Goal: Task Accomplishment & Management: Manage account settings

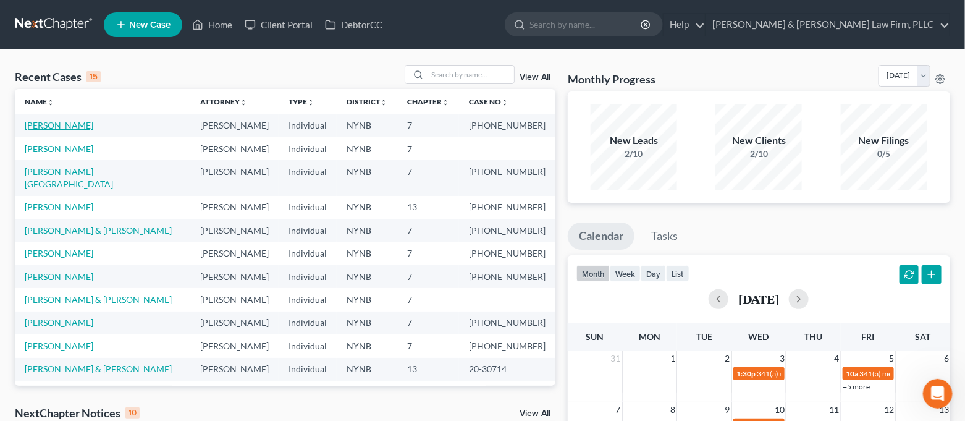
click at [48, 129] on link "[PERSON_NAME]" at bounding box center [59, 125] width 69 height 10
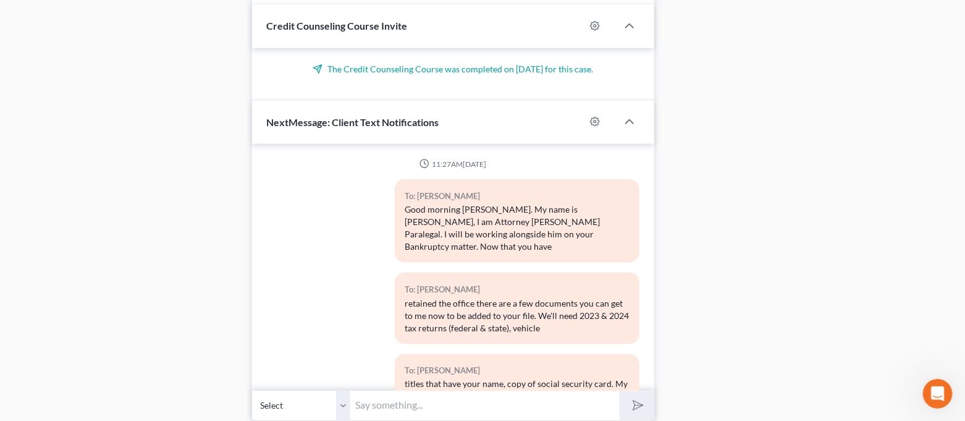
scroll to position [6156, 0]
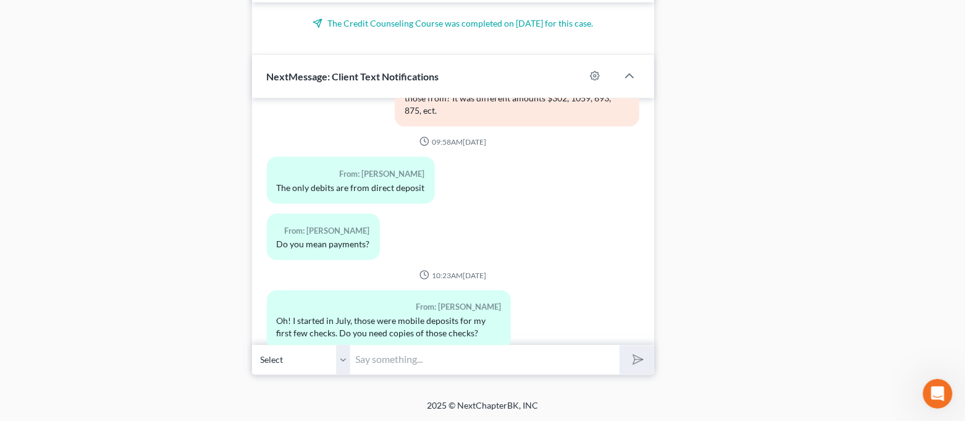
click at [493, 352] on input "text" at bounding box center [485, 360] width 269 height 30
type input "Y"
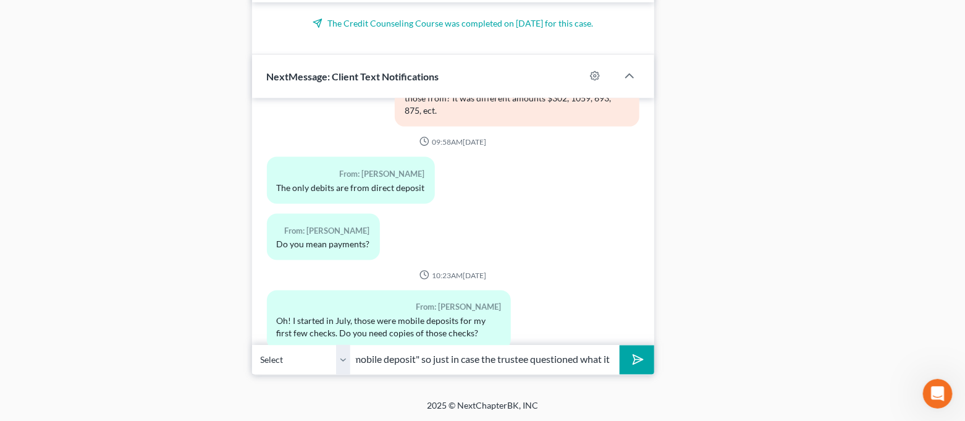
scroll to position [0, 403]
type input "No you're good! I had a feeling that it was that but just needed to make sure s…"
click at [619, 345] on button "submit" at bounding box center [636, 359] width 34 height 29
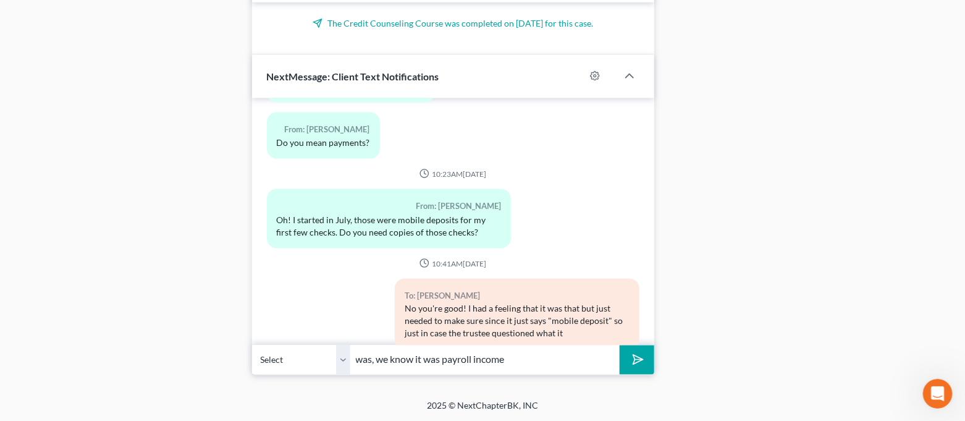
type input "was, we know it was payroll income"
click at [619, 345] on button "submit" at bounding box center [636, 359] width 34 height 29
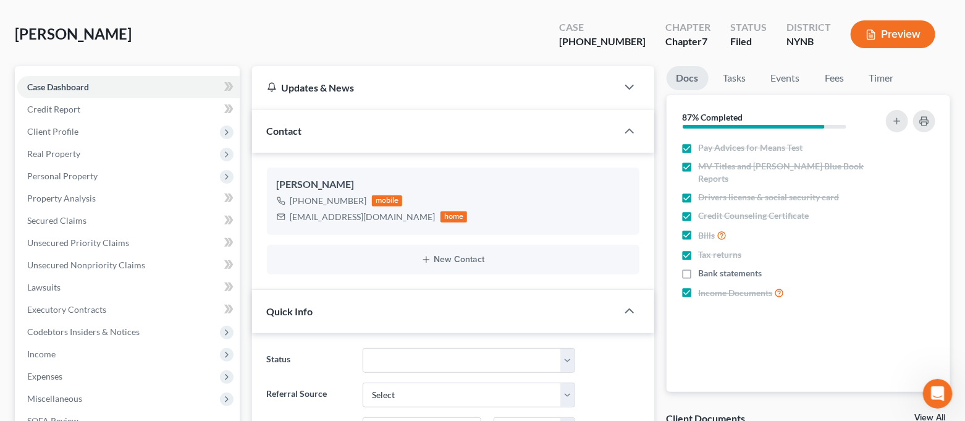
scroll to position [0, 0]
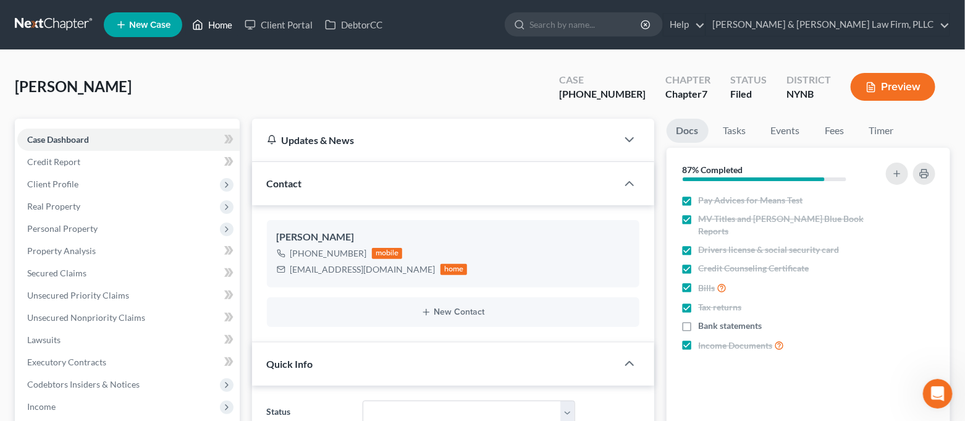
click at [200, 34] on link "Home" at bounding box center [212, 25] width 52 height 22
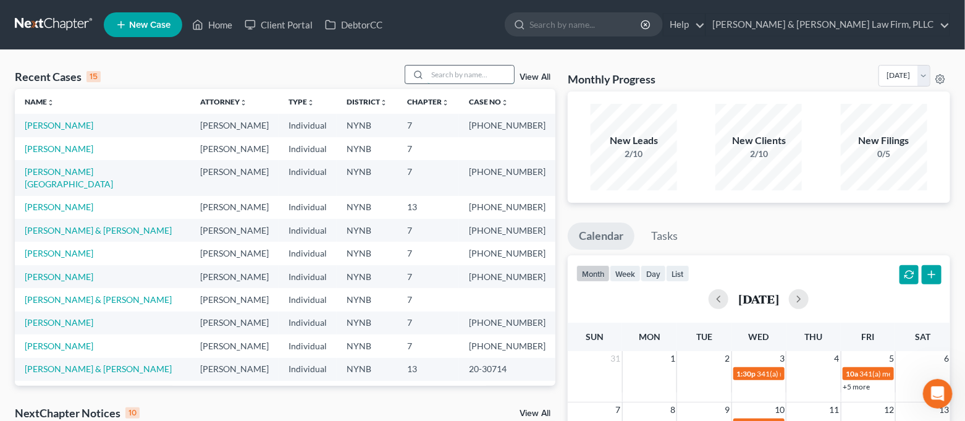
click at [458, 78] on input "search" at bounding box center [470, 74] width 86 height 18
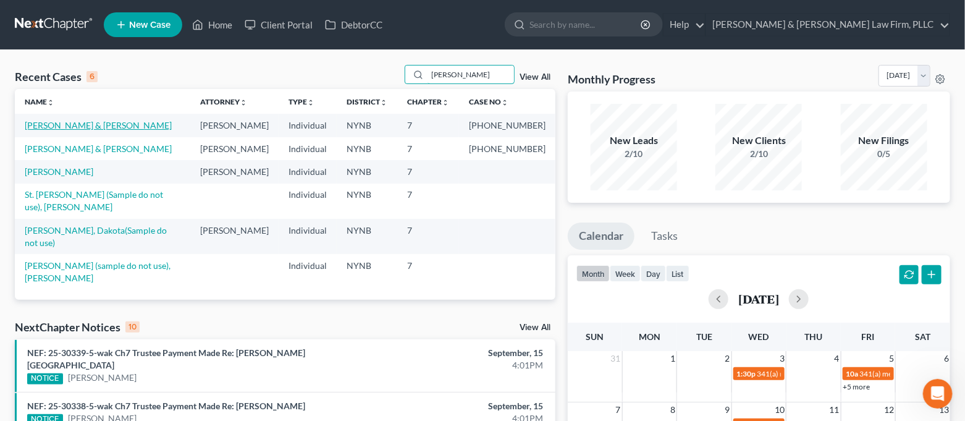
type input "[PERSON_NAME]"
click at [90, 123] on link "[PERSON_NAME] & [PERSON_NAME]" at bounding box center [98, 125] width 147 height 10
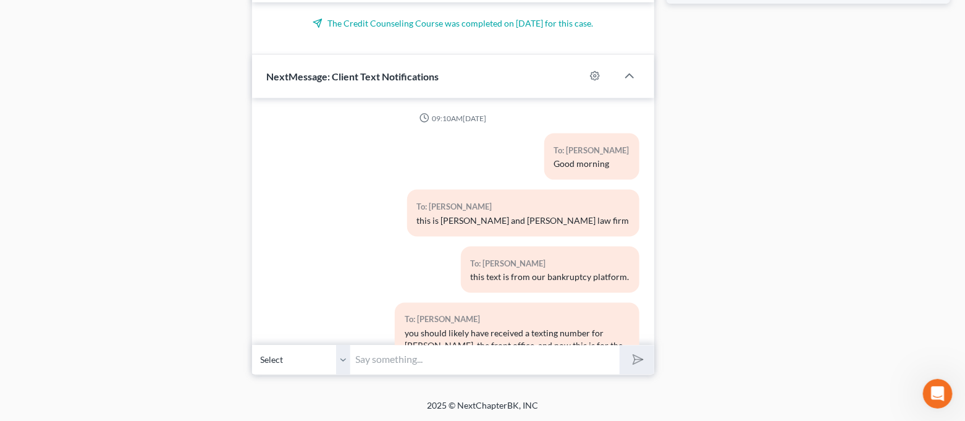
scroll to position [13943, 0]
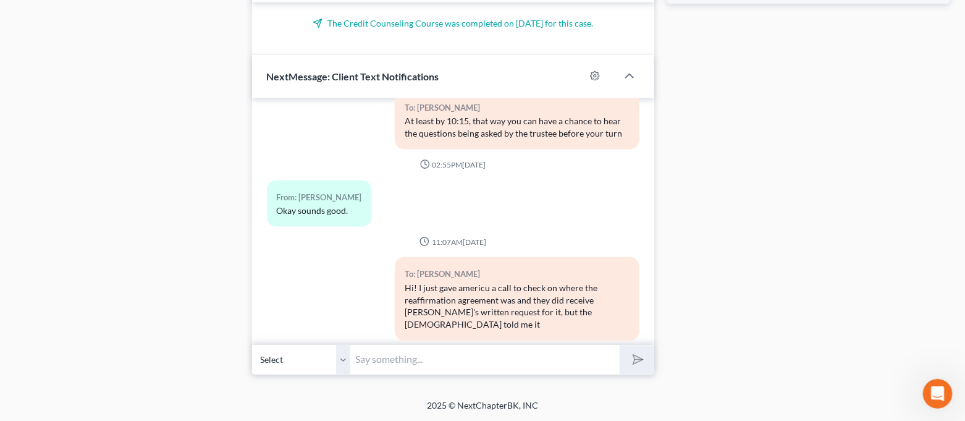
click at [485, 357] on input "text" at bounding box center [485, 360] width 269 height 30
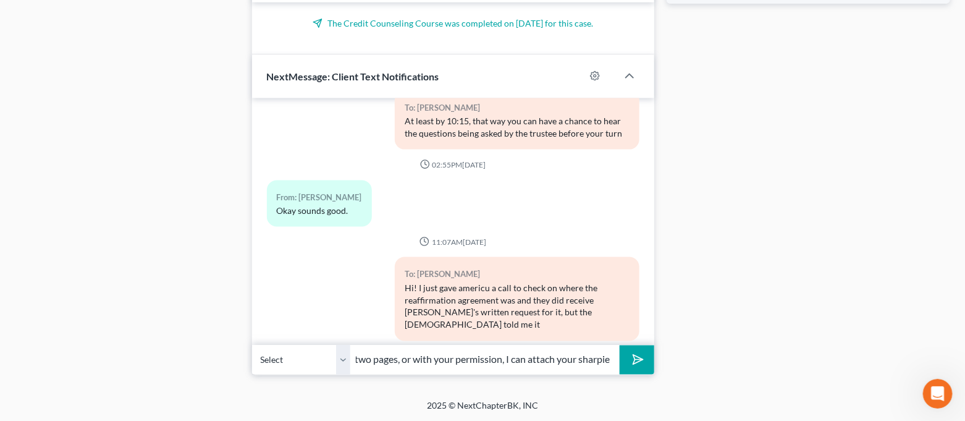
scroll to position [0, 383]
type input "I finally got the reaffirmation for AmeriCU! Would you guys prefer to come in t…"
click at [619, 345] on button "submit" at bounding box center [636, 359] width 34 height 29
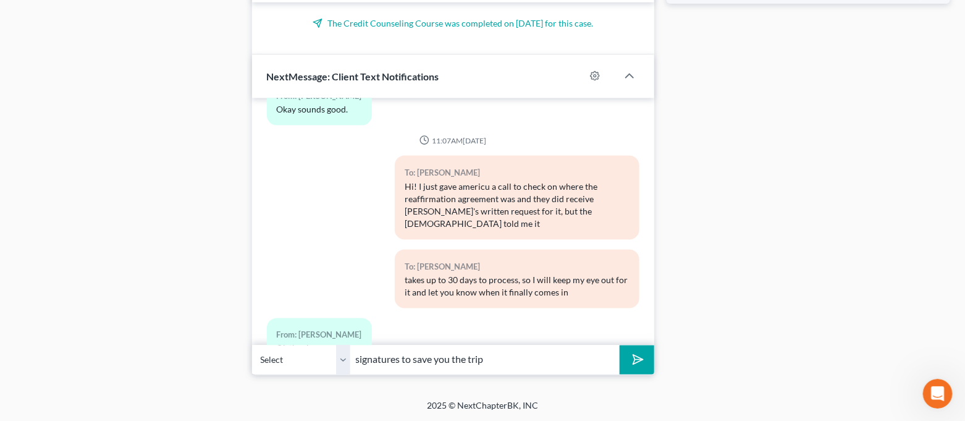
type input "signatures to save you the trip"
click at [619, 345] on button "submit" at bounding box center [636, 359] width 34 height 29
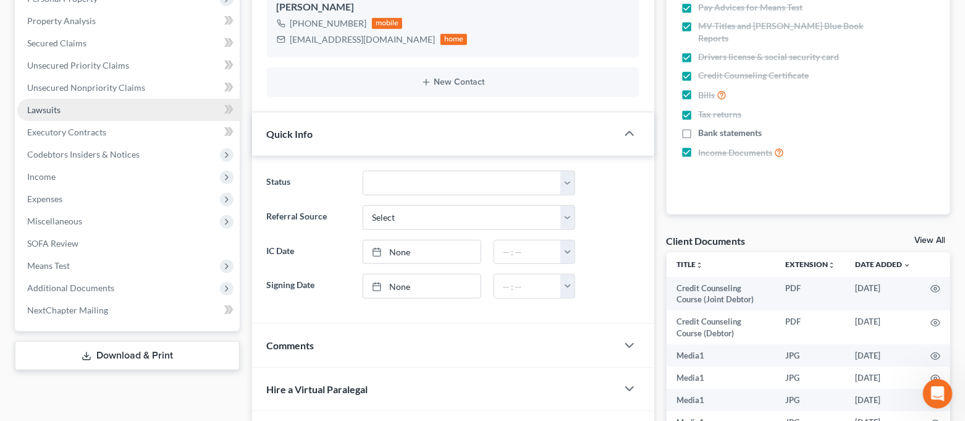
scroll to position [0, 0]
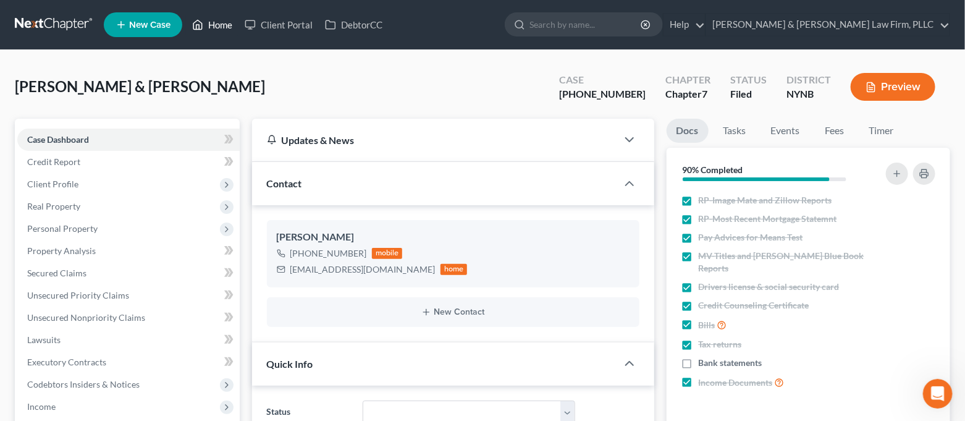
click at [212, 24] on link "Home" at bounding box center [212, 25] width 52 height 22
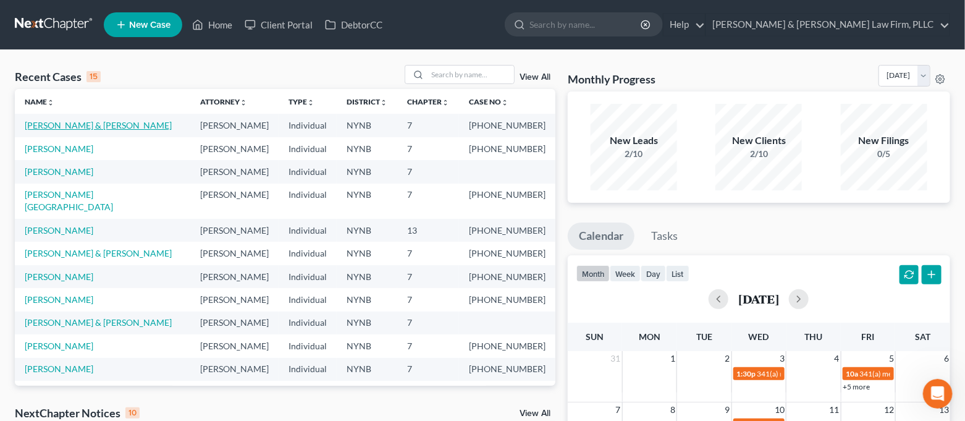
click at [100, 122] on link "[PERSON_NAME] & [PERSON_NAME]" at bounding box center [98, 125] width 147 height 10
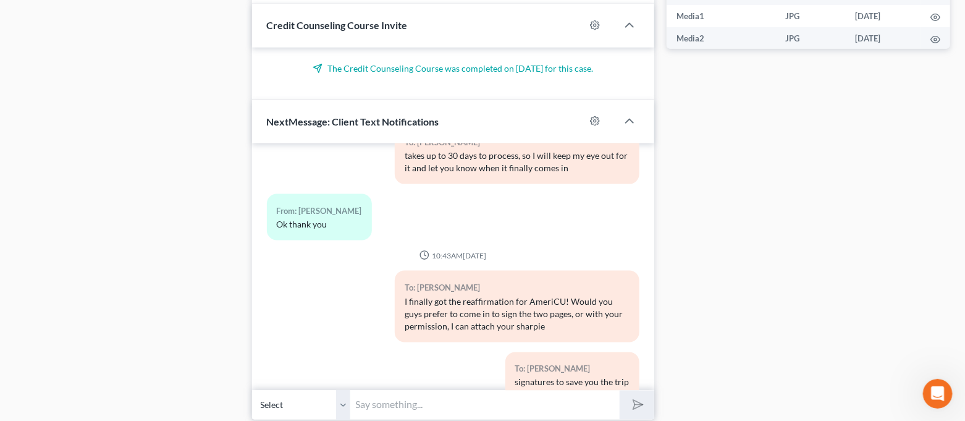
scroll to position [725, 0]
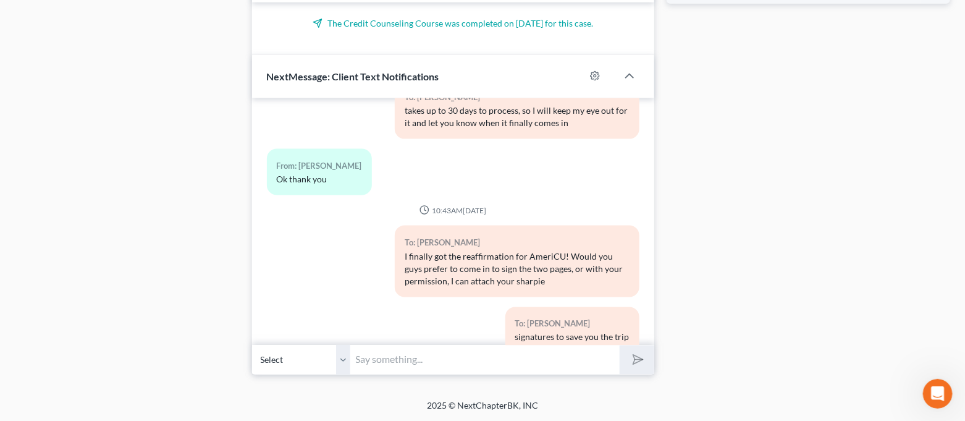
click at [474, 361] on input "text" at bounding box center [485, 360] width 269 height 30
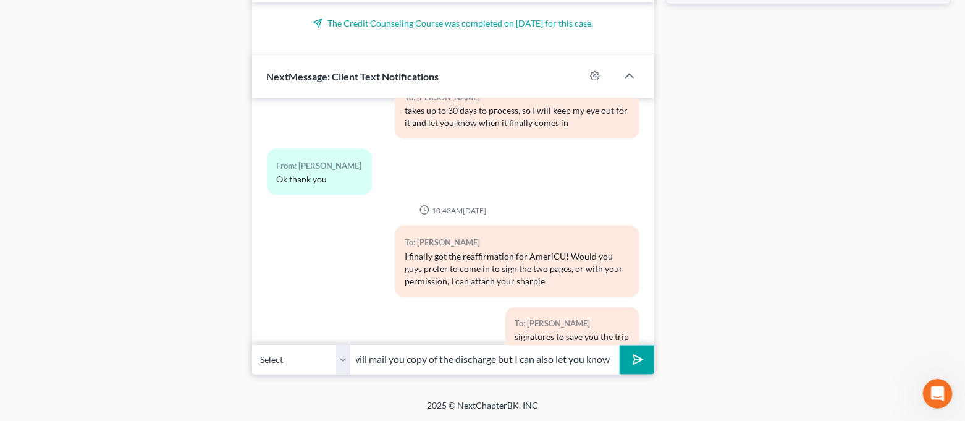
scroll to position [0, 404]
click at [619, 345] on button "submit" at bounding box center [636, 359] width 34 height 29
type input "It takes roughly 90 days from when we filed, so I will say around the end of Oc…"
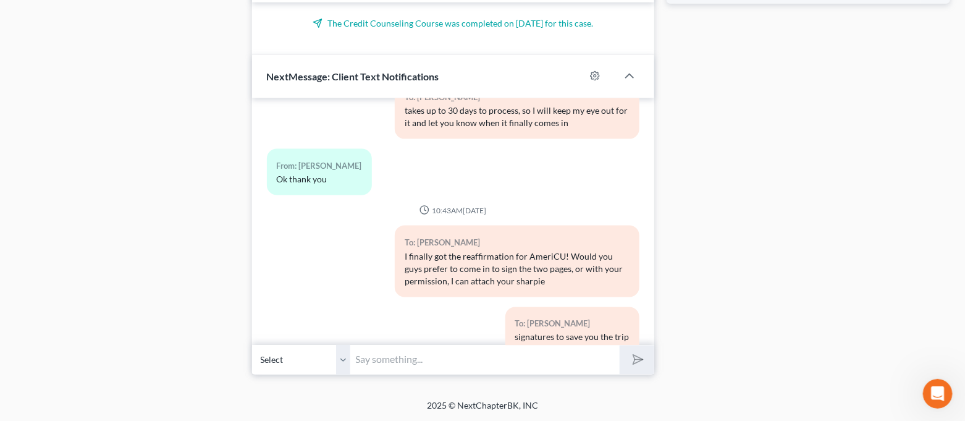
scroll to position [14294, 0]
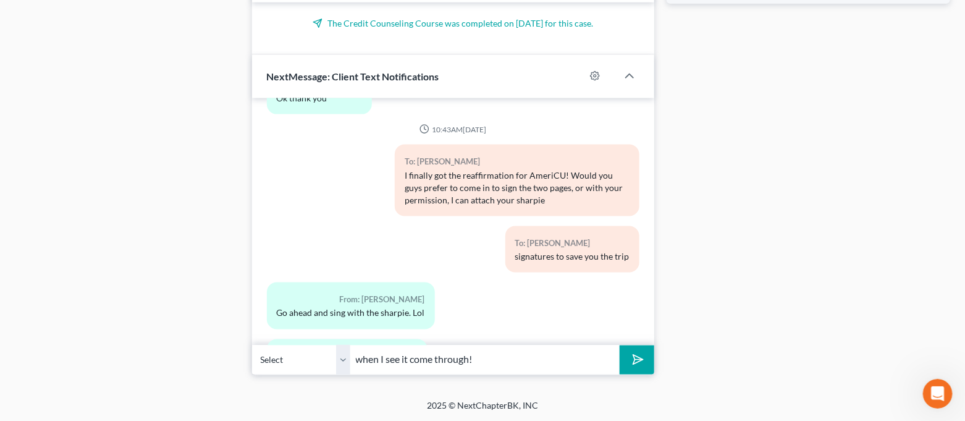
type input "when I see it come through!"
click at [619, 345] on button "submit" at bounding box center [636, 359] width 34 height 29
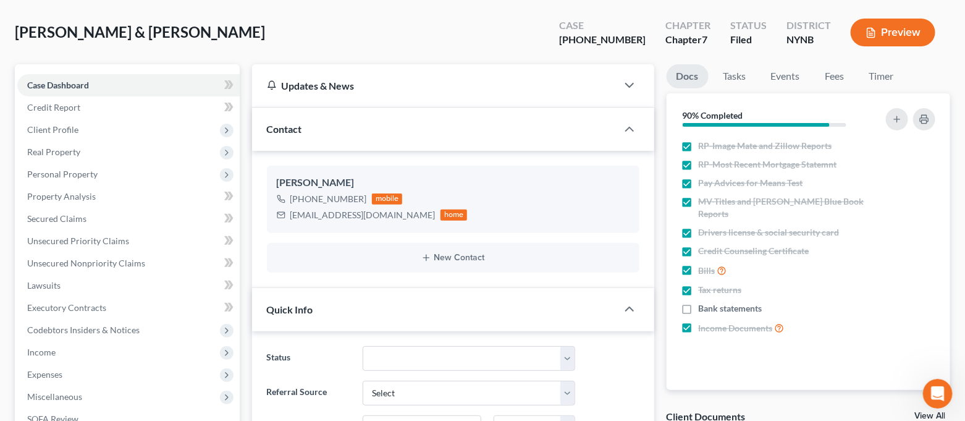
scroll to position [0, 0]
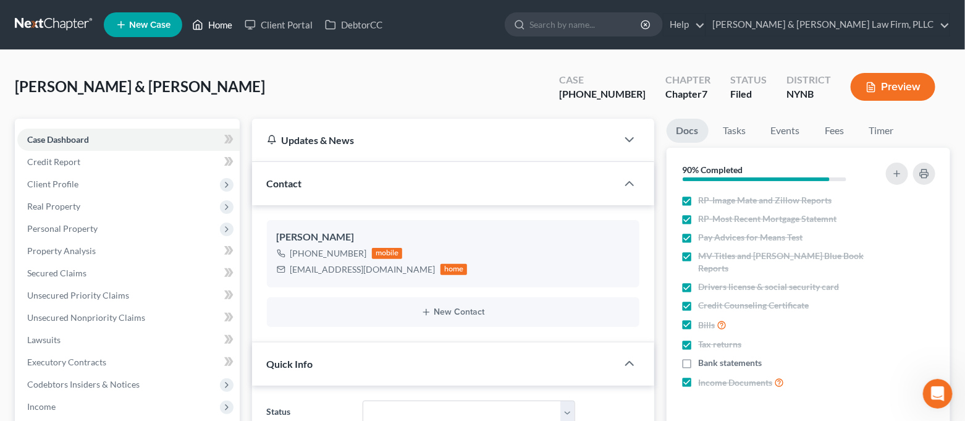
click at [220, 22] on link "Home" at bounding box center [212, 25] width 52 height 22
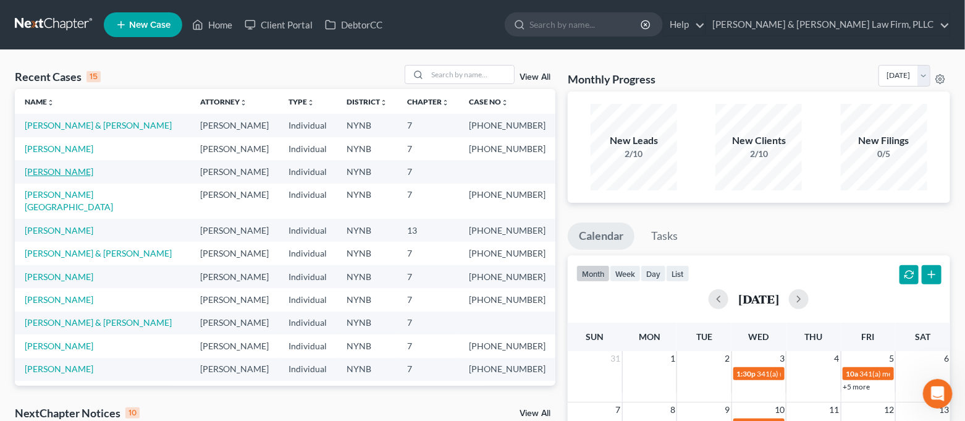
click at [65, 169] on link "[PERSON_NAME]" at bounding box center [59, 171] width 69 height 10
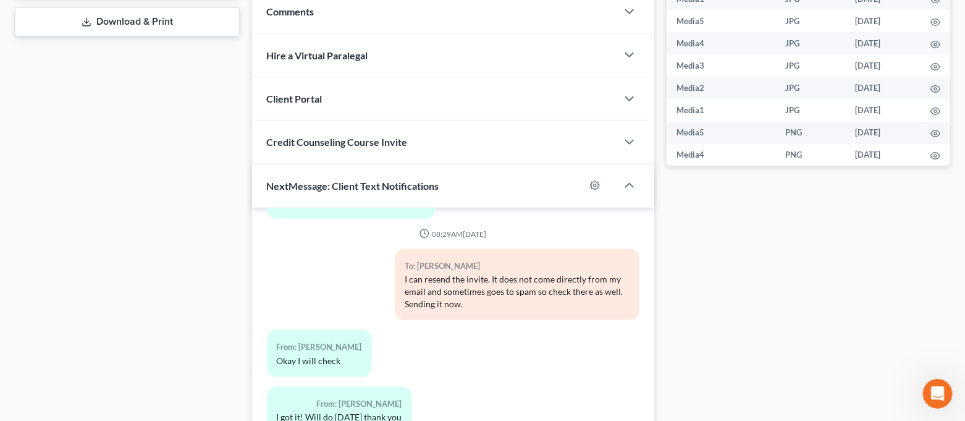
scroll to position [658, 0]
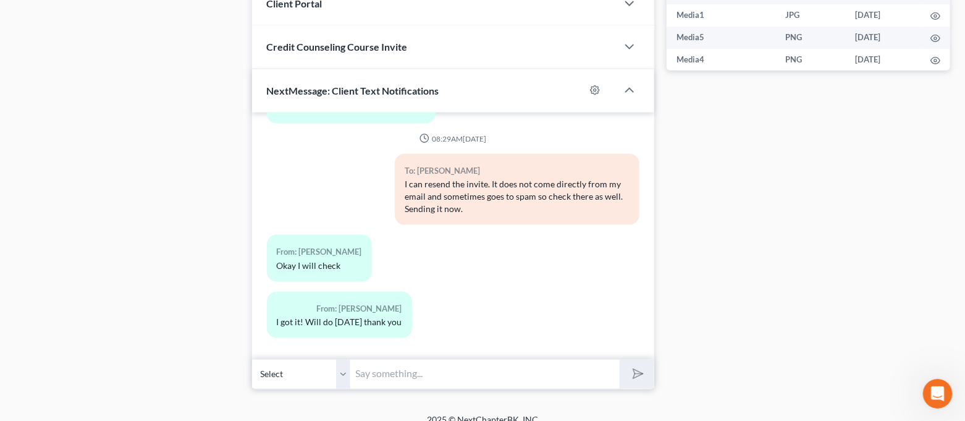
click at [433, 363] on input "text" at bounding box center [485, 374] width 269 height 30
type input "For [DATE], [PERSON_NAME] can do 5:15 p.m...he has Court in Cicero at 3 p.m. so…"
click at [619, 359] on button "submit" at bounding box center [636, 373] width 34 height 29
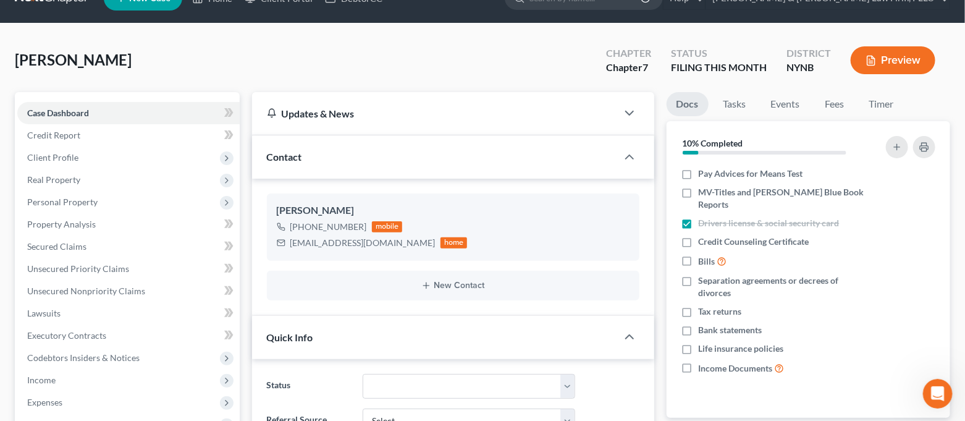
scroll to position [0, 0]
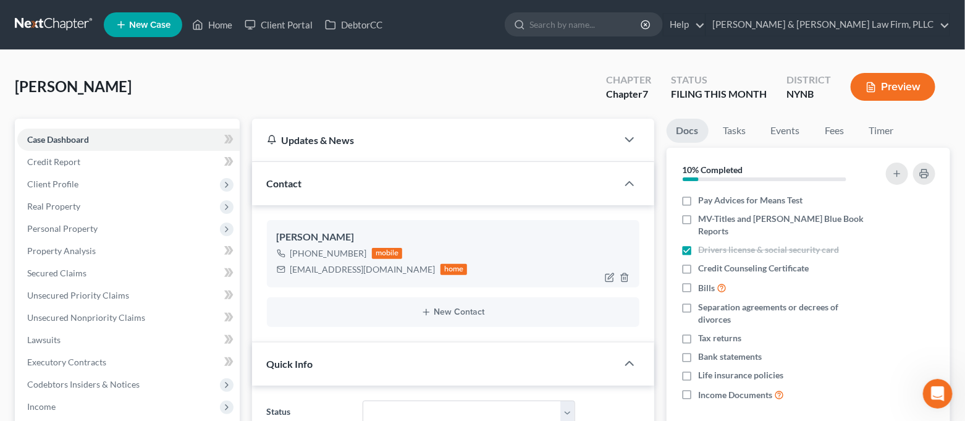
drag, startPoint x: 324, startPoint y: 250, endPoint x: 359, endPoint y: 255, distance: 35.5
click at [359, 255] on div "[PHONE_NUMBER]" at bounding box center [328, 253] width 77 height 12
drag, startPoint x: 351, startPoint y: 252, endPoint x: 331, endPoint y: 253, distance: 19.8
click at [331, 253] on div "[PHONE_NUMBER]" at bounding box center [328, 253] width 77 height 12
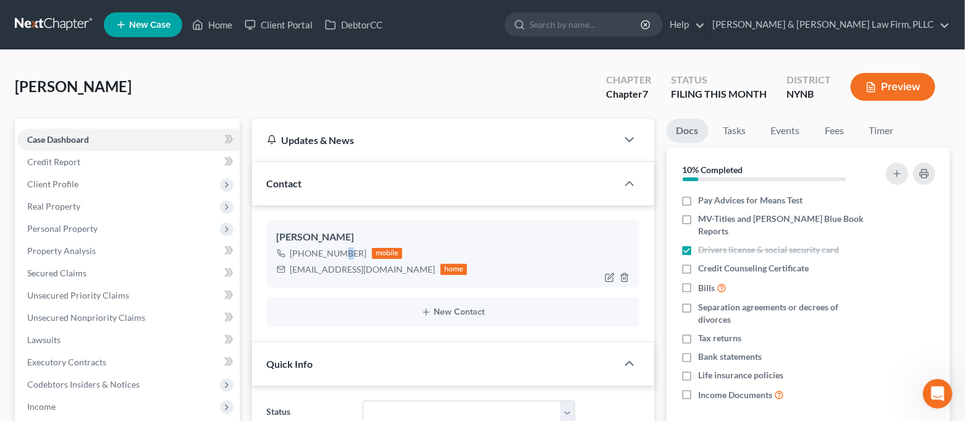
drag, startPoint x: 325, startPoint y: 253, endPoint x: 361, endPoint y: 253, distance: 35.2
click at [361, 253] on div "[PHONE_NUMBER]" at bounding box center [328, 253] width 77 height 12
copy div "436-0066"
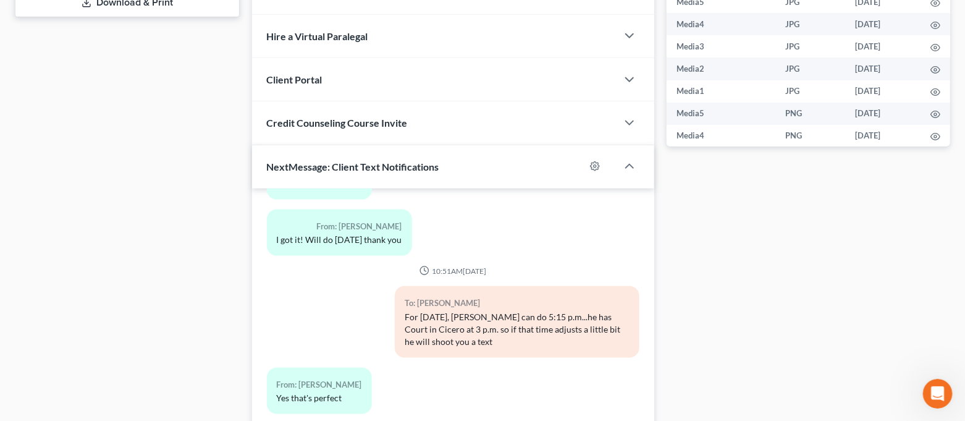
scroll to position [672, 0]
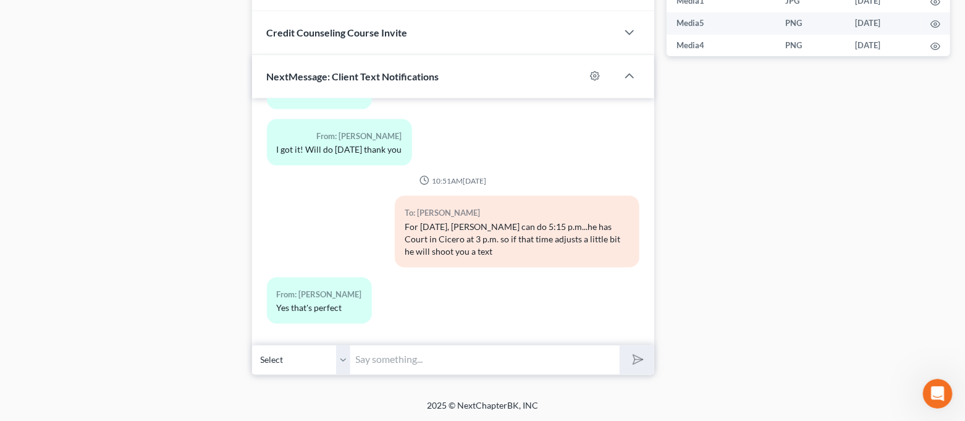
click at [411, 351] on input "text" at bounding box center [485, 360] width 269 height 30
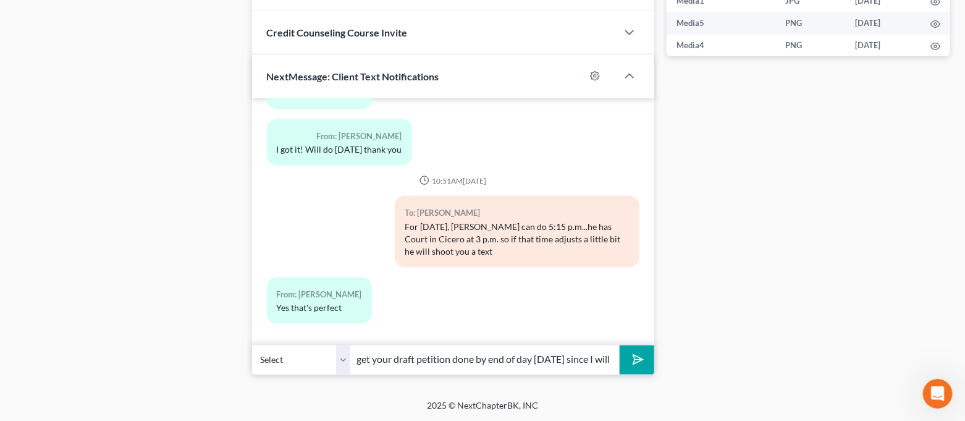
scroll to position [0, 404]
click at [619, 345] on button "submit" at bounding box center [636, 359] width 34 height 29
type input "Will you be able to get me the expense sheet and creditor list by the end of [D…"
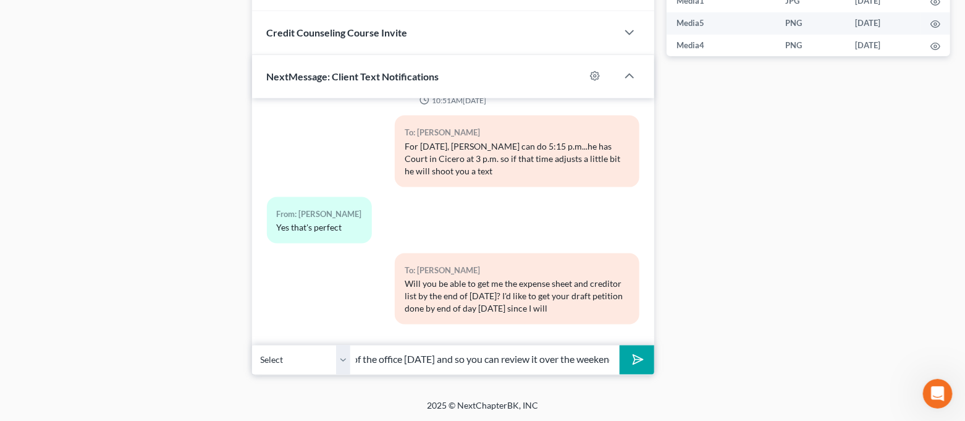
scroll to position [0, 40]
type input "be out of the office [DATE] and so you can review it over the weekend"
click at [619, 345] on button "submit" at bounding box center [636, 359] width 34 height 29
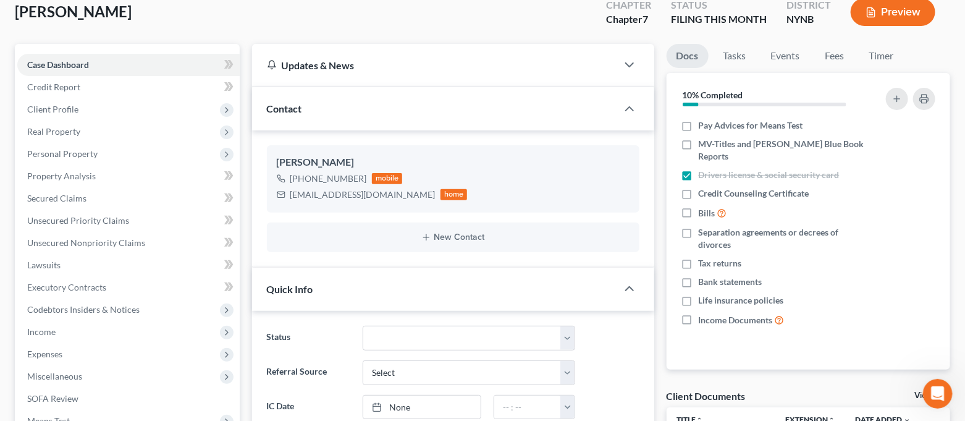
scroll to position [0, 0]
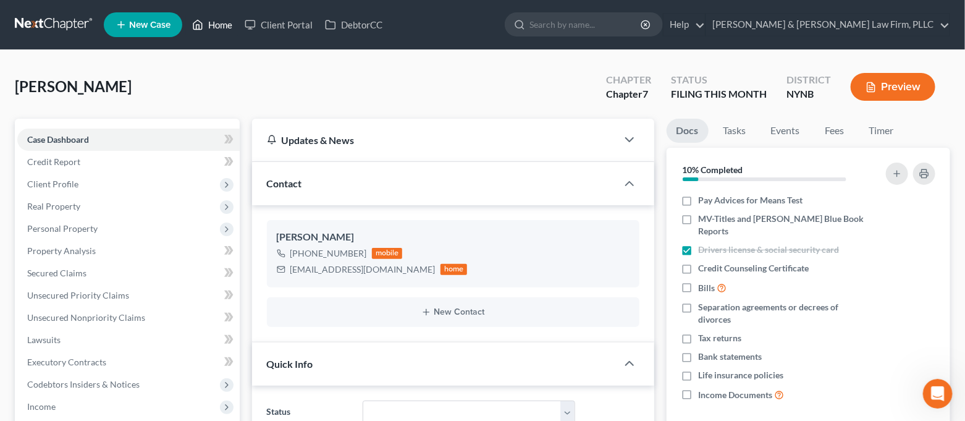
click at [220, 19] on link "Home" at bounding box center [212, 25] width 52 height 22
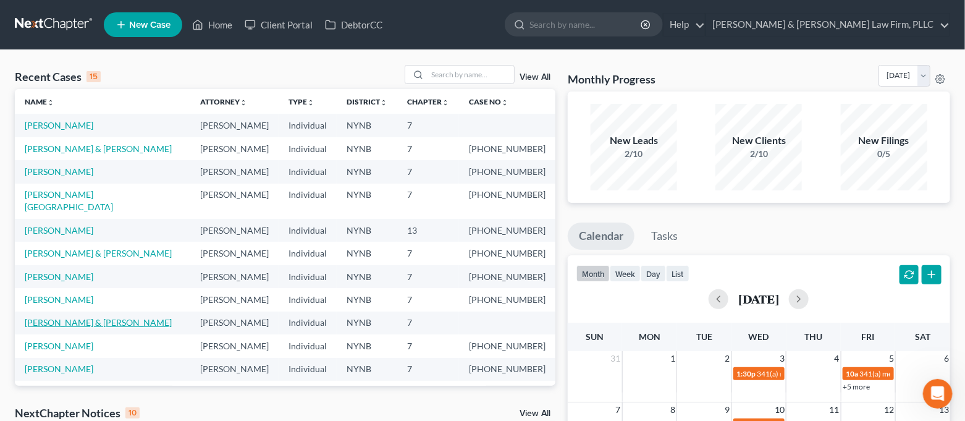
click at [86, 317] on link "[PERSON_NAME] & [PERSON_NAME]" at bounding box center [98, 322] width 147 height 10
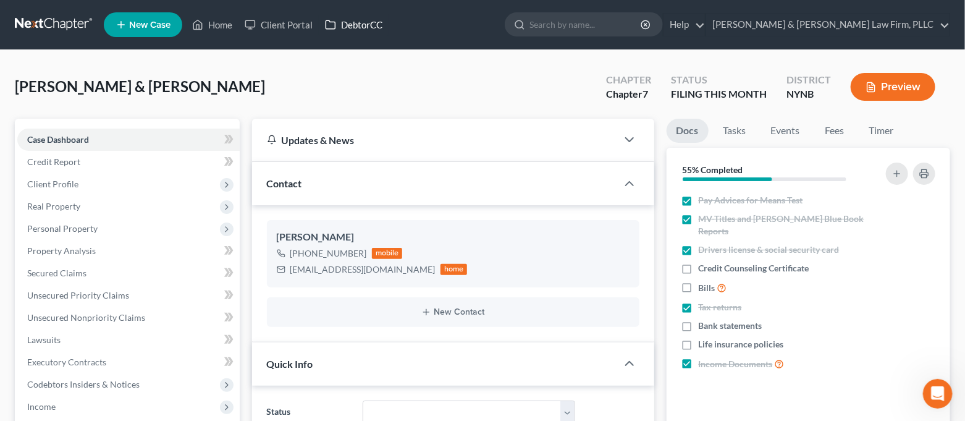
click at [358, 29] on link "DebtorCC" at bounding box center [354, 25] width 70 height 22
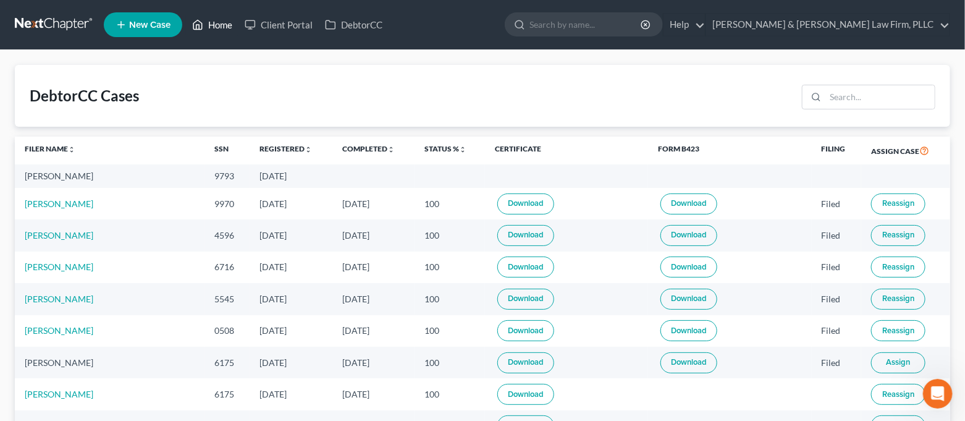
click at [206, 23] on link "Home" at bounding box center [212, 25] width 52 height 22
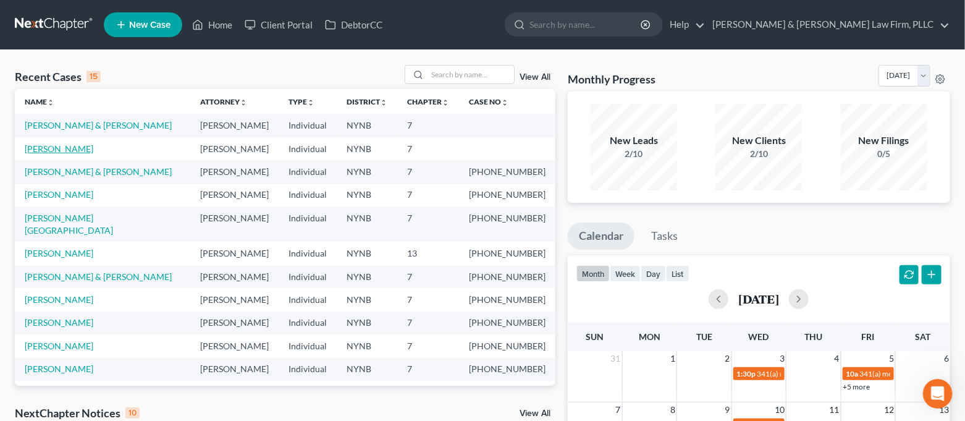
click at [66, 149] on link "[PERSON_NAME]" at bounding box center [59, 148] width 69 height 10
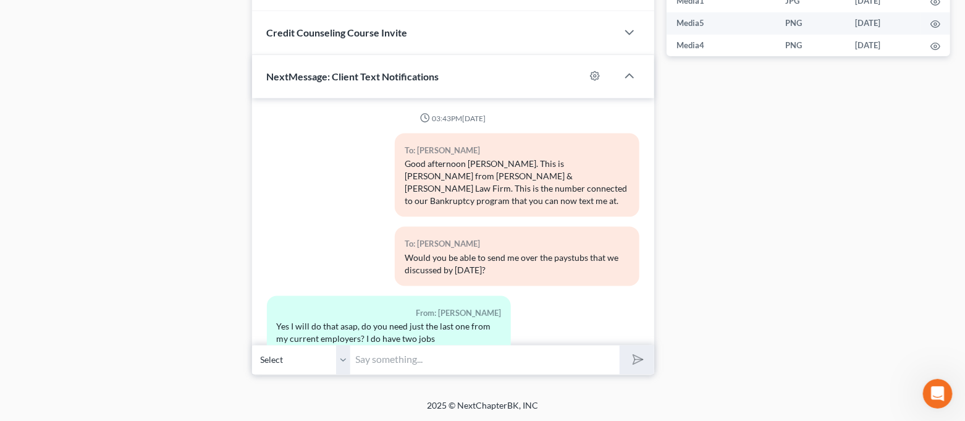
scroll to position [4812, 0]
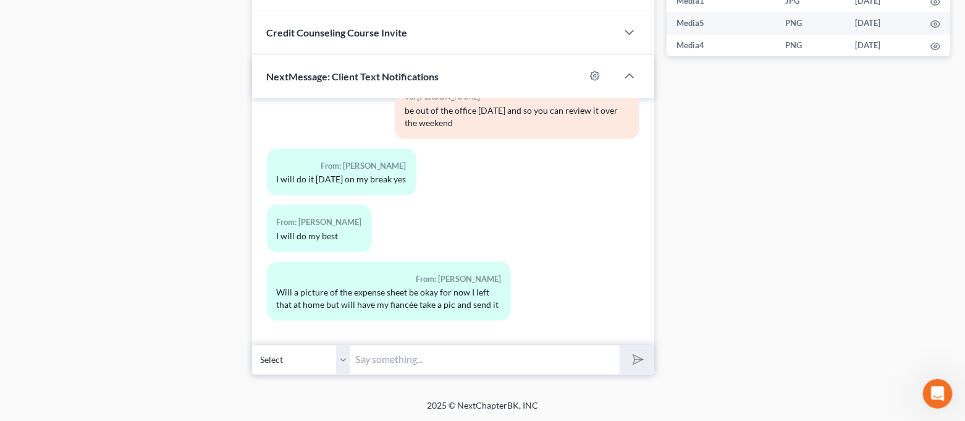
click at [485, 372] on input "text" at bounding box center [485, 360] width 269 height 30
type input "Of course, I don't need a hard copy"
click at [619, 345] on button "submit" at bounding box center [636, 359] width 34 height 29
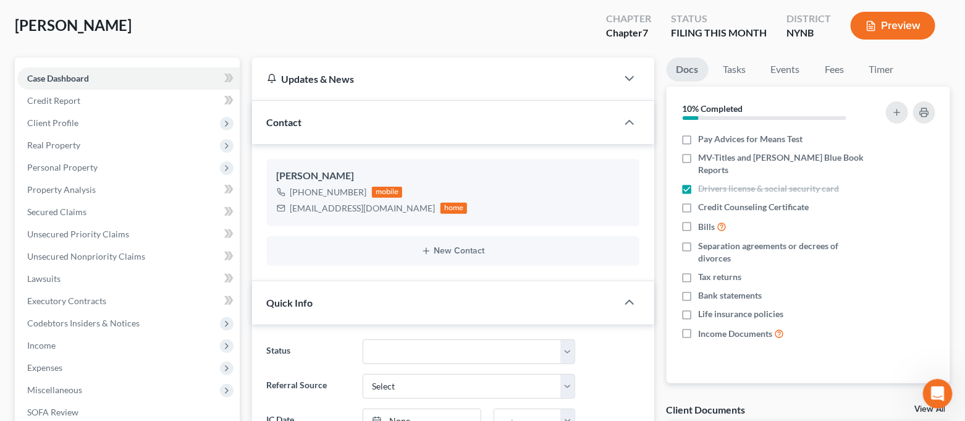
scroll to position [0, 0]
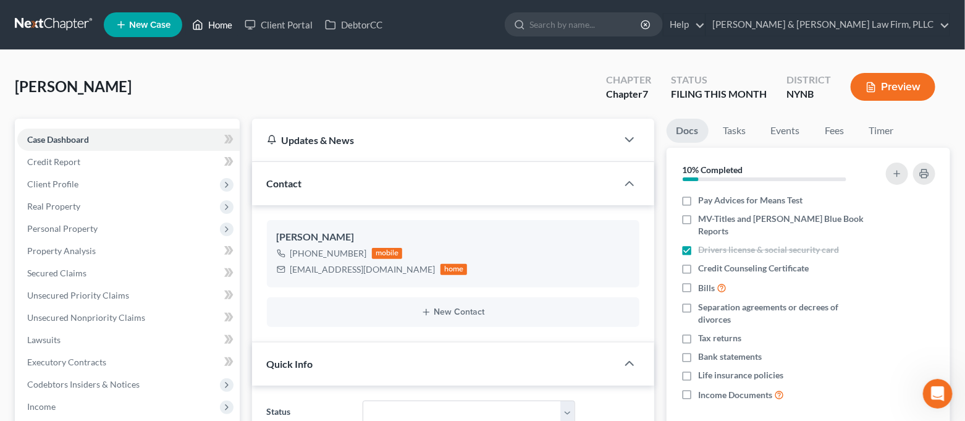
drag, startPoint x: 212, startPoint y: 21, endPoint x: 209, endPoint y: 14, distance: 7.5
click at [212, 21] on link "Home" at bounding box center [212, 25] width 52 height 22
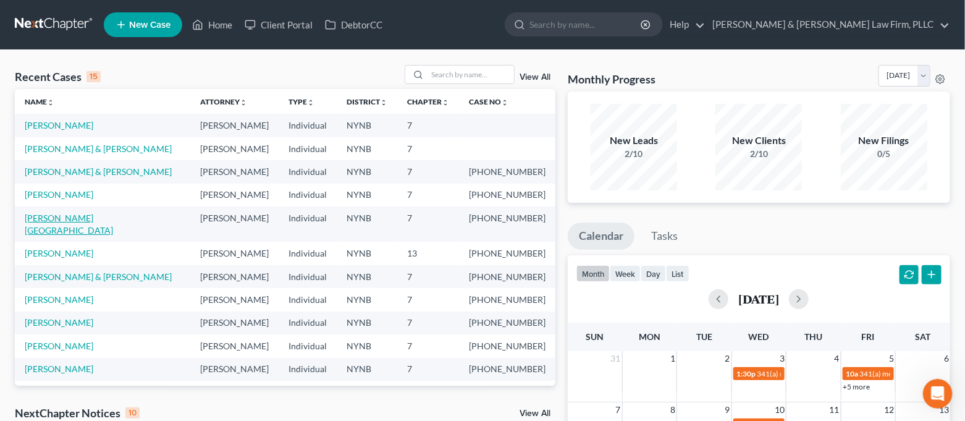
click at [77, 218] on link "[PERSON_NAME][GEOGRAPHIC_DATA]" at bounding box center [69, 223] width 88 height 23
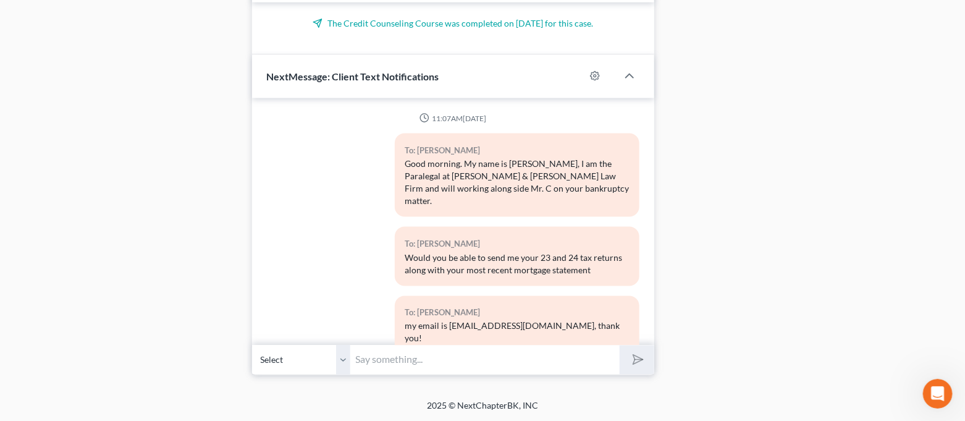
scroll to position [8437, 0]
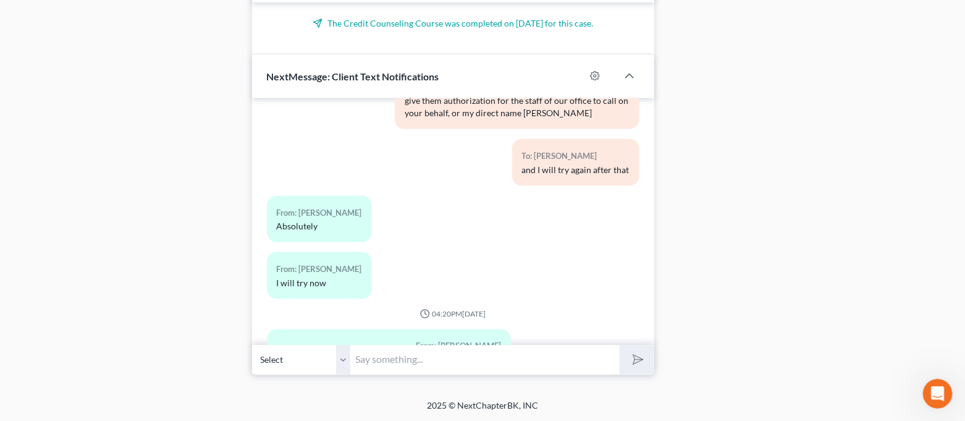
click at [525, 361] on input "text" at bounding box center [485, 360] width 269 height 30
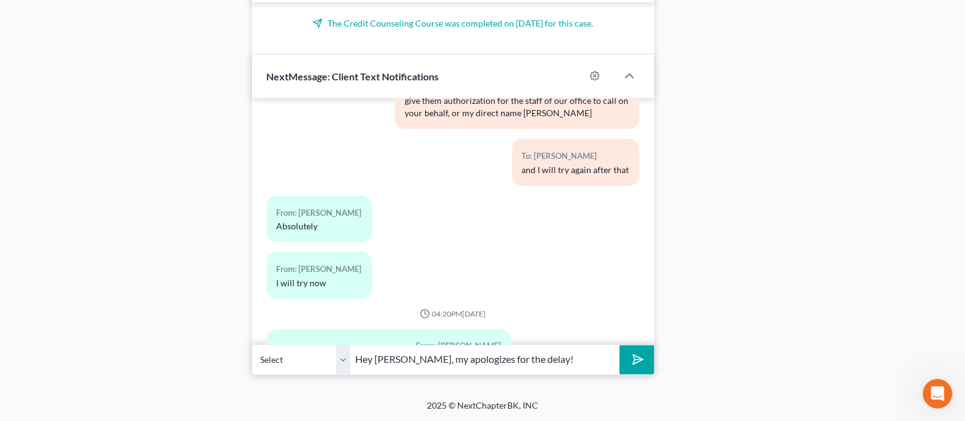
click at [572, 351] on input "Hey [PERSON_NAME], my apologizes for the delay!" at bounding box center [485, 360] width 269 height 30
type input "Hey [PERSON_NAME], my apologizes for the delay! Been quite a busy morning. Were…"
click at [619, 345] on button "submit" at bounding box center [636, 359] width 34 height 29
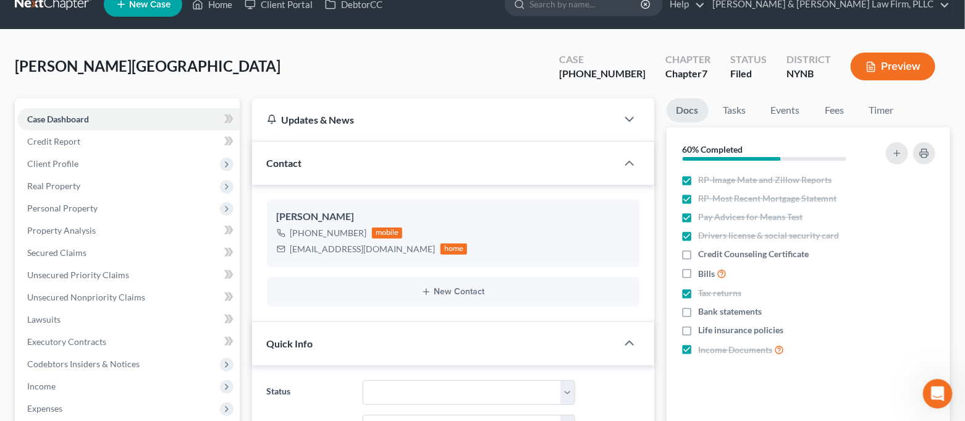
scroll to position [0, 0]
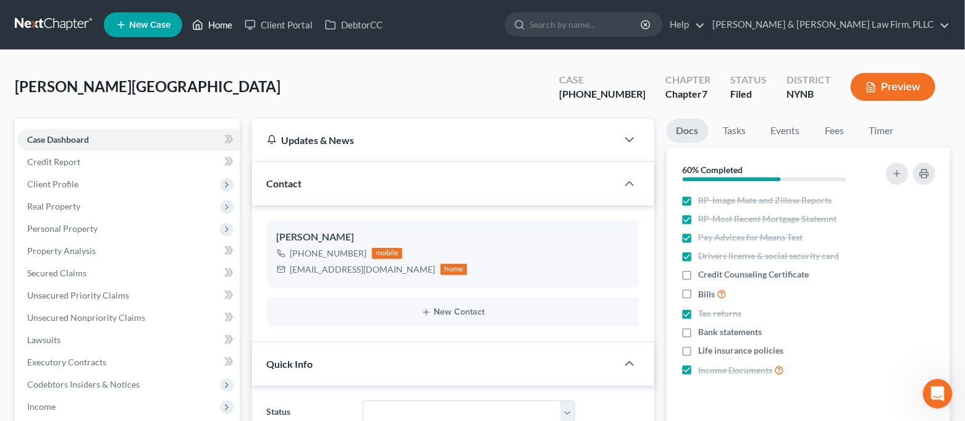
click at [223, 31] on link "Home" at bounding box center [212, 25] width 52 height 22
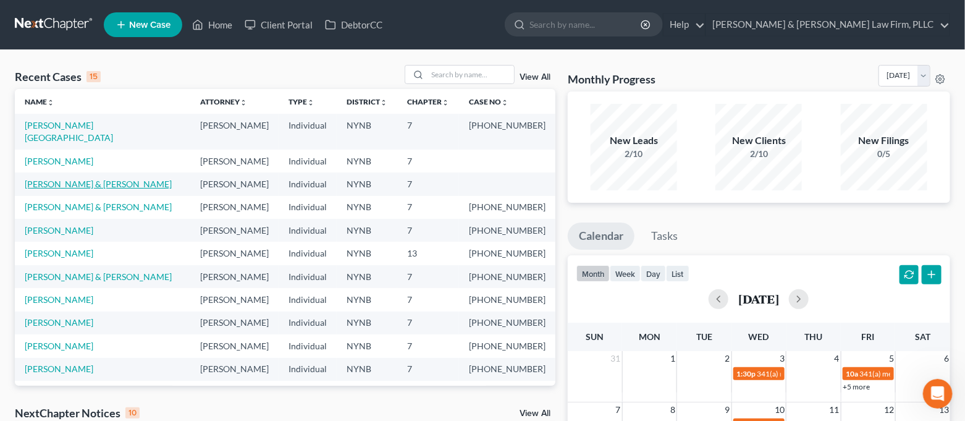
click at [78, 178] on link "[PERSON_NAME] & [PERSON_NAME]" at bounding box center [98, 183] width 147 height 10
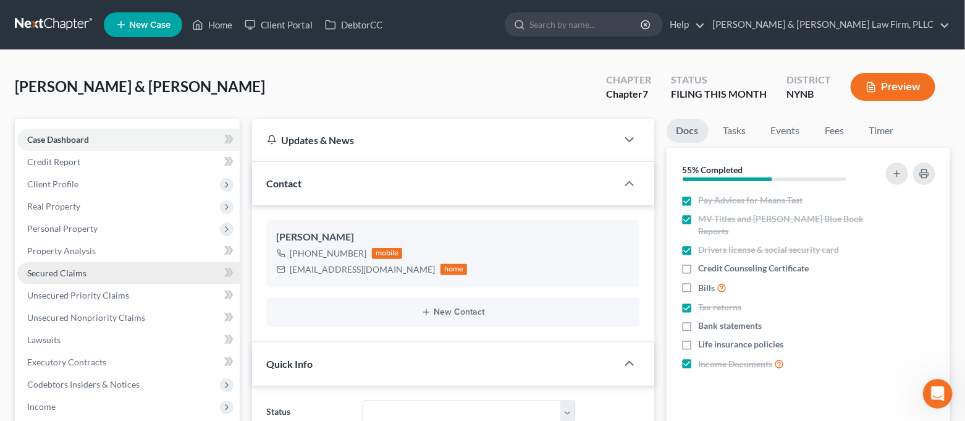
scroll to position [82, 0]
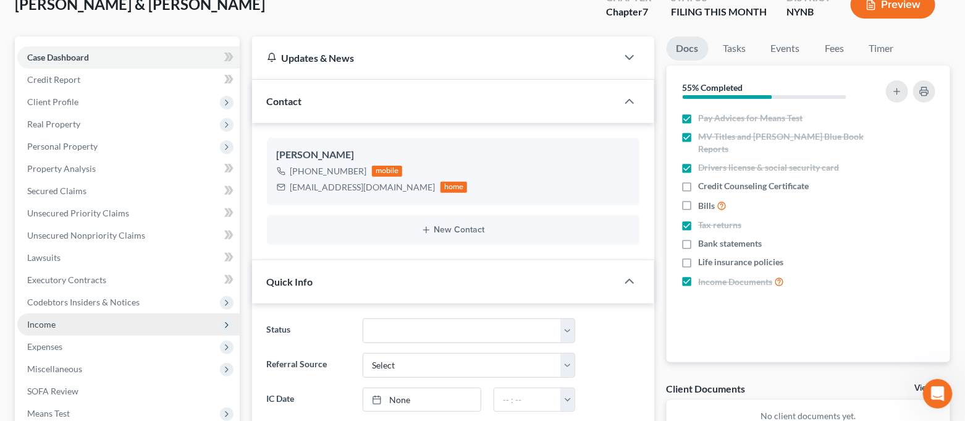
click at [72, 320] on span "Income" at bounding box center [128, 324] width 222 height 22
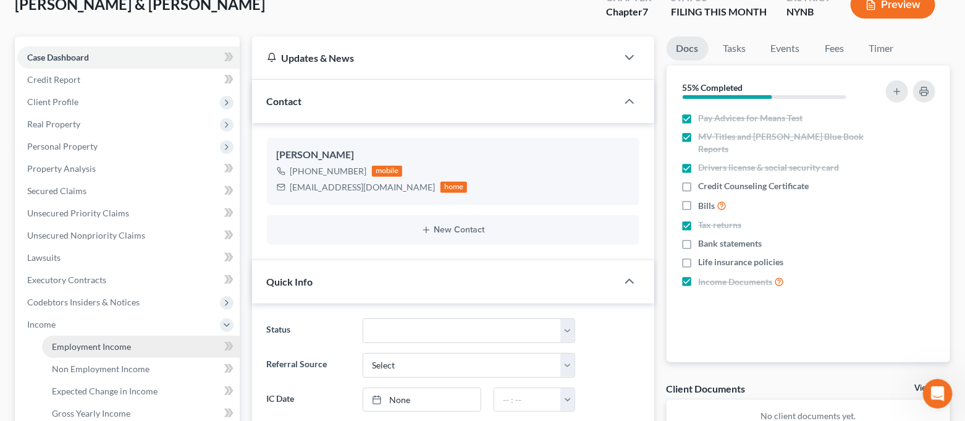
click at [82, 345] on span "Employment Income" at bounding box center [91, 346] width 79 height 10
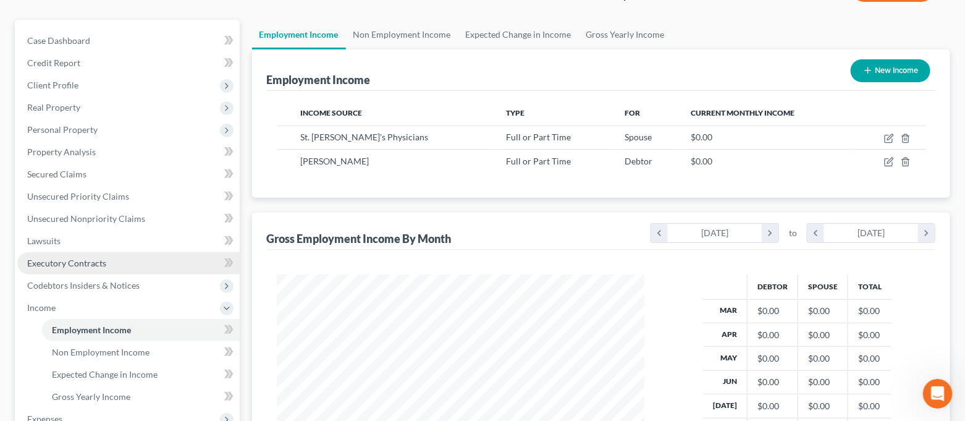
scroll to position [82, 0]
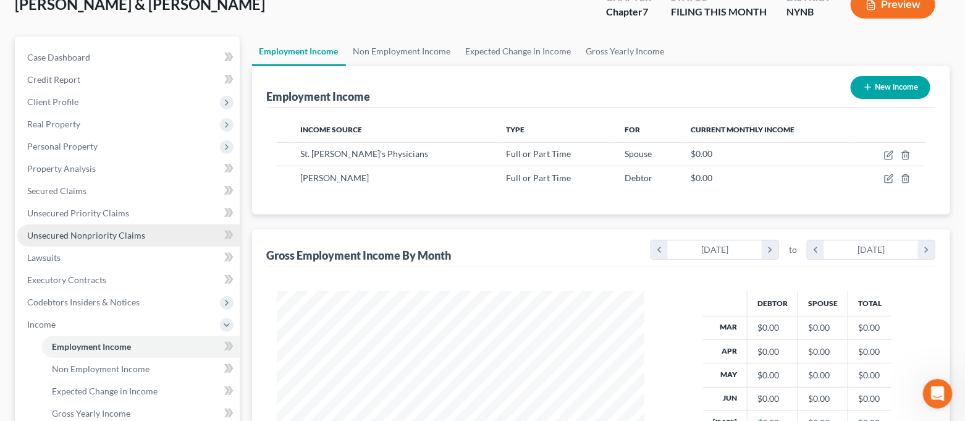
click at [86, 233] on span "Unsecured Nonpriority Claims" at bounding box center [86, 235] width 118 height 10
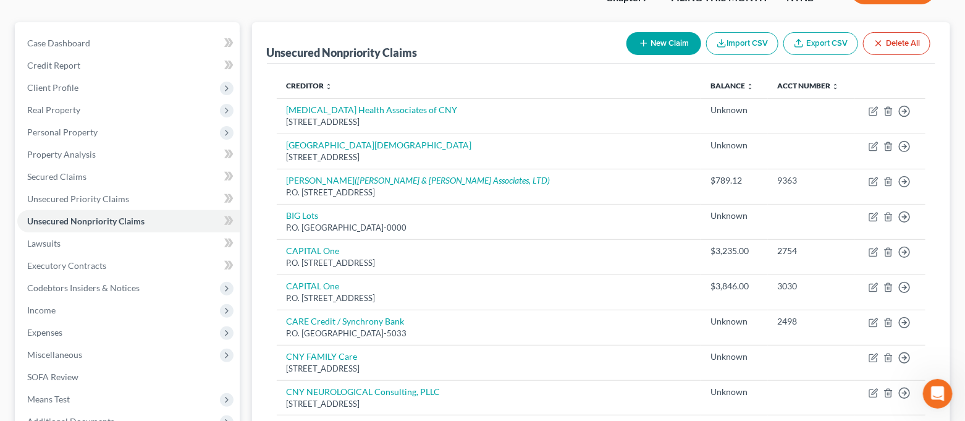
scroll to position [15, 0]
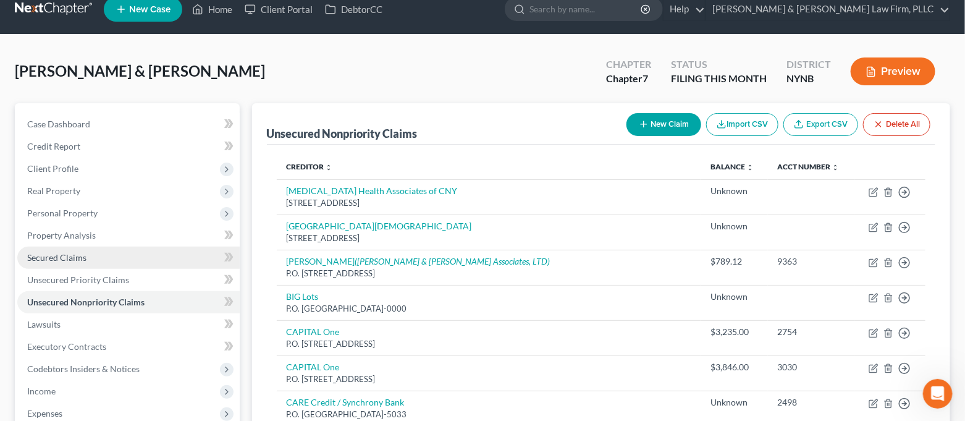
click at [123, 251] on link "Secured Claims" at bounding box center [128, 257] width 222 height 22
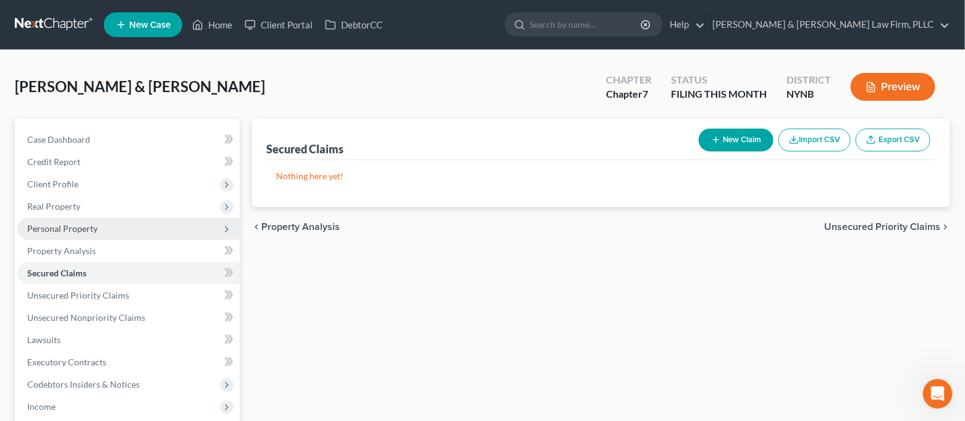
click at [118, 227] on span "Personal Property" at bounding box center [128, 228] width 222 height 22
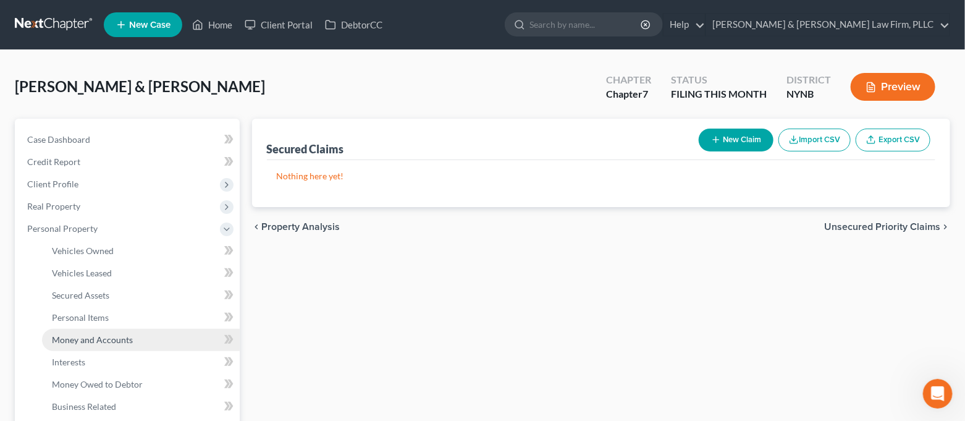
click at [120, 335] on span "Money and Accounts" at bounding box center [92, 339] width 81 height 10
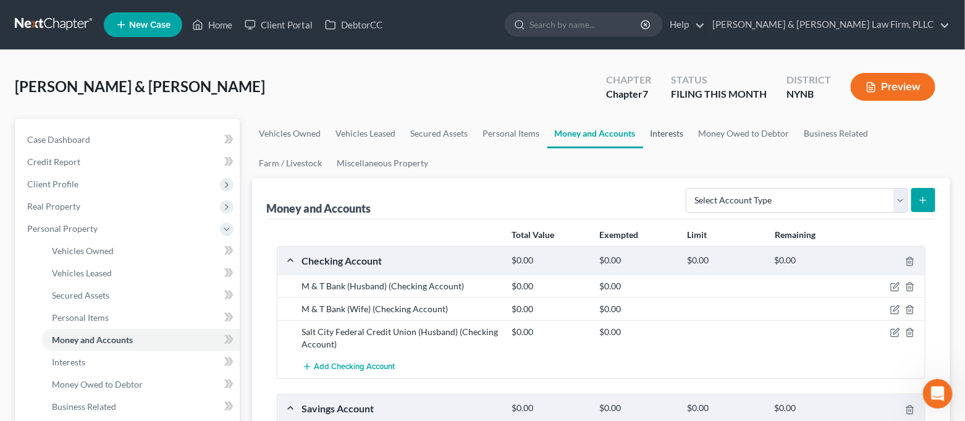
click at [661, 136] on link "Interests" at bounding box center [667, 134] width 48 height 30
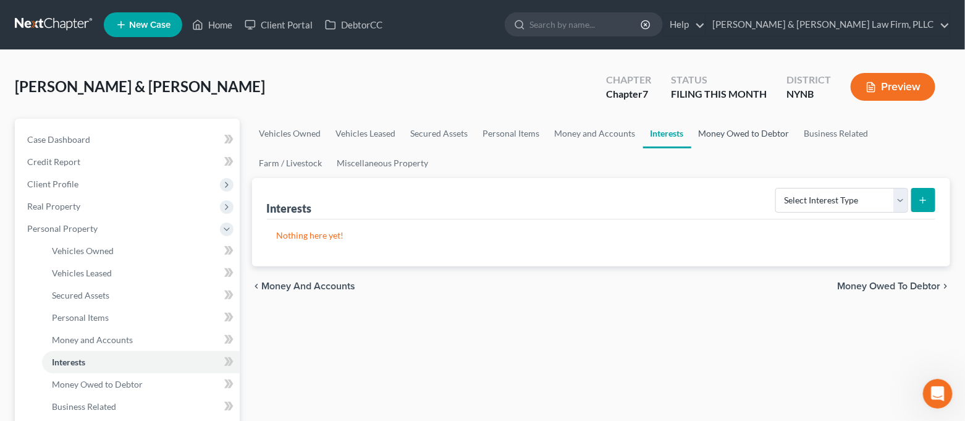
click at [721, 132] on link "Money Owed to Debtor" at bounding box center [744, 134] width 106 height 30
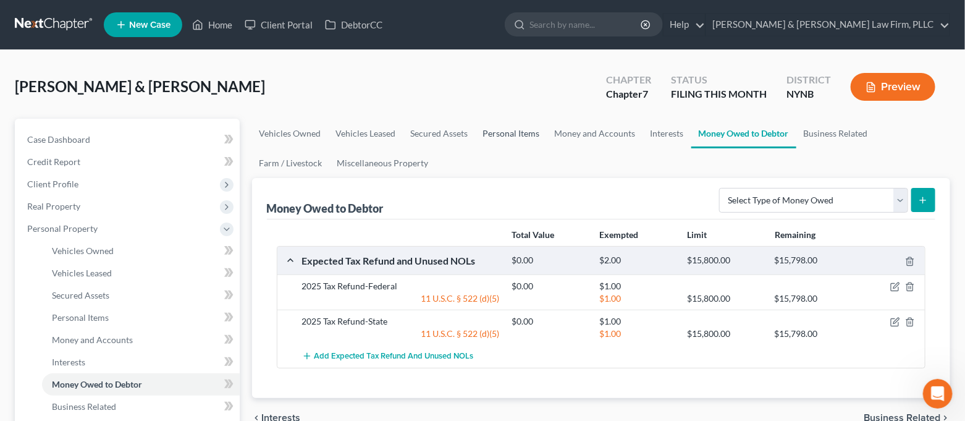
click at [528, 132] on link "Personal Items" at bounding box center [511, 134] width 72 height 30
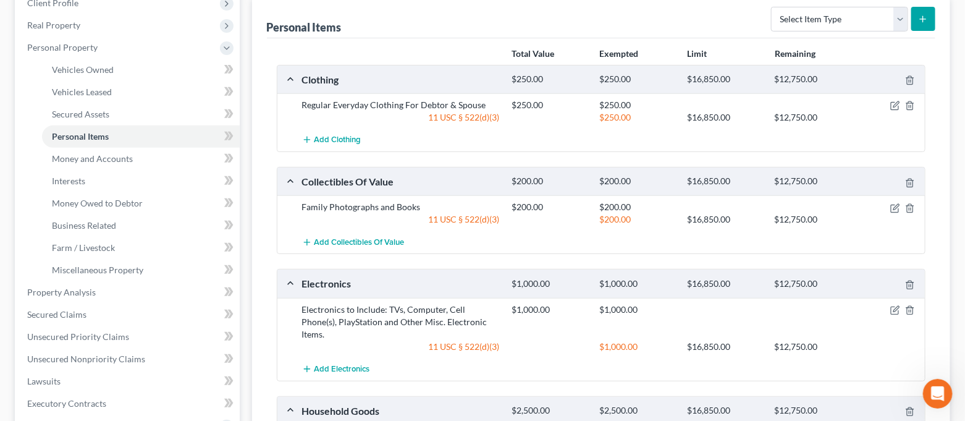
scroll to position [93, 0]
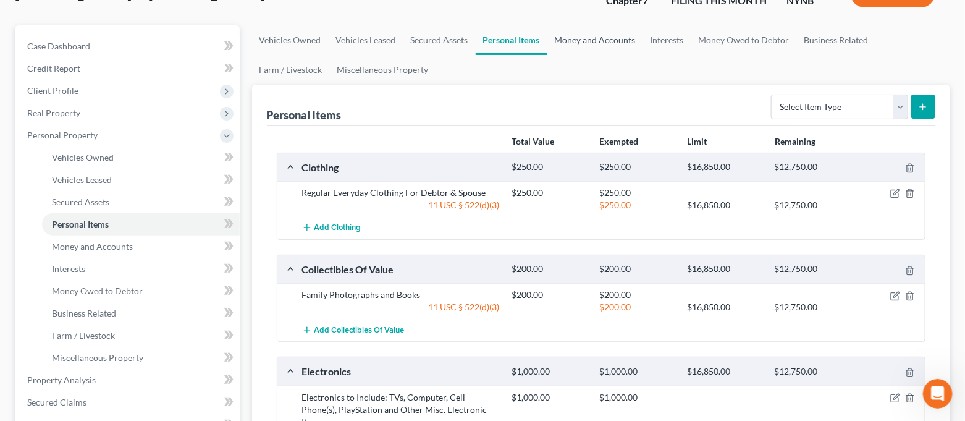
click at [590, 46] on link "Money and Accounts" at bounding box center [595, 40] width 96 height 30
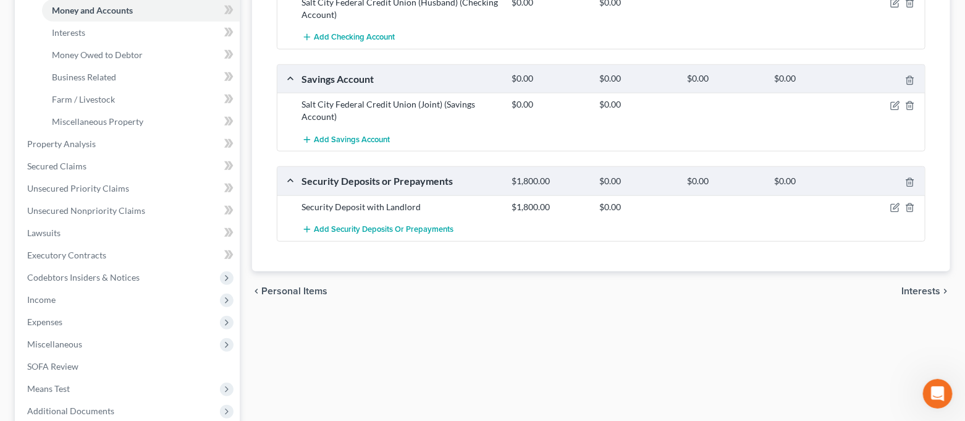
scroll to position [82, 0]
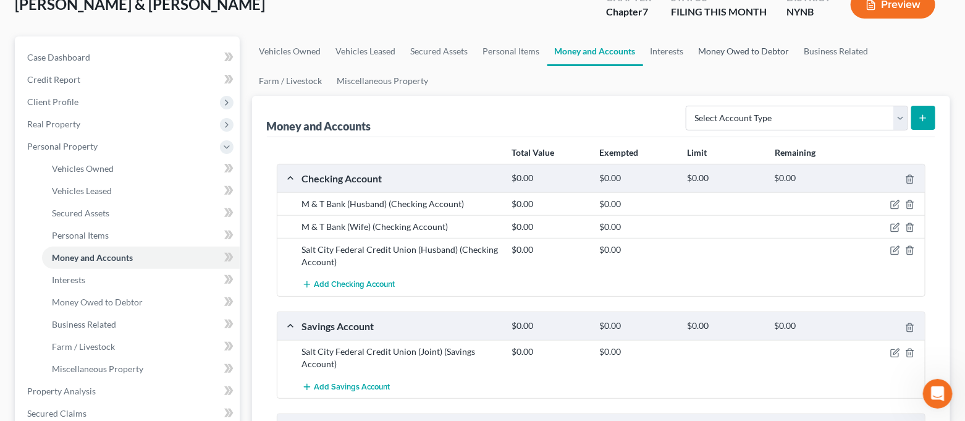
click at [745, 43] on link "Money Owed to Debtor" at bounding box center [744, 51] width 106 height 30
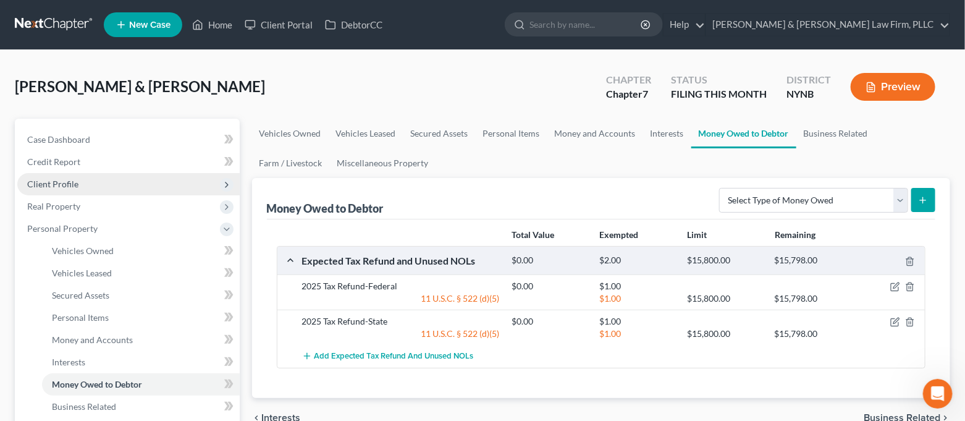
click at [88, 193] on span "Client Profile" at bounding box center [128, 184] width 222 height 22
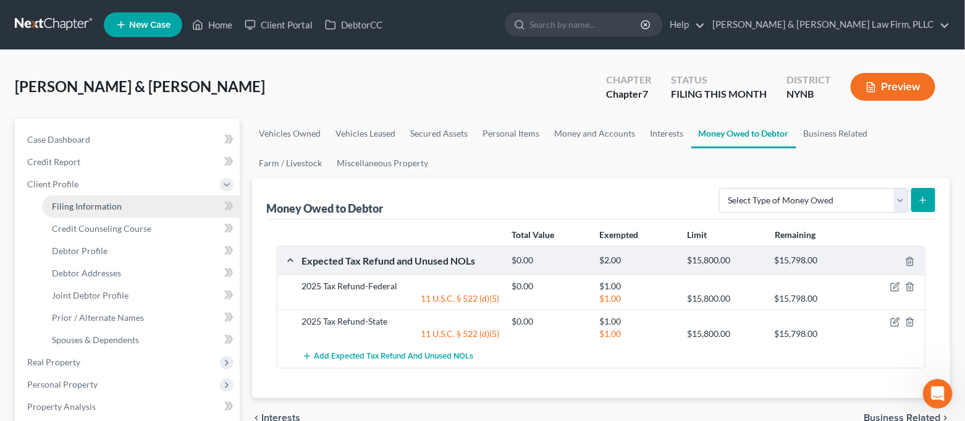
click at [88, 209] on span "Filing Information" at bounding box center [87, 206] width 70 height 10
select select "1"
select select "0"
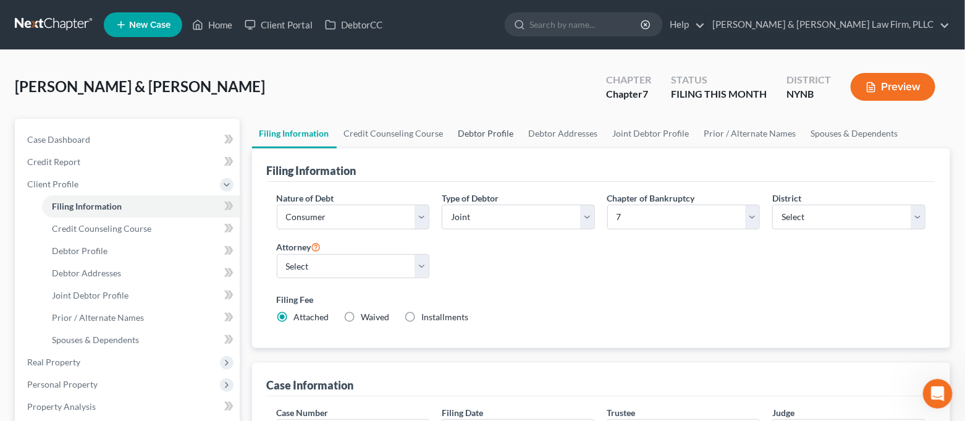
click at [485, 143] on link "Debtor Profile" at bounding box center [486, 134] width 70 height 30
select select "1"
select select "3"
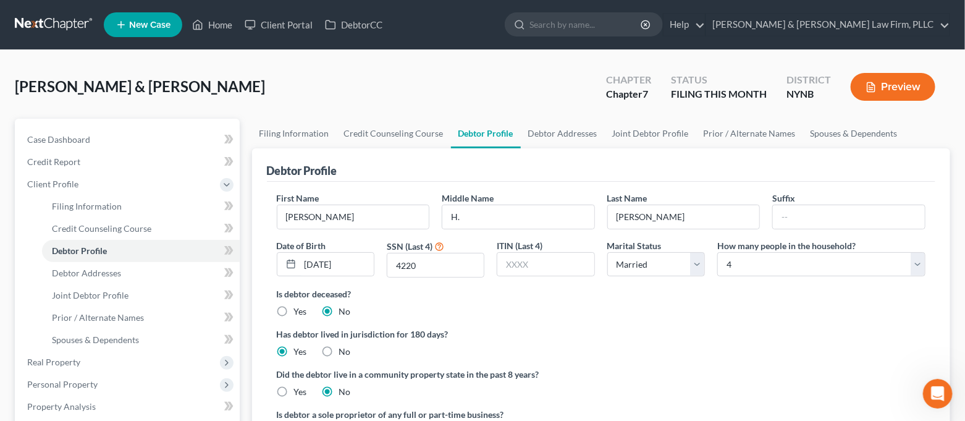
scroll to position [82, 0]
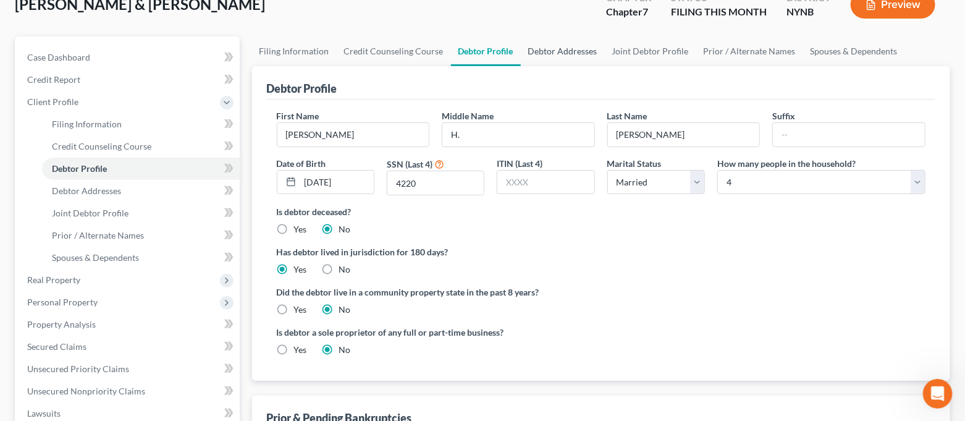
click at [551, 54] on link "Debtor Addresses" at bounding box center [563, 51] width 84 height 30
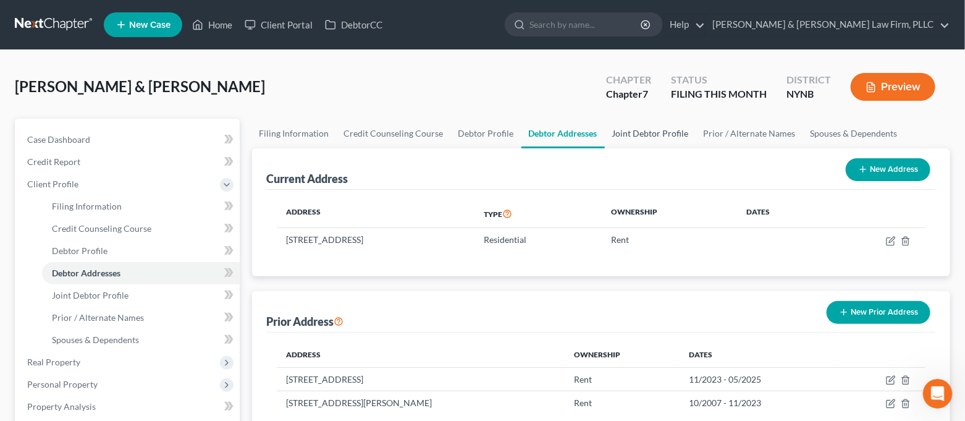
click at [632, 133] on link "Joint Debtor Profile" at bounding box center [650, 134] width 91 height 30
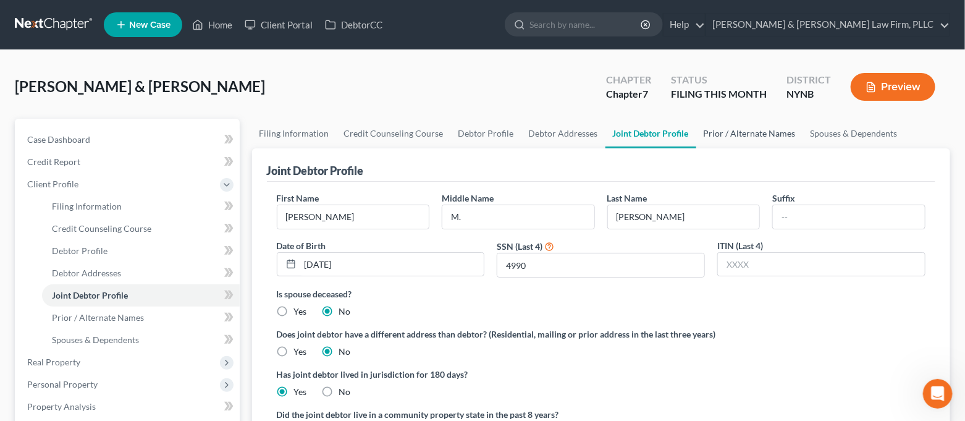
click at [747, 127] on link "Prior / Alternate Names" at bounding box center [749, 134] width 107 height 30
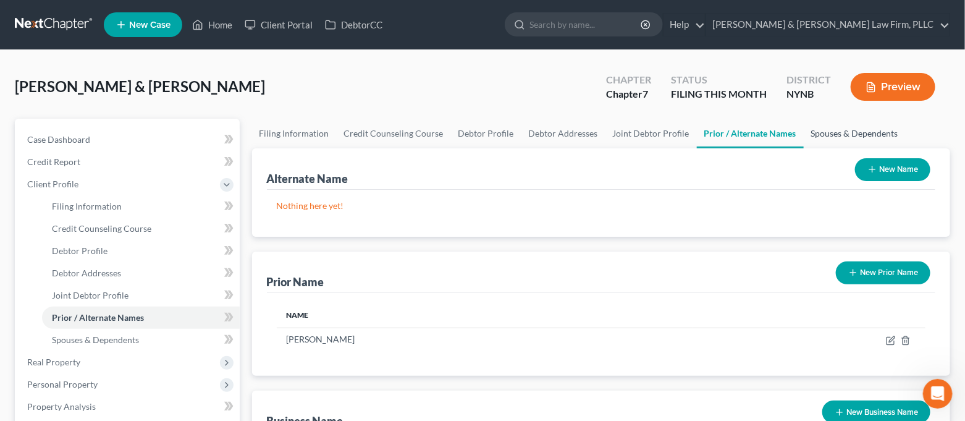
click at [825, 134] on link "Spouses & Dependents" at bounding box center [854, 134] width 102 height 30
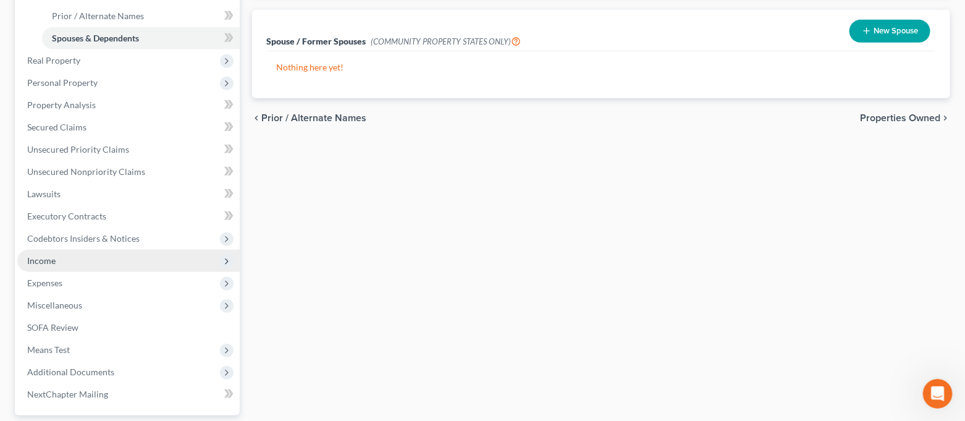
scroll to position [329, 0]
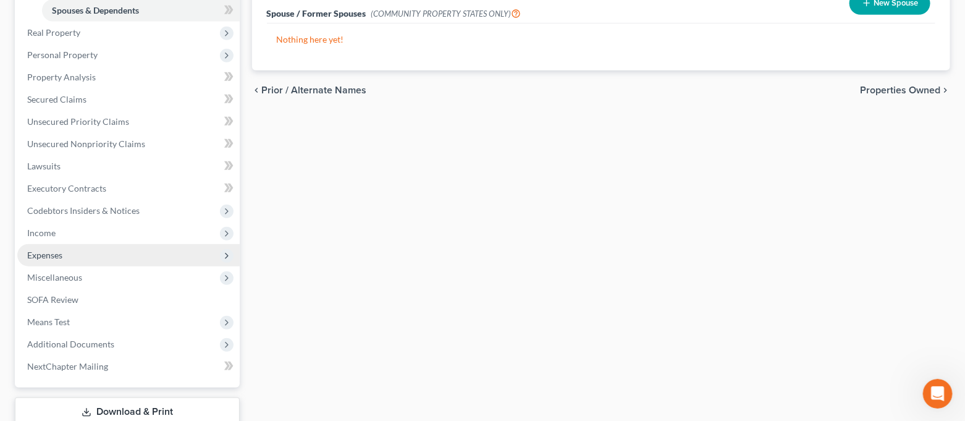
click at [70, 253] on span "Expenses" at bounding box center [128, 255] width 222 height 22
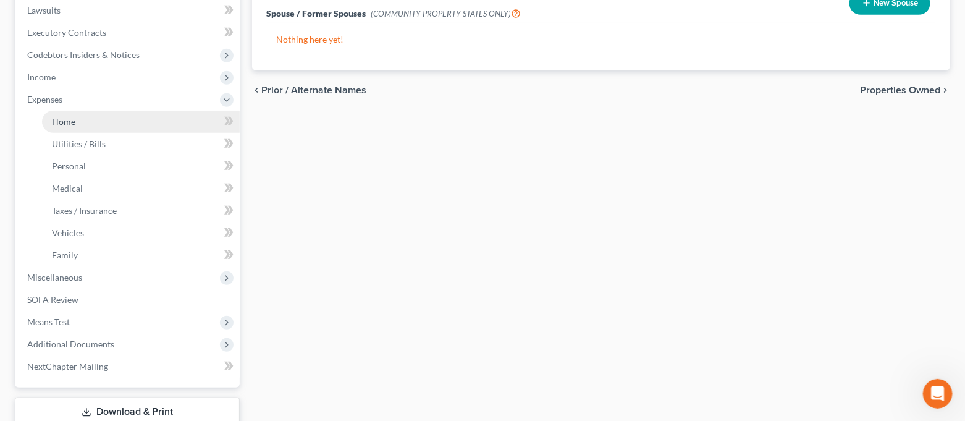
click at [86, 117] on link "Home" at bounding box center [141, 122] width 198 height 22
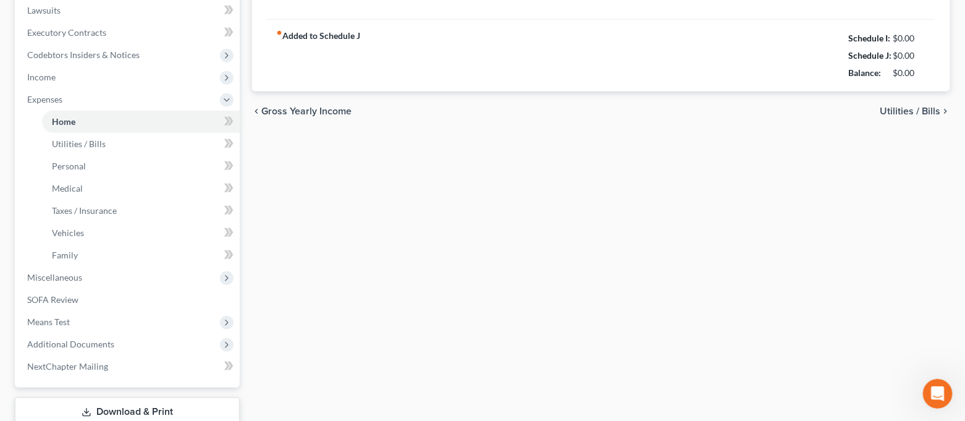
type input "1,800.00"
type input "0.00"
radio input "true"
type input "0.00"
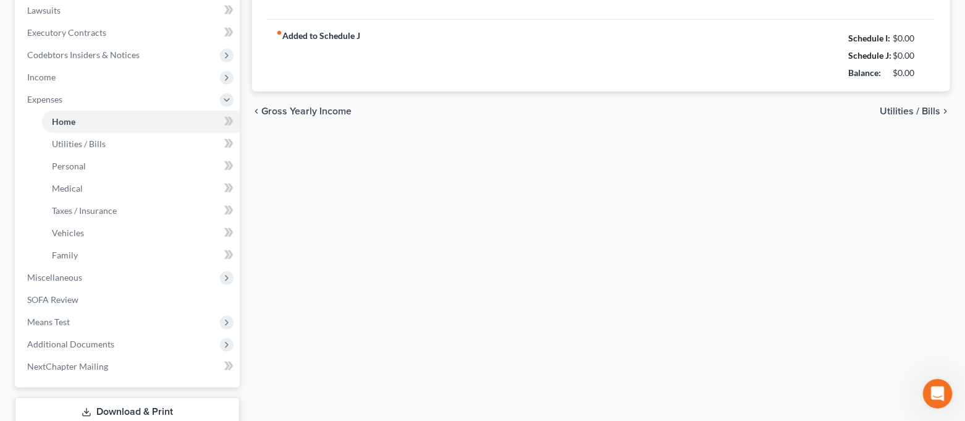
type input "0.00"
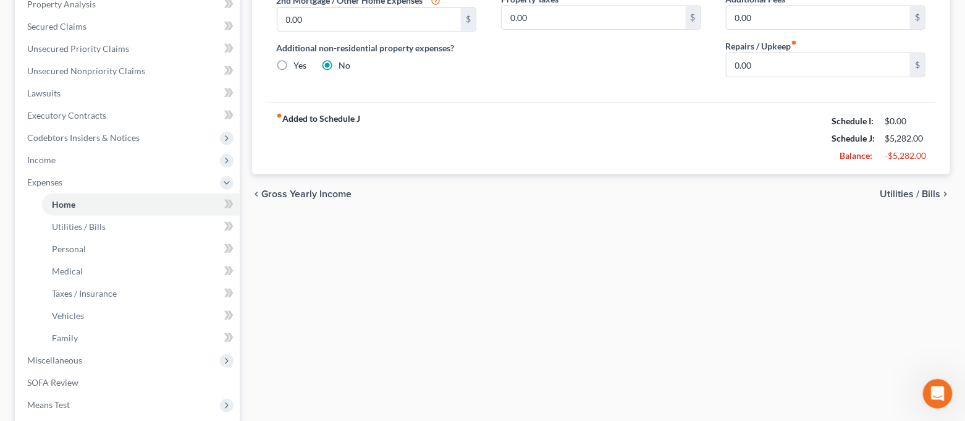
scroll to position [329, 0]
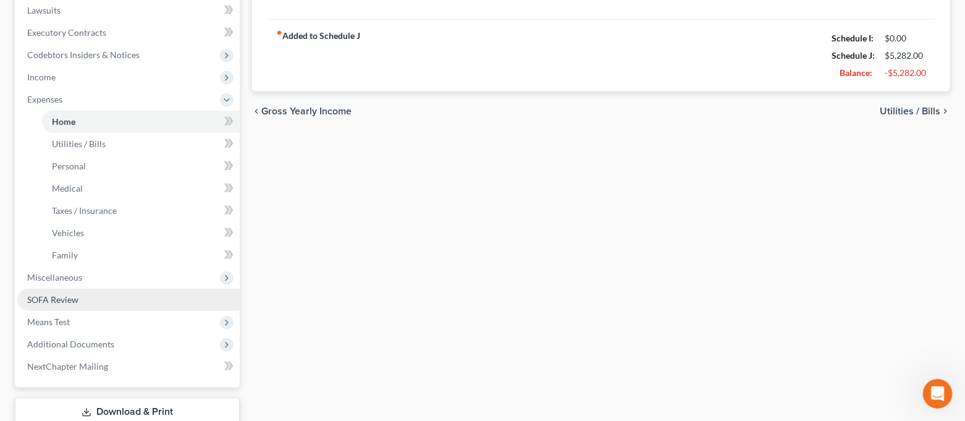
click at [73, 294] on span "SOFA Review" at bounding box center [52, 299] width 51 height 10
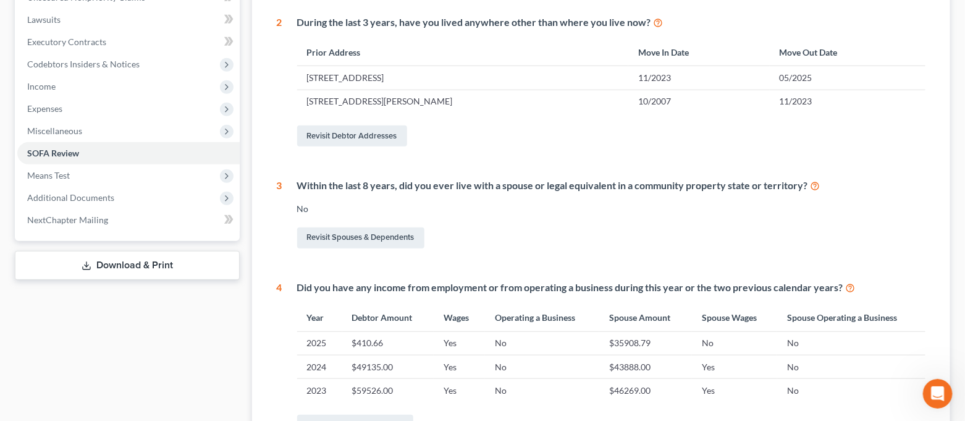
scroll to position [329, 0]
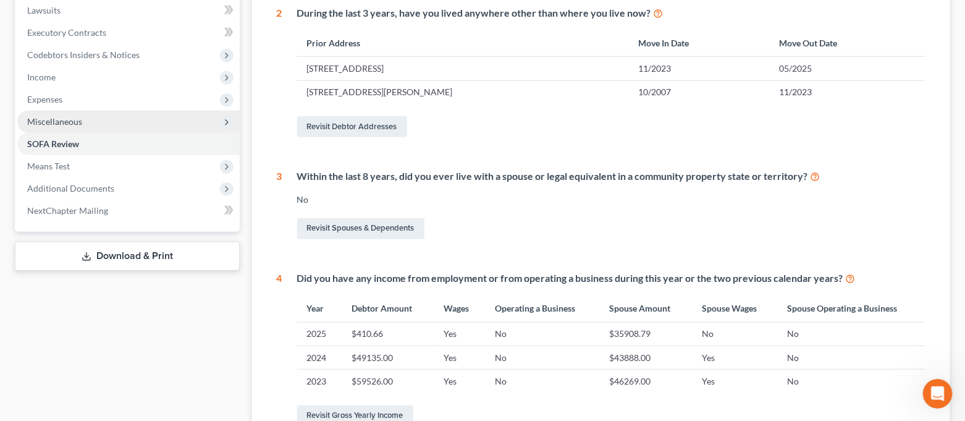
click at [85, 114] on span "Miscellaneous" at bounding box center [128, 122] width 222 height 22
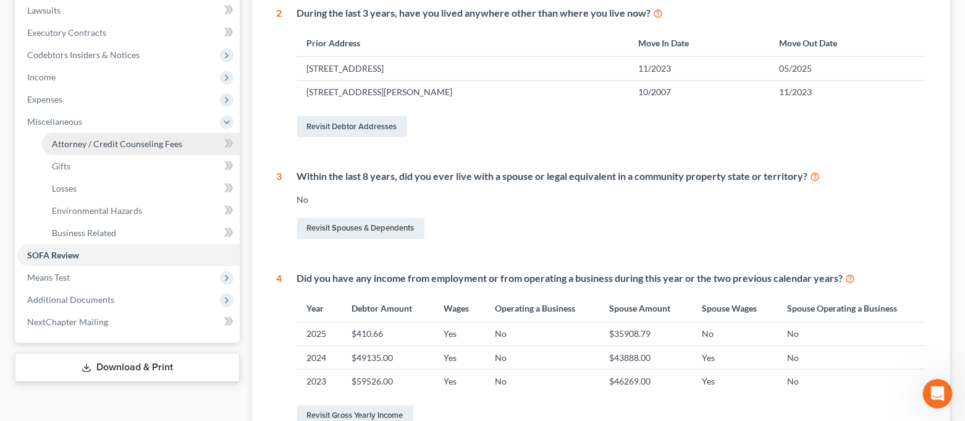
click at [99, 149] on link "Attorney / Credit Counseling Fees" at bounding box center [141, 144] width 198 height 22
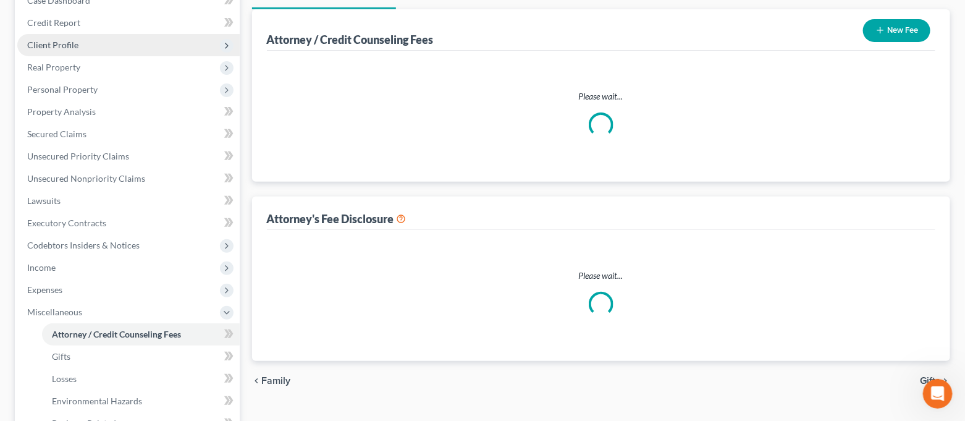
select select "0"
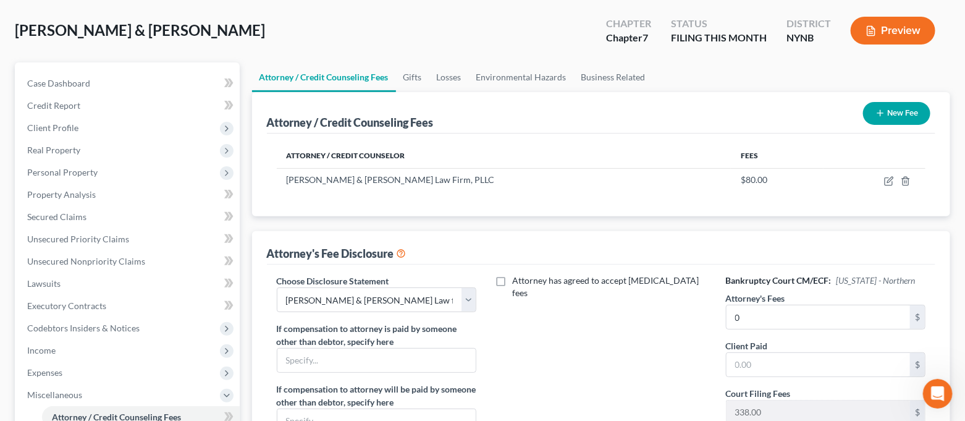
scroll to position [82, 0]
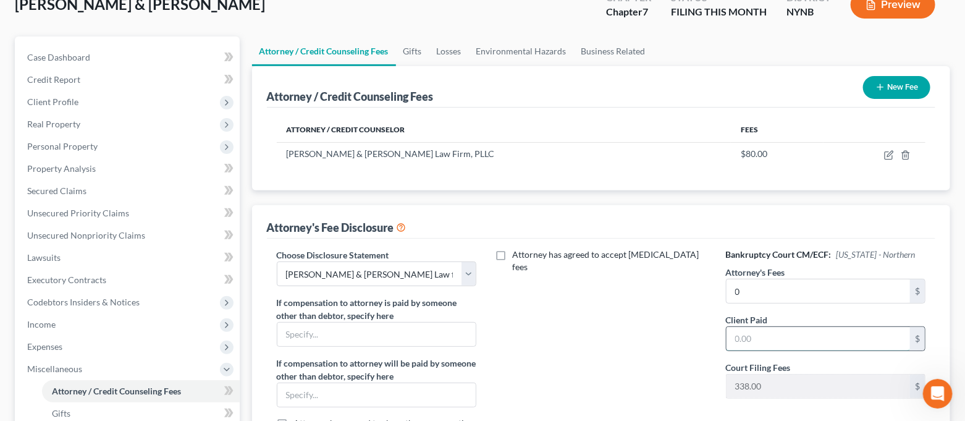
click at [772, 339] on input "text" at bounding box center [818, 338] width 184 height 23
type input "0.00"
click at [695, 348] on div "Attorney has agreed to accept [MEDICAL_DATA] fees" at bounding box center [600, 356] width 225 height 217
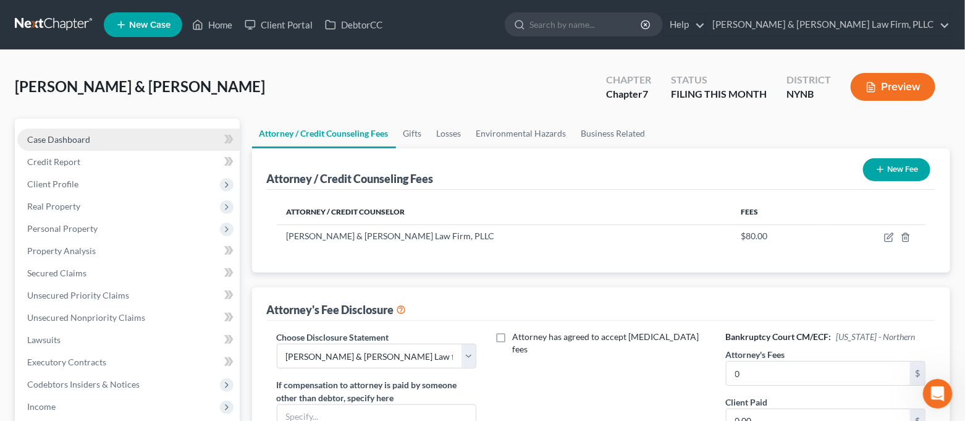
click at [121, 137] on link "Case Dashboard" at bounding box center [128, 139] width 222 height 22
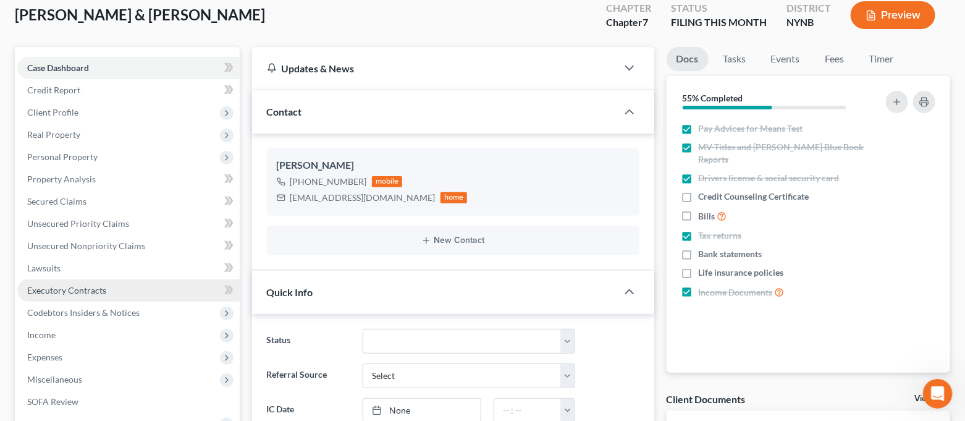
scroll to position [164, 0]
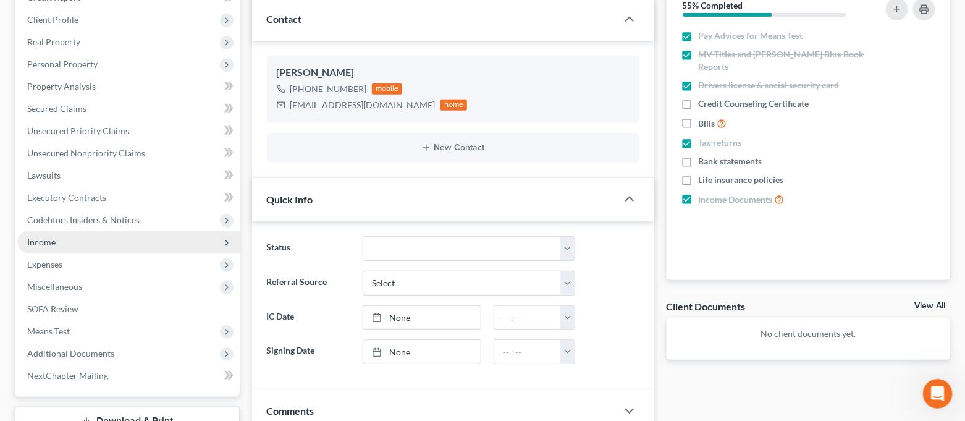
click at [73, 245] on span "Income" at bounding box center [128, 242] width 222 height 22
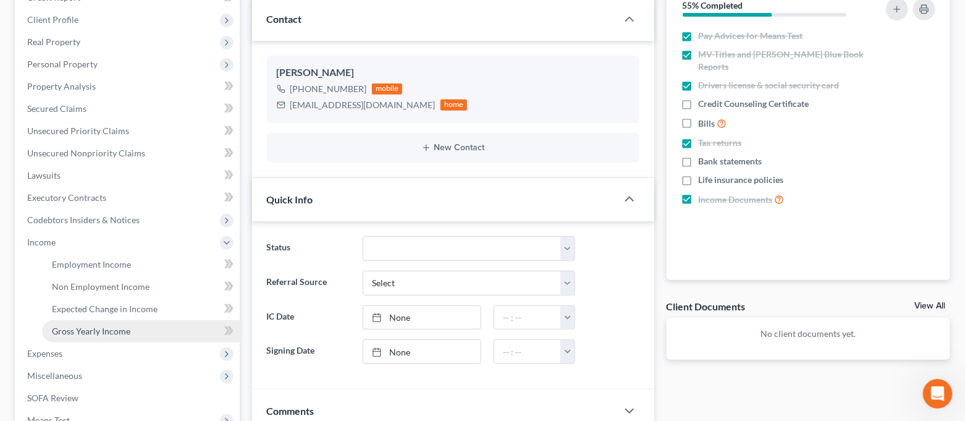
click at [109, 324] on link "Gross Yearly Income" at bounding box center [141, 331] width 198 height 22
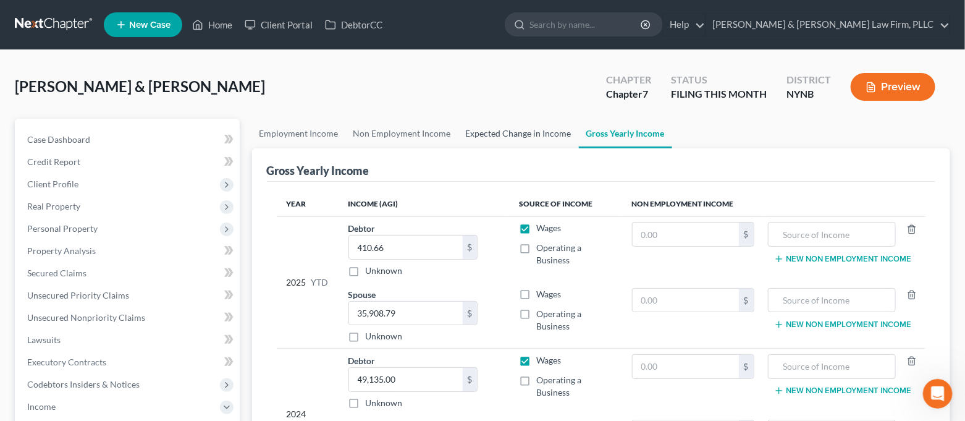
click at [538, 130] on link "Expected Change in Income" at bounding box center [518, 134] width 120 height 30
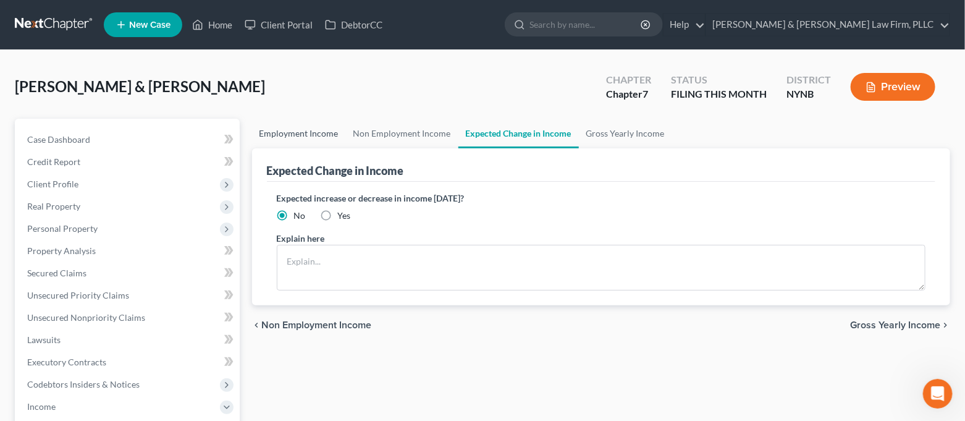
click at [275, 127] on link "Employment Income" at bounding box center [299, 134] width 94 height 30
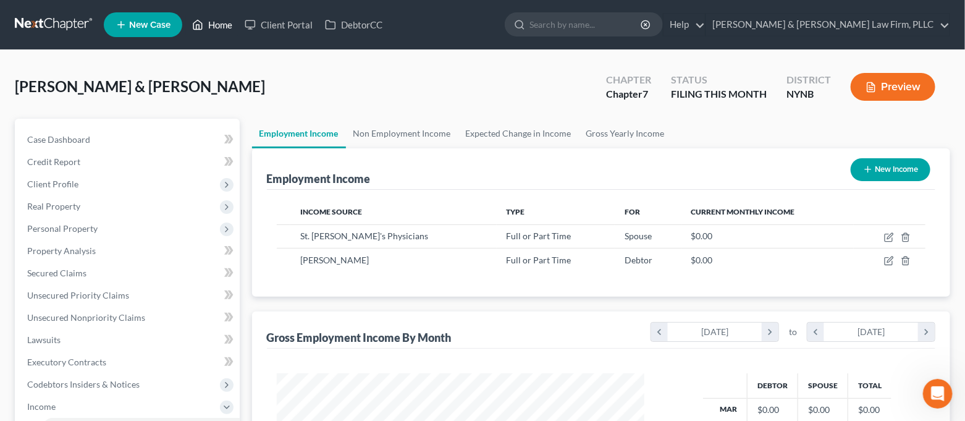
click at [204, 27] on link "Home" at bounding box center [212, 25] width 52 height 22
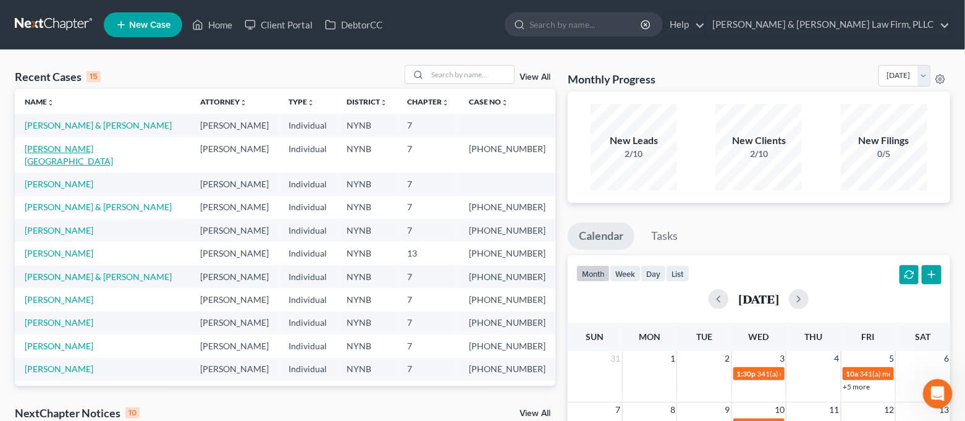
click at [67, 144] on link "[PERSON_NAME][GEOGRAPHIC_DATA]" at bounding box center [69, 154] width 88 height 23
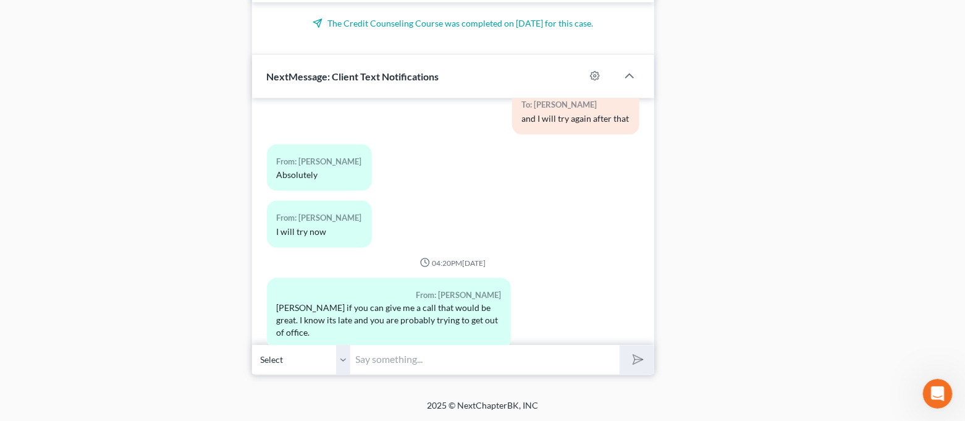
scroll to position [8675, 0]
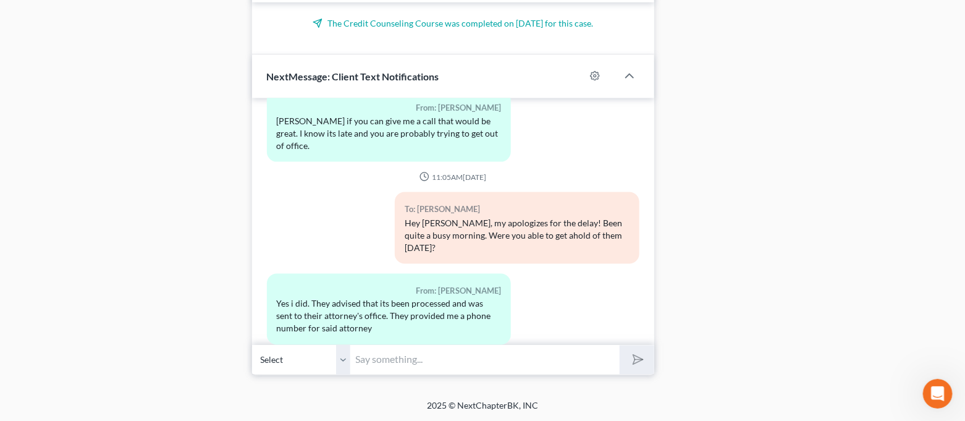
click at [505, 361] on input "text" at bounding box center [485, 360] width 269 height 30
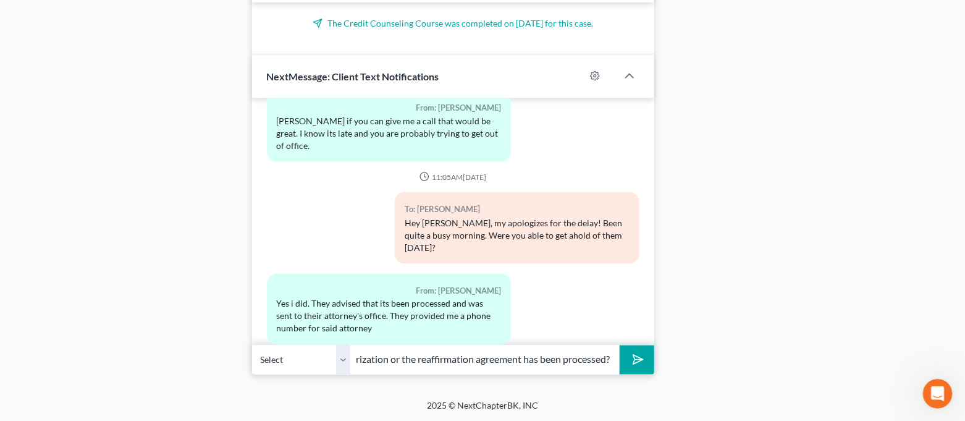
scroll to position [0, 0]
drag, startPoint x: 395, startPoint y: 362, endPoint x: 325, endPoint y: 364, distance: 69.2
click at [325, 364] on div "Select [PHONE_NUMBER] - [PERSON_NAME] The autorization or the reaffirmation agr…" at bounding box center [453, 359] width 402 height 29
click at [450, 359] on input "The autorization or the reaffirmation agreement has been processed?" at bounding box center [485, 360] width 269 height 30
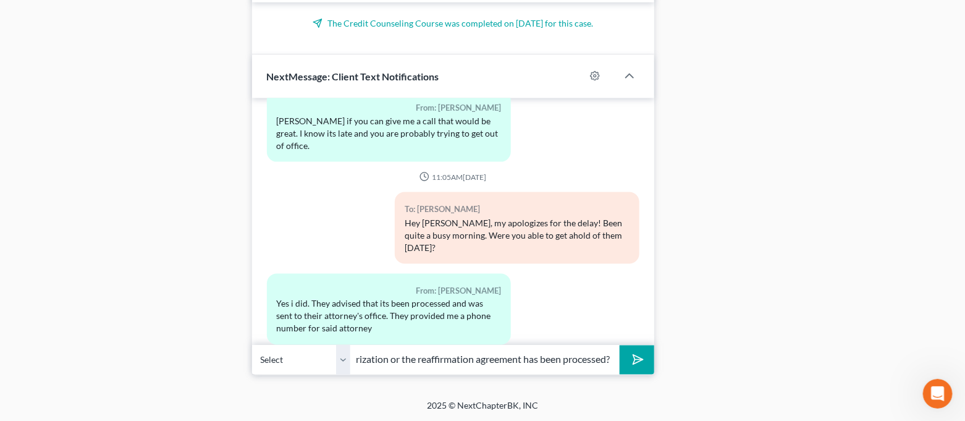
drag, startPoint x: 520, startPoint y: 359, endPoint x: 613, endPoint y: 367, distance: 92.9
click at [613, 367] on input "The authorization or the reaffirmation agreement has been processed?" at bounding box center [485, 360] width 269 height 30
click at [609, 362] on input "The authorization or the reaffirmation agreement has been processed?" at bounding box center [485, 360] width 269 height 30
type input "The authorization or the reaffirmation agreement has been processed?"
click at [630, 360] on icon "submit" at bounding box center [635, 359] width 17 height 17
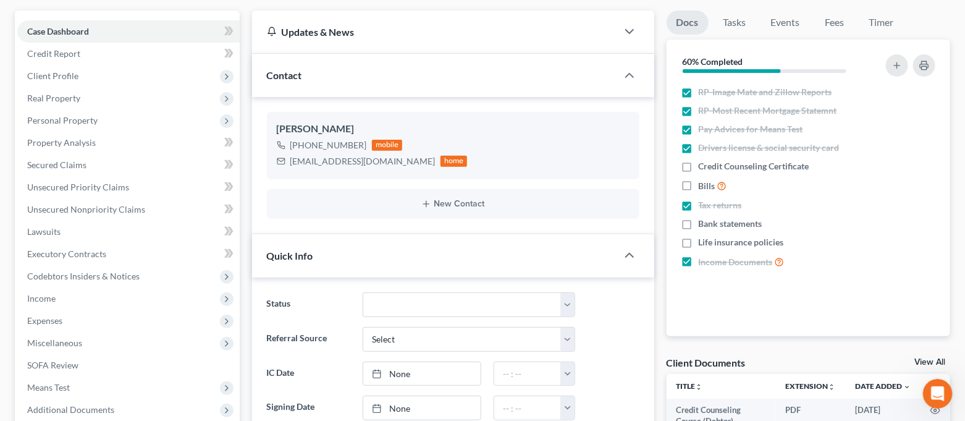
scroll to position [0, 0]
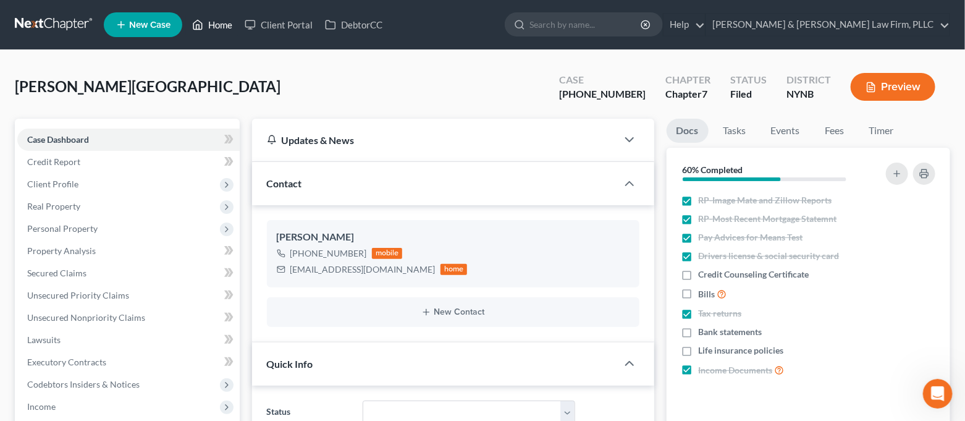
click at [199, 26] on polyline at bounding box center [197, 27] width 3 height 5
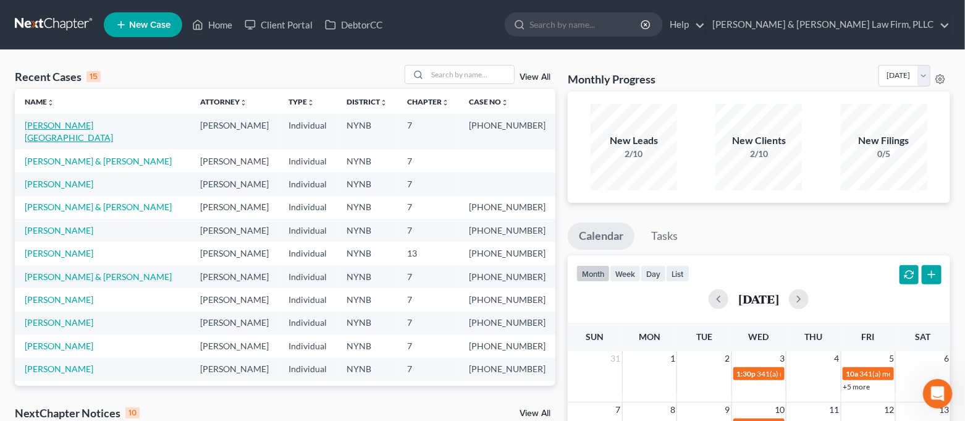
click at [69, 125] on link "[PERSON_NAME][GEOGRAPHIC_DATA]" at bounding box center [69, 131] width 88 height 23
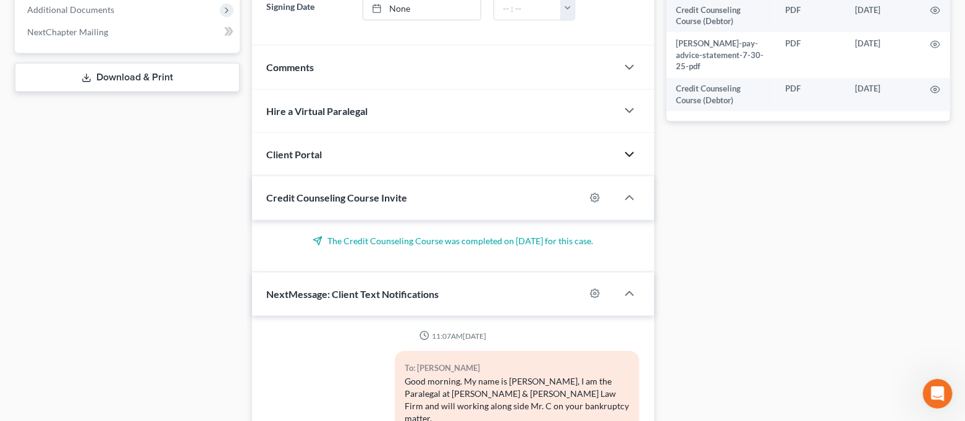
scroll to position [725, 0]
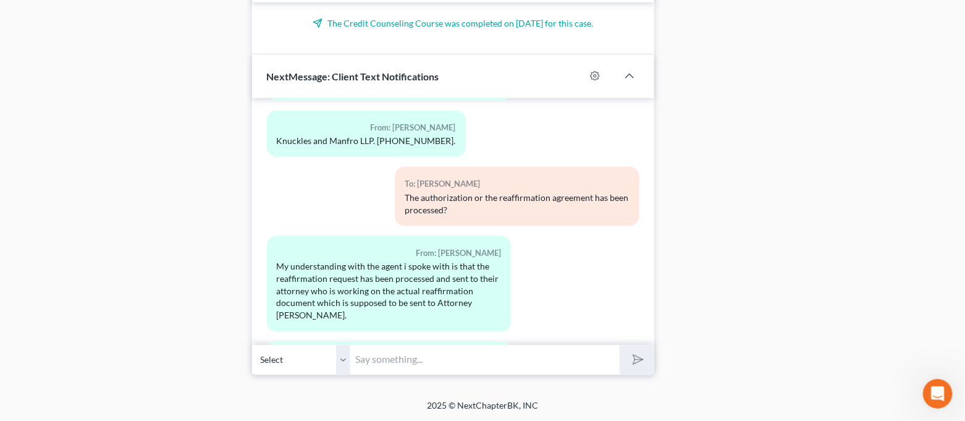
drag, startPoint x: 492, startPoint y: 353, endPoint x: 393, endPoint y: 338, distance: 100.5
click at [492, 353] on input "text" at bounding box center [485, 360] width 269 height 30
click at [481, 354] on input "text" at bounding box center [485, 360] width 269 height 30
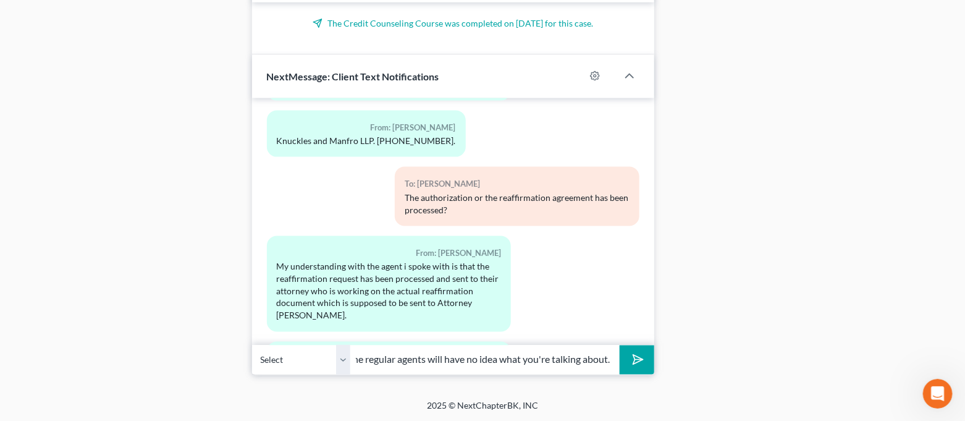
scroll to position [0, 419]
type input "Yeah it can be difficult when a lender company does not have a Bankruptcy depar…"
click at [932, 388] on icon "Open Intercom Messenger" at bounding box center [936, 392] width 20 height 20
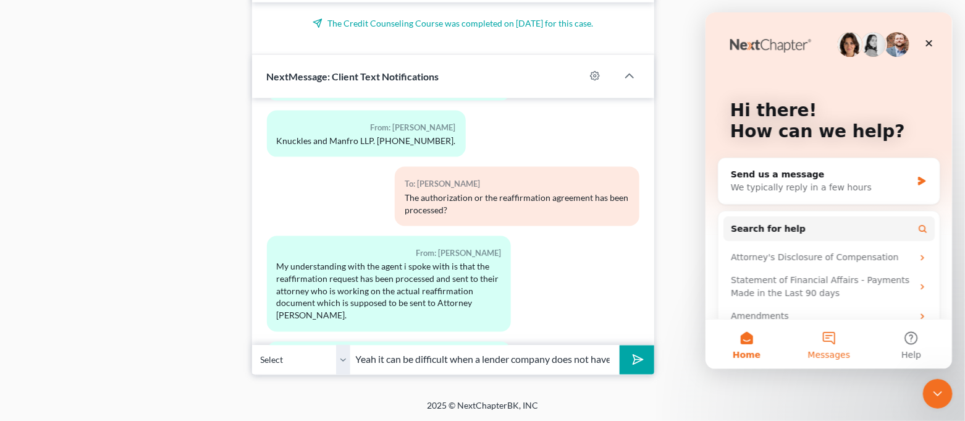
click at [853, 356] on button "Messages" at bounding box center [828, 343] width 82 height 49
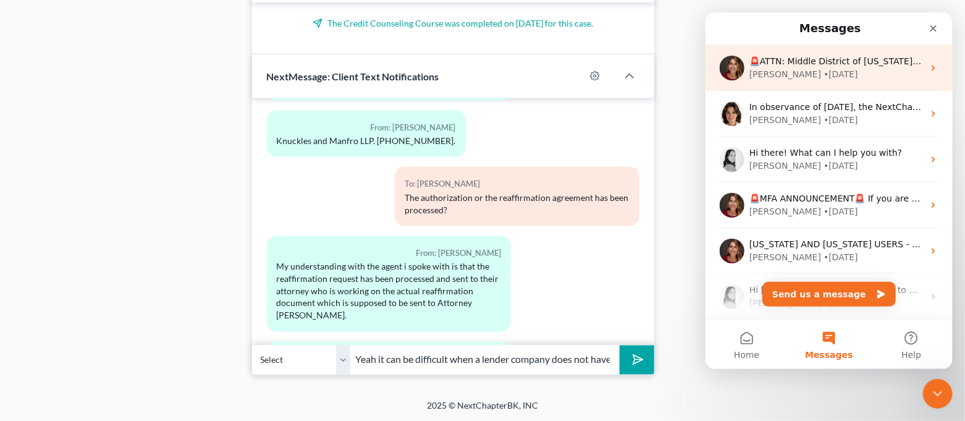
click at [874, 84] on div "🚨ATTN: Middle District of [US_STATE] The court has added a new Credit Counselin…" at bounding box center [828, 68] width 247 height 46
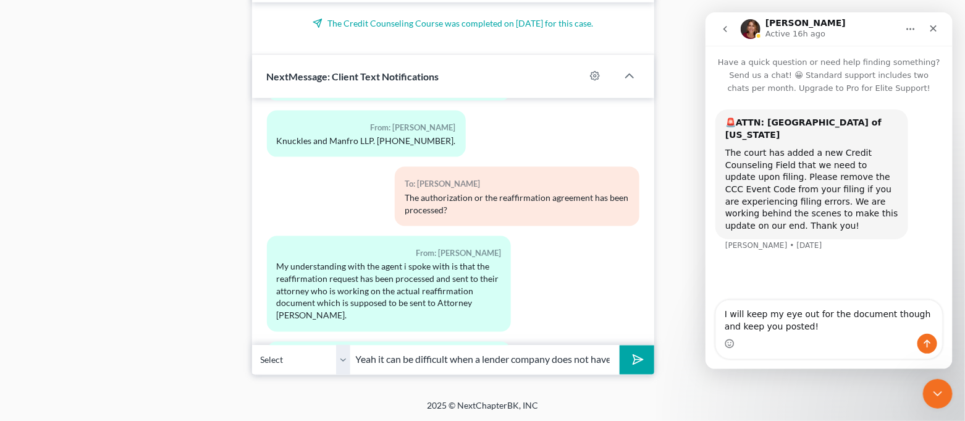
type textarea "I will keep my eye out for the document though and keep you posted!"
drag, startPoint x: 806, startPoint y: 330, endPoint x: 717, endPoint y: 308, distance: 91.5
click at [717, 309] on textarea "I will keep my eye out for the document though and keep you posted!" at bounding box center [828, 316] width 226 height 33
click at [947, 391] on div "Close Intercom Messenger" at bounding box center [936, 392] width 30 height 30
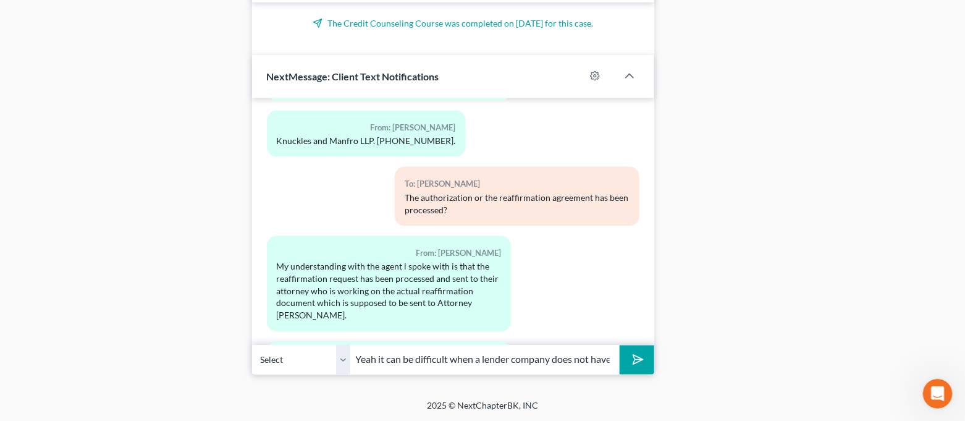
click at [647, 360] on button "submit" at bounding box center [636, 359] width 34 height 29
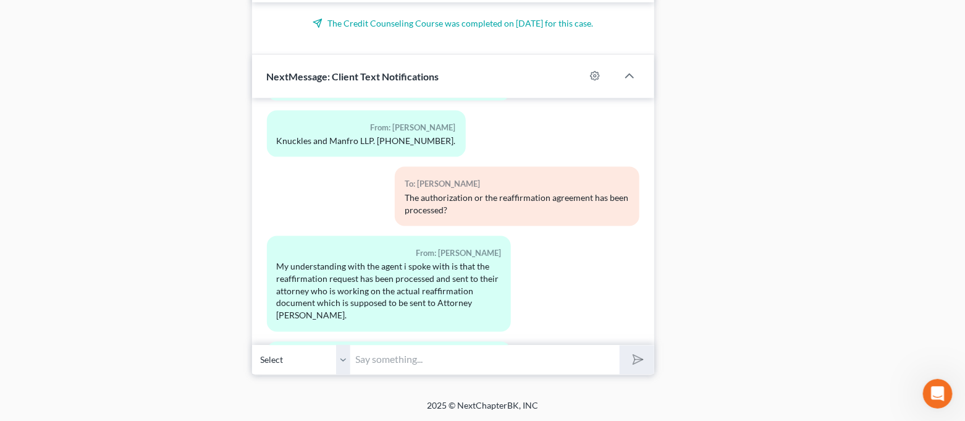
scroll to position [8999, 0]
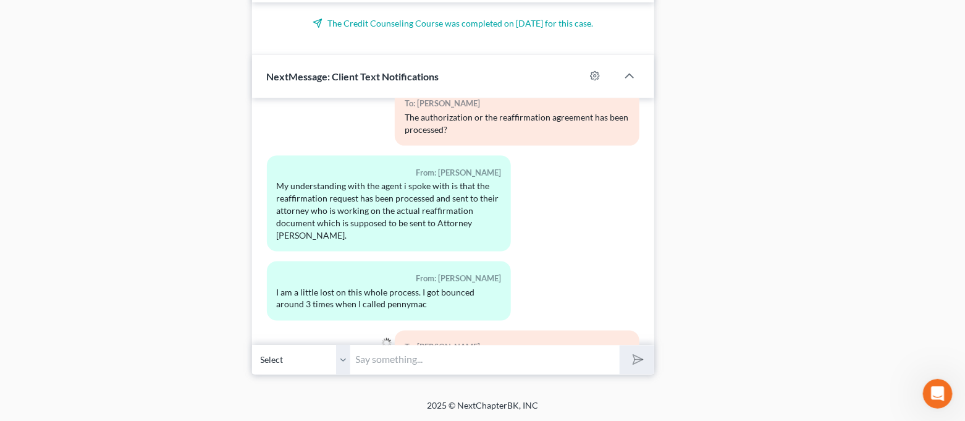
paste input "I will keep my eye out for the document though and keep you posted!"
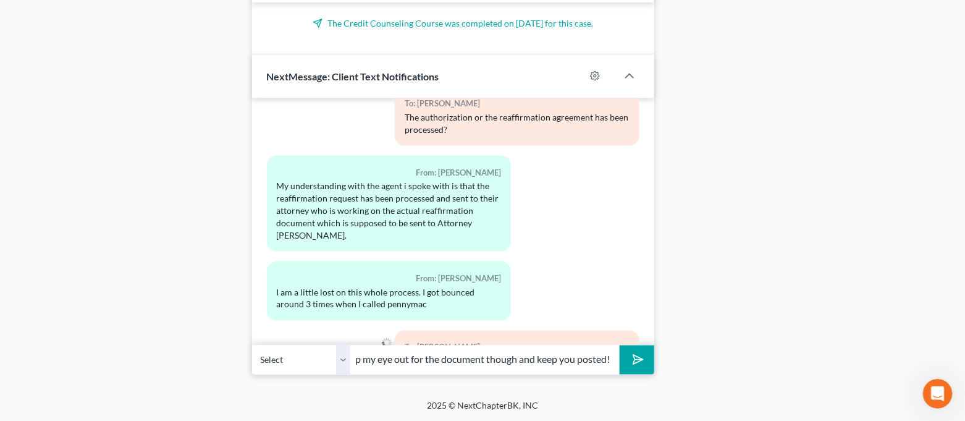
type input "I will keep my eye out for the document though and keep you posted!"
click at [643, 355] on button "submit" at bounding box center [636, 359] width 34 height 29
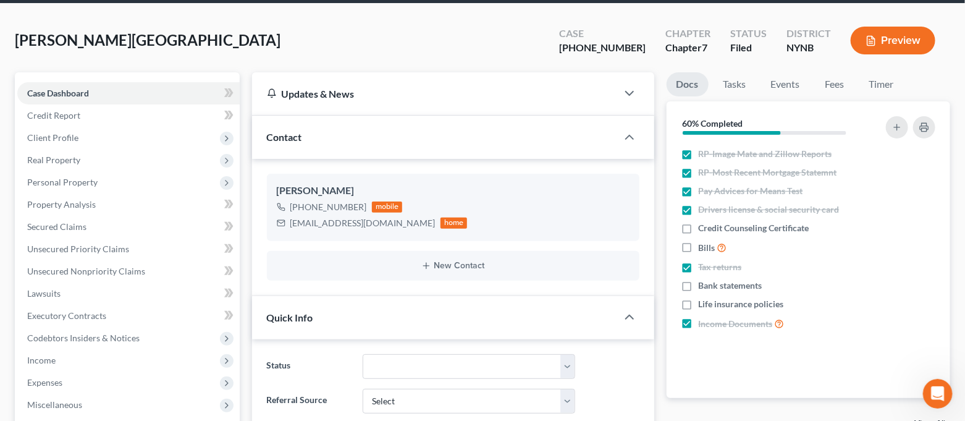
scroll to position [0, 0]
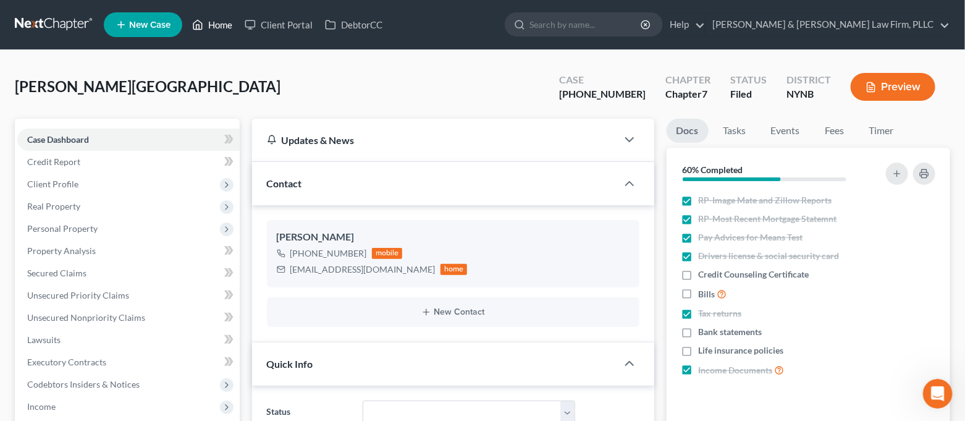
drag, startPoint x: 220, startPoint y: 19, endPoint x: 232, endPoint y: 12, distance: 13.3
click at [220, 19] on link "Home" at bounding box center [212, 25] width 52 height 22
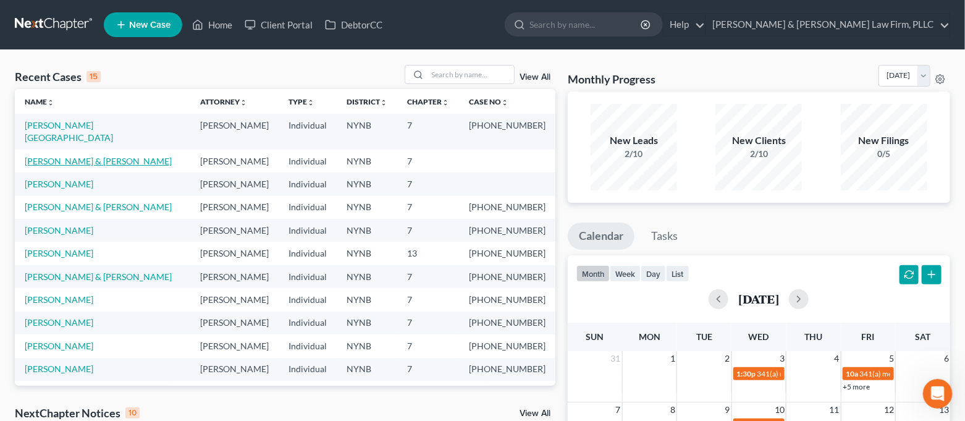
click at [91, 156] on link "[PERSON_NAME] & [PERSON_NAME]" at bounding box center [98, 161] width 147 height 10
select select "4"
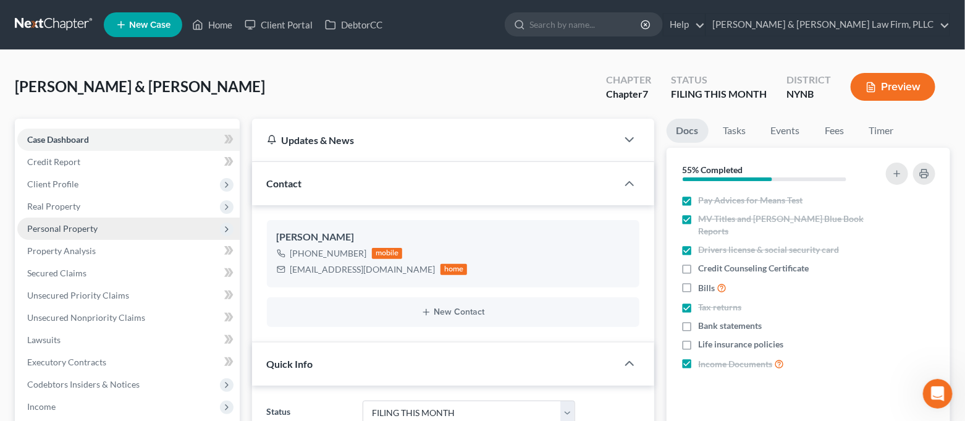
click at [89, 225] on span "Personal Property" at bounding box center [62, 228] width 70 height 10
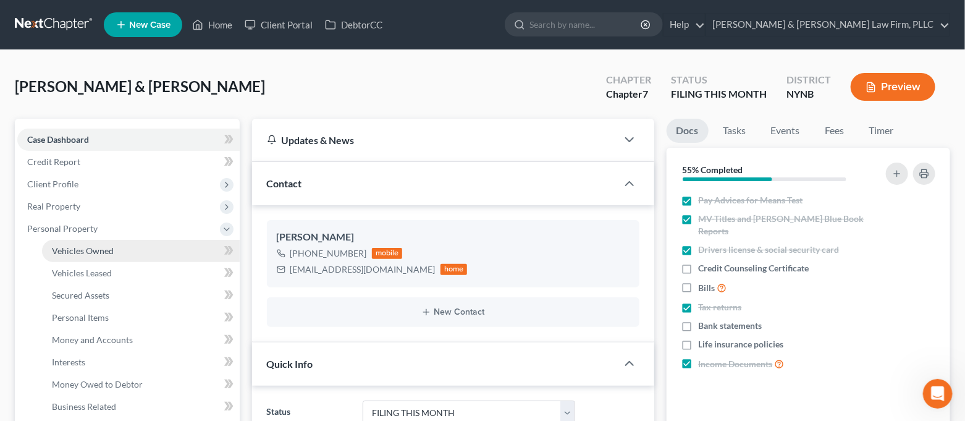
click at [96, 246] on span "Vehicles Owned" at bounding box center [83, 250] width 62 height 10
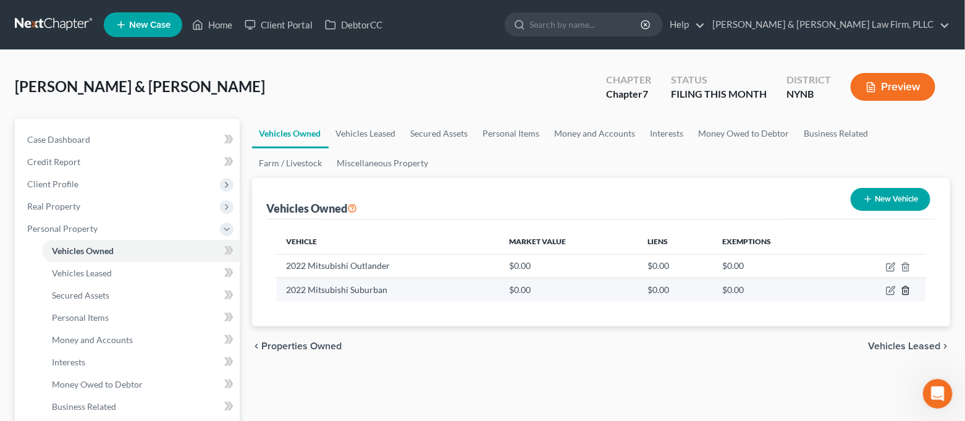
click at [907, 289] on icon "button" at bounding box center [905, 290] width 10 height 10
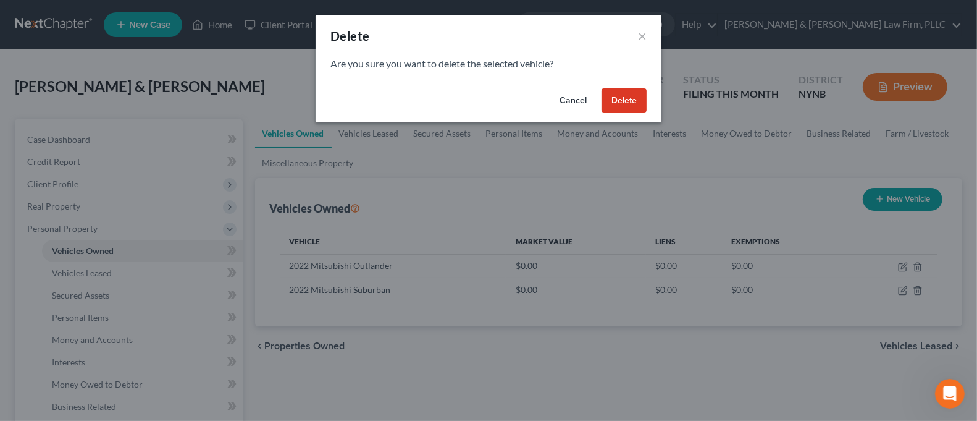
click at [633, 99] on button "Delete" at bounding box center [623, 100] width 45 height 25
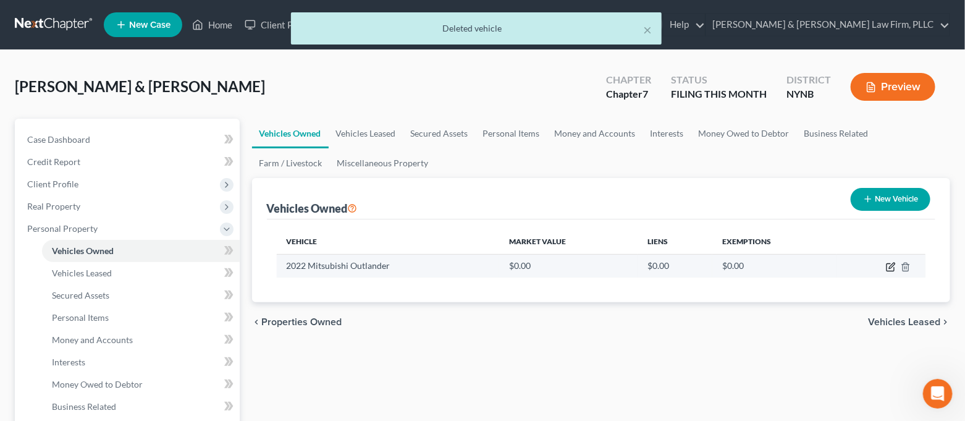
click at [892, 268] on icon "button" at bounding box center [890, 267] width 10 height 10
select select "0"
select select "4"
select select "2"
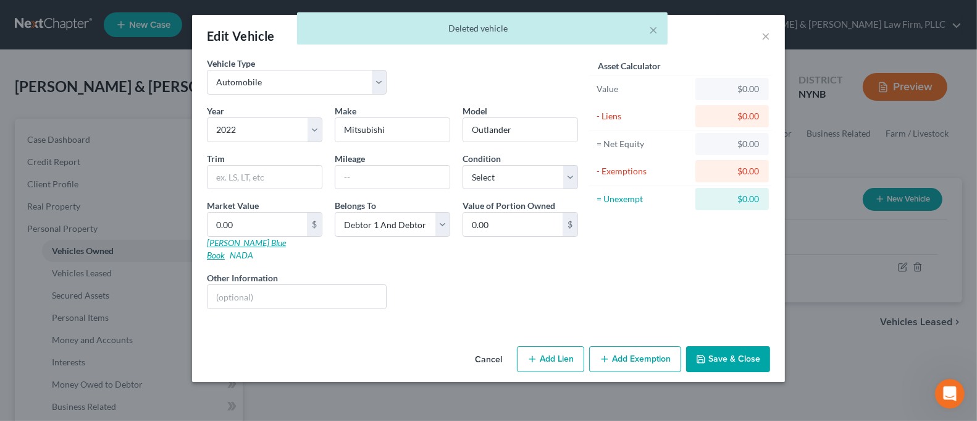
click at [245, 241] on link "[PERSON_NAME] Blue Book" at bounding box center [246, 248] width 79 height 23
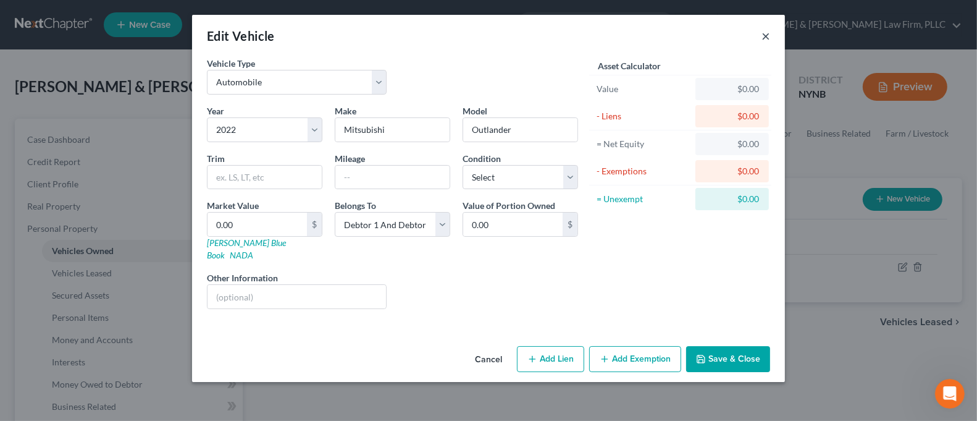
click at [766, 34] on button "×" at bounding box center [765, 35] width 9 height 15
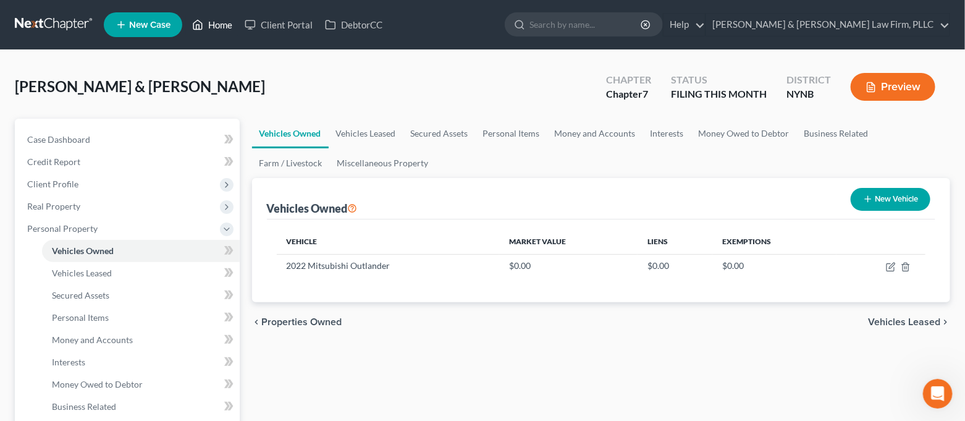
click at [201, 27] on icon at bounding box center [197, 24] width 11 height 15
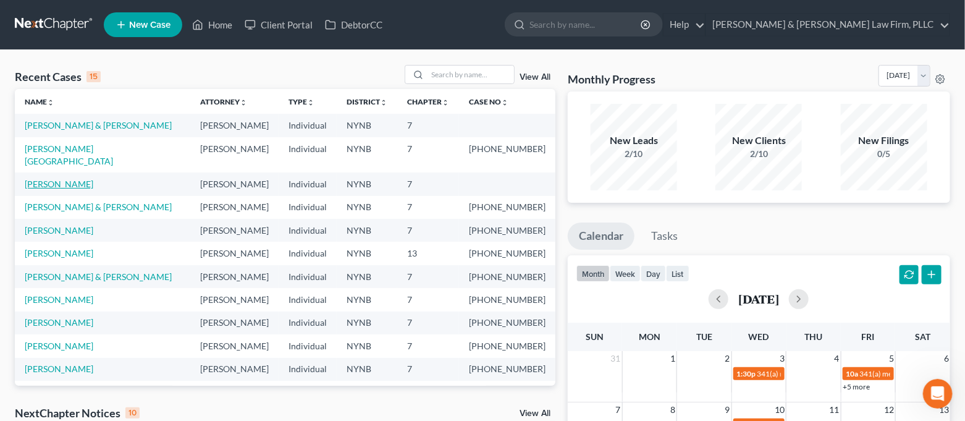
click at [63, 178] on link "[PERSON_NAME]" at bounding box center [59, 183] width 69 height 10
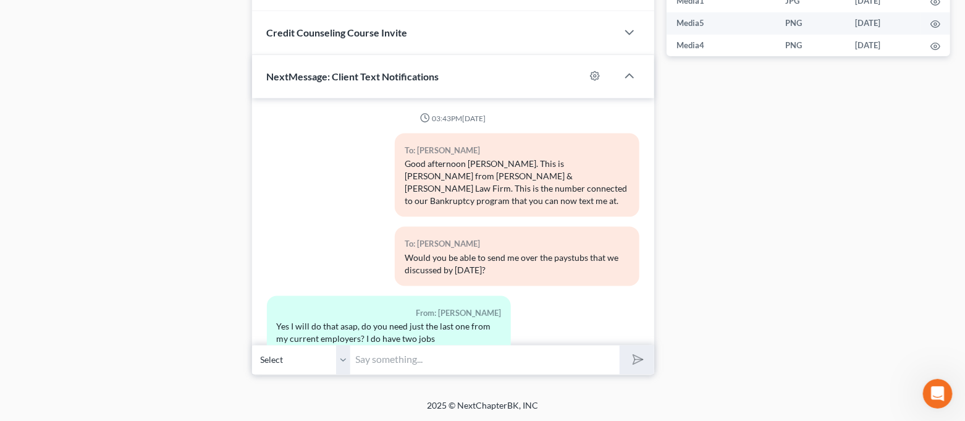
scroll to position [5152, 0]
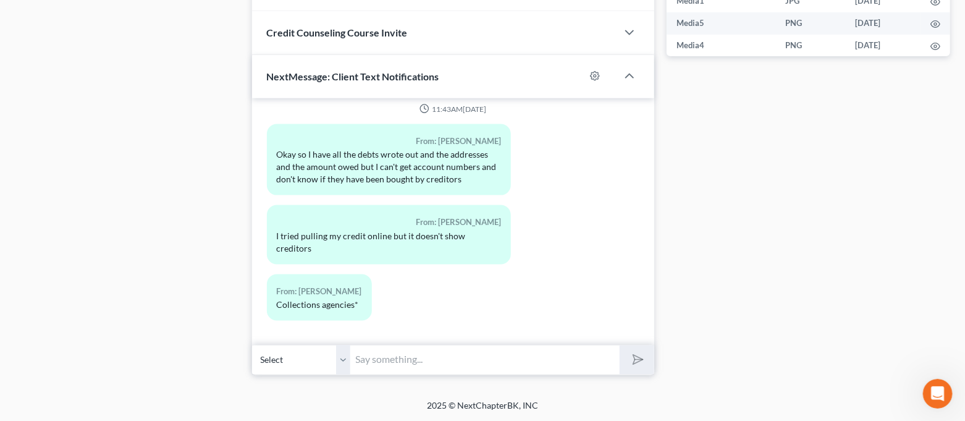
click at [496, 356] on input "text" at bounding box center [485, 360] width 269 height 30
type input "That's okay."
click at [619, 345] on button "submit" at bounding box center [636, 359] width 34 height 29
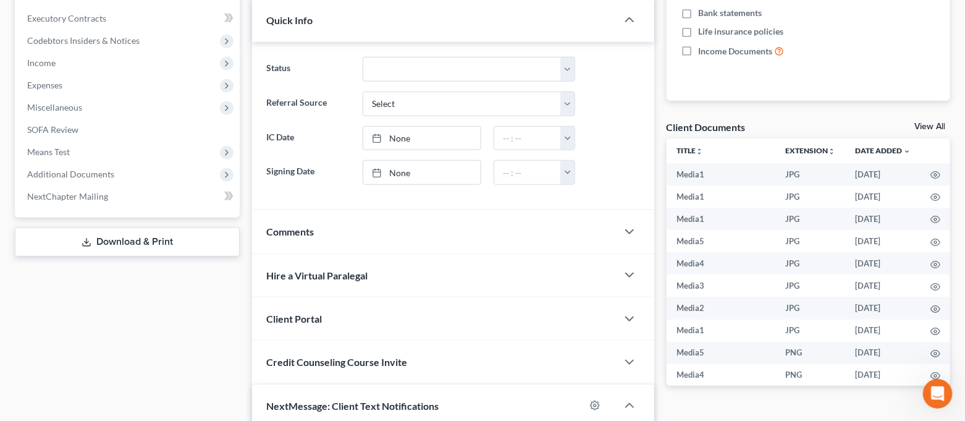
scroll to position [0, 0]
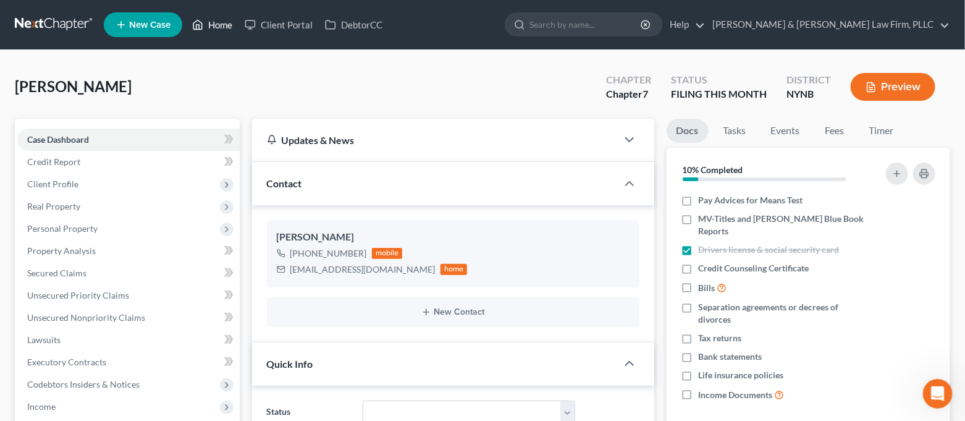
click at [217, 28] on link "Home" at bounding box center [212, 25] width 52 height 22
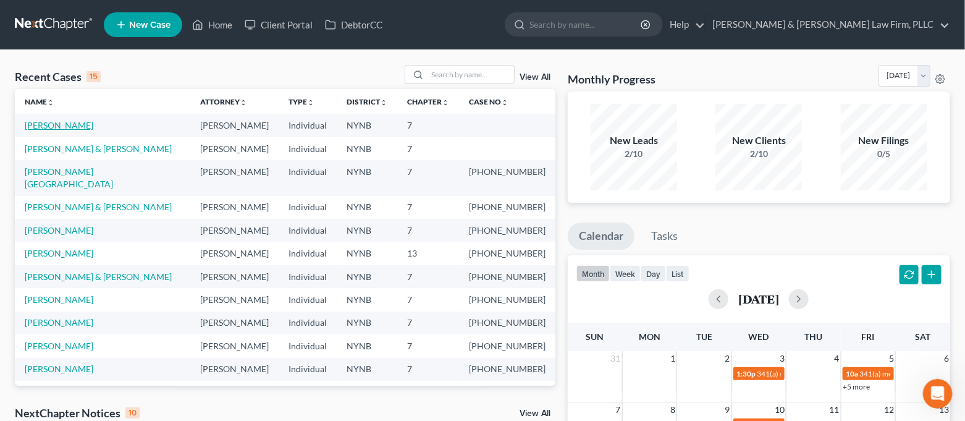
click at [46, 124] on link "[PERSON_NAME]" at bounding box center [59, 125] width 69 height 10
select select "4"
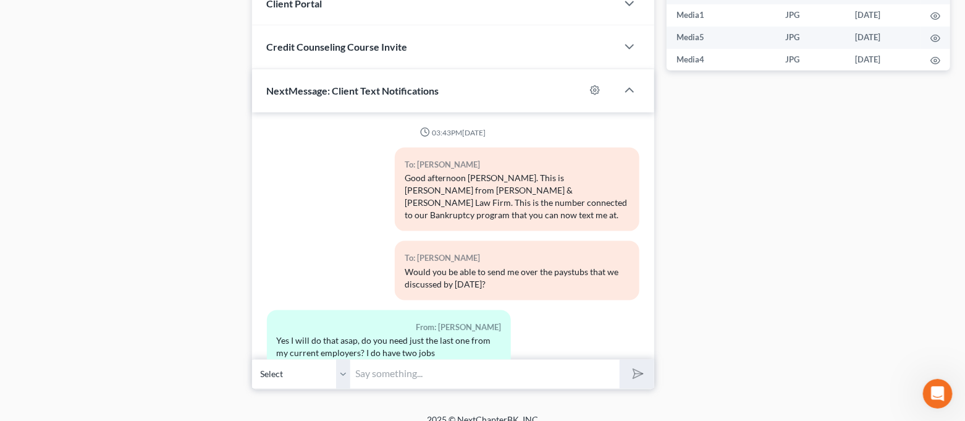
scroll to position [5495, 0]
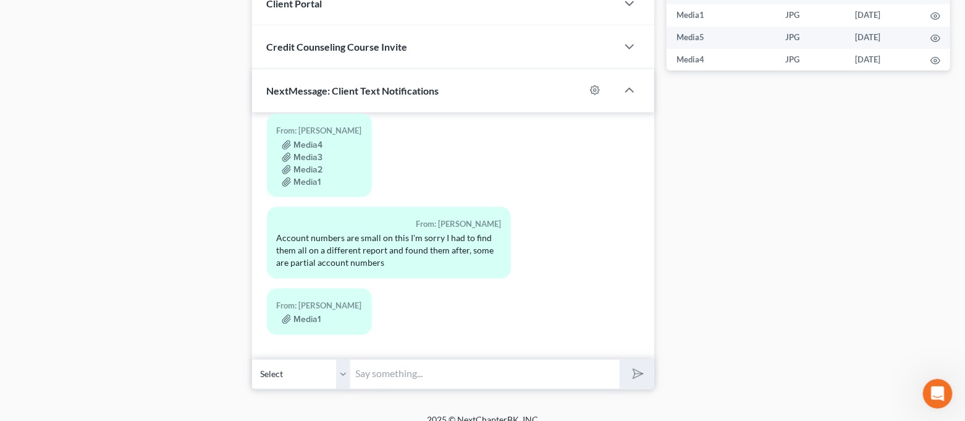
click at [482, 380] on input "text" at bounding box center [485, 374] width 269 height 30
type input "Yes, that is good, thank you! I only need the last 4 digits of the account numb…"
click at [619, 359] on button "submit" at bounding box center [636, 373] width 34 height 29
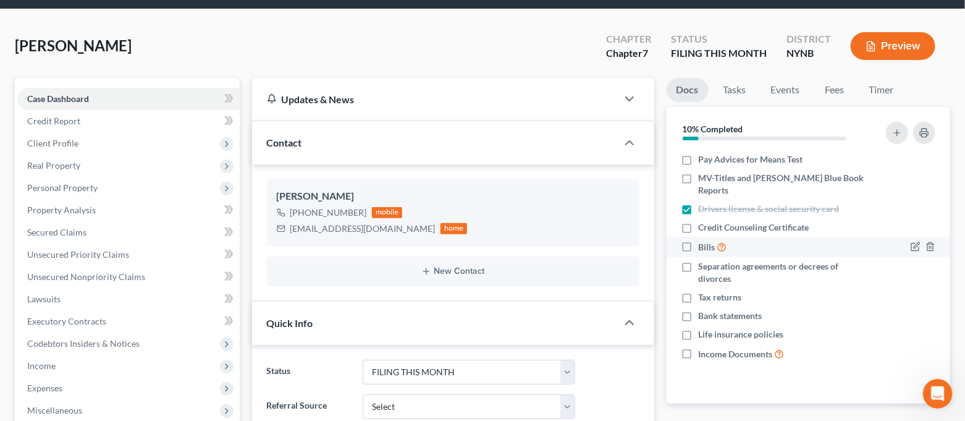
scroll to position [0, 0]
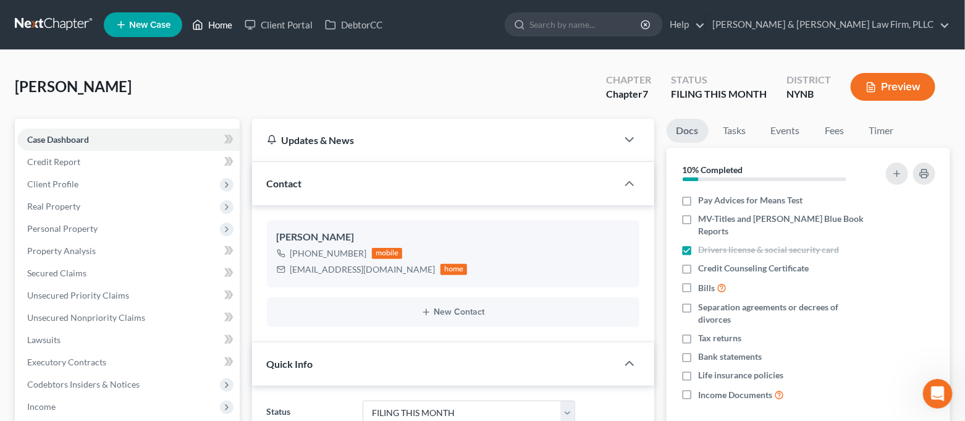
click at [227, 28] on link "Home" at bounding box center [212, 25] width 52 height 22
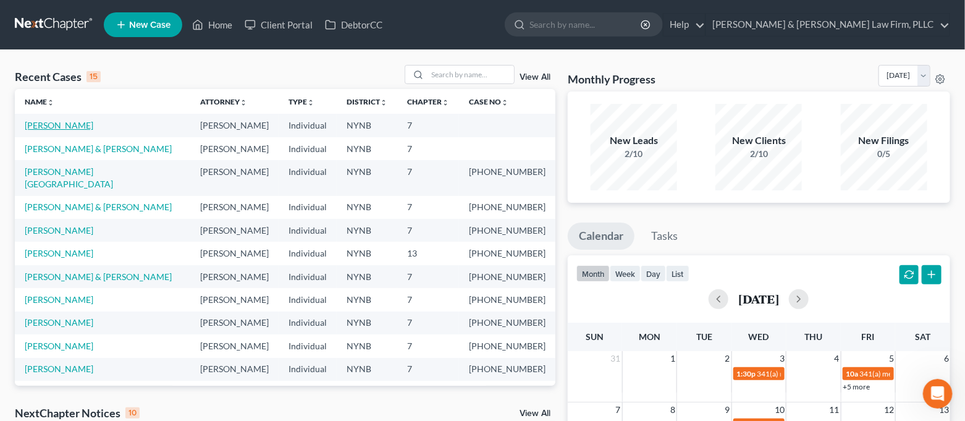
click at [69, 123] on link "[PERSON_NAME]" at bounding box center [59, 125] width 69 height 10
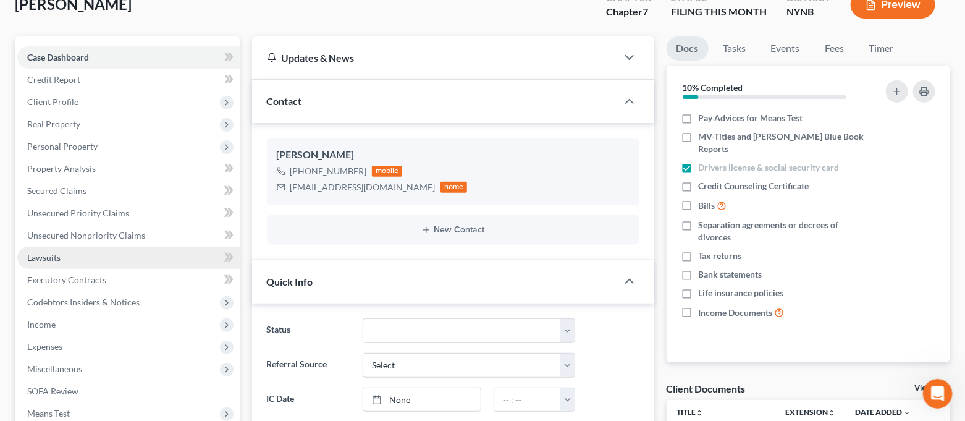
scroll to position [5658, 0]
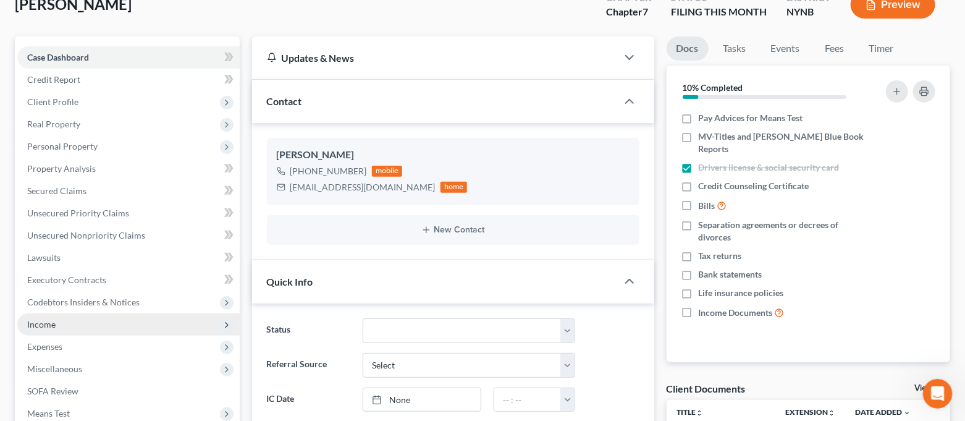
click at [81, 322] on span "Income" at bounding box center [128, 324] width 222 height 22
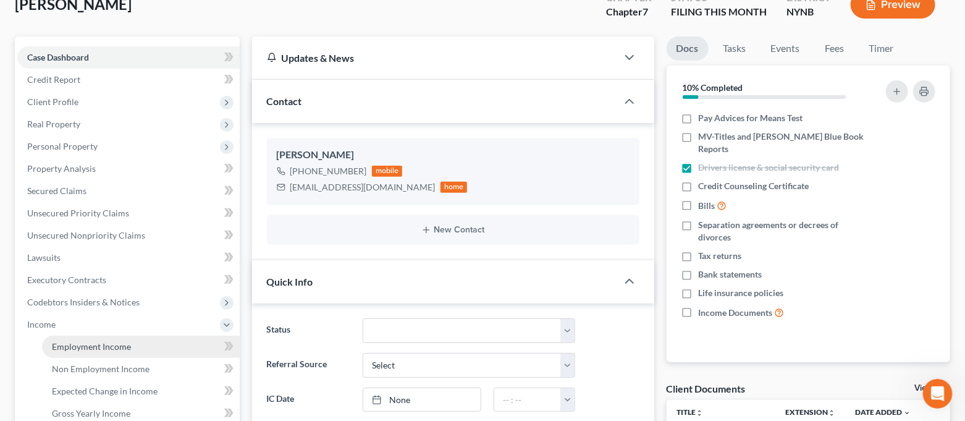
click at [93, 347] on span "Employment Income" at bounding box center [91, 346] width 79 height 10
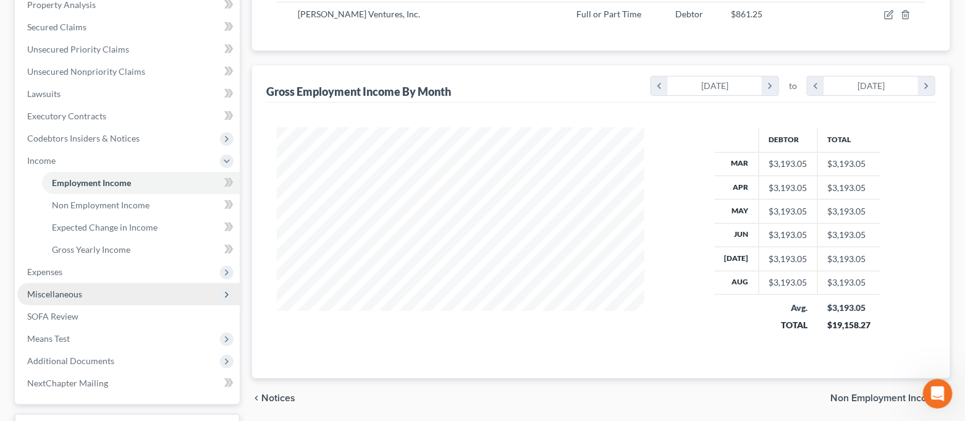
scroll to position [246, 0]
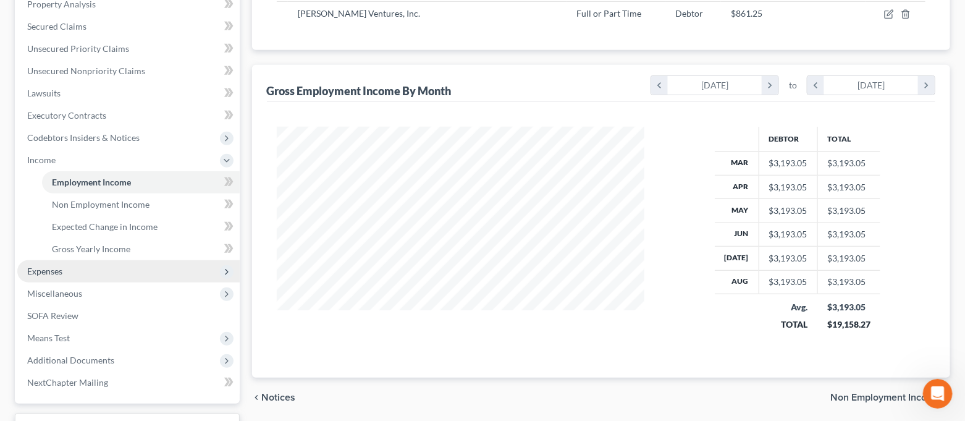
click at [93, 266] on span "Expenses" at bounding box center [128, 271] width 222 height 22
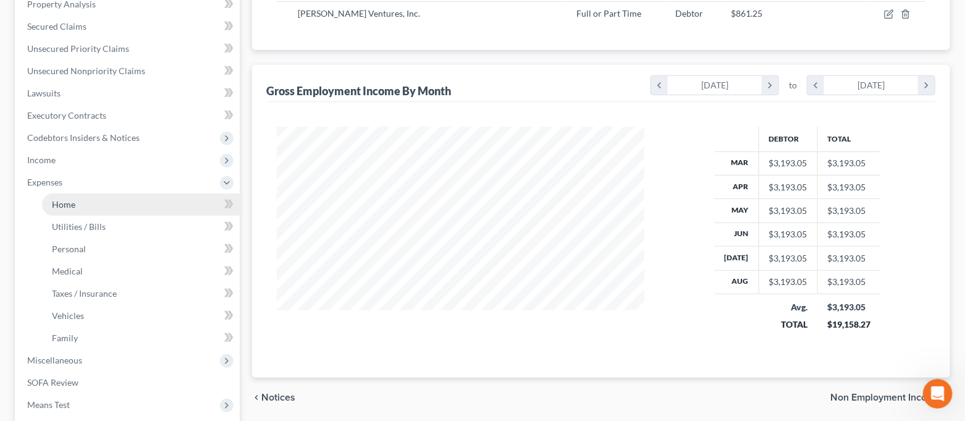
click at [98, 203] on link "Home" at bounding box center [141, 204] width 198 height 22
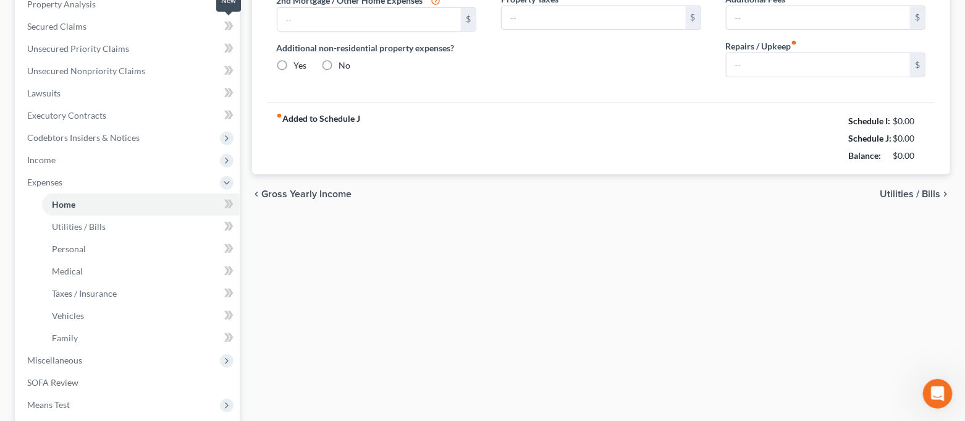
type input "0.00"
radio input "true"
type input "0.00"
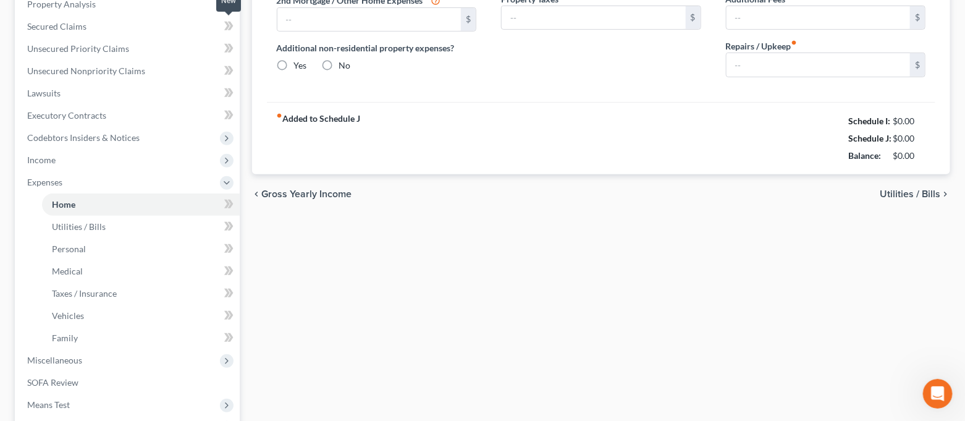
type input "0.00"
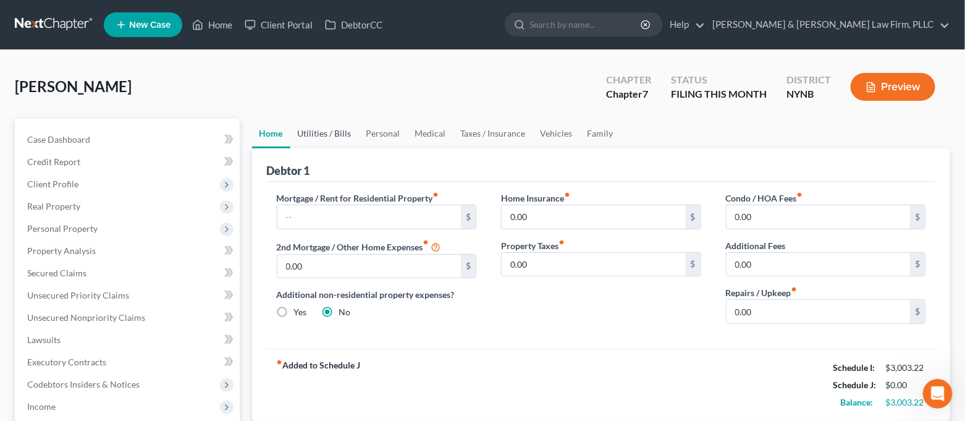
click at [325, 133] on link "Utilities / Bills" at bounding box center [324, 134] width 69 height 30
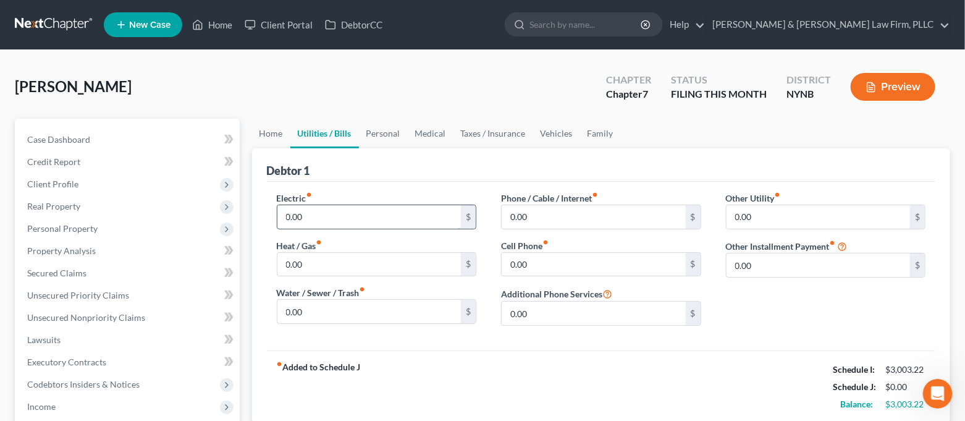
click at [319, 214] on input "0.00" at bounding box center [369, 216] width 184 height 23
type input "150.00"
click at [320, 268] on input "0.00" at bounding box center [369, 264] width 184 height 23
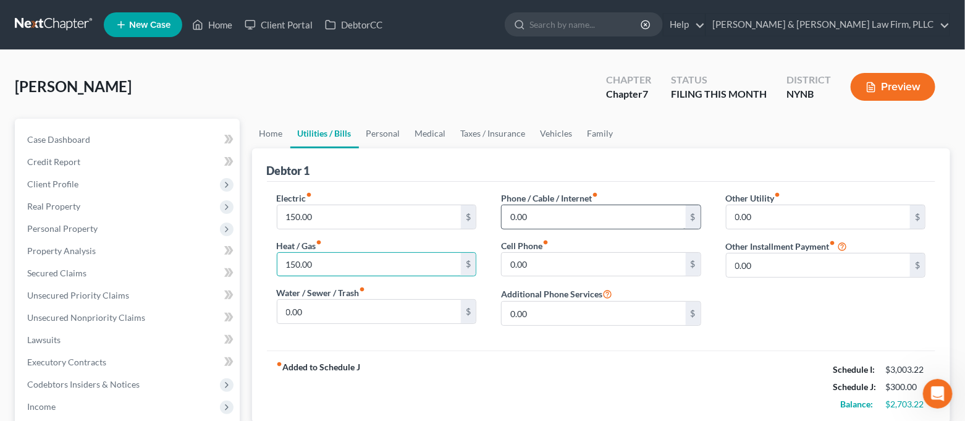
type input "150.00"
click at [536, 212] on input "0.00" at bounding box center [593, 216] width 184 height 23
type input "250.00"
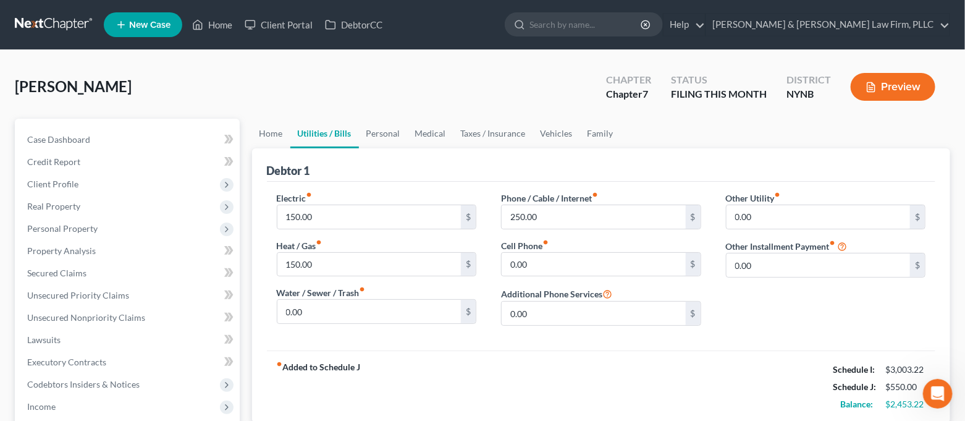
click at [685, 165] on div "Debtor 1" at bounding box center [601, 164] width 669 height 33
click at [390, 134] on link "Personal" at bounding box center [383, 134] width 49 height 30
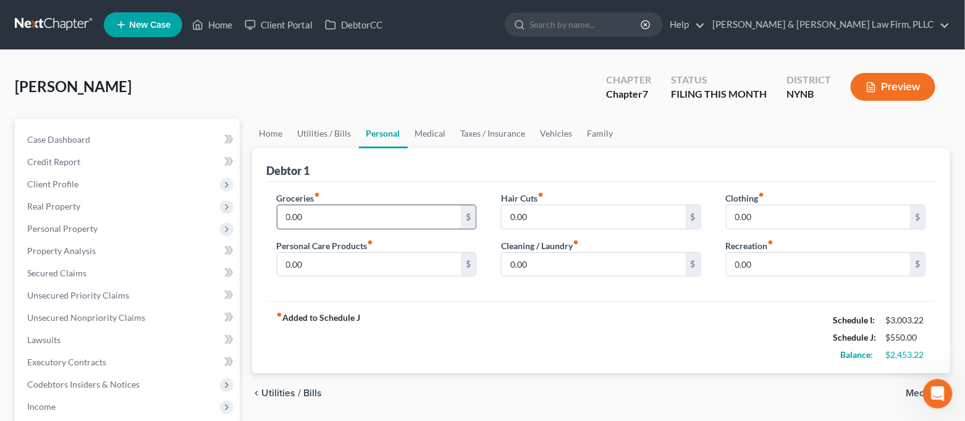
click at [349, 211] on input "0.00" at bounding box center [369, 216] width 184 height 23
type input "700.00"
click at [364, 267] on input "0.00" at bounding box center [369, 264] width 184 height 23
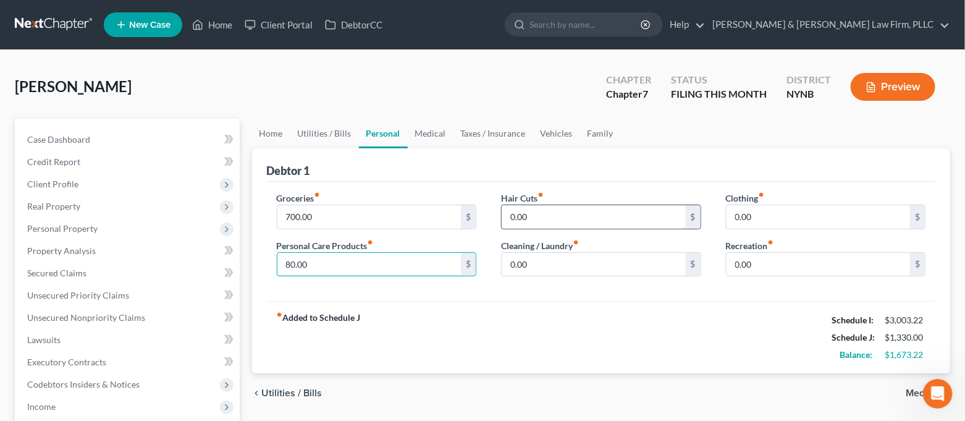
type input "80.00"
click at [569, 207] on input "0.00" at bounding box center [593, 216] width 184 height 23
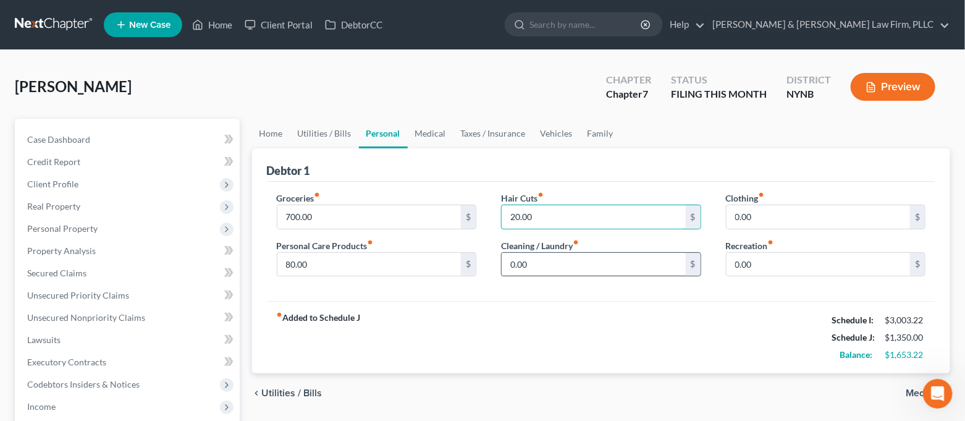
type input "20.00"
click at [534, 263] on input "0.00" at bounding box center [593, 264] width 184 height 23
type input "75.00"
click at [808, 221] on input "0.00" at bounding box center [818, 216] width 184 height 23
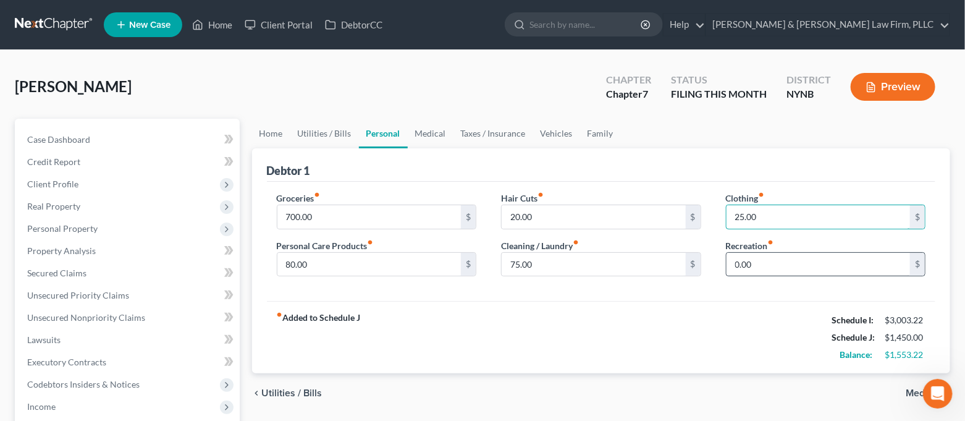
type input "25.00"
click at [784, 260] on input "0.00" at bounding box center [818, 264] width 184 height 23
type input "200.00"
click at [708, 331] on div "fiber_manual_record Added to Schedule J Schedule I: $3,003.22 Schedule J: $1,65…" at bounding box center [601, 337] width 669 height 72
click at [432, 139] on link "Medical" at bounding box center [431, 134] width 46 height 30
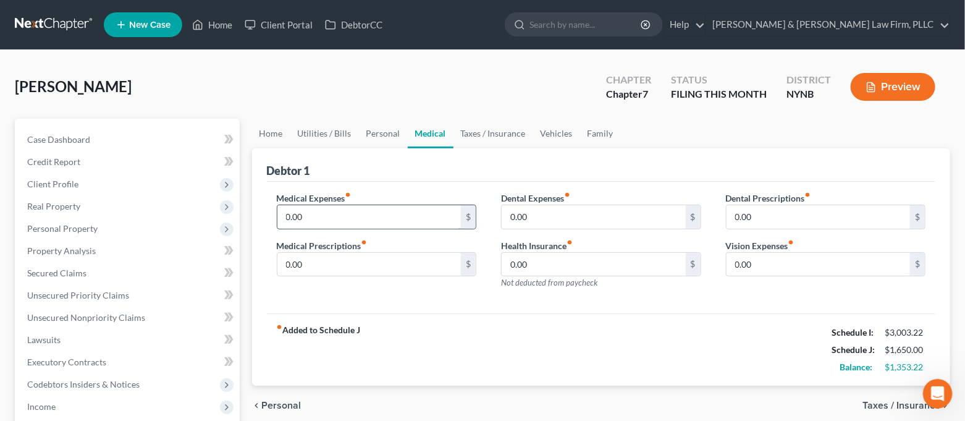
click at [382, 212] on input "0.00" at bounding box center [369, 216] width 184 height 23
type input "100.00"
click at [470, 132] on link "Taxes / Insurance" at bounding box center [493, 134] width 80 height 30
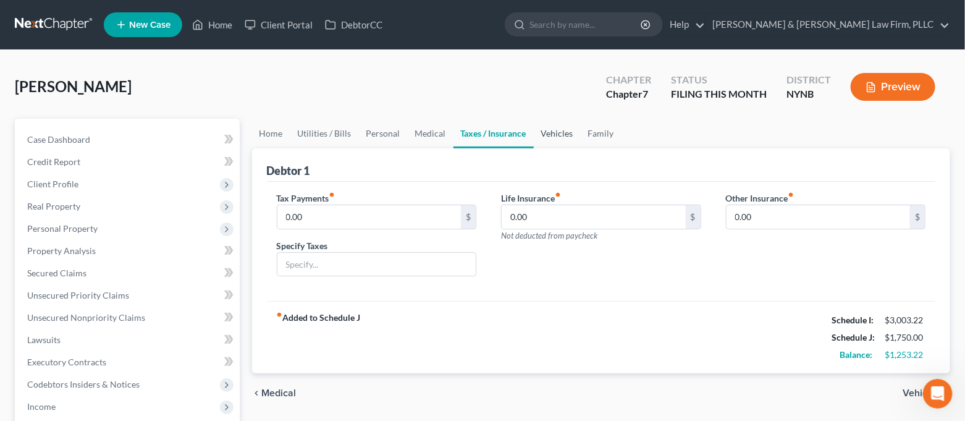
click at [564, 137] on link "Vehicles" at bounding box center [557, 134] width 47 height 30
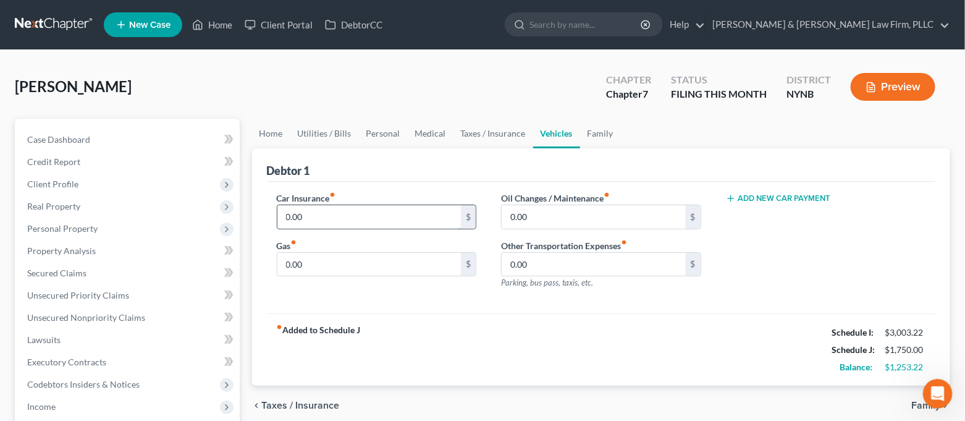
click at [361, 209] on input "0.00" at bounding box center [369, 216] width 184 height 23
type input "250.00"
click at [761, 198] on button "Add New Car Payment" at bounding box center [778, 198] width 105 height 10
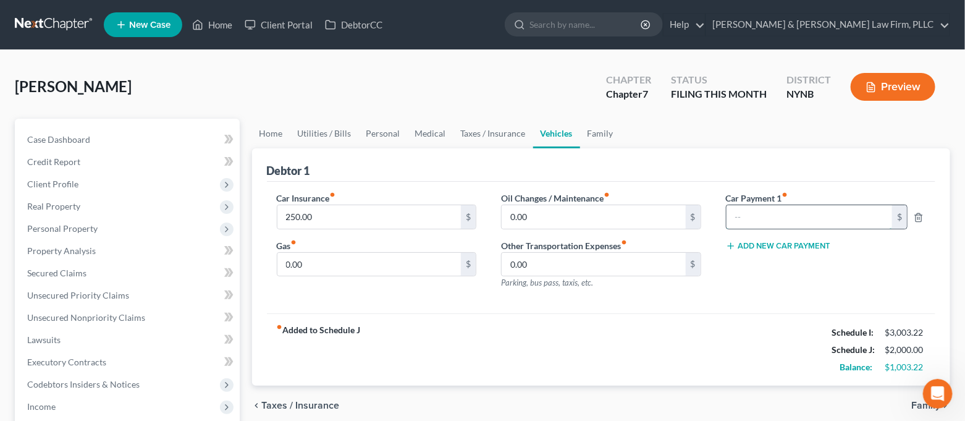
click at [784, 212] on input "text" at bounding box center [809, 216] width 166 height 23
type input "734.98"
click at [363, 267] on input "0.00" at bounding box center [369, 264] width 184 height 23
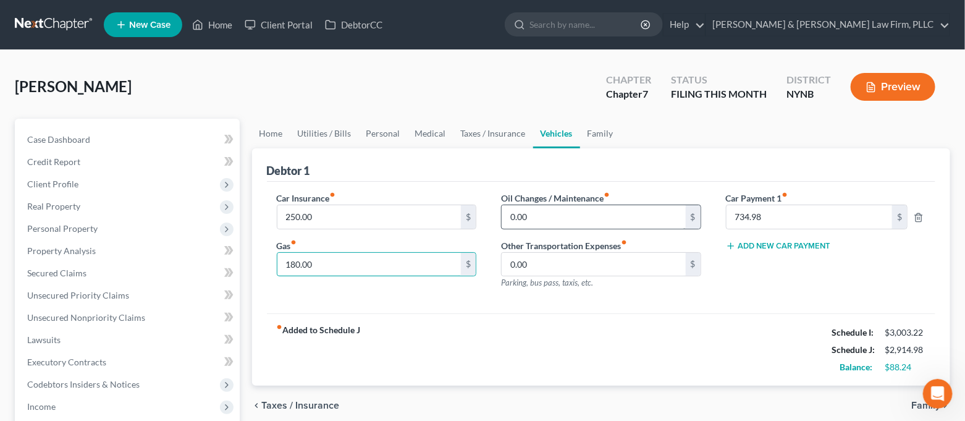
type input "180.00"
click at [543, 217] on input "0.00" at bounding box center [593, 216] width 184 height 23
type input "40.00"
click at [525, 351] on div "fiber_manual_record Added to Schedule J Schedule I: $3,003.22 Schedule J: $2,95…" at bounding box center [601, 349] width 669 height 72
click at [600, 138] on link "Family" at bounding box center [600, 134] width 41 height 30
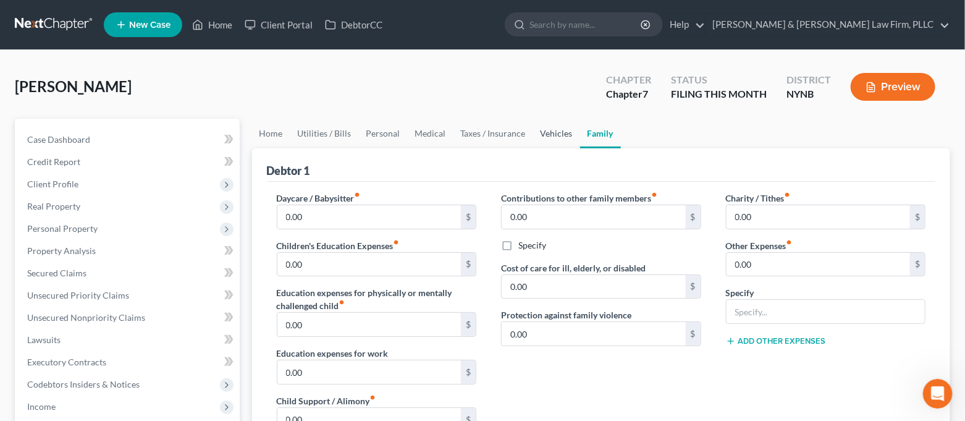
click at [558, 133] on link "Vehicles" at bounding box center [556, 134] width 47 height 30
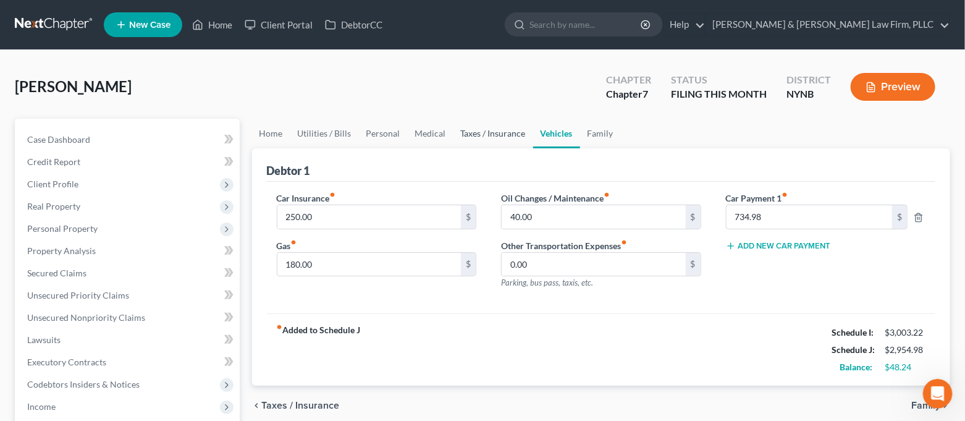
click at [469, 131] on link "Taxes / Insurance" at bounding box center [493, 134] width 80 height 30
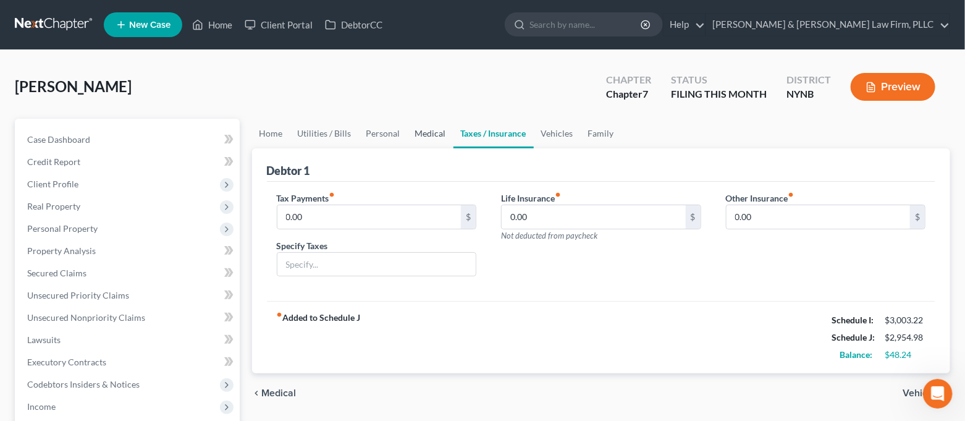
click at [416, 128] on link "Medical" at bounding box center [431, 134] width 46 height 30
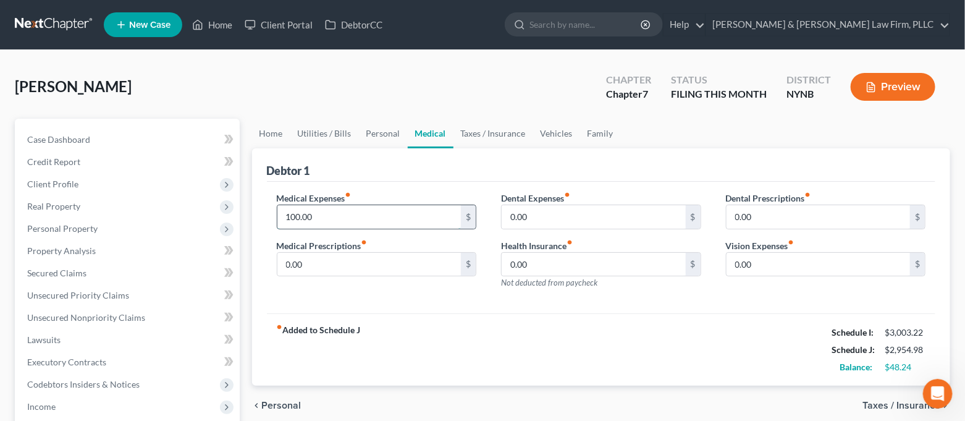
click at [335, 212] on input "100.00" at bounding box center [369, 216] width 184 height 23
click at [408, 173] on div "Debtor 1" at bounding box center [601, 164] width 669 height 33
click at [375, 127] on link "Personal" at bounding box center [383, 134] width 49 height 30
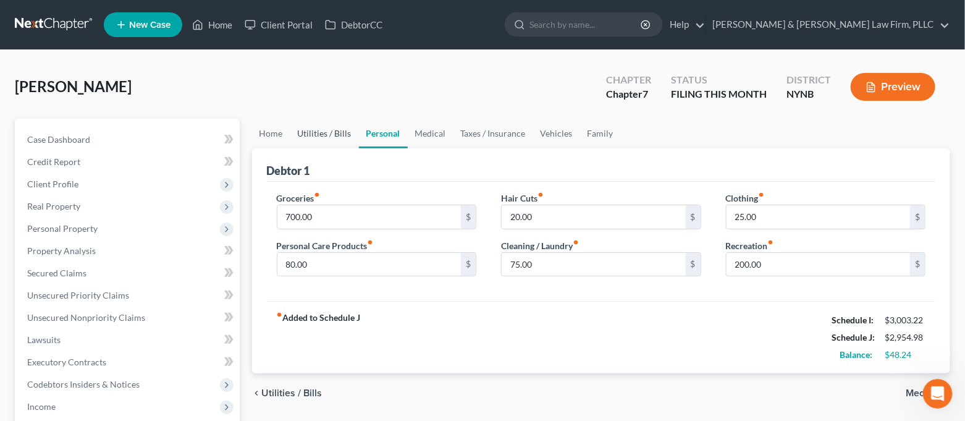
click at [337, 137] on link "Utilities / Bills" at bounding box center [324, 134] width 69 height 30
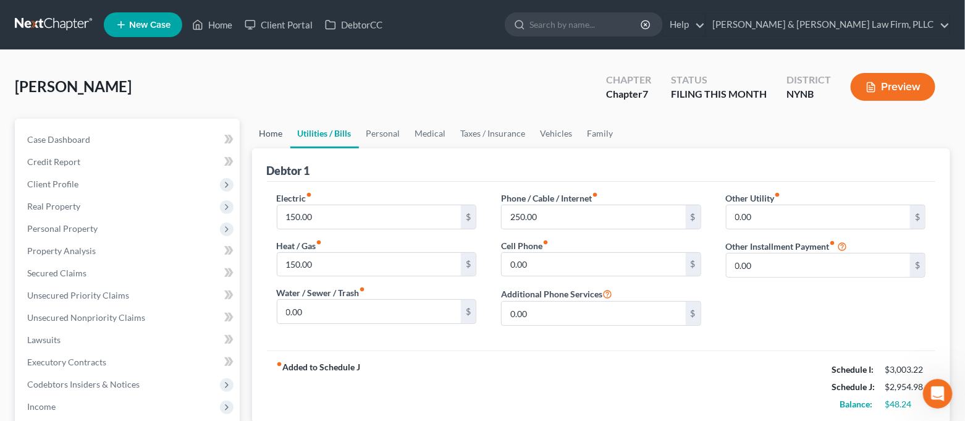
click at [276, 138] on link "Home" at bounding box center [271, 134] width 38 height 30
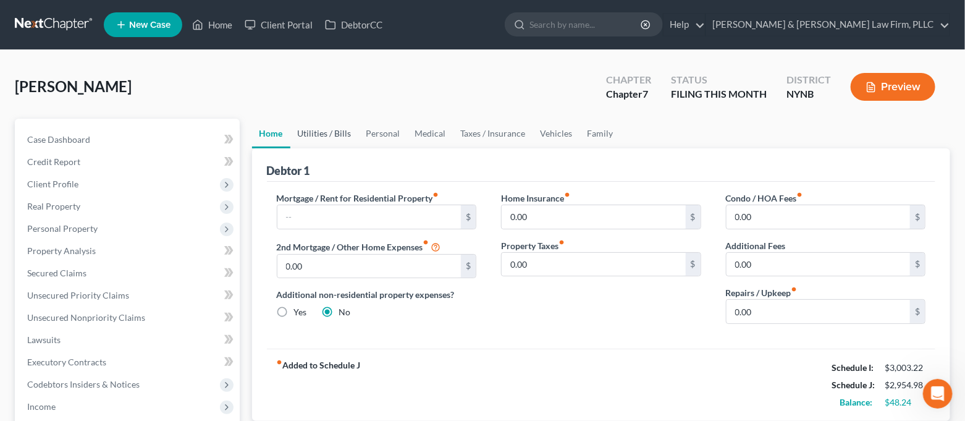
click at [326, 138] on link "Utilities / Bills" at bounding box center [324, 134] width 69 height 30
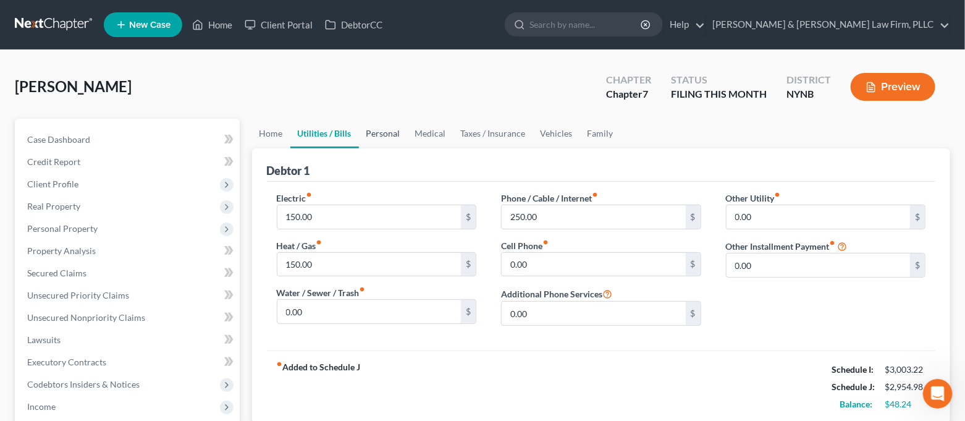
click at [369, 137] on link "Personal" at bounding box center [383, 134] width 49 height 30
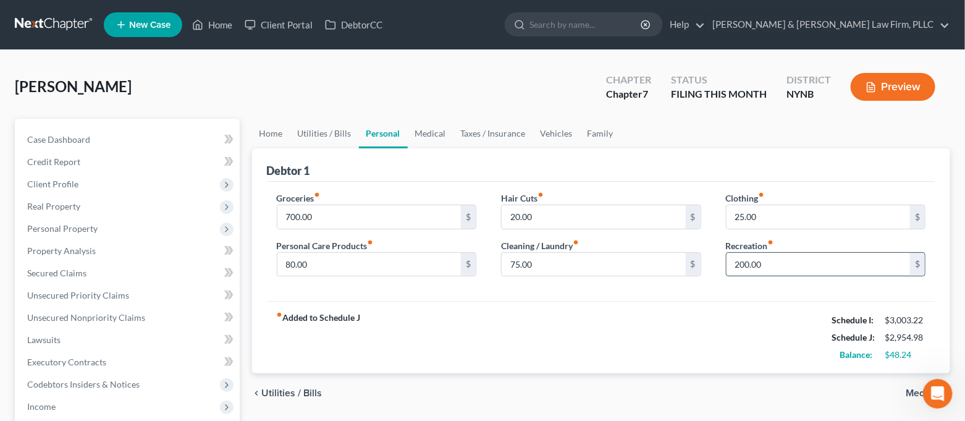
click at [782, 264] on input "200.00" at bounding box center [818, 264] width 184 height 23
type input "175.00"
click at [798, 290] on div "Groceries fiber_manual_record 700.00 $ Personal Care Products fiber_manual_reco…" at bounding box center [601, 242] width 669 height 120
click at [488, 134] on link "Taxes / Insurance" at bounding box center [493, 134] width 80 height 30
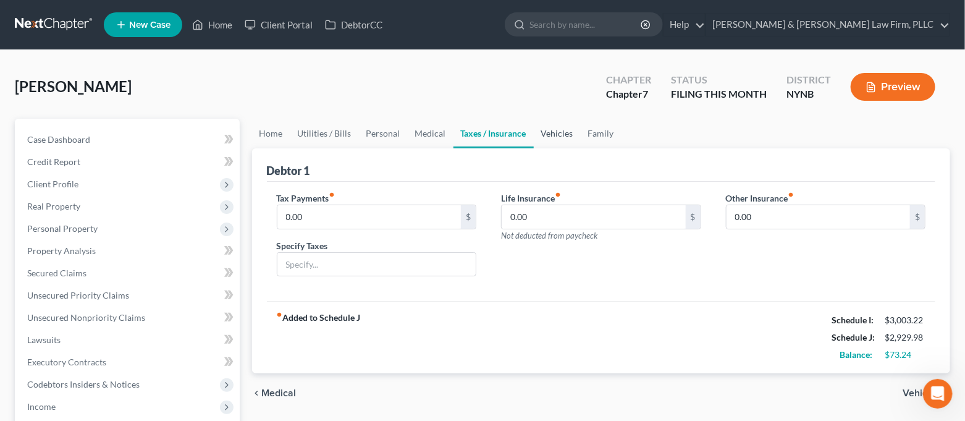
click at [556, 130] on link "Vehicles" at bounding box center [557, 134] width 47 height 30
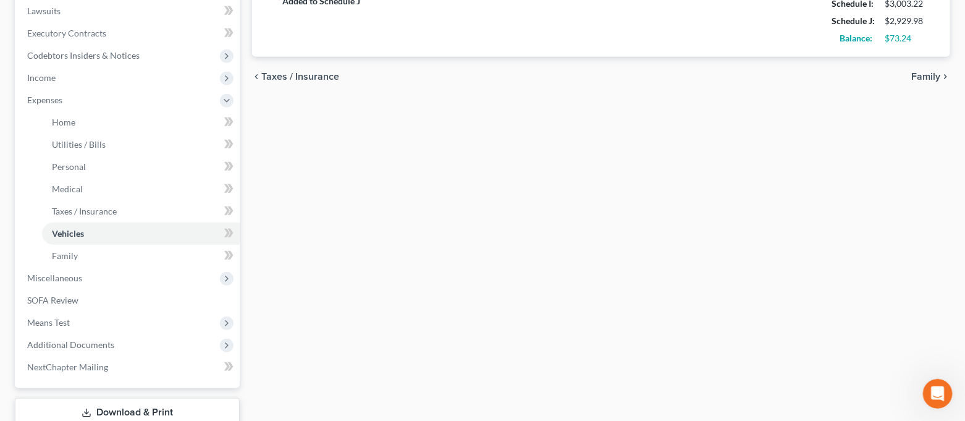
scroll to position [329, 0]
click at [115, 274] on span "Miscellaneous" at bounding box center [128, 277] width 222 height 22
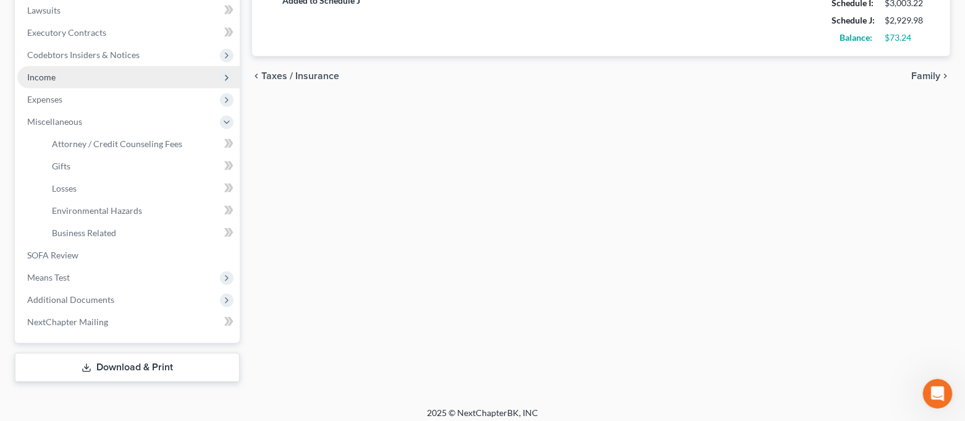
click at [57, 75] on span "Income" at bounding box center [128, 77] width 222 height 22
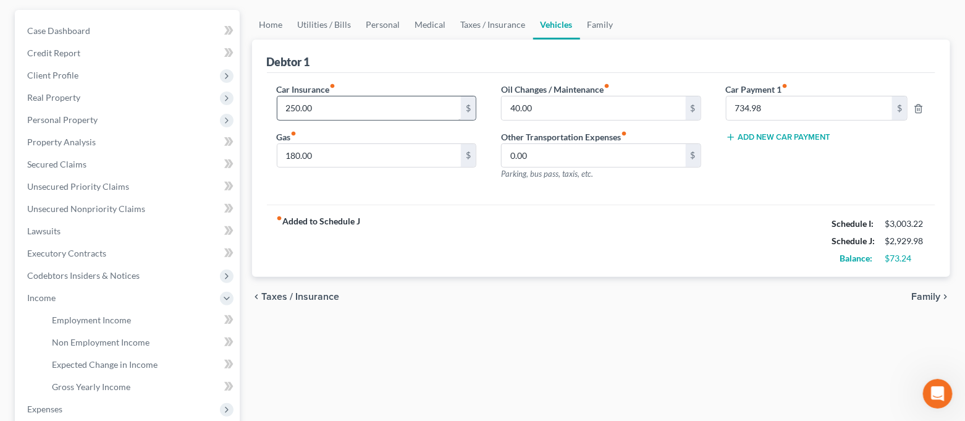
scroll to position [67, 0]
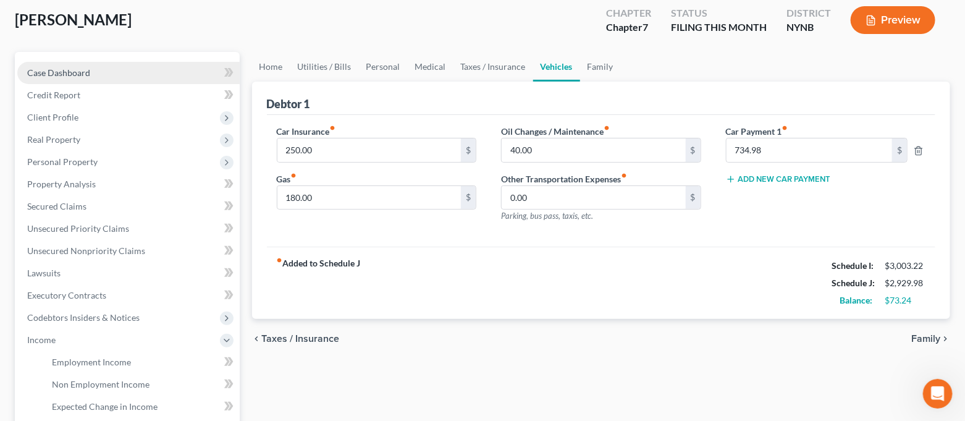
click at [85, 71] on span "Case Dashboard" at bounding box center [58, 72] width 63 height 10
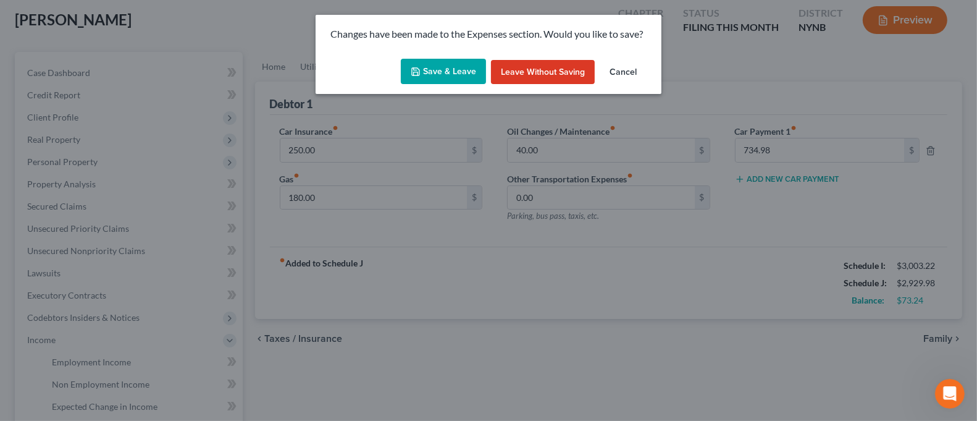
click at [445, 67] on button "Save & Leave" at bounding box center [443, 72] width 85 height 26
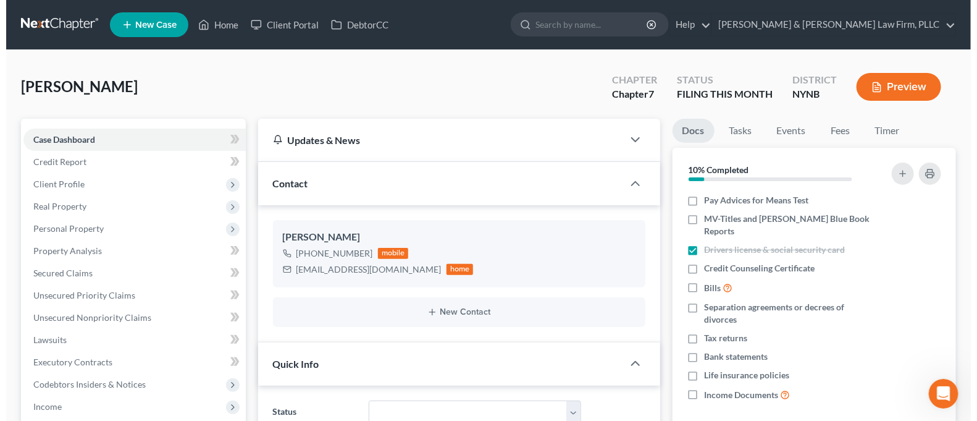
scroll to position [5658, 0]
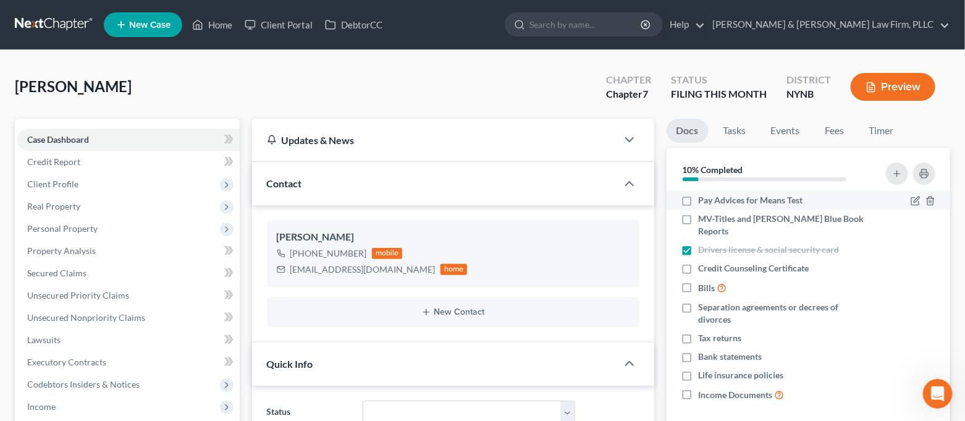
click at [698, 198] on label "Pay Advices for Means Test" at bounding box center [750, 200] width 104 height 12
click at [703, 198] on input "Pay Advices for Means Test" at bounding box center [707, 198] width 8 height 8
checkbox input "true"
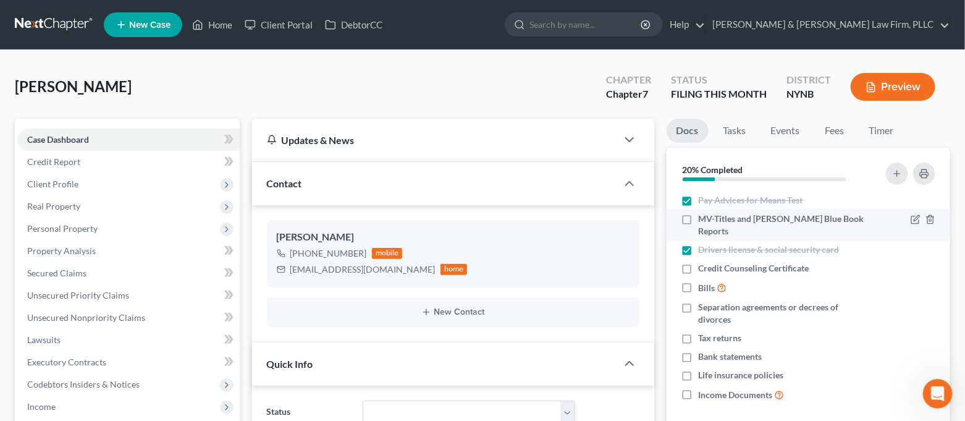
click at [698, 222] on label "MV-Titles and [PERSON_NAME] Blue Book Reports" at bounding box center [783, 224] width 170 height 25
click at [703, 220] on input "MV-Titles and [PERSON_NAME] Blue Book Reports" at bounding box center [707, 216] width 8 height 8
checkbox input "true"
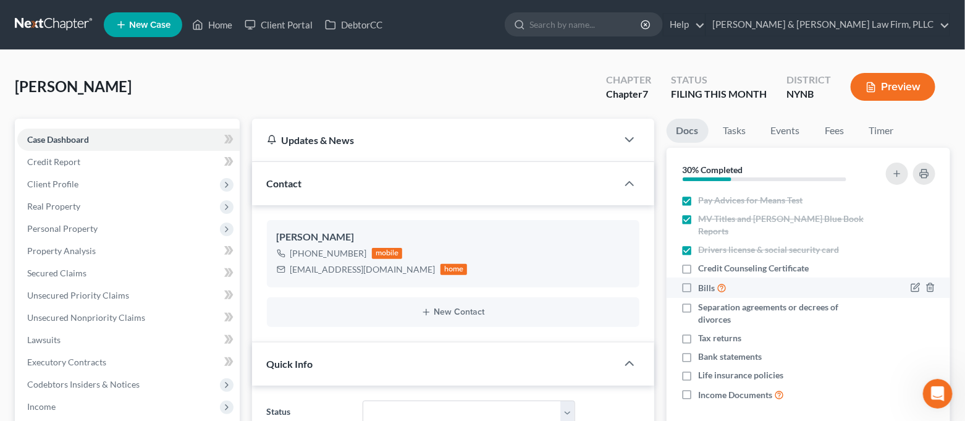
click at [698, 280] on label "Bills" at bounding box center [712, 287] width 28 height 14
click at [703, 280] on input "Bills" at bounding box center [707, 284] width 8 height 8
checkbox input "true"
click at [897, 178] on button "button" at bounding box center [896, 173] width 22 height 22
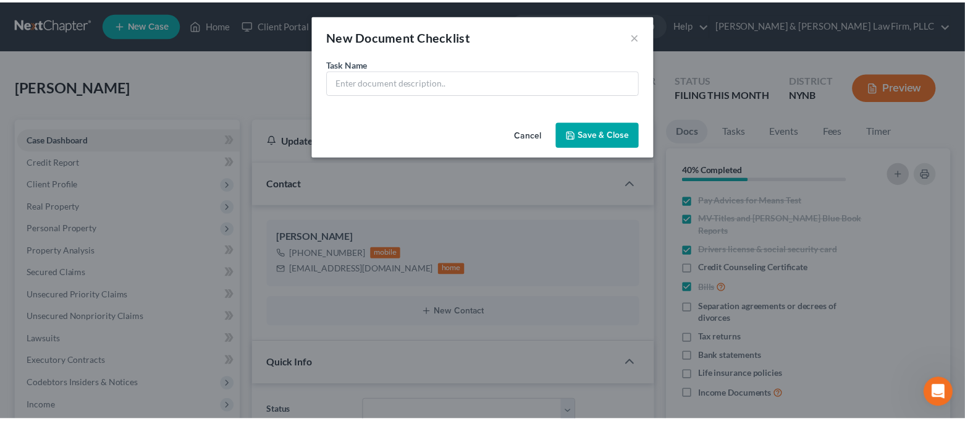
scroll to position [5633, 0]
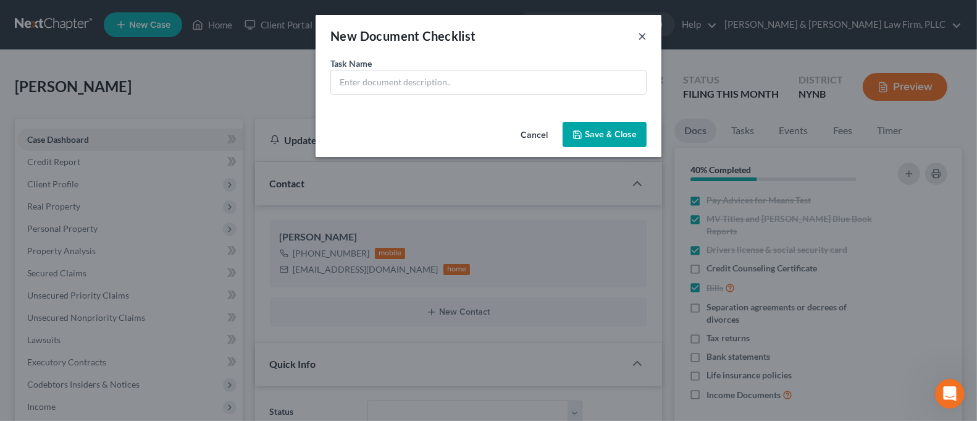
click at [641, 38] on button "×" at bounding box center [642, 35] width 9 height 15
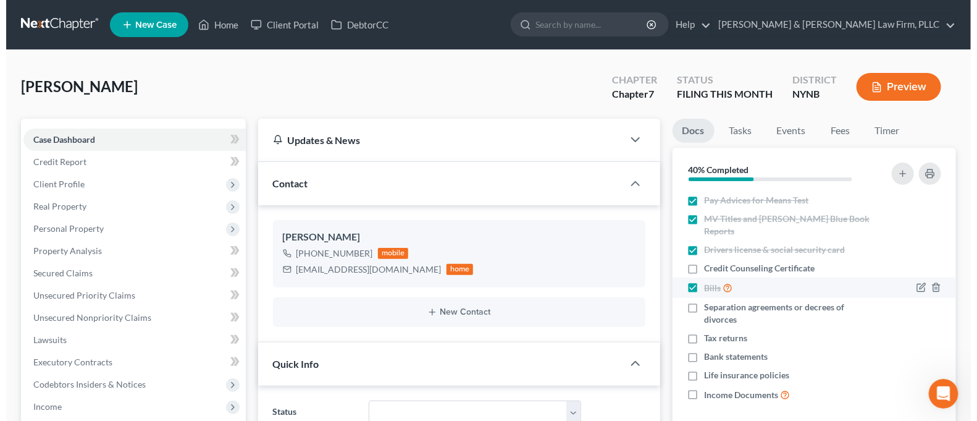
scroll to position [82, 0]
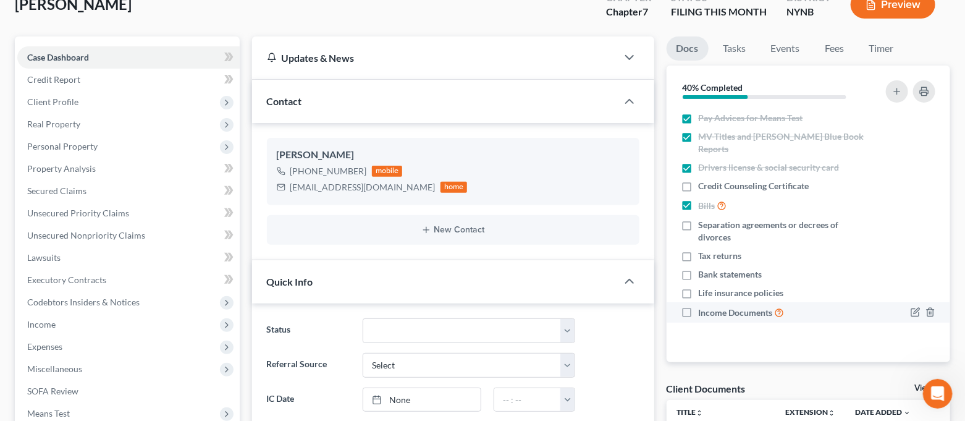
click at [698, 305] on label "Income Documents" at bounding box center [741, 312] width 86 height 14
click at [703, 305] on input "Income Documents" at bounding box center [707, 309] width 8 height 8
checkbox input "true"
click at [932, 288] on icon "button" at bounding box center [930, 293] width 10 height 10
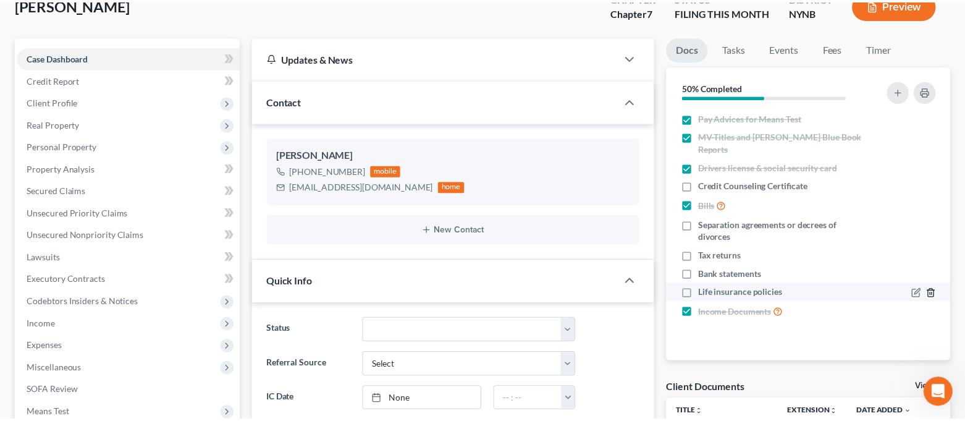
scroll to position [5633, 0]
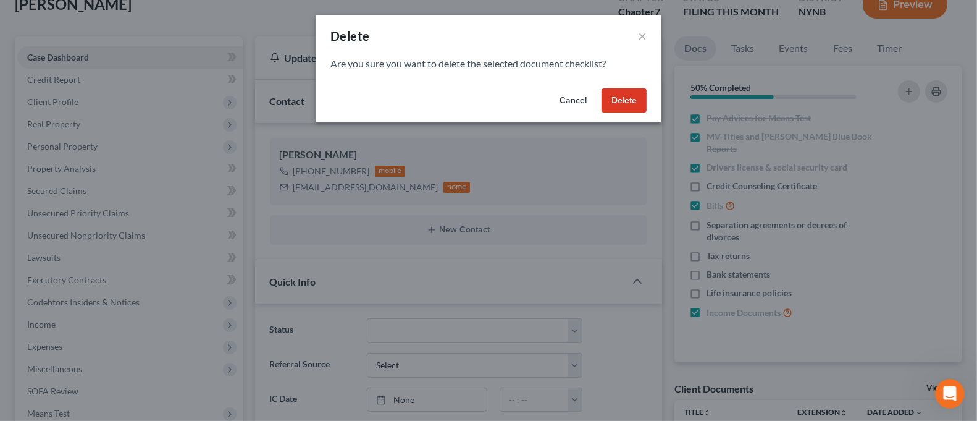
click at [622, 98] on button "Delete" at bounding box center [623, 100] width 45 height 25
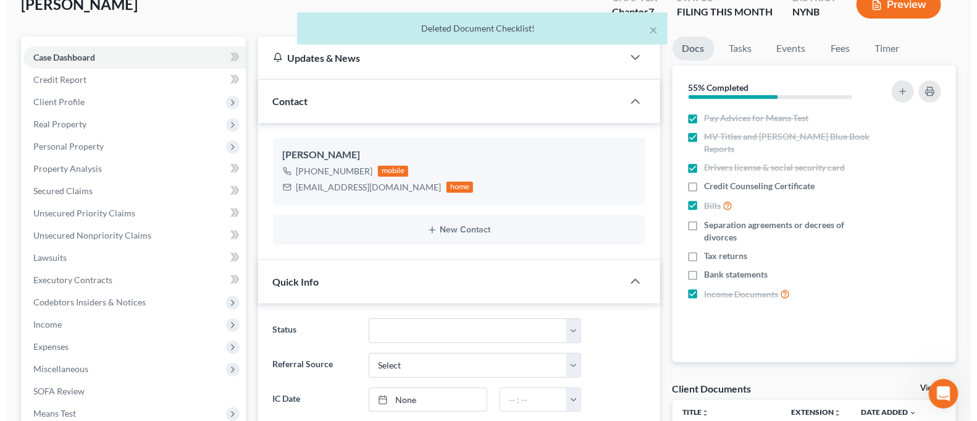
scroll to position [5658, 0]
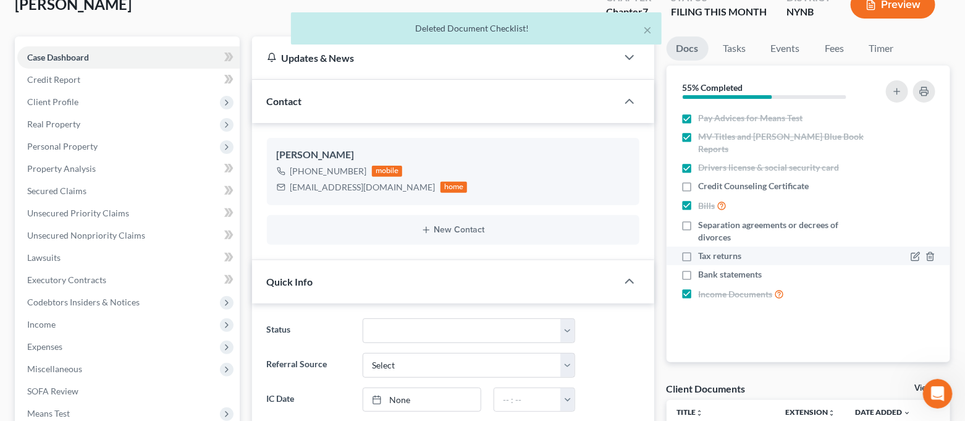
click at [698, 249] on label "Tax returns" at bounding box center [719, 255] width 43 height 12
click at [703, 249] on input "Tax returns" at bounding box center [707, 253] width 8 height 8
checkbox input "true"
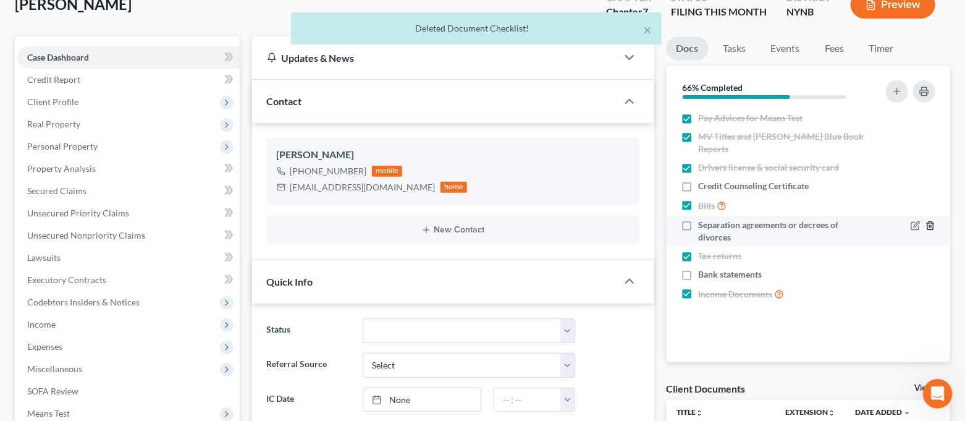
click at [932, 220] on icon "button" at bounding box center [930, 225] width 10 height 10
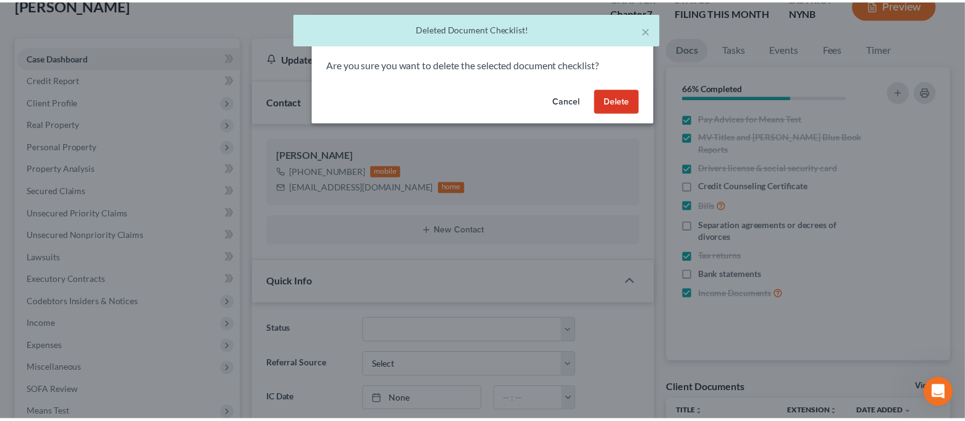
scroll to position [5633, 0]
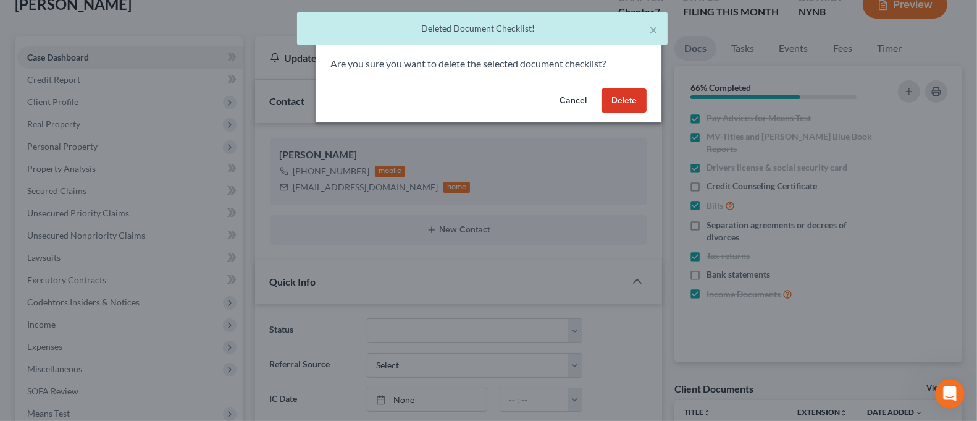
click at [642, 101] on button "Delete" at bounding box center [623, 100] width 45 height 25
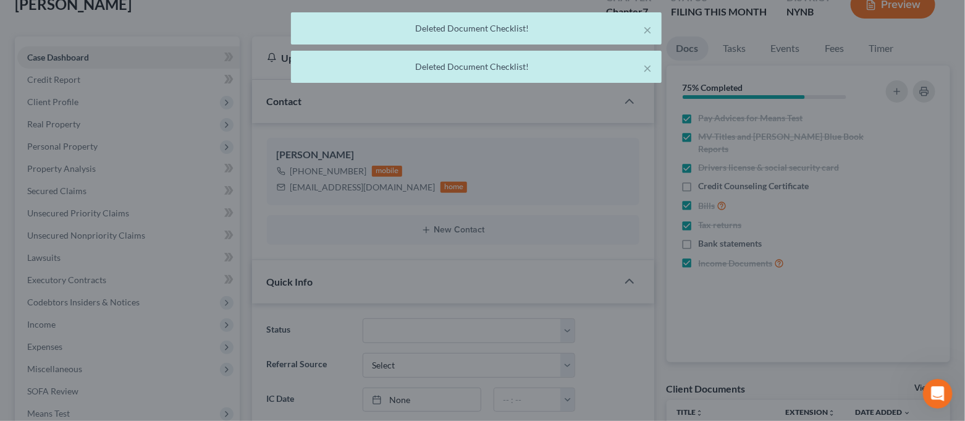
scroll to position [5658, 0]
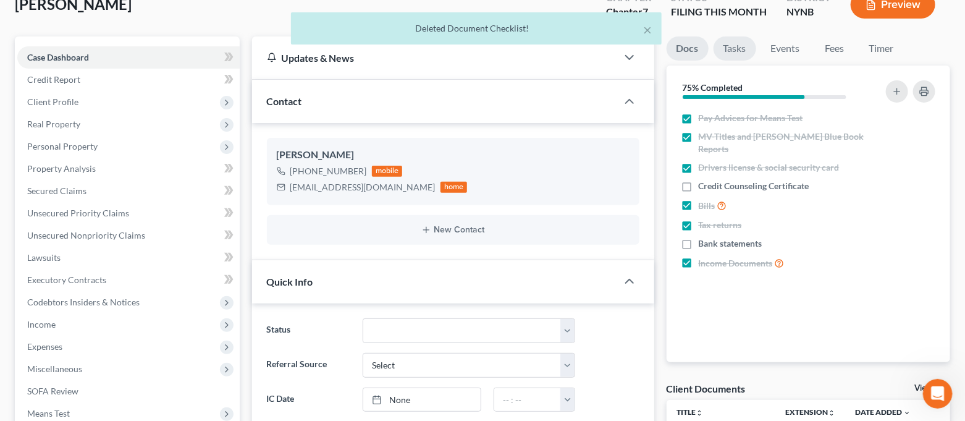
click at [739, 51] on link "Tasks" at bounding box center [734, 48] width 43 height 24
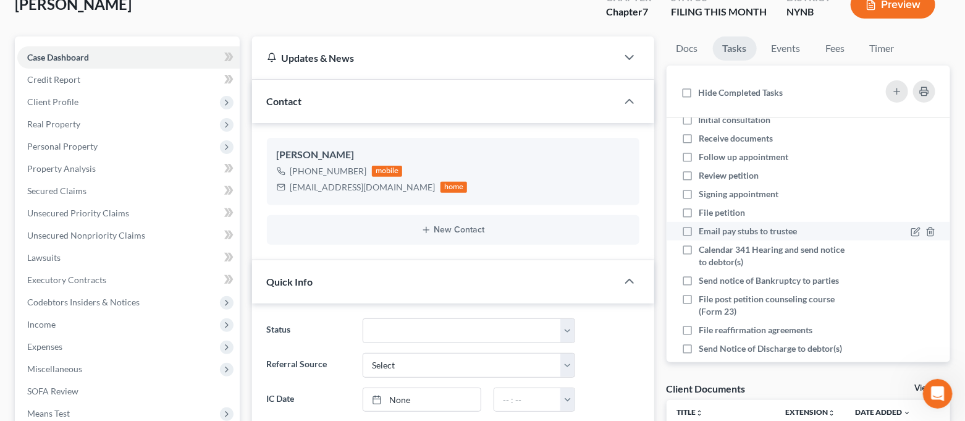
scroll to position [0, 0]
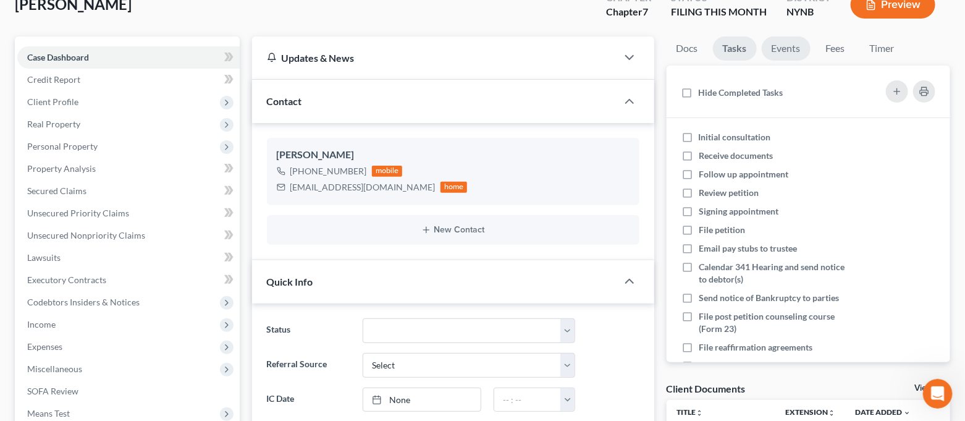
click at [786, 41] on link "Events" at bounding box center [785, 48] width 49 height 24
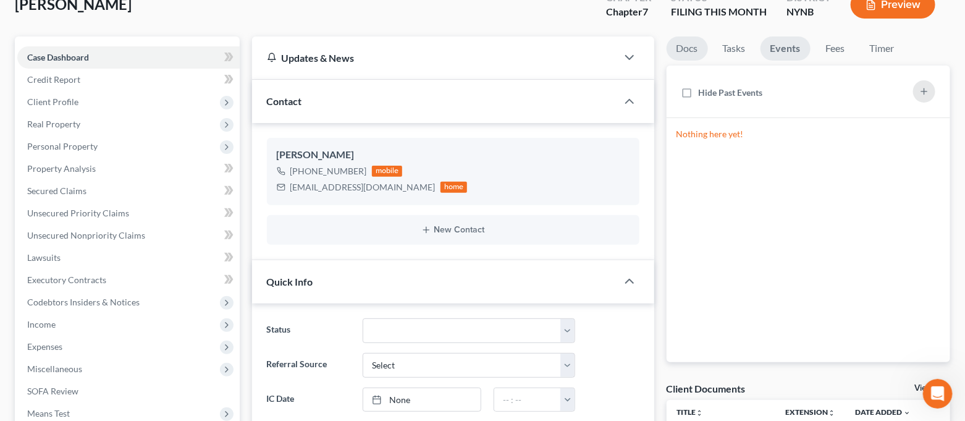
click at [693, 44] on link "Docs" at bounding box center [686, 48] width 41 height 24
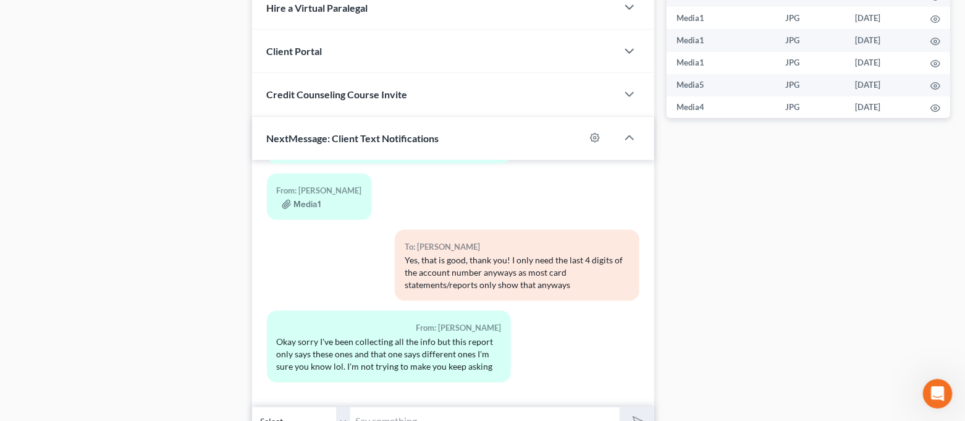
scroll to position [672, 0]
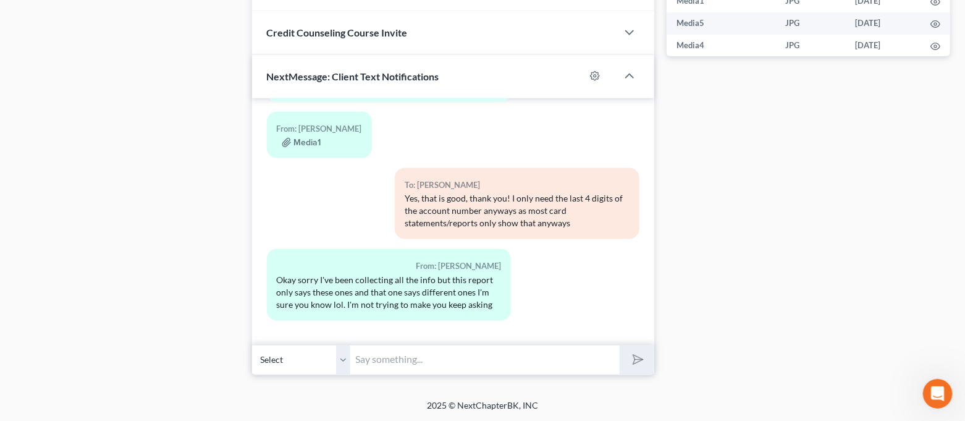
click at [430, 372] on input "text" at bounding box center [485, 360] width 269 height 30
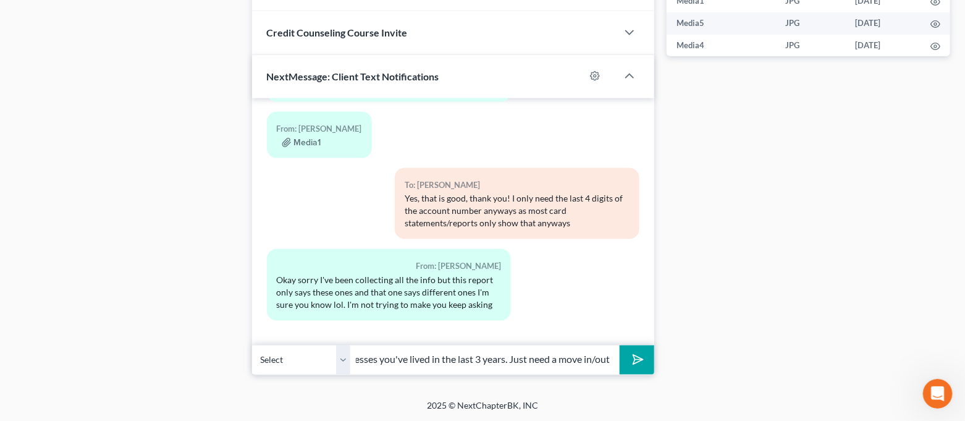
scroll to position [0, 388]
type input "No worries, you're fine. I think the last question I had was I need to list all…"
click at [944, 400] on div "Open Intercom Messenger" at bounding box center [935, 391] width 41 height 41
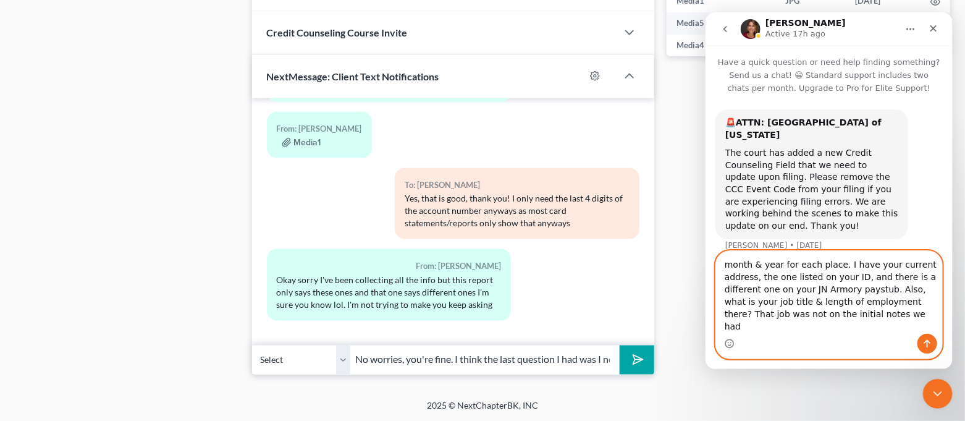
type textarea "month & year for each place. I have your current address, the one listed on you…"
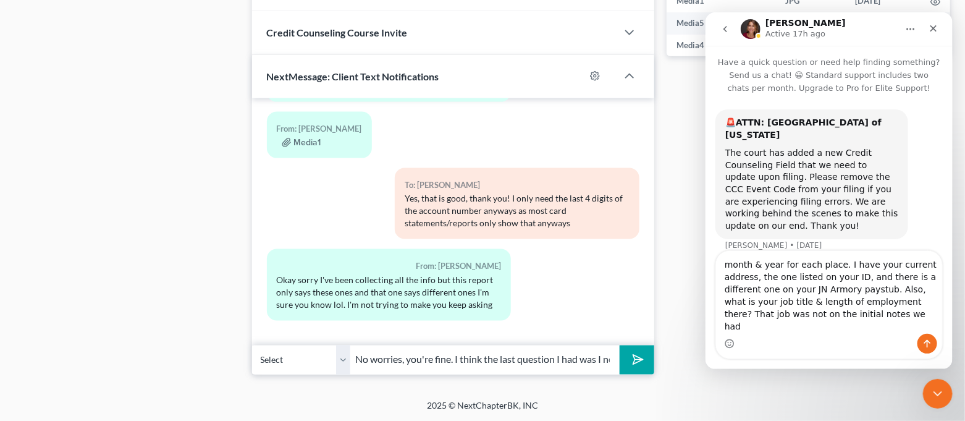
click at [533, 363] on input "No worries, you're fine. I think the last question I had was I need to list all…" at bounding box center [485, 360] width 269 height 30
drag, startPoint x: 574, startPoint y: 354, endPoint x: 598, endPoint y: 375, distance: 31.1
drag, startPoint x: 592, startPoint y: 360, endPoint x: 93, endPoint y: 301, distance: 501.8
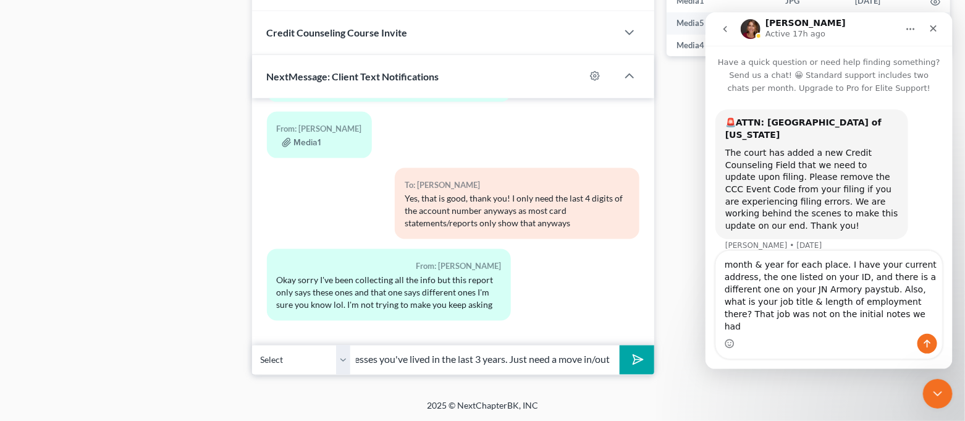
click at [592, 360] on input "No worries, you're fine. I think the last question I had was I need to list all…" at bounding box center [485, 360] width 269 height 30
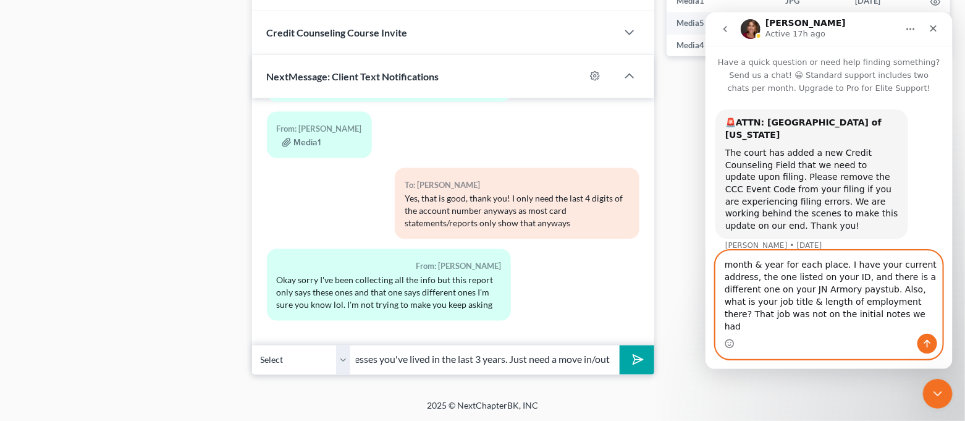
click at [798, 312] on textarea "month & year for each place. I have your current address, the one listed on you…" at bounding box center [828, 292] width 226 height 83
drag, startPoint x: 724, startPoint y: 279, endPoint x: 882, endPoint y: 304, distance: 160.1
click at [882, 304] on textarea "month & year for each place. I have your current address, the one listed on you…" at bounding box center [828, 292] width 226 height 83
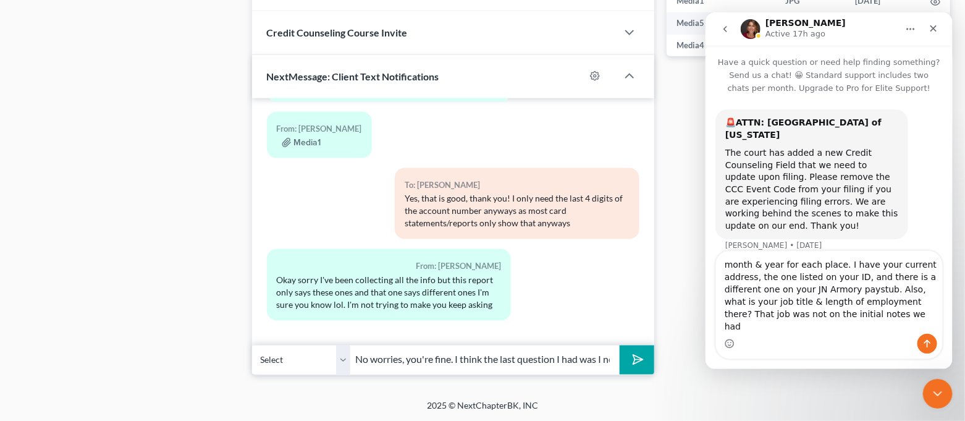
click at [645, 356] on button "submit" at bounding box center [636, 359] width 34 height 29
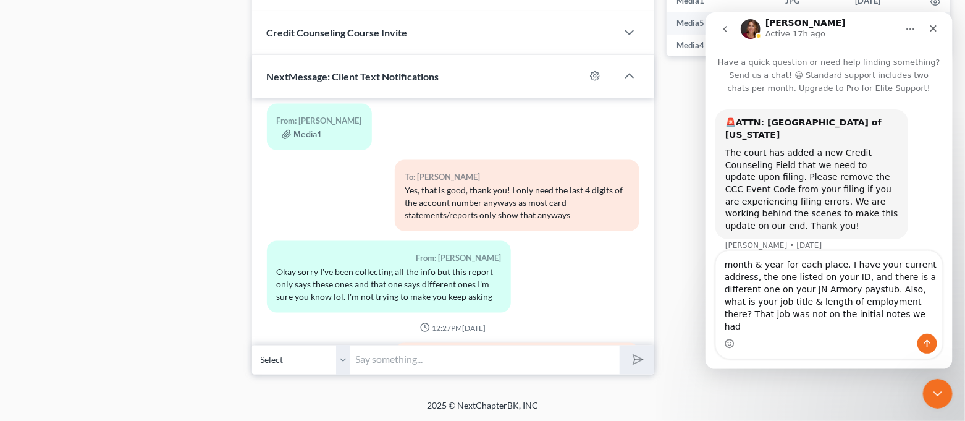
scroll to position [5759, 0]
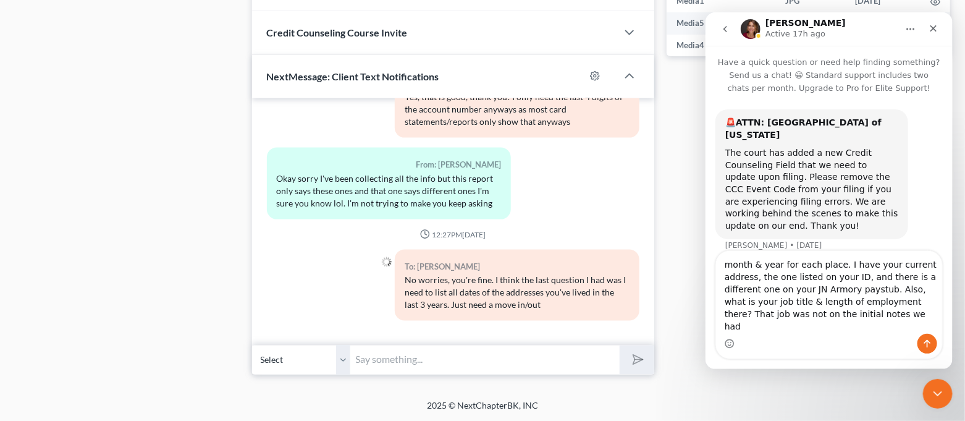
paste input "month & year for each place. I have your current address, the one listed on you…"
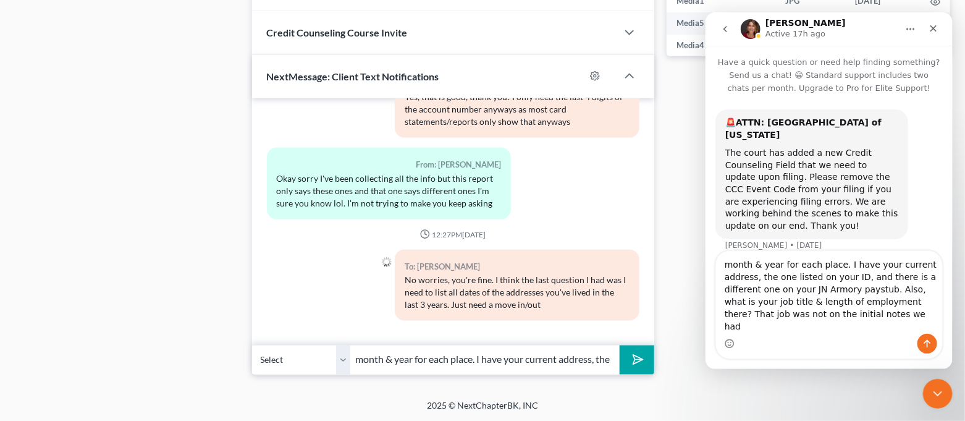
scroll to position [0, 337]
type input "month & year for each place. I have your current address, the one listed on you…"
click at [641, 351] on button "submit" at bounding box center [636, 359] width 34 height 29
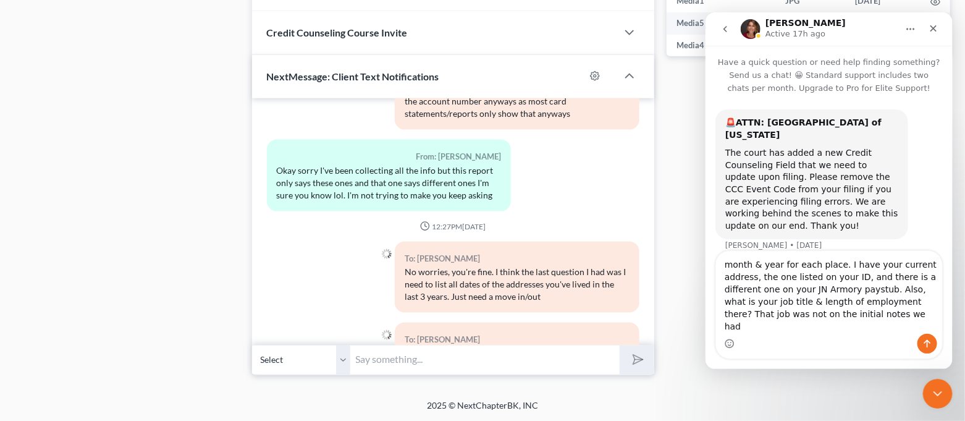
scroll to position [5840, 0]
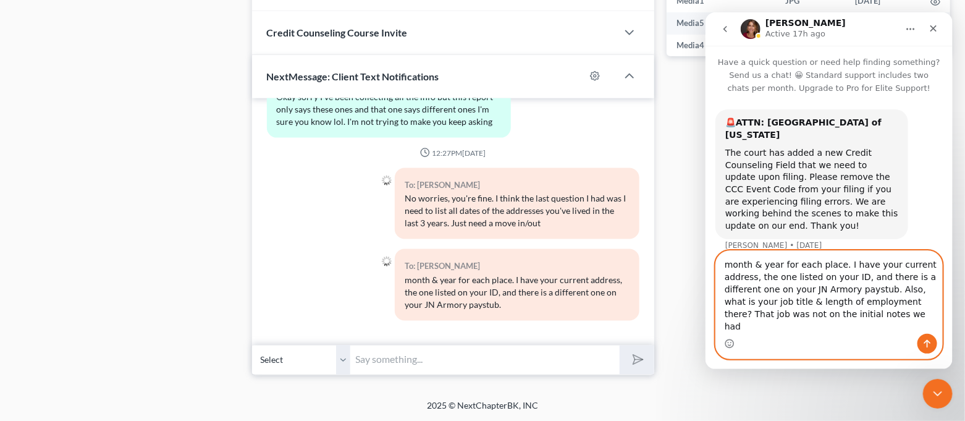
drag, startPoint x: 885, startPoint y: 303, endPoint x: 921, endPoint y: 350, distance: 59.4
click at [921, 350] on div "month & year for each place. I have your current address, the one listed on you…" at bounding box center [828, 304] width 226 height 107
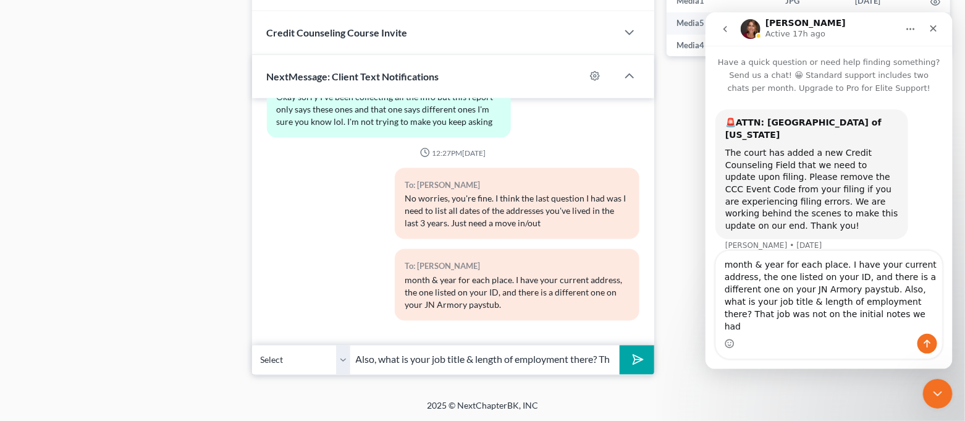
scroll to position [0, 178]
type input "Also, what is your job title & length of employment there? That job was not on …"
click at [638, 358] on icon "submit" at bounding box center [635, 359] width 17 height 17
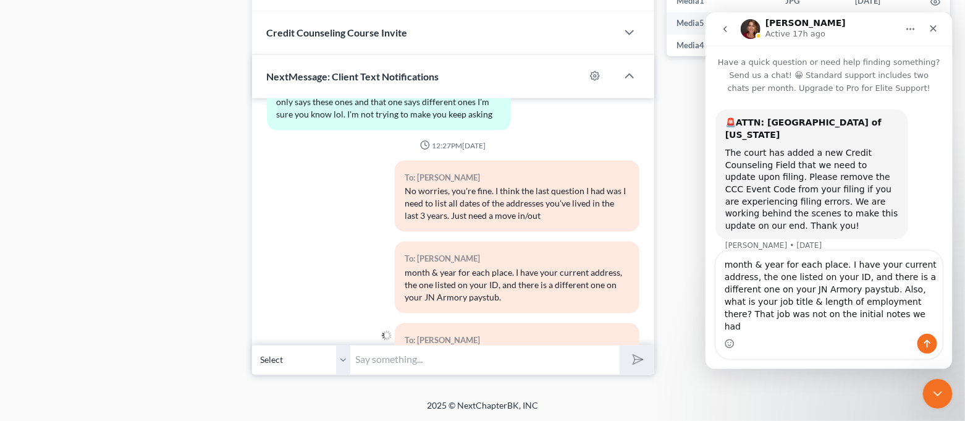
scroll to position [5909, 0]
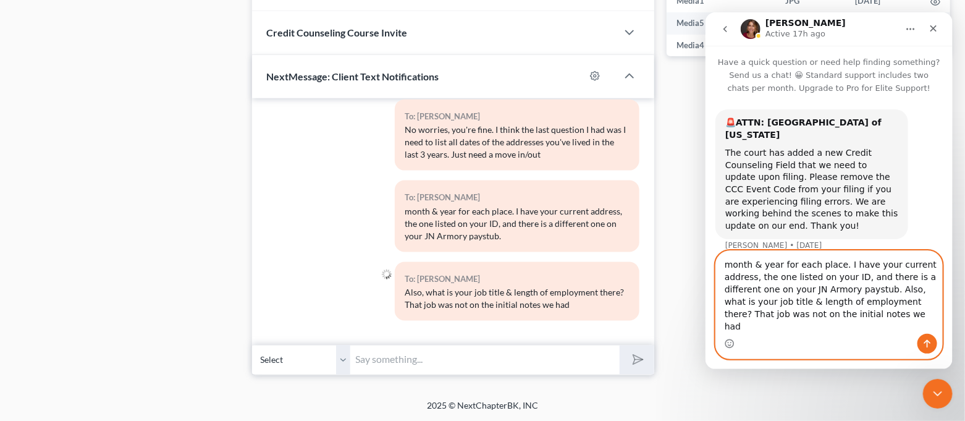
click at [875, 327] on textarea "month & year for each place. I have your current address, the one listed on you…" at bounding box center [828, 292] width 226 height 83
drag, startPoint x: 874, startPoint y: 327, endPoint x: 692, endPoint y: 266, distance: 192.9
click at [705, 266] on html "[PERSON_NAME] Active 17h ago Have a quick question or need help finding somethi…" at bounding box center [828, 190] width 247 height 356
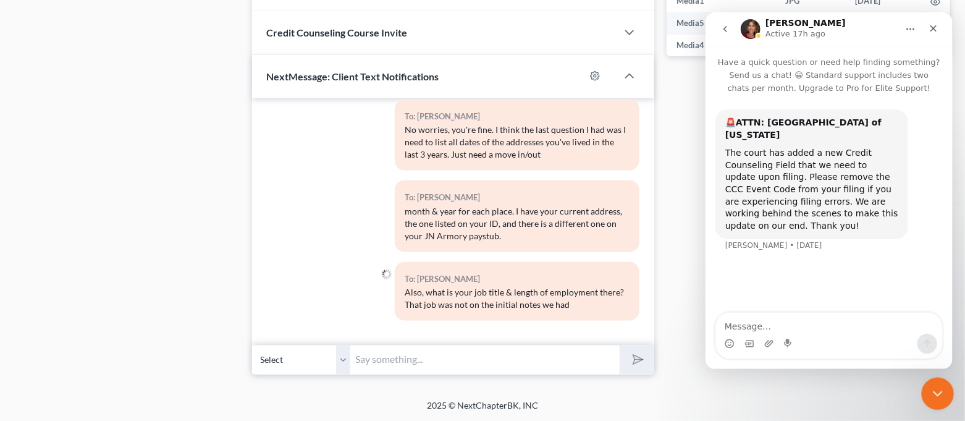
click at [942, 392] on icon "Close Intercom Messenger" at bounding box center [935, 391] width 15 height 15
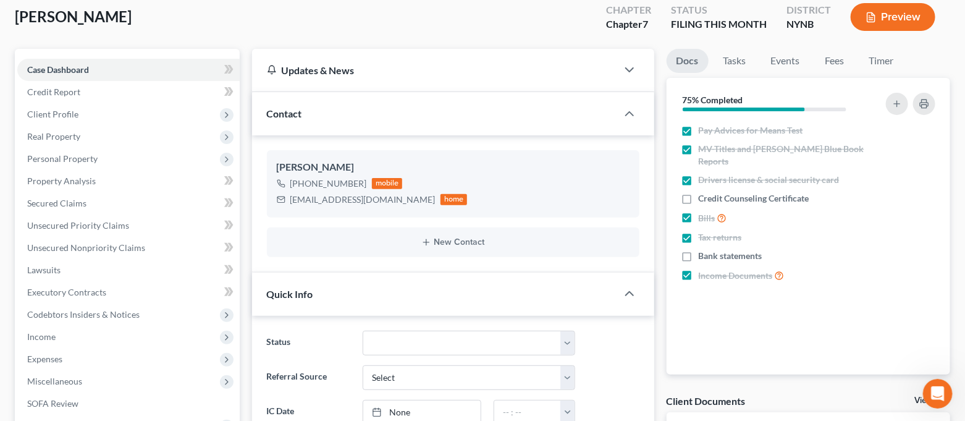
scroll to position [0, 0]
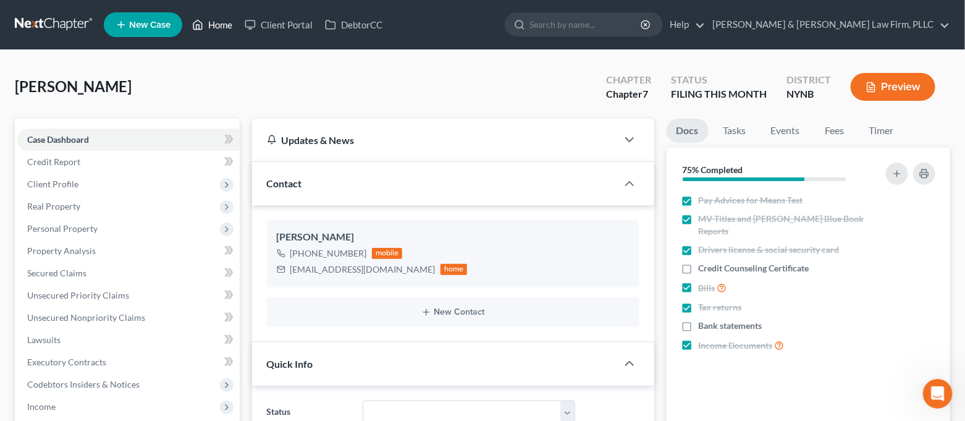
click at [210, 23] on link "Home" at bounding box center [212, 25] width 52 height 22
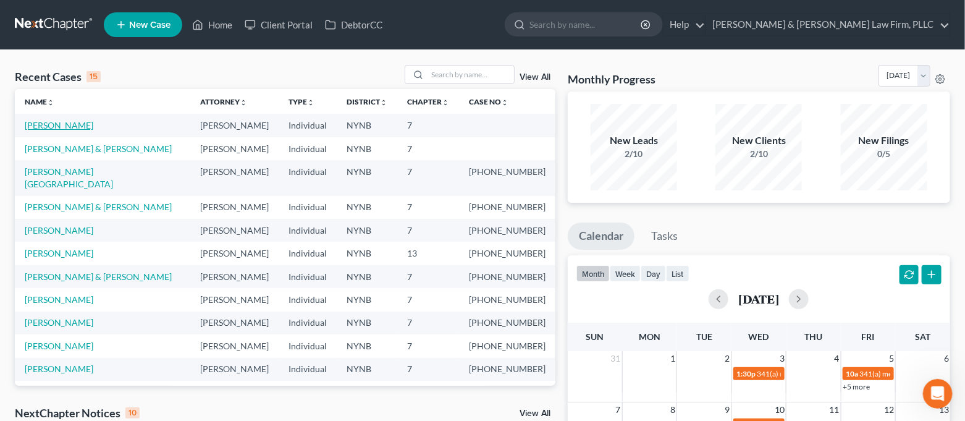
click at [69, 128] on link "[PERSON_NAME]" at bounding box center [59, 125] width 69 height 10
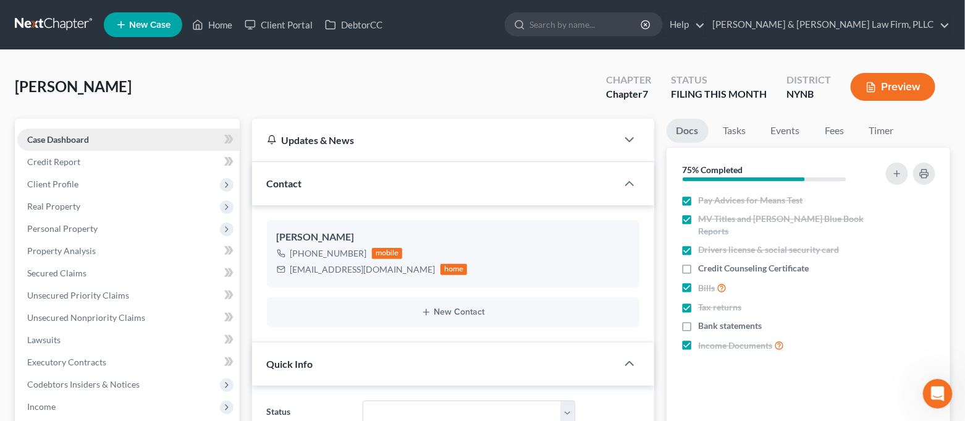
scroll to position [5966, 0]
click at [103, 228] on span "Personal Property" at bounding box center [128, 228] width 222 height 22
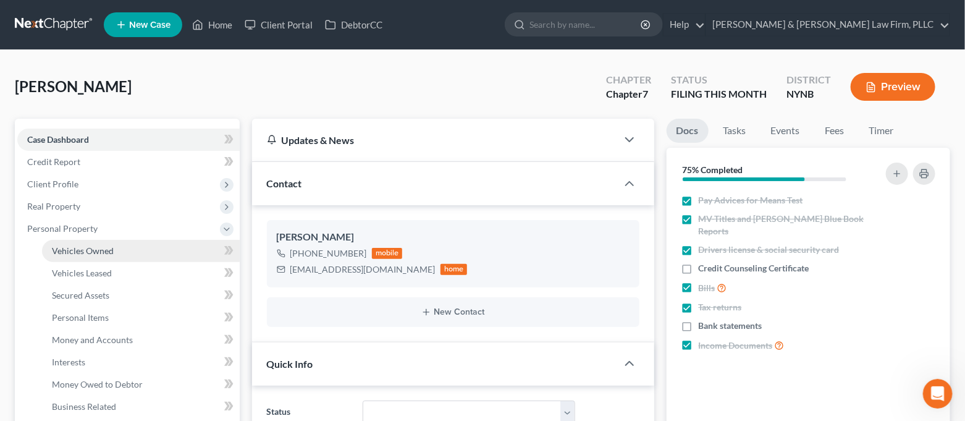
click at [102, 250] on span "Vehicles Owned" at bounding box center [83, 250] width 62 height 10
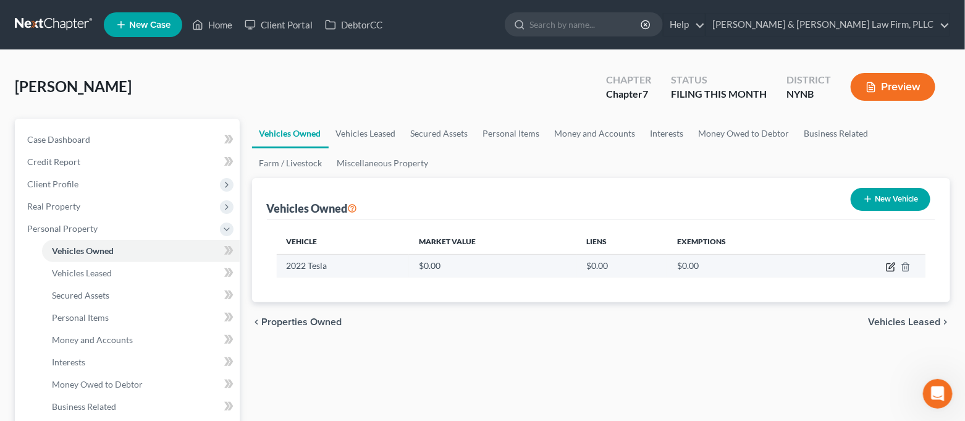
click at [891, 266] on icon "button" at bounding box center [892, 265] width 6 height 6
select select "0"
select select "4"
select select "2"
select select "0"
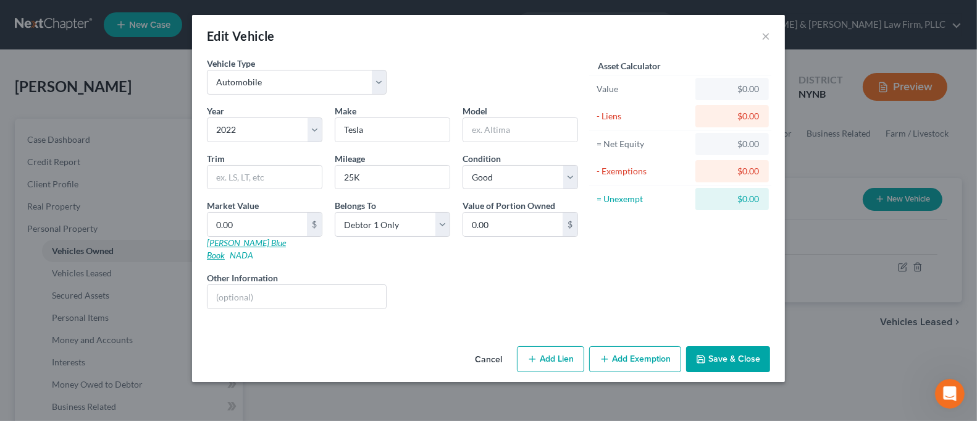
click at [228, 243] on link "[PERSON_NAME] Blue Book" at bounding box center [246, 248] width 79 height 23
click at [290, 127] on select "Select 2026 2025 2024 2023 2022 2021 2020 2019 2018 2017 2016 2015 2014 2013 20…" at bounding box center [264, 129] width 115 height 25
select select "3"
click at [207, 117] on select "Select 2026 2025 2024 2023 2022 2021 2020 2019 2018 2017 2016 2015 2014 2013 20…" at bounding box center [264, 129] width 115 height 25
click at [495, 130] on input "text" at bounding box center [520, 129] width 114 height 23
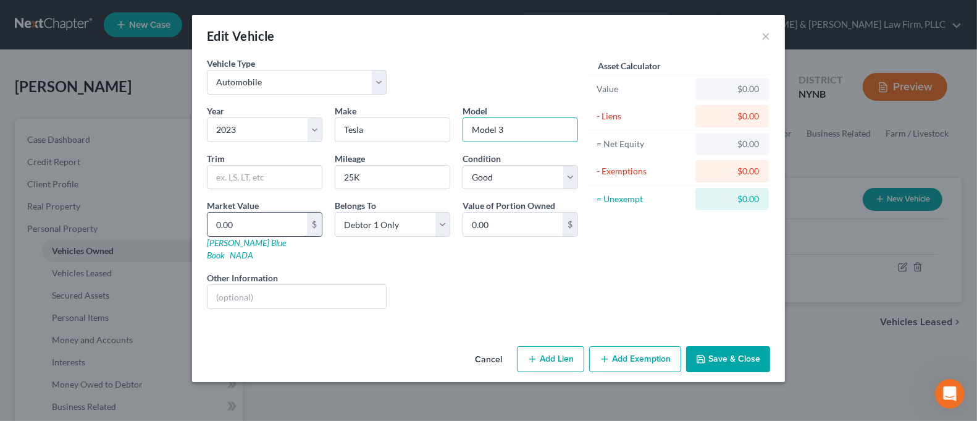
type input "Model 3"
click at [250, 219] on input "0.00" at bounding box center [256, 223] width 99 height 23
type input "2"
type input "2.00"
type input "20"
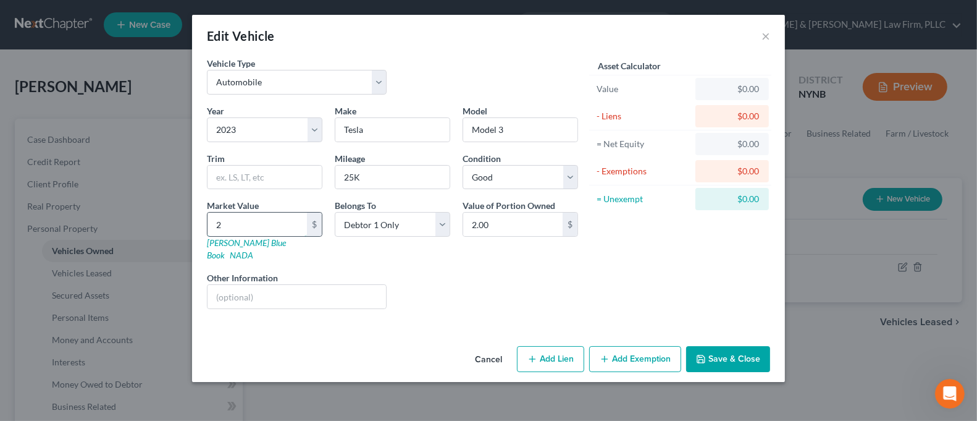
type input "20.00"
type input "200"
type input "200.00"
type input "2000"
type input "2,000.00"
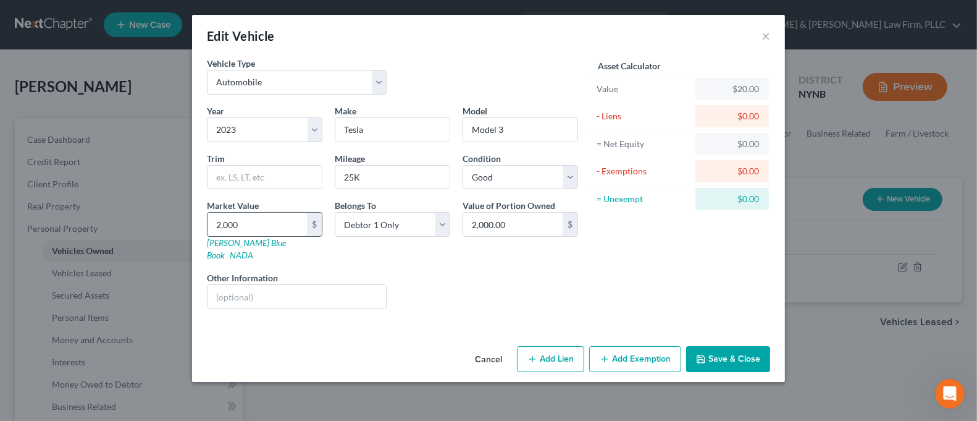
type input "2,0000"
type input "20,000.00"
click at [717, 346] on button "Save & Close" at bounding box center [728, 359] width 84 height 26
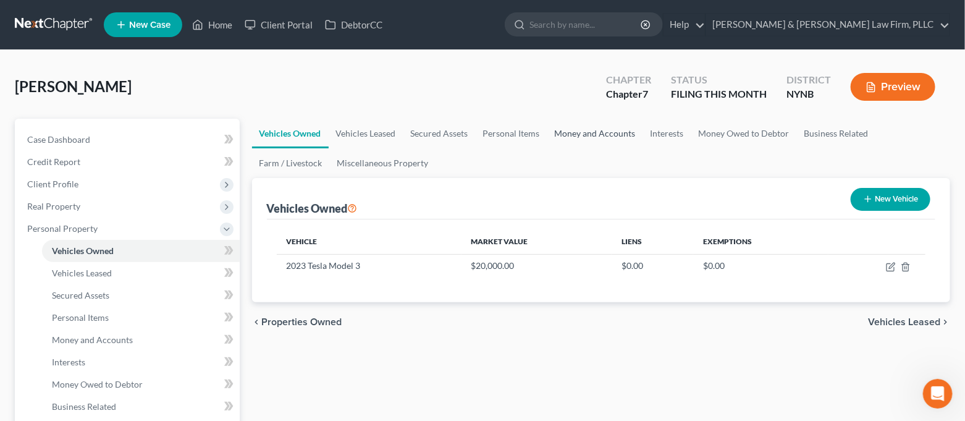
click at [603, 136] on link "Money and Accounts" at bounding box center [595, 134] width 96 height 30
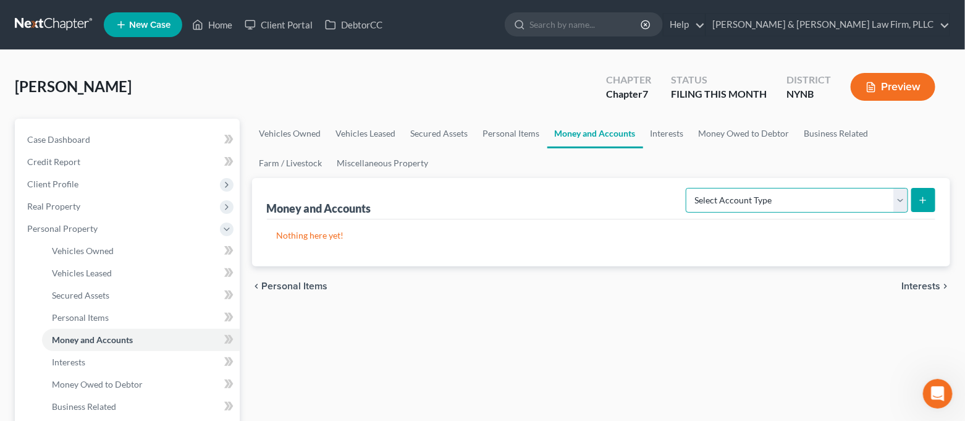
click at [774, 205] on select "Select Account Type Brokerage Cash on Hand Certificates of Deposit Checking Acc…" at bounding box center [796, 200] width 222 height 25
select select "checking"
click at [688, 188] on select "Select Account Type Brokerage Cash on Hand Certificates of Deposit Checking Acc…" at bounding box center [796, 200] width 222 height 25
click at [926, 206] on button "submit" at bounding box center [923, 200] width 24 height 24
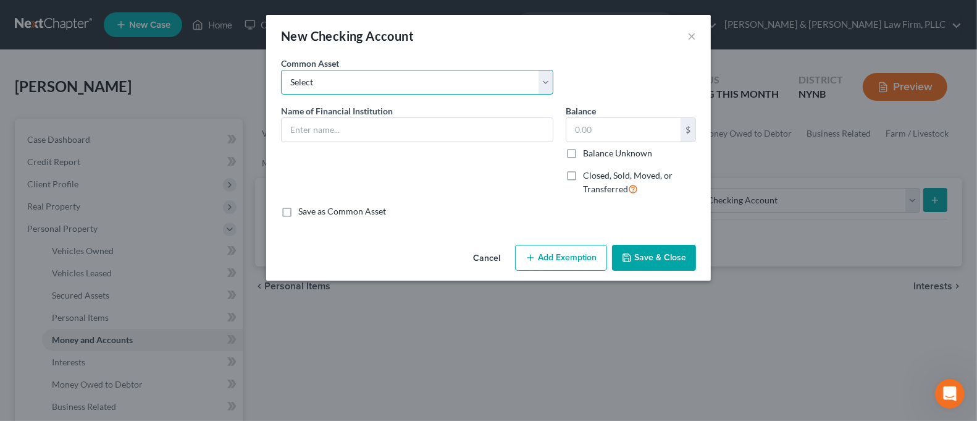
click at [377, 78] on select "Select Compass Federal Credit Union (Joint) CFCU Syracuse Postal Federal Credit…" at bounding box center [417, 82] width 272 height 25
click at [372, 124] on input "text" at bounding box center [417, 129] width 271 height 23
type input "Bank of America"
click at [672, 250] on button "Save & Close" at bounding box center [654, 258] width 84 height 26
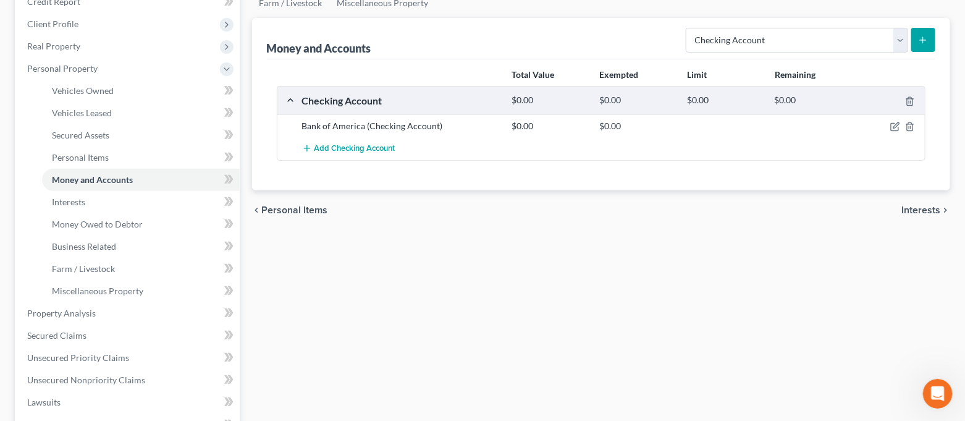
scroll to position [164, 0]
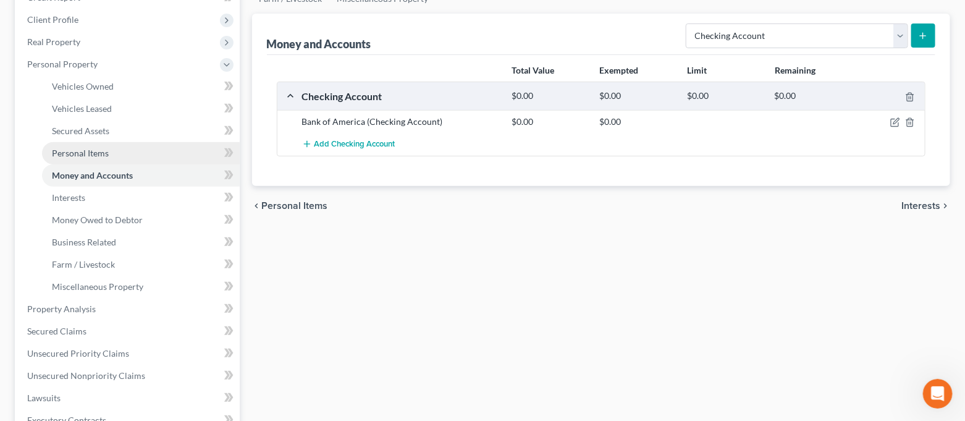
click at [126, 146] on link "Personal Items" at bounding box center [141, 153] width 198 height 22
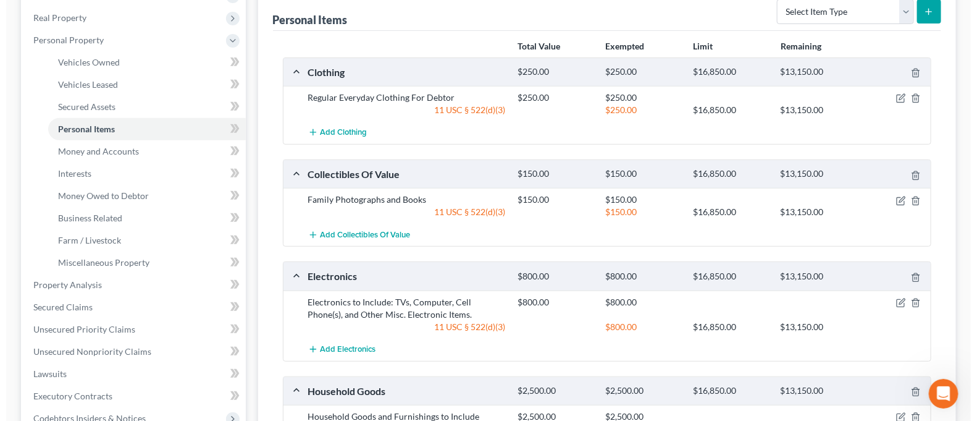
scroll to position [164, 0]
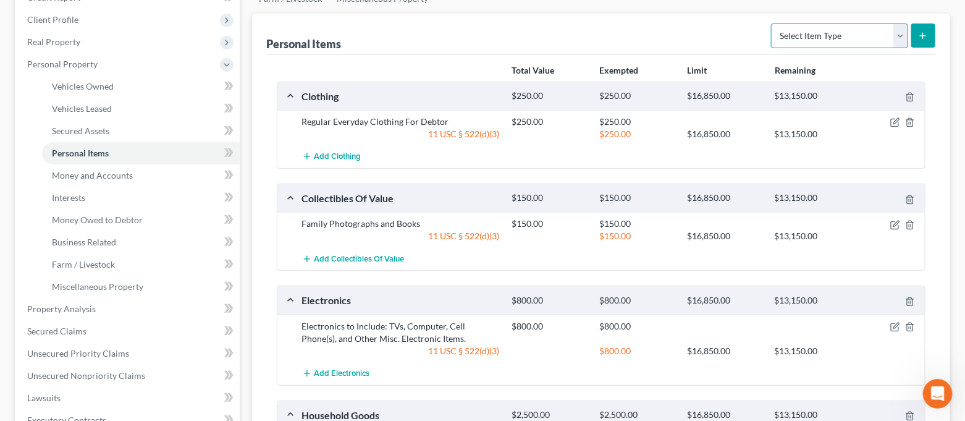
click at [861, 31] on select "Select Item Type Clothing Collectibles Of Value Electronics Firearms Household …" at bounding box center [839, 35] width 137 height 25
select select "sports_and_hobby_equipment"
click at [772, 23] on select "Select Item Type Clothing Collectibles Of Value Electronics Firearms Household …" at bounding box center [839, 35] width 137 height 25
click at [921, 34] on icon "submit" at bounding box center [923, 36] width 10 height 10
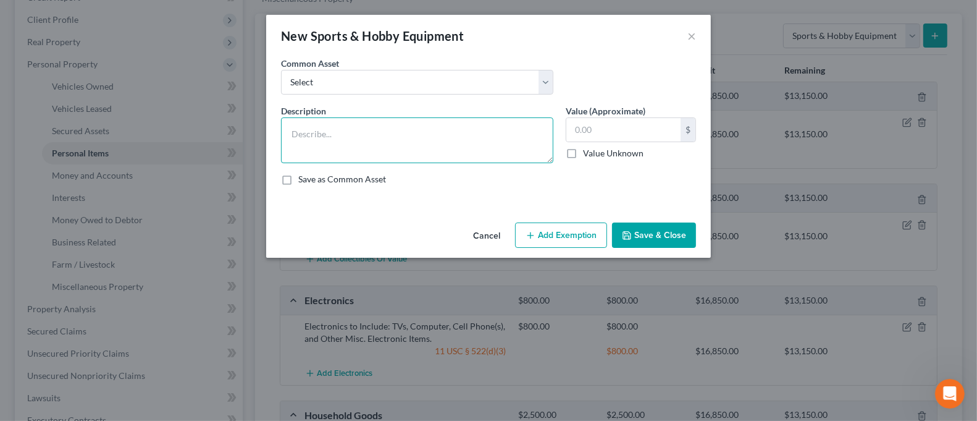
click at [391, 144] on textarea at bounding box center [417, 140] width 272 height 46
type textarea "Coloring Tools"
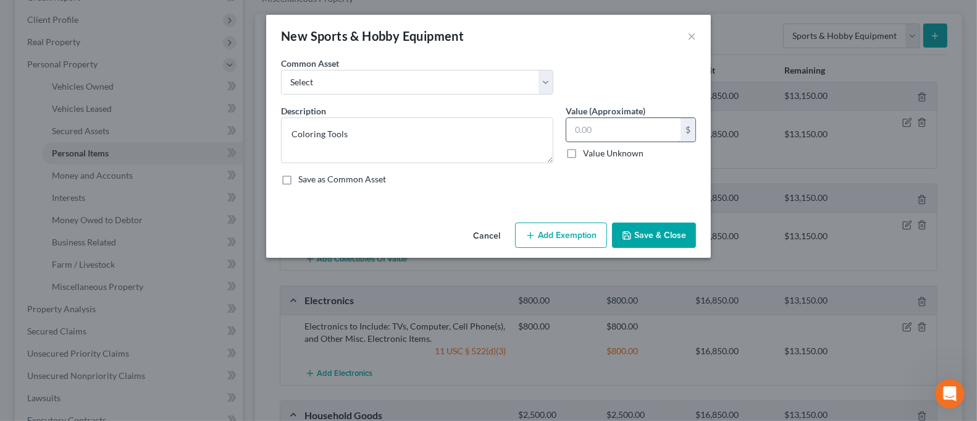
click at [605, 132] on input "text" at bounding box center [623, 129] width 114 height 23
type input "50.00"
click at [576, 237] on button "Add Exemption" at bounding box center [561, 235] width 92 height 26
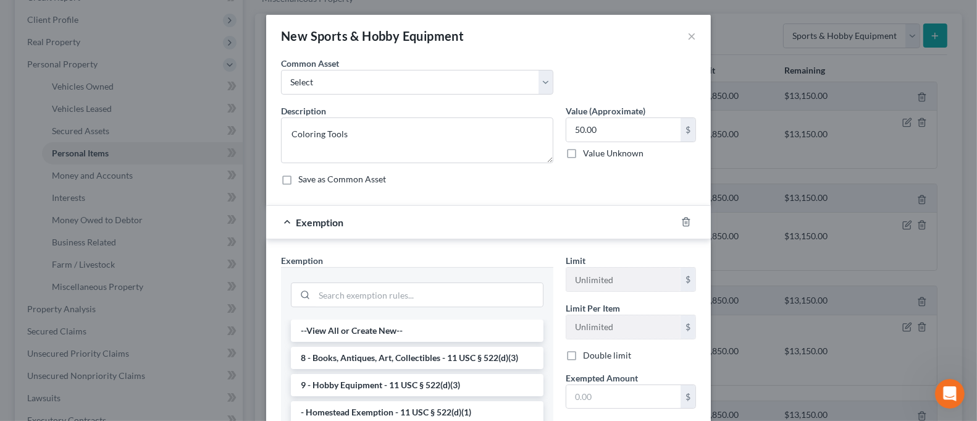
scroll to position [82, 0]
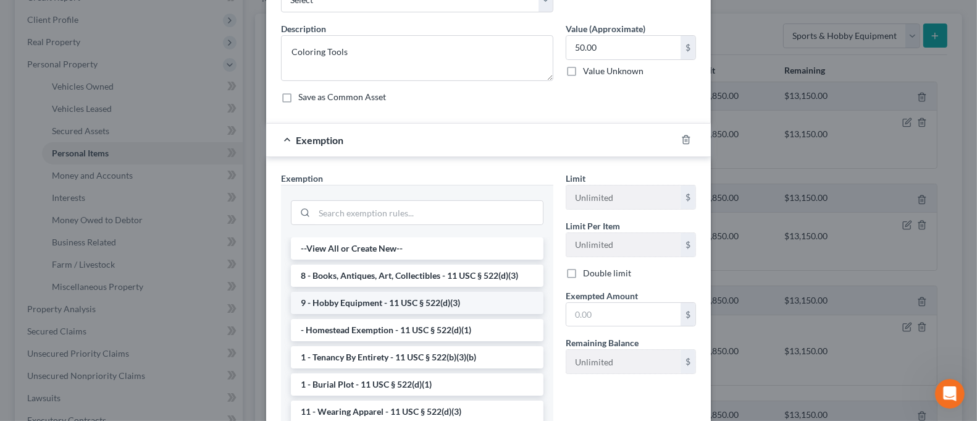
click at [472, 305] on li "9 - Hobby Equipment - 11 USC § 522(d)(3)" at bounding box center [417, 302] width 253 height 22
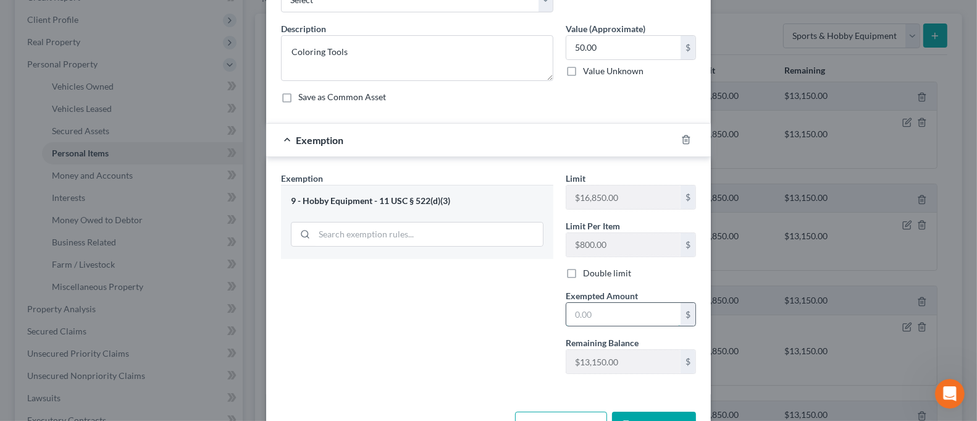
click at [613, 321] on input "text" at bounding box center [623, 314] width 114 height 23
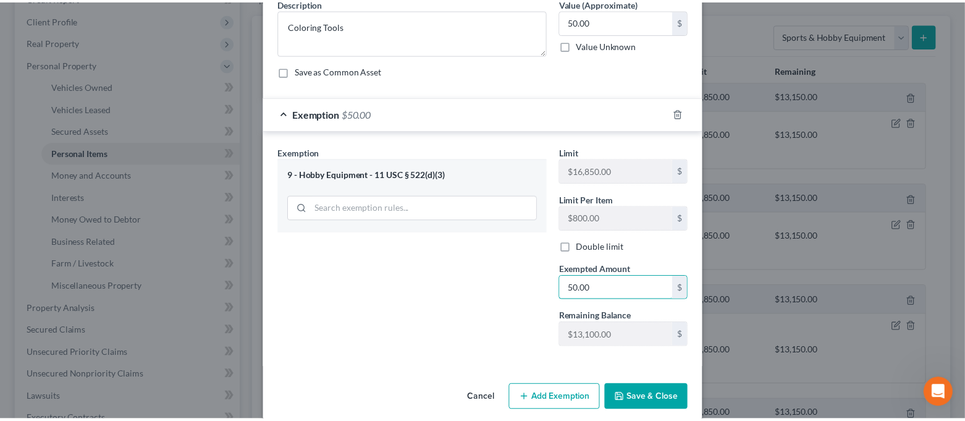
scroll to position [122, 0]
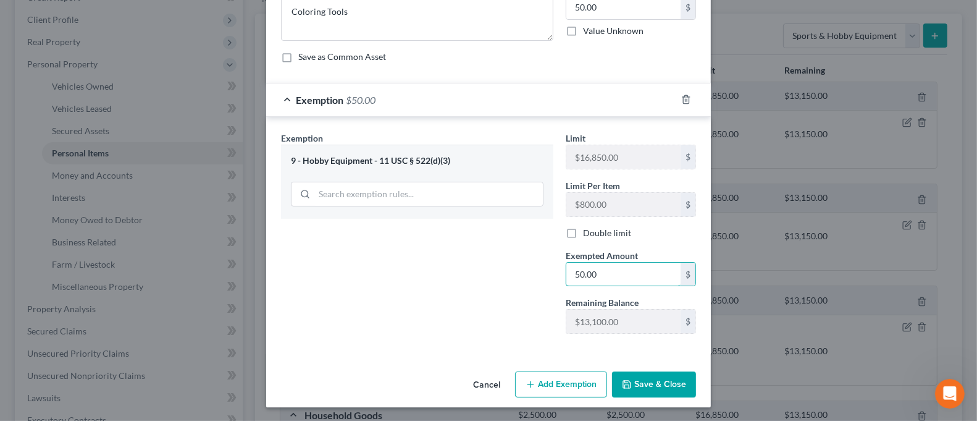
type input "50.00"
click at [647, 381] on button "Save & Close" at bounding box center [654, 384] width 84 height 26
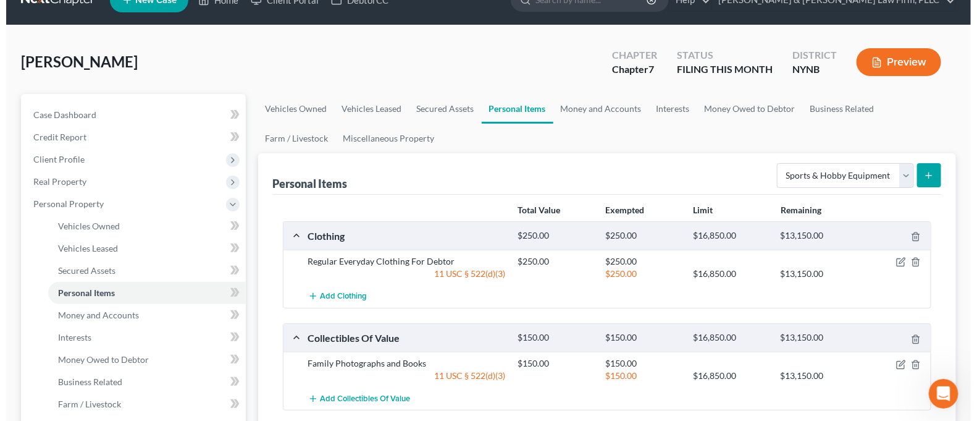
scroll to position [0, 0]
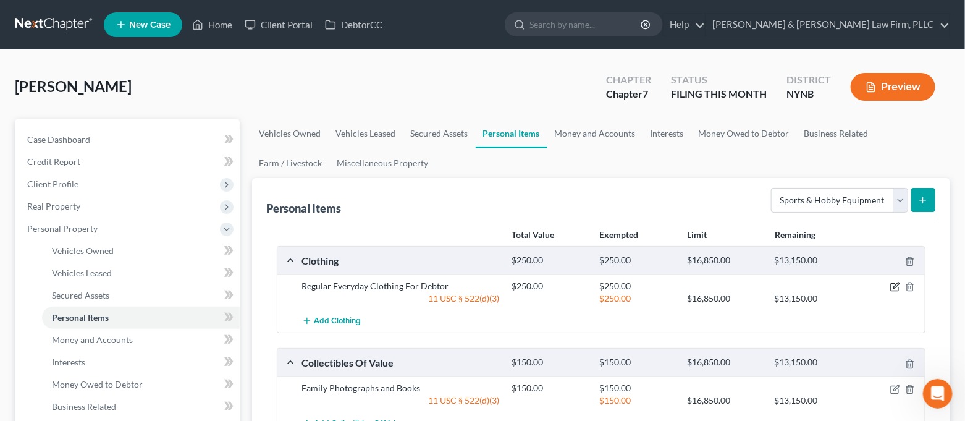
click at [895, 288] on icon "button" at bounding box center [895, 287] width 10 height 10
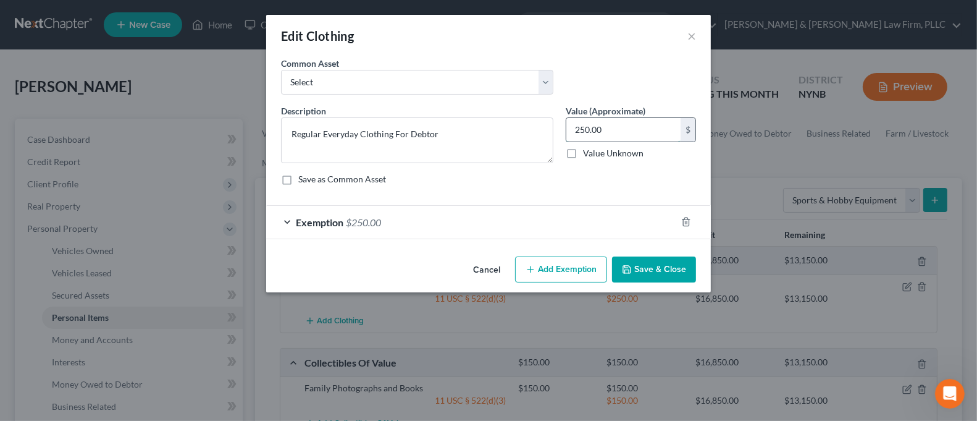
click at [616, 125] on input "250.00" at bounding box center [623, 129] width 114 height 23
type input "300.00"
click at [342, 216] on span "Exemption" at bounding box center [320, 222] width 48 height 12
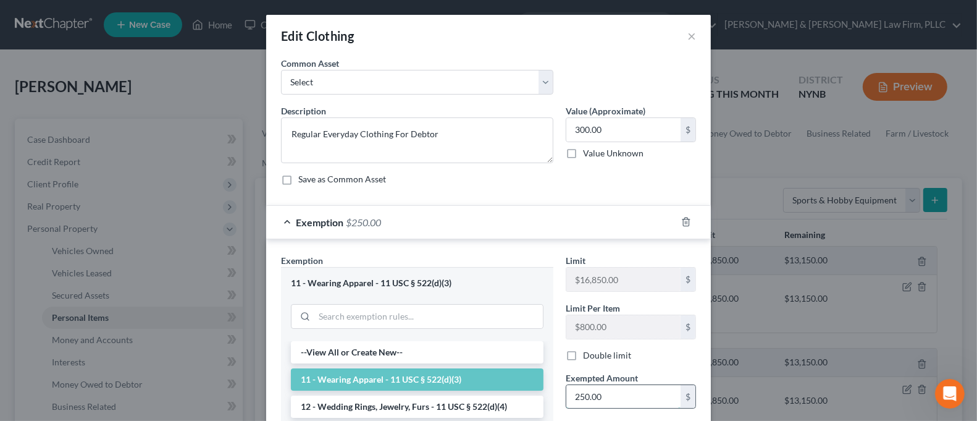
click at [632, 385] on input "250.00" at bounding box center [623, 396] width 114 height 23
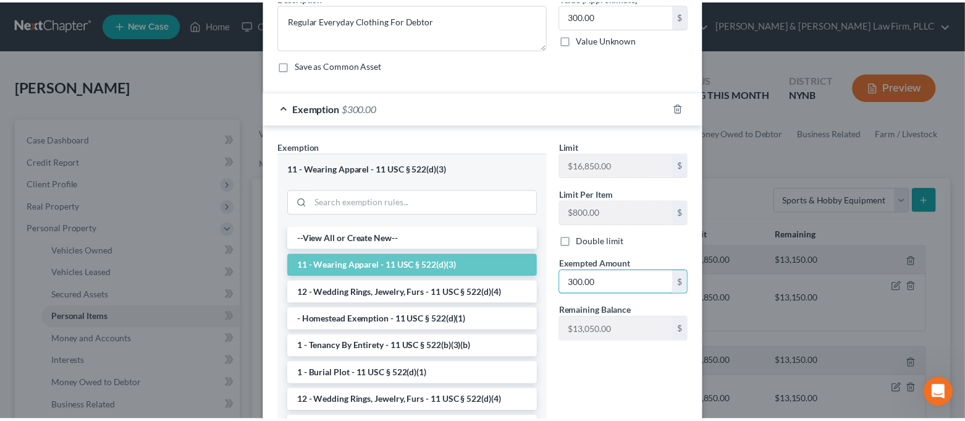
scroll to position [204, 0]
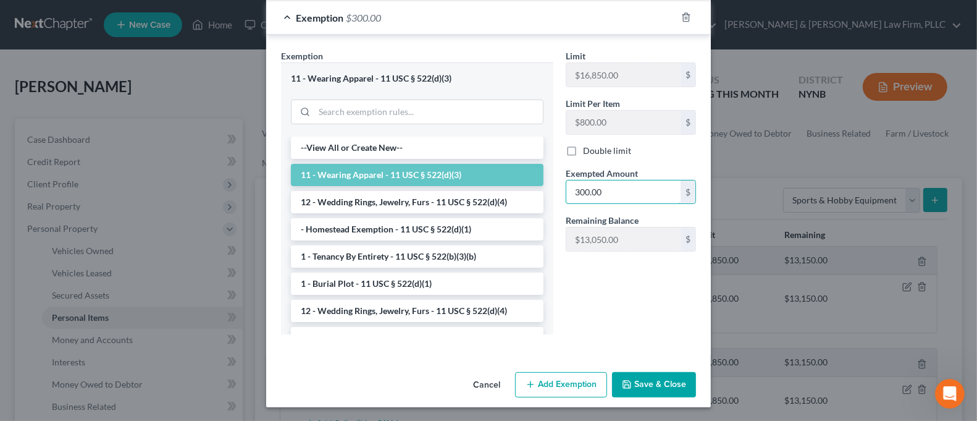
type input "300.00"
click at [668, 389] on button "Save & Close" at bounding box center [654, 385] width 84 height 26
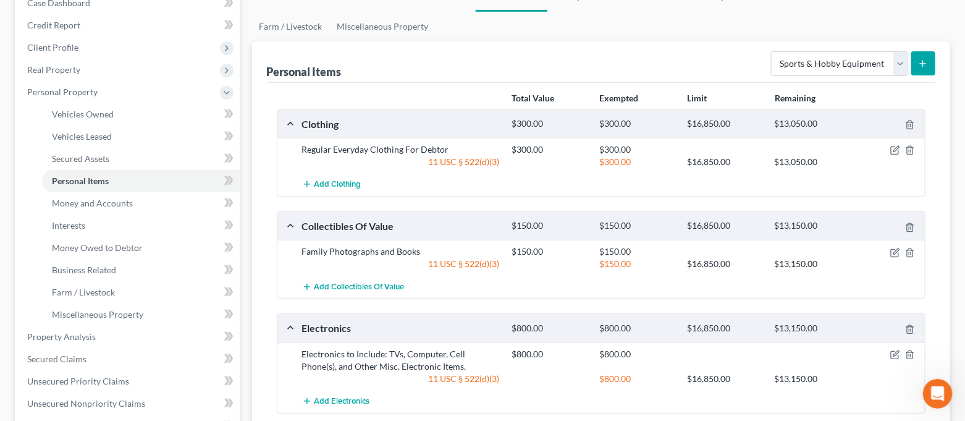
scroll to position [164, 0]
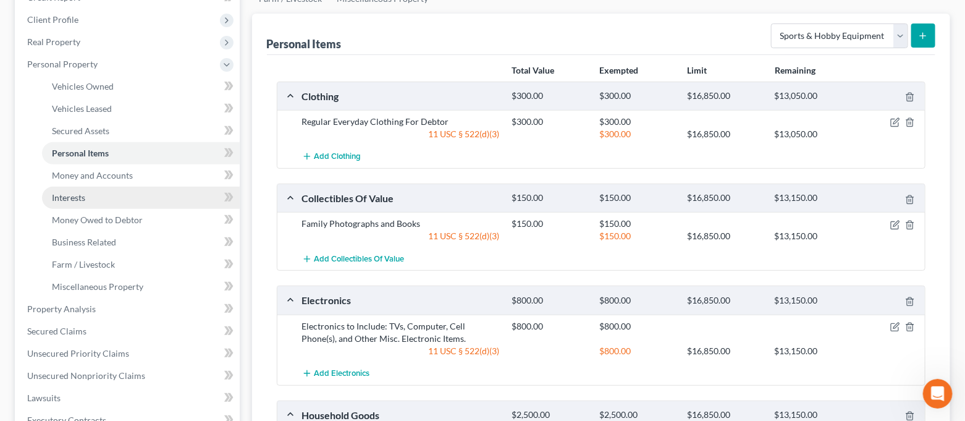
click at [109, 194] on link "Interests" at bounding box center [141, 197] width 198 height 22
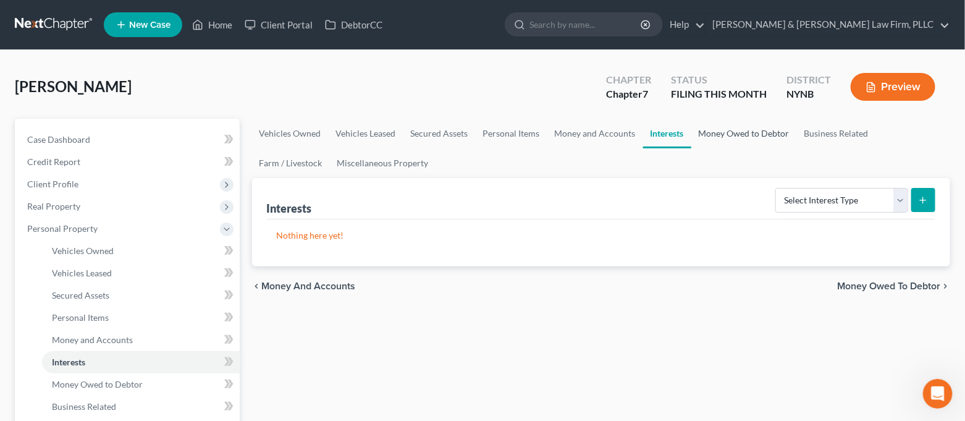
click at [716, 132] on link "Money Owed to Debtor" at bounding box center [744, 134] width 106 height 30
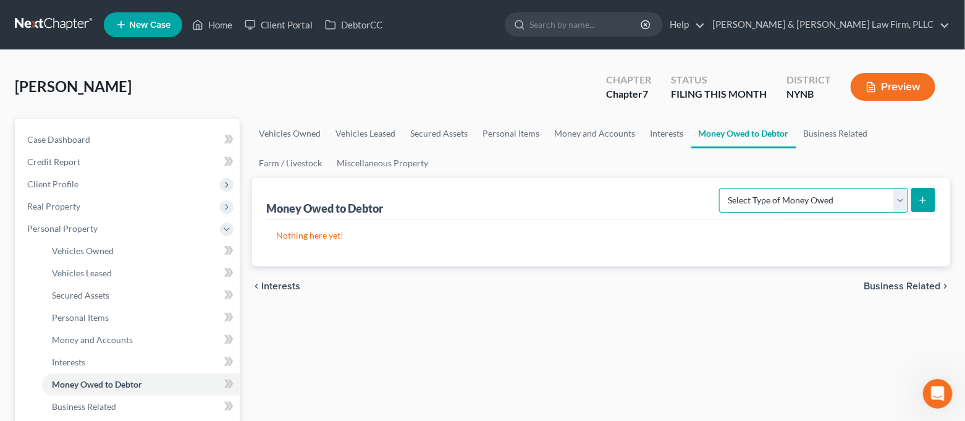
click at [777, 193] on select "Select Type of Money Owed Accounts Receivable Alimony Child Support Claims Agai…" at bounding box center [813, 200] width 189 height 25
select select "expected_tax_refund"
click at [721, 188] on select "Select Type of Money Owed Accounts Receivable Alimony Child Support Claims Agai…" at bounding box center [813, 200] width 189 height 25
click at [927, 200] on icon "submit" at bounding box center [923, 200] width 10 height 10
select select "0"
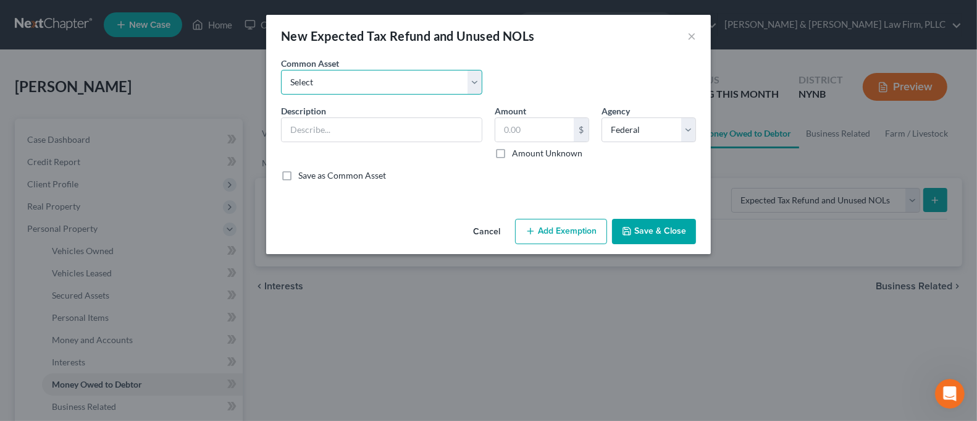
click at [466, 82] on select "Select 2025Tax Refund-State 2025 Tax Refund-Federal 2024 Tax Refund-Federal 202…" at bounding box center [381, 82] width 201 height 25
select select "1"
click at [281, 70] on select "Select 2025Tax Refund-State 2025 Tax Refund-Federal 2024 Tax Refund-Federal 202…" at bounding box center [381, 82] width 201 height 25
type input "2025 Tax Refund-Federal"
type input "0.00"
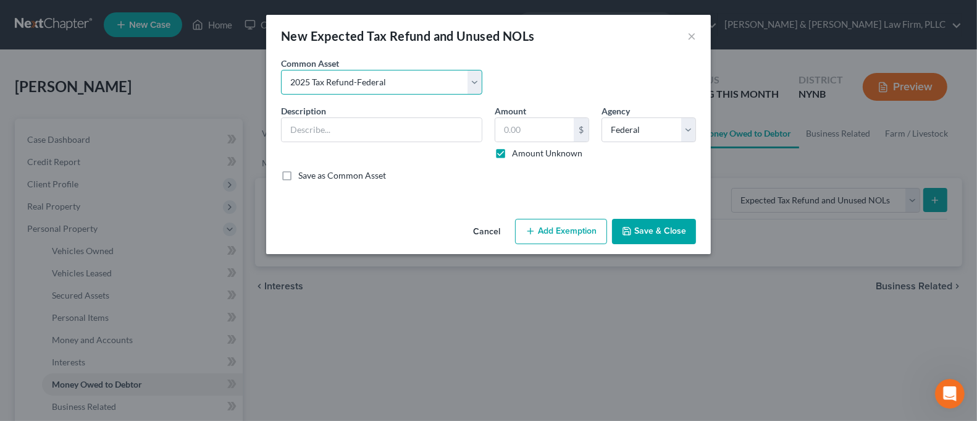
checkbox input "true"
click at [589, 232] on button "Add Exemption" at bounding box center [561, 232] width 92 height 26
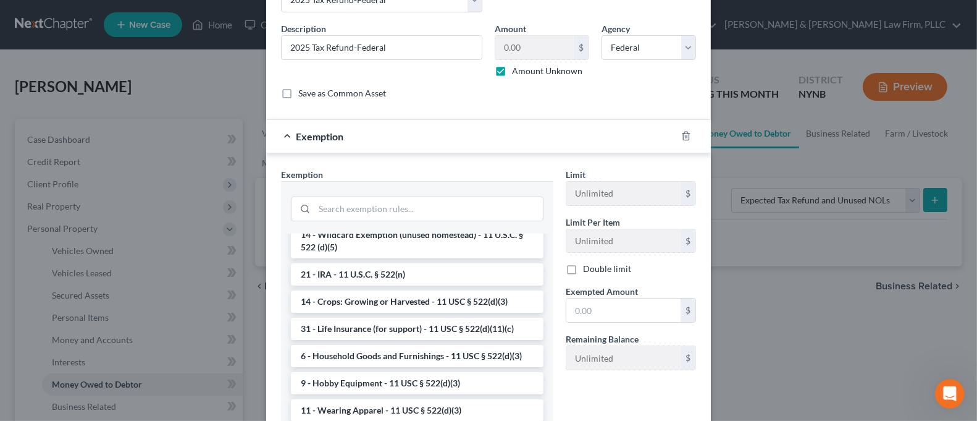
scroll to position [987, 0]
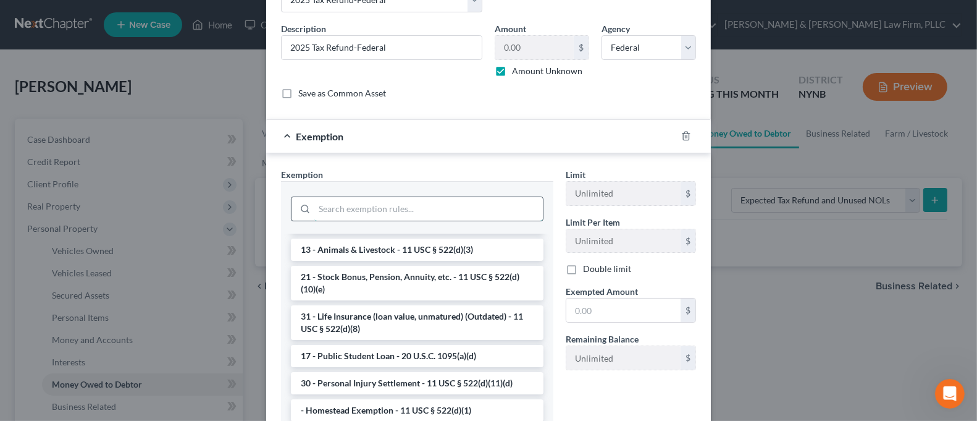
click at [422, 212] on input "search" at bounding box center [428, 208] width 228 height 23
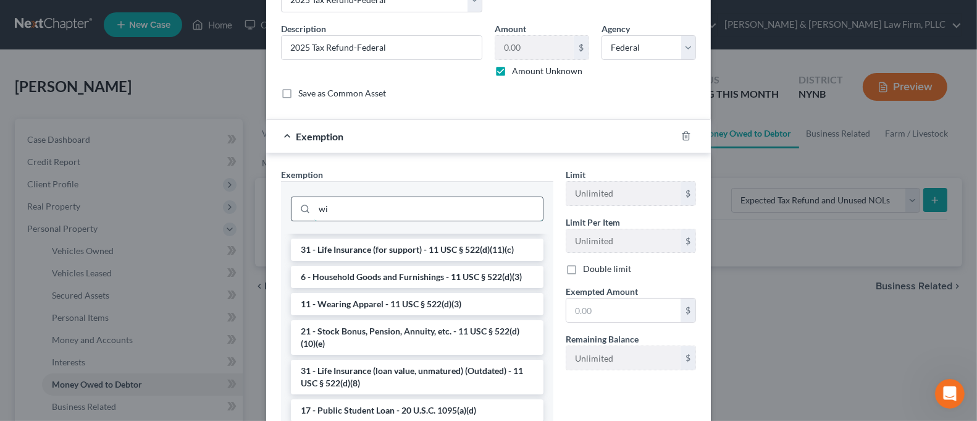
scroll to position [0, 0]
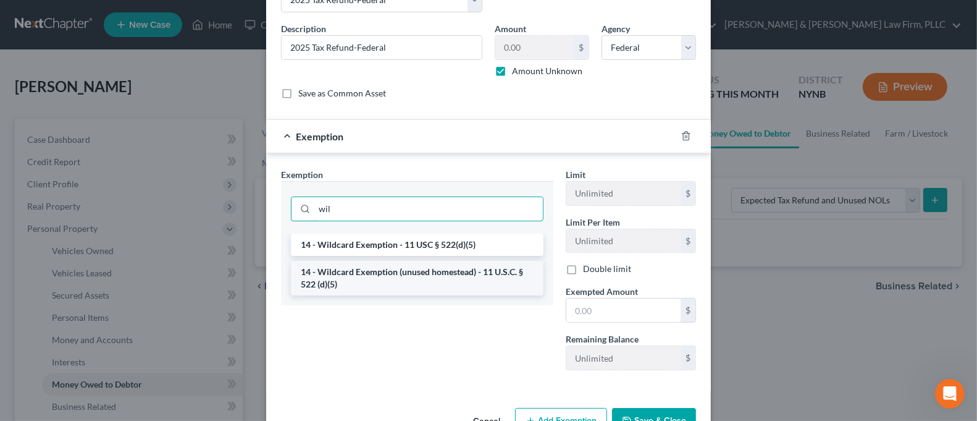
type input "wil"
click at [403, 283] on li "14 - Wildcard Exemption (unused homestead) - 11 U.S.C. § 522 (d)(5)" at bounding box center [417, 278] width 253 height 35
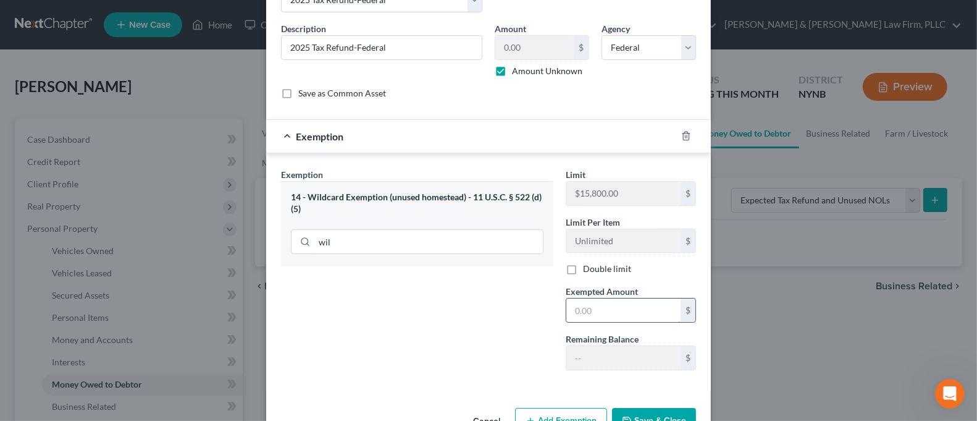
click at [577, 308] on input "text" at bounding box center [623, 309] width 114 height 23
type input "1.00"
click at [481, 291] on div "Exemption Set must be selected for CA. Exemption * 14 - Wildcard Exemption (unu…" at bounding box center [417, 274] width 285 height 212
click at [647, 411] on button "Save & Close" at bounding box center [654, 421] width 84 height 26
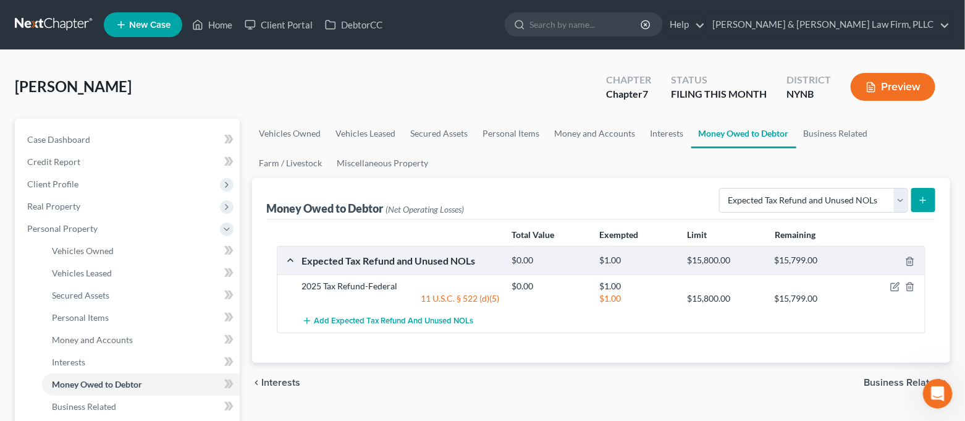
click at [931, 197] on button "submit" at bounding box center [923, 200] width 24 height 24
select select "0"
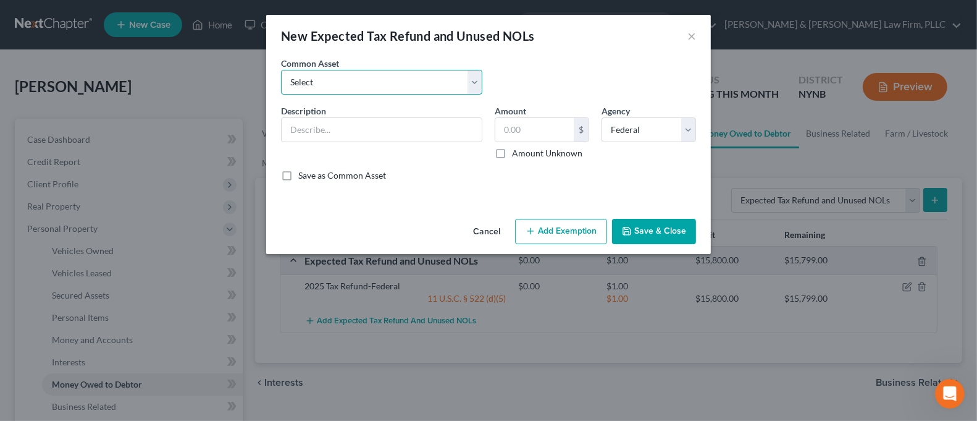
click at [376, 91] on select "Select 2025Tax Refund-State 2025 Tax Refund-Federal 2024 Tax Refund-Federal 202…" at bounding box center [381, 82] width 201 height 25
select select "4"
click at [281, 70] on select "Select 2025Tax Refund-State 2025 Tax Refund-Federal 2024 Tax Refund-Federal 202…" at bounding box center [381, 82] width 201 height 25
type input "2025 Tax Refund-State"
type input "0.00"
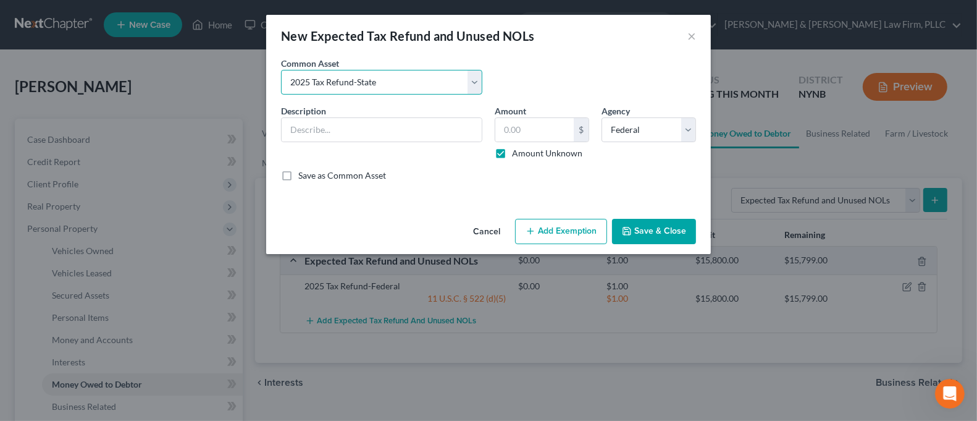
checkbox input "true"
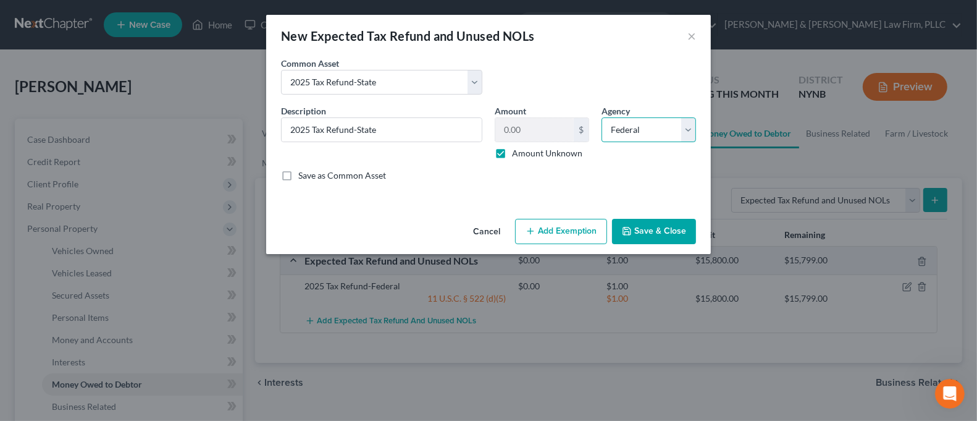
click at [648, 132] on select "Select Federal State Local" at bounding box center [648, 129] width 94 height 25
select select "1"
click at [601, 117] on select "Select Federal State Local" at bounding box center [648, 129] width 94 height 25
click at [580, 225] on button "Add Exemption" at bounding box center [561, 232] width 92 height 26
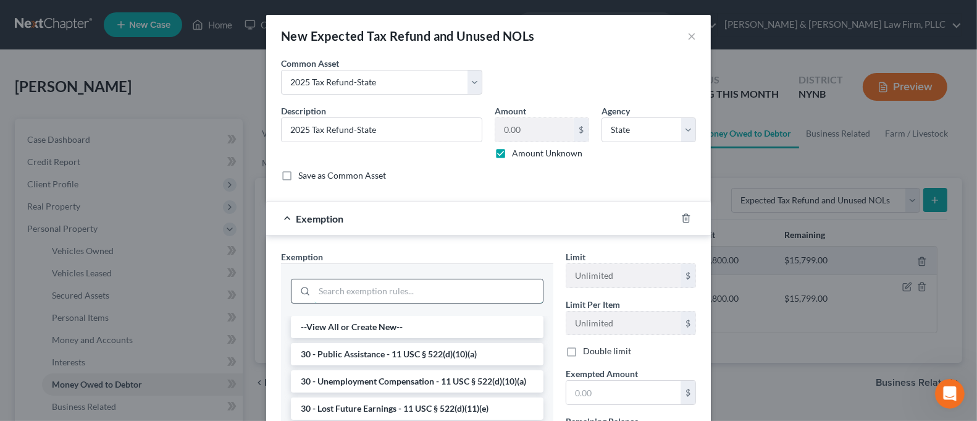
click at [442, 296] on input "search" at bounding box center [428, 290] width 228 height 23
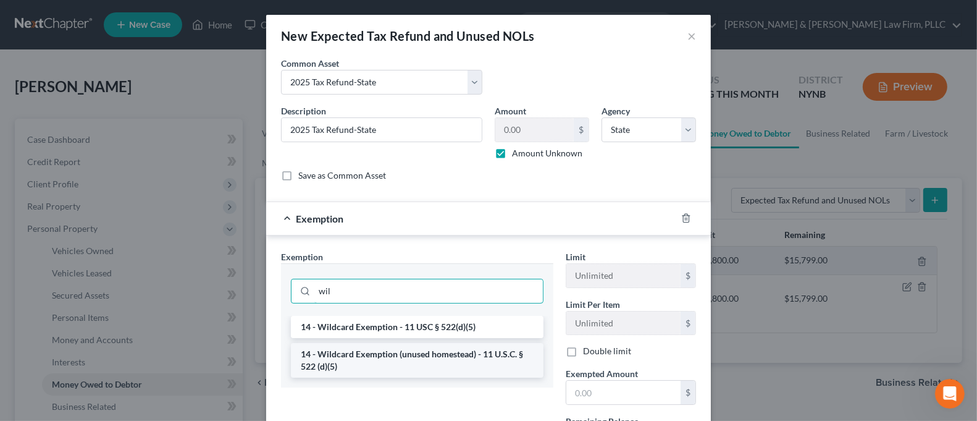
type input "wil"
click at [448, 354] on li "14 - Wildcard Exemption (unused homestead) - 11 U.S.C. § 522 (d)(5)" at bounding box center [417, 360] width 253 height 35
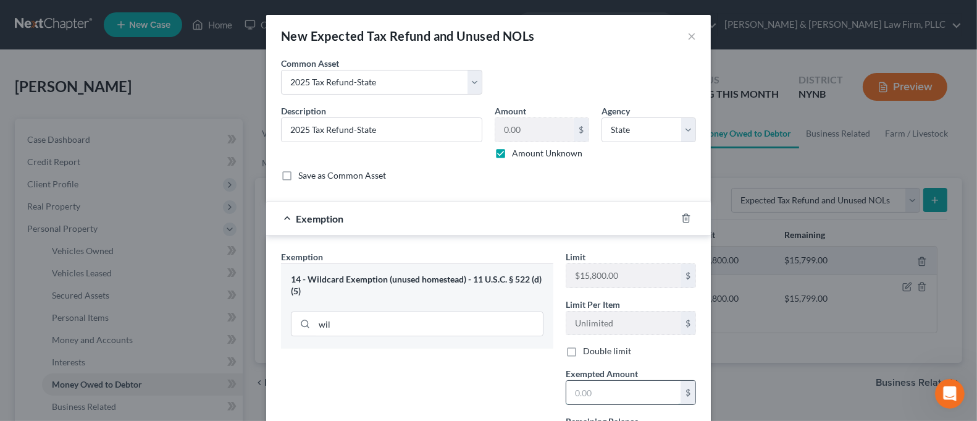
click at [589, 393] on input "text" at bounding box center [623, 391] width 114 height 23
type input "1.00"
click at [503, 385] on div "Exemption Set must be selected for CA. Exemption * 14 - Wildcard Exemption (unu…" at bounding box center [417, 356] width 285 height 212
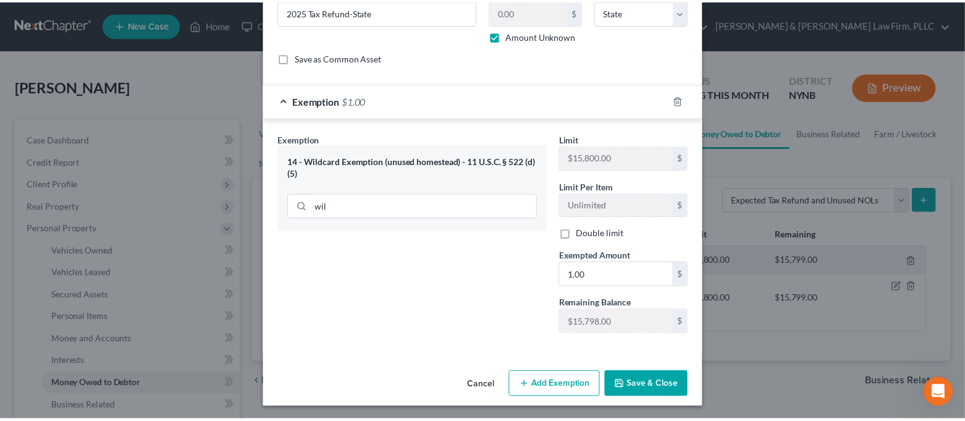
scroll to position [119, 0]
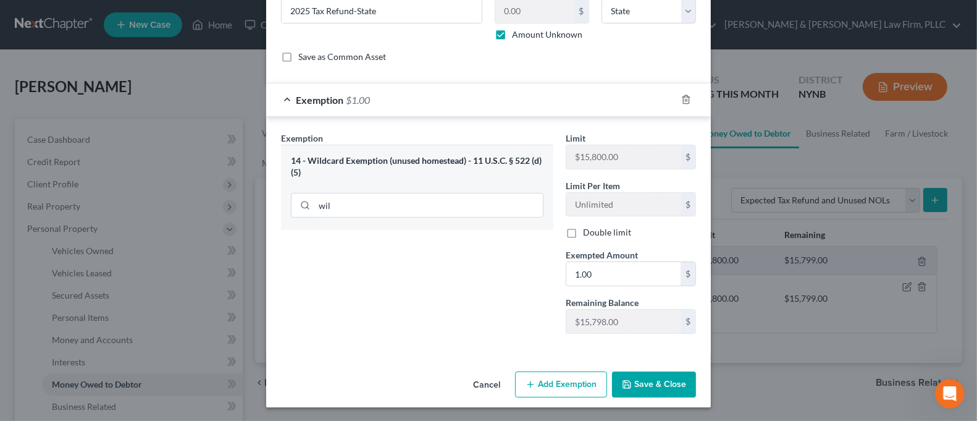
click at [658, 378] on button "Save & Close" at bounding box center [654, 384] width 84 height 26
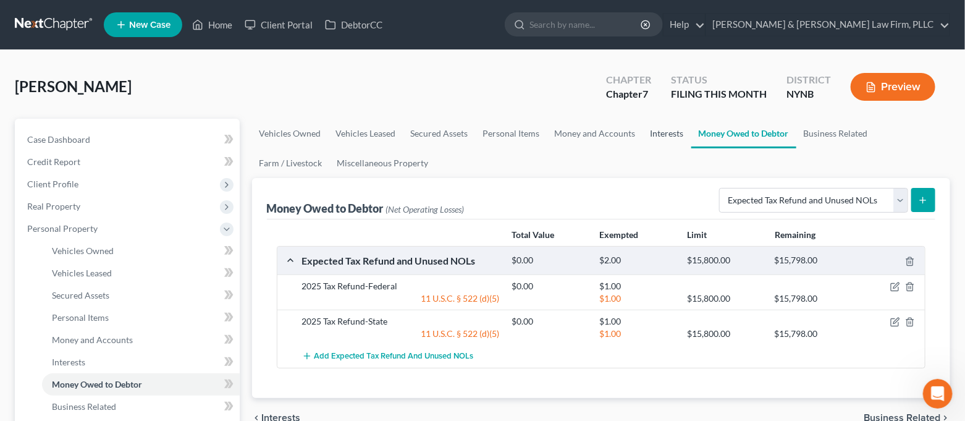
click at [676, 137] on link "Interests" at bounding box center [667, 134] width 48 height 30
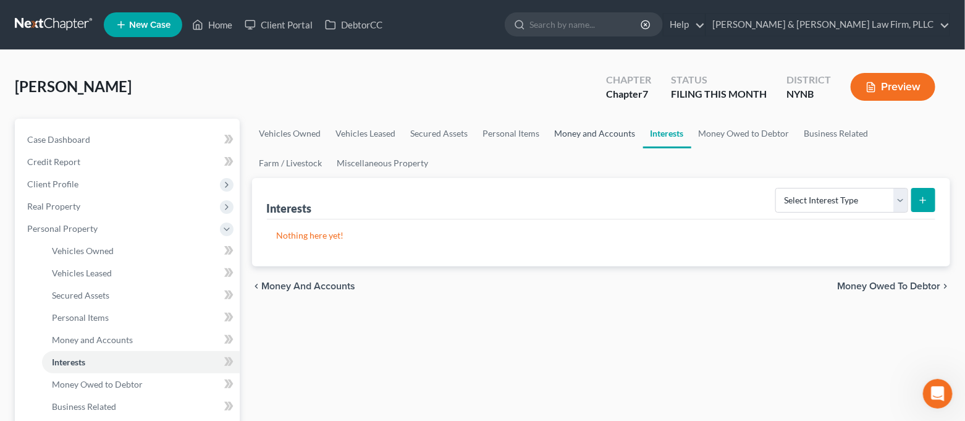
click at [601, 128] on link "Money and Accounts" at bounding box center [595, 134] width 96 height 30
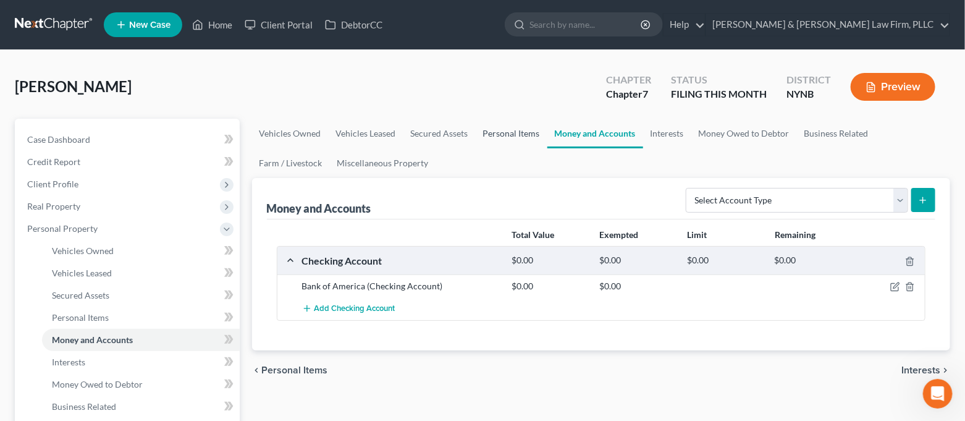
click at [513, 129] on link "Personal Items" at bounding box center [511, 134] width 72 height 30
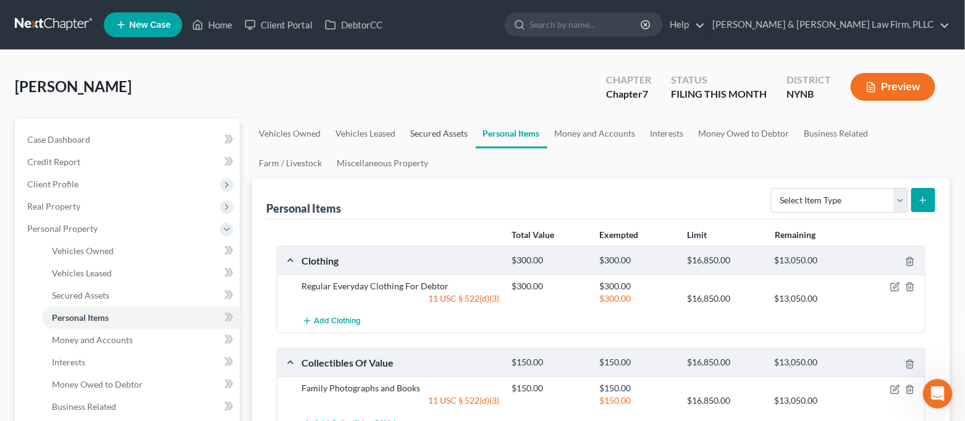
click at [450, 136] on link "Secured Assets" at bounding box center [439, 134] width 72 height 30
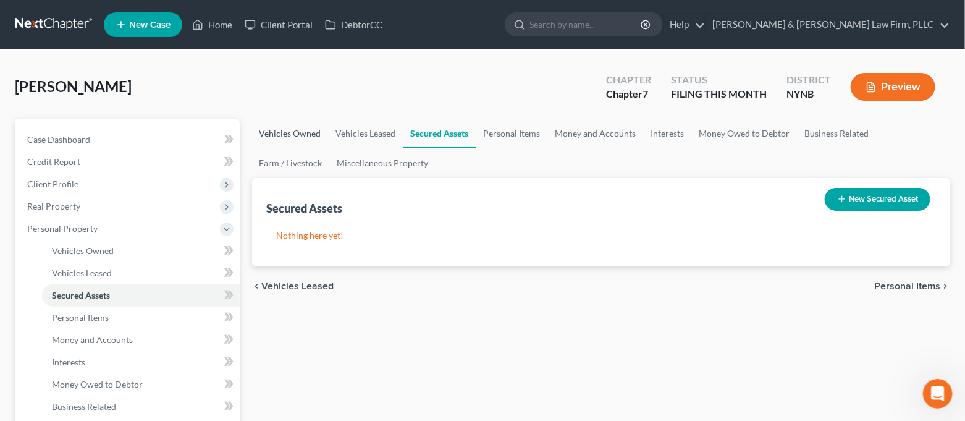
click at [293, 131] on link "Vehicles Owned" at bounding box center [290, 134] width 77 height 30
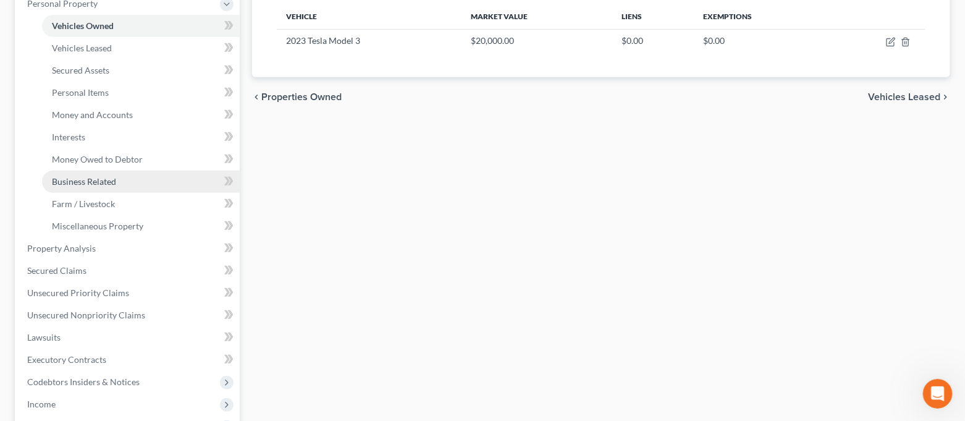
scroll to position [246, 0]
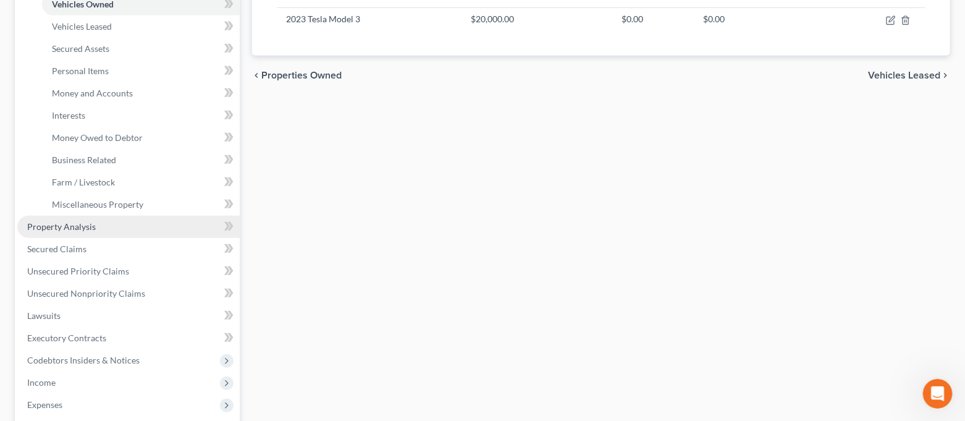
click at [130, 229] on link "Property Analysis" at bounding box center [128, 227] width 222 height 22
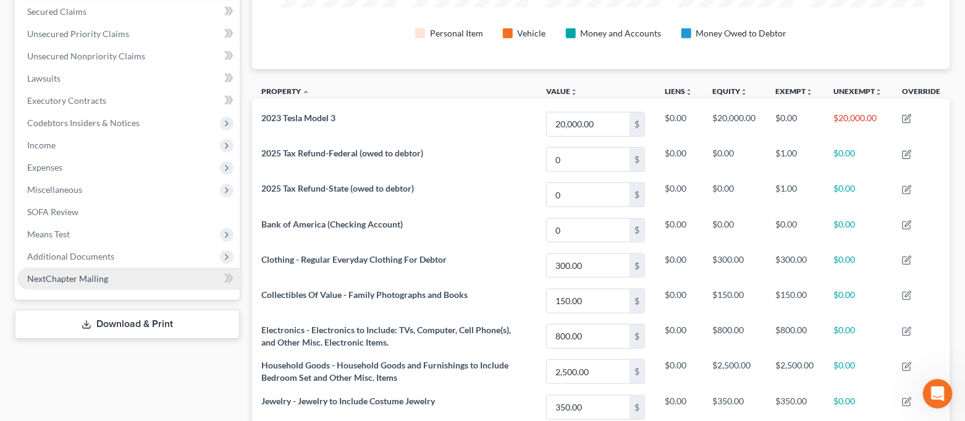
scroll to position [256, 0]
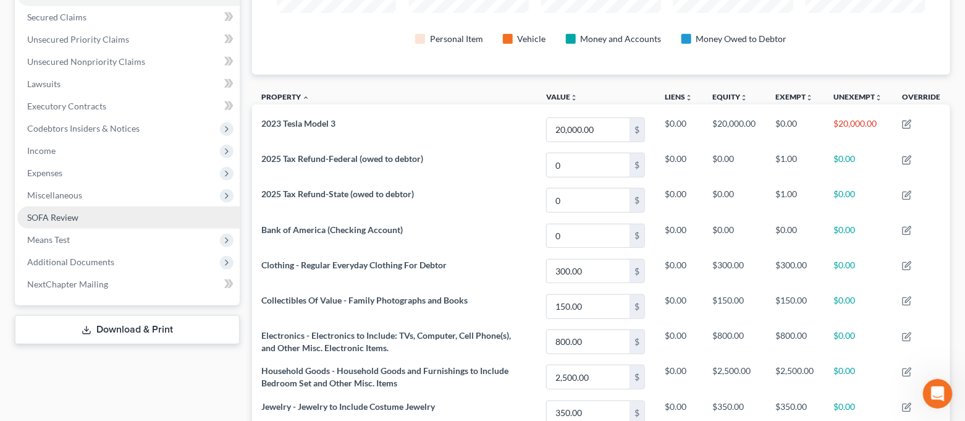
click at [107, 216] on link "SOFA Review" at bounding box center [128, 217] width 222 height 22
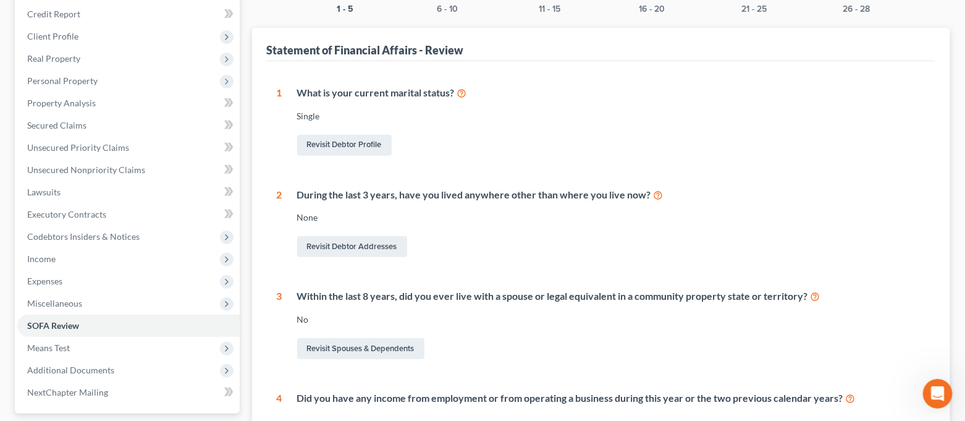
scroll to position [164, 0]
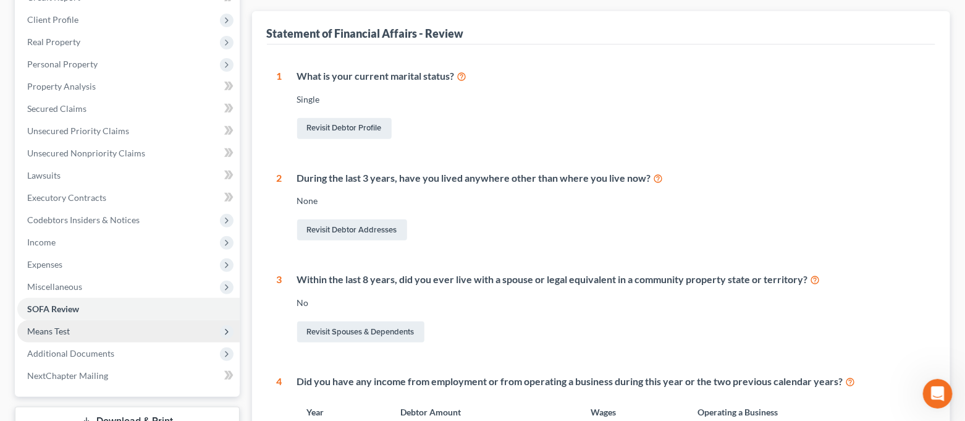
click at [98, 335] on span "Means Test" at bounding box center [128, 331] width 222 height 22
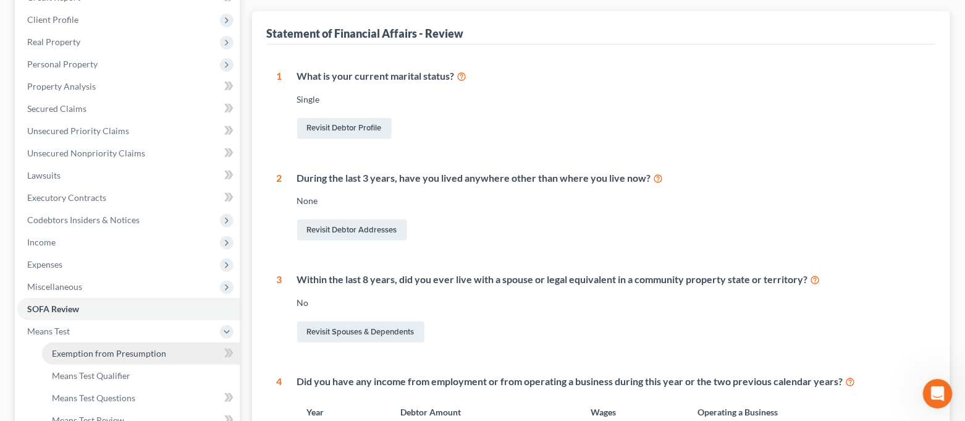
click at [144, 349] on span "Exemption from Presumption" at bounding box center [109, 353] width 114 height 10
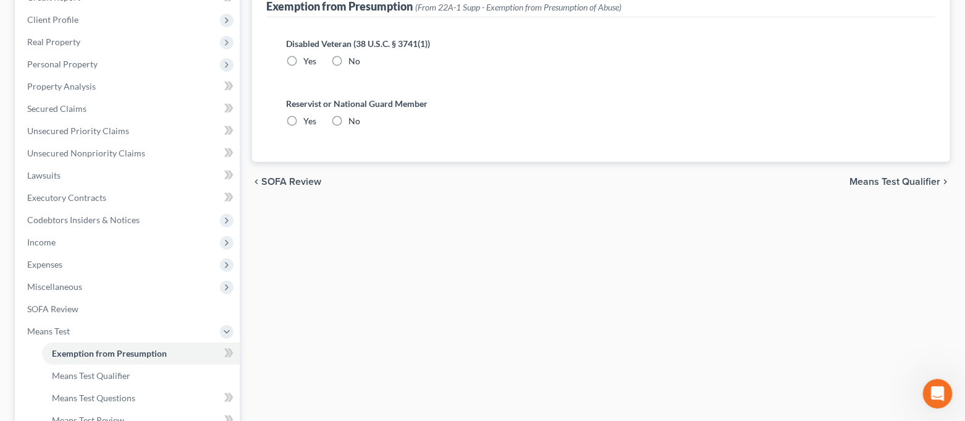
radio input "true"
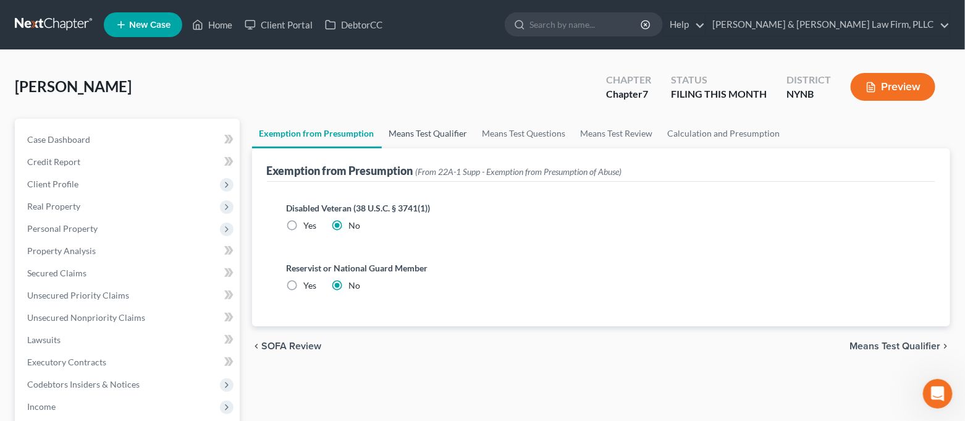
click at [407, 127] on link "Means Test Qualifier" at bounding box center [428, 134] width 93 height 30
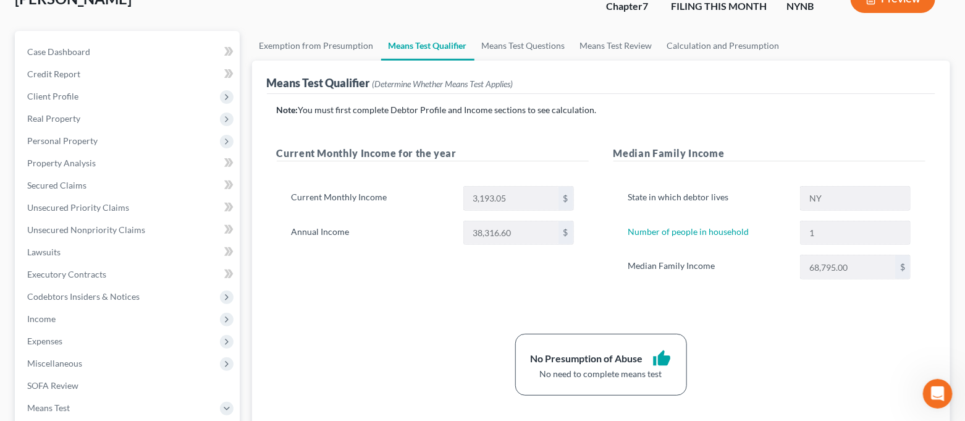
scroll to position [246, 0]
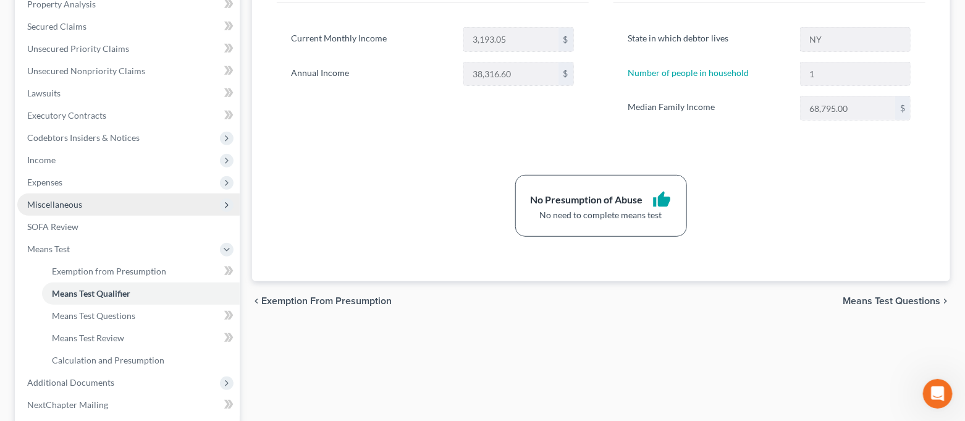
click at [118, 201] on span "Miscellaneous" at bounding box center [128, 204] width 222 height 22
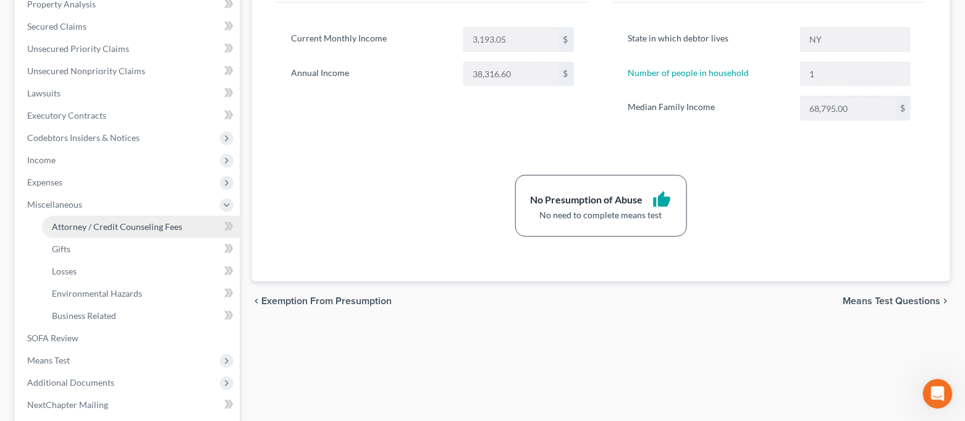
click at [115, 228] on span "Attorney / Credit Counseling Fees" at bounding box center [117, 226] width 130 height 10
select select "0"
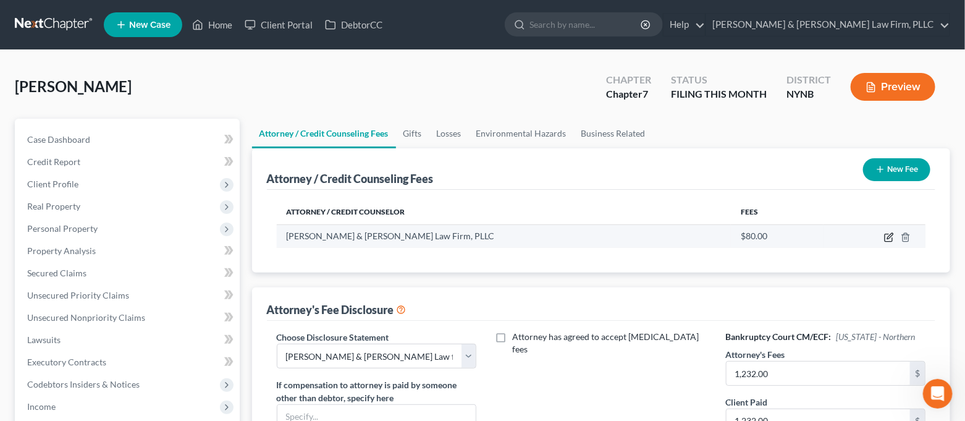
click at [886, 239] on icon "button" at bounding box center [889, 237] width 10 height 10
select select "35"
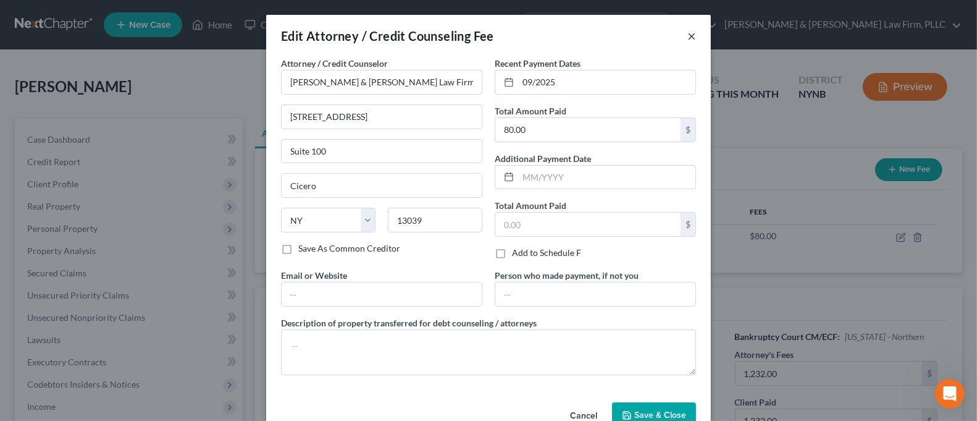
click at [689, 38] on button "×" at bounding box center [691, 35] width 9 height 15
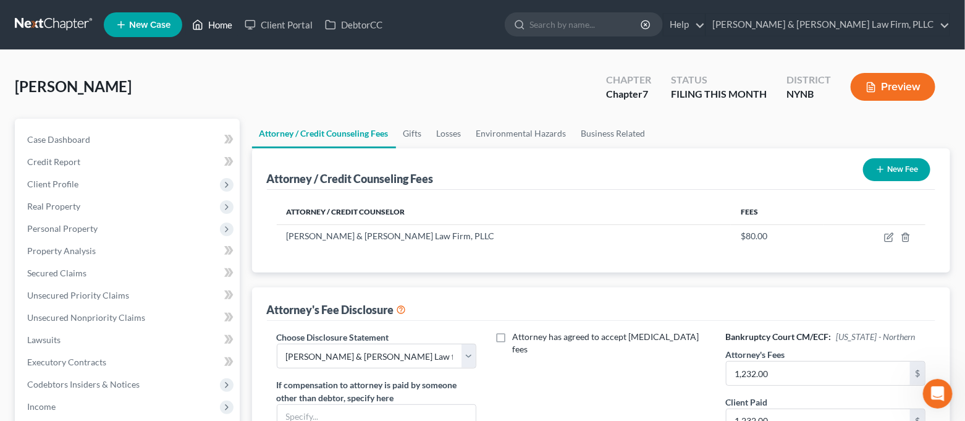
click at [217, 31] on link "Home" at bounding box center [212, 25] width 52 height 22
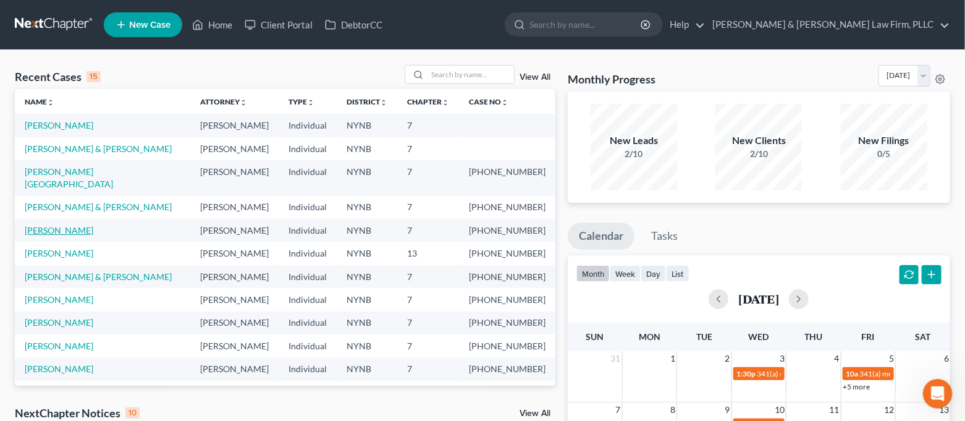
click at [64, 225] on link "[PERSON_NAME]" at bounding box center [59, 230] width 69 height 10
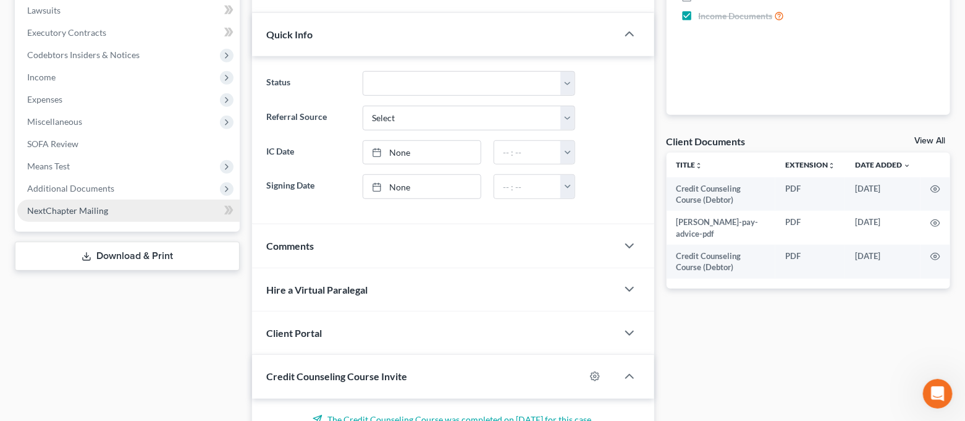
scroll to position [6403, 0]
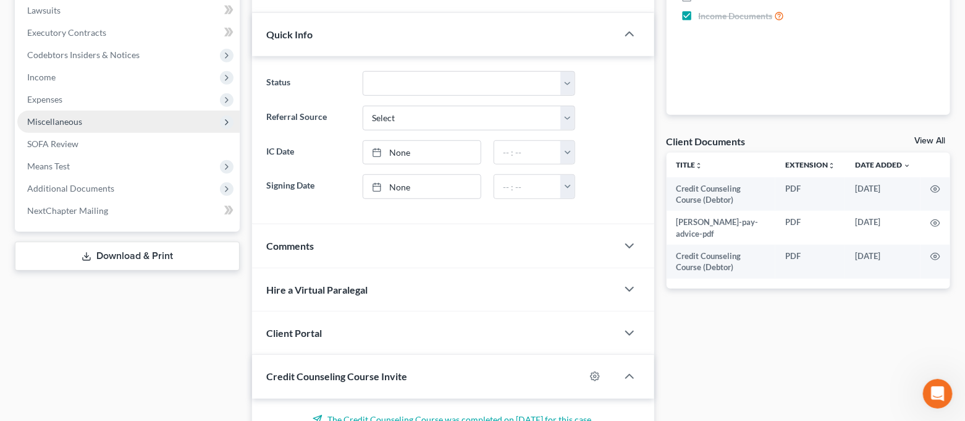
click at [83, 123] on span "Miscellaneous" at bounding box center [128, 122] width 222 height 22
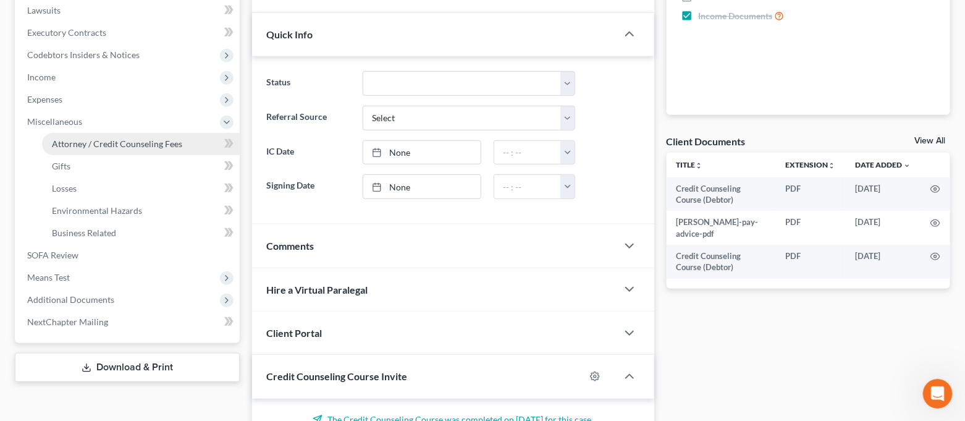
click at [80, 146] on span "Attorney / Credit Counseling Fees" at bounding box center [117, 143] width 130 height 10
select select "0"
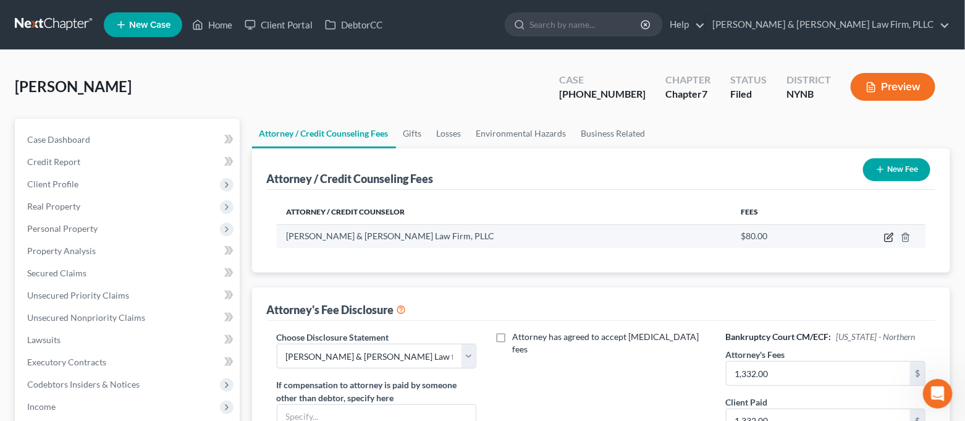
click at [889, 232] on icon "button" at bounding box center [889, 237] width 10 height 10
select select "35"
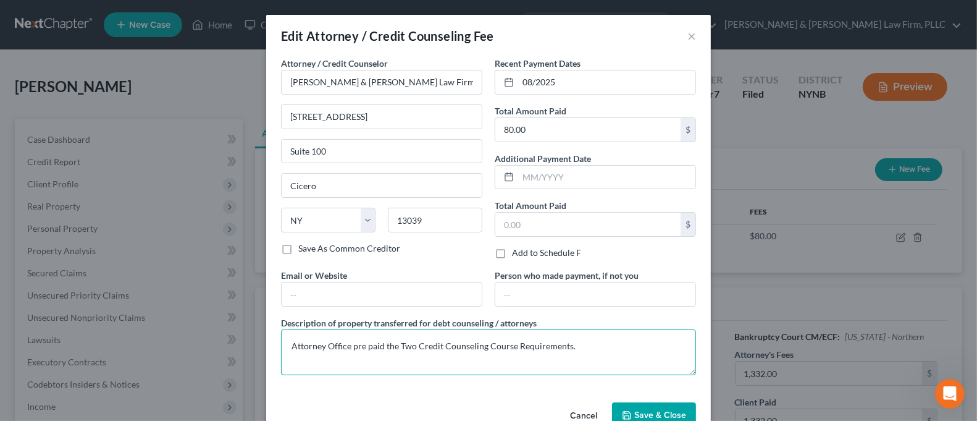
drag, startPoint x: 584, startPoint y: 346, endPoint x: 220, endPoint y: 344, distance: 363.1
click at [220, 344] on div "Edit Attorney / Credit Counseling Fee × Attorney / Credit Counselor * [PERSON_N…" at bounding box center [488, 210] width 977 height 421
click at [687, 40] on button "×" at bounding box center [691, 35] width 9 height 15
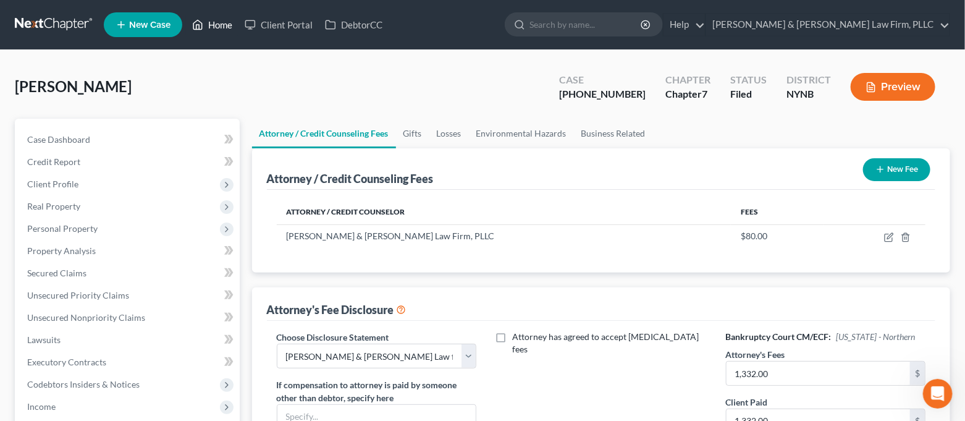
click at [215, 25] on link "Home" at bounding box center [212, 25] width 52 height 22
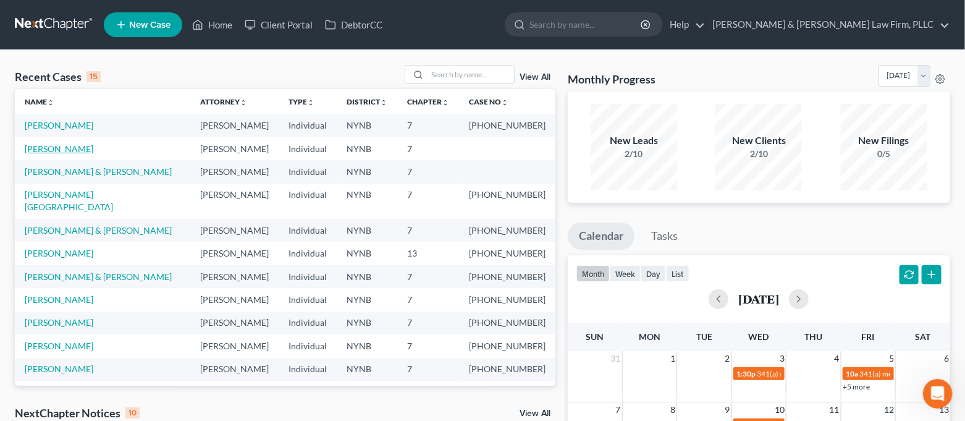
click at [54, 148] on link "[PERSON_NAME]" at bounding box center [59, 148] width 69 height 10
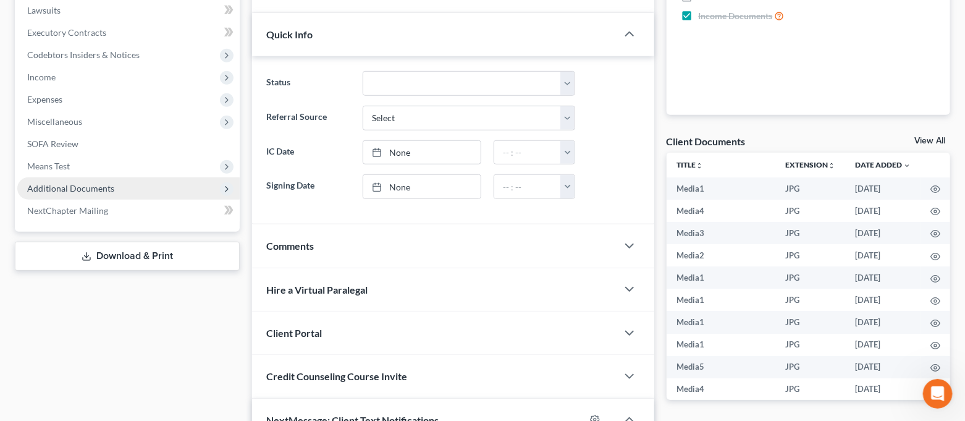
scroll to position [5966, 0]
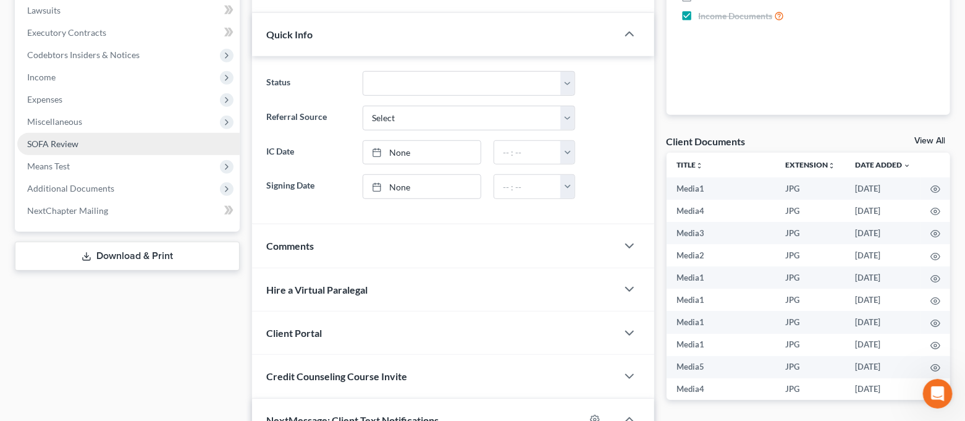
drag, startPoint x: 93, startPoint y: 127, endPoint x: 93, endPoint y: 136, distance: 9.9
click at [93, 127] on span "Miscellaneous" at bounding box center [128, 122] width 222 height 22
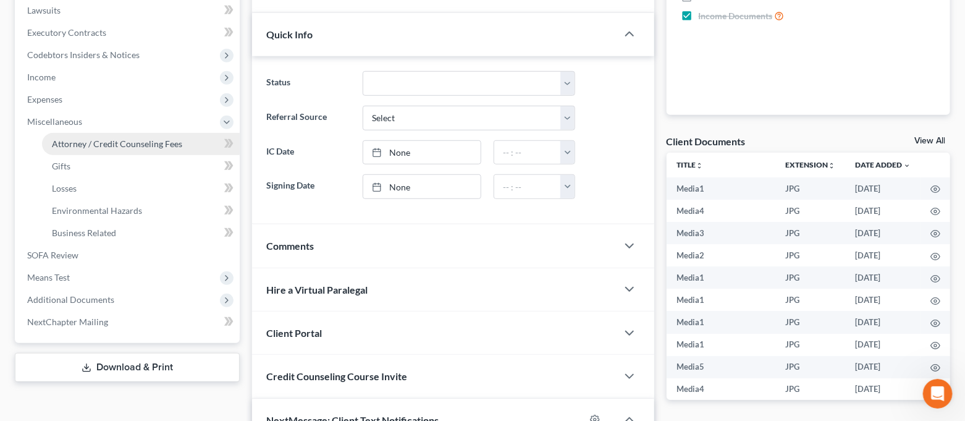
click at [92, 142] on span "Attorney / Credit Counseling Fees" at bounding box center [117, 143] width 130 height 10
select select "0"
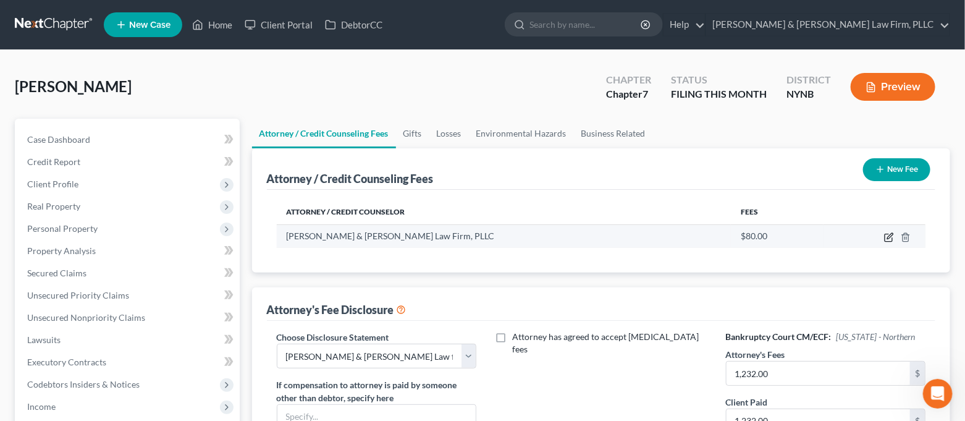
click at [892, 238] on icon "button" at bounding box center [887, 237] width 7 height 7
select select "35"
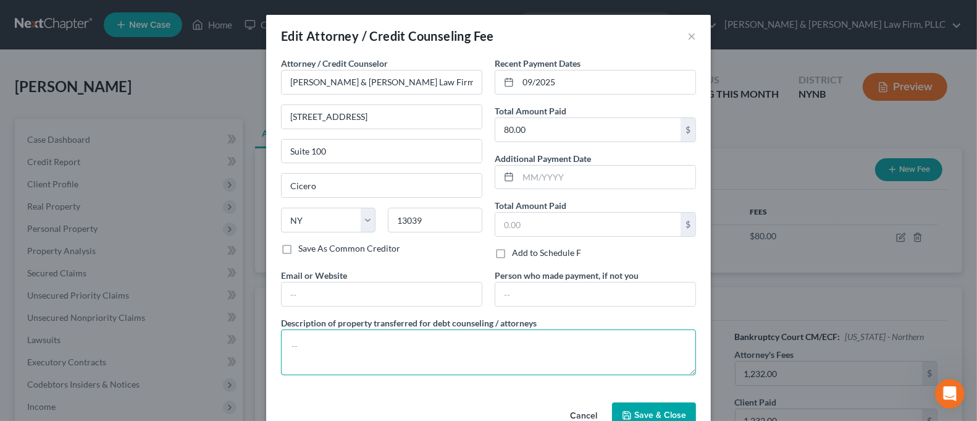
paste textarea "Attorney Office pre paid the Two Credit Counseling Course Requirements."
type textarea "Attorney Office pre paid the Two Credit Counseling Course Requirements."
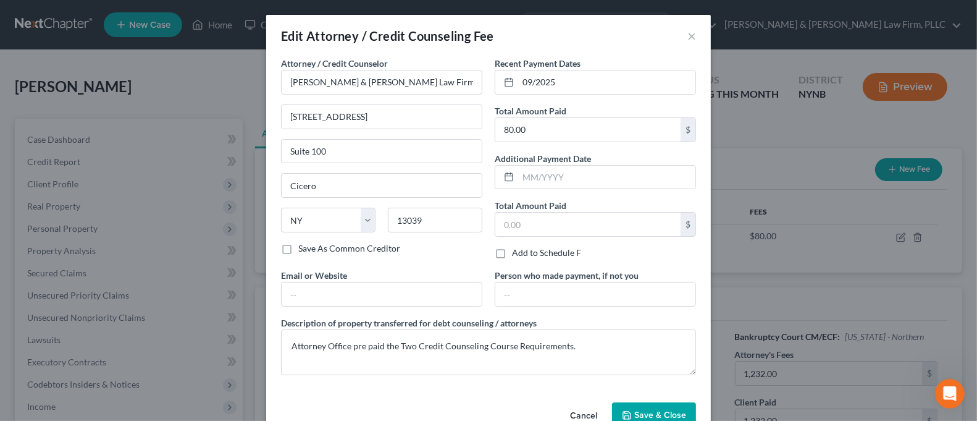
click at [664, 411] on span "Save & Close" at bounding box center [660, 414] width 52 height 10
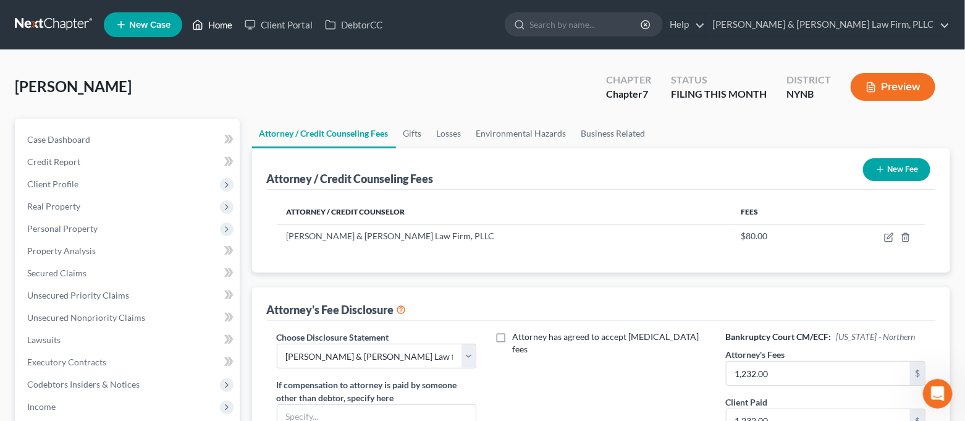
click at [208, 22] on link "Home" at bounding box center [212, 25] width 52 height 22
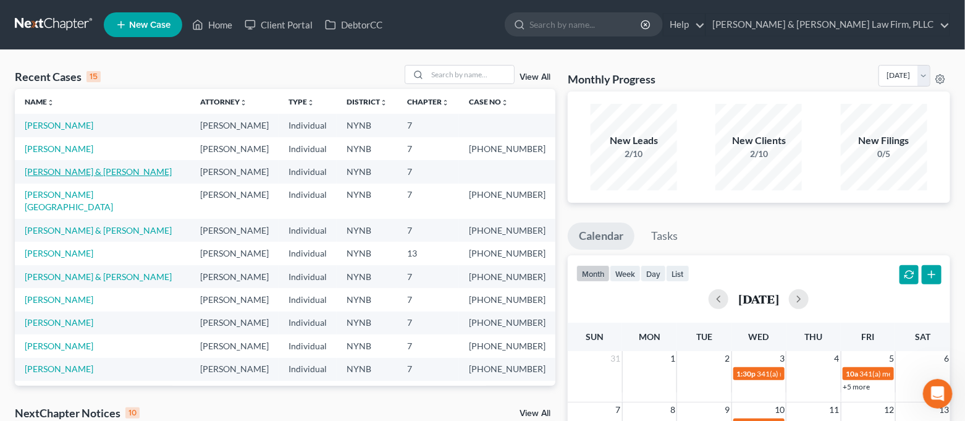
click at [93, 172] on link "[PERSON_NAME] & [PERSON_NAME]" at bounding box center [98, 171] width 147 height 10
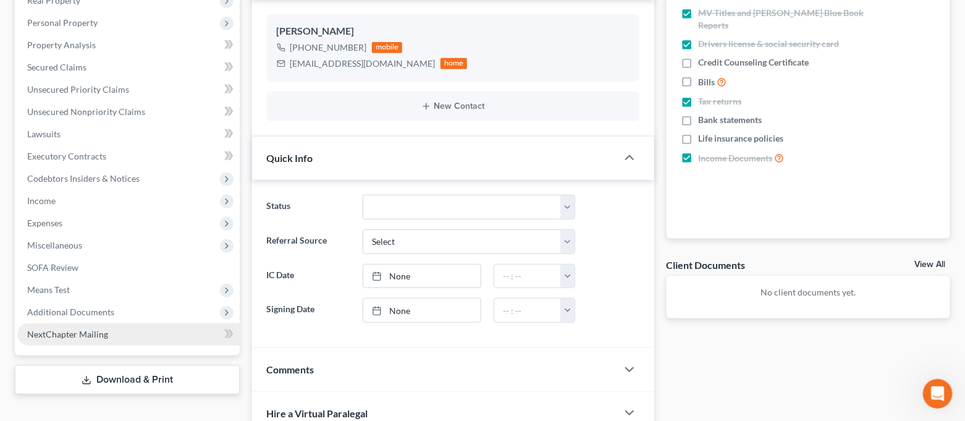
scroll to position [246, 0]
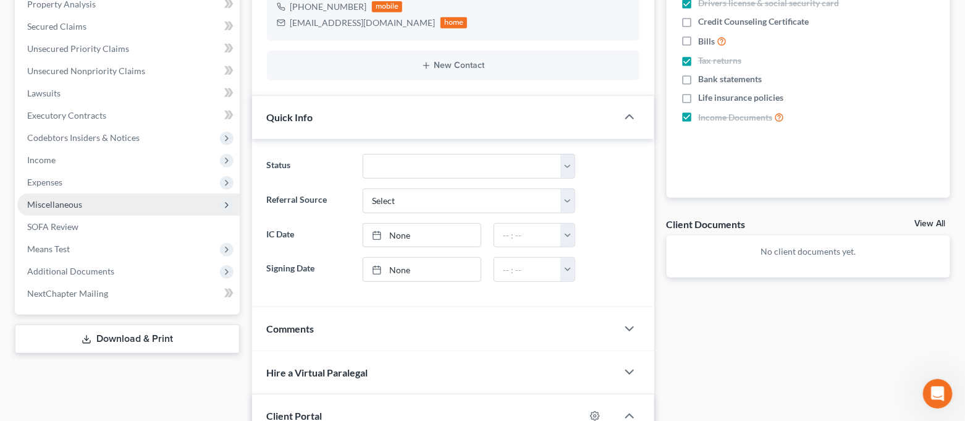
click at [101, 206] on span "Miscellaneous" at bounding box center [128, 204] width 222 height 22
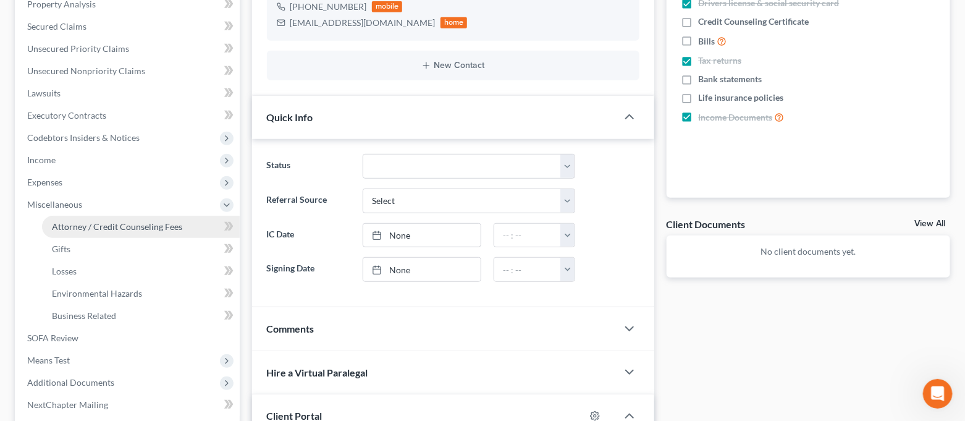
click at [105, 224] on span "Attorney / Credit Counseling Fees" at bounding box center [117, 226] width 130 height 10
select select "0"
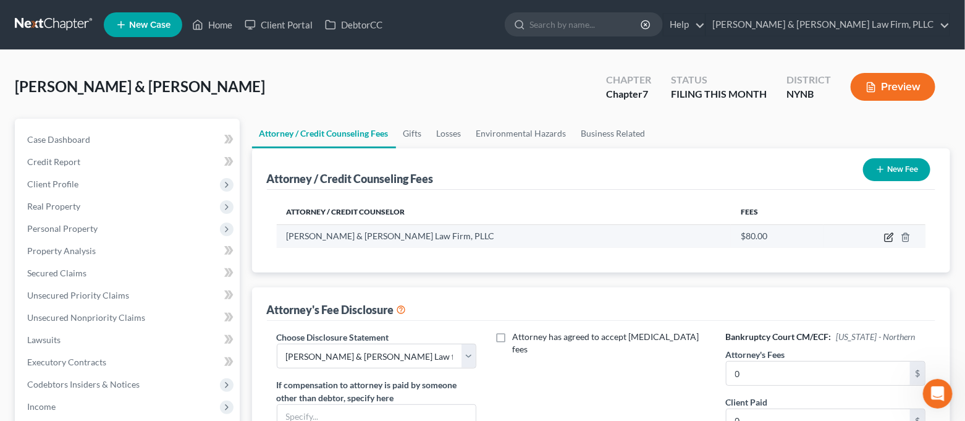
click at [890, 237] on icon "button" at bounding box center [889, 237] width 10 height 10
select select "35"
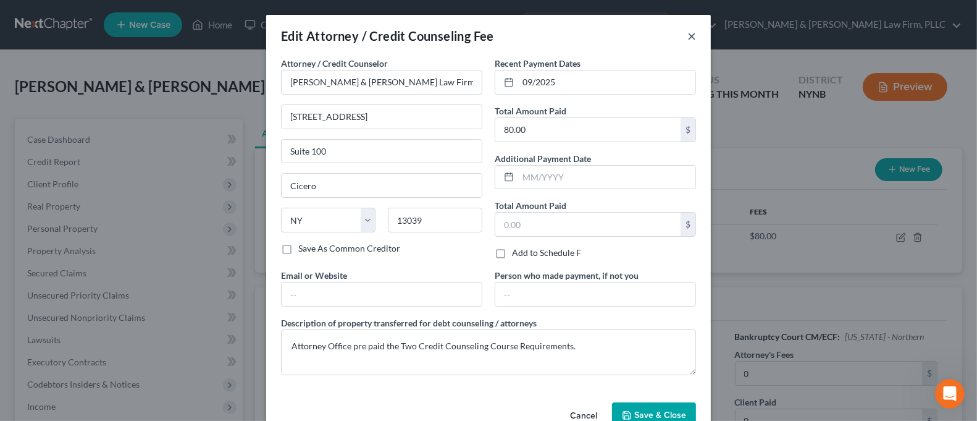
click at [687, 35] on button "×" at bounding box center [691, 35] width 9 height 15
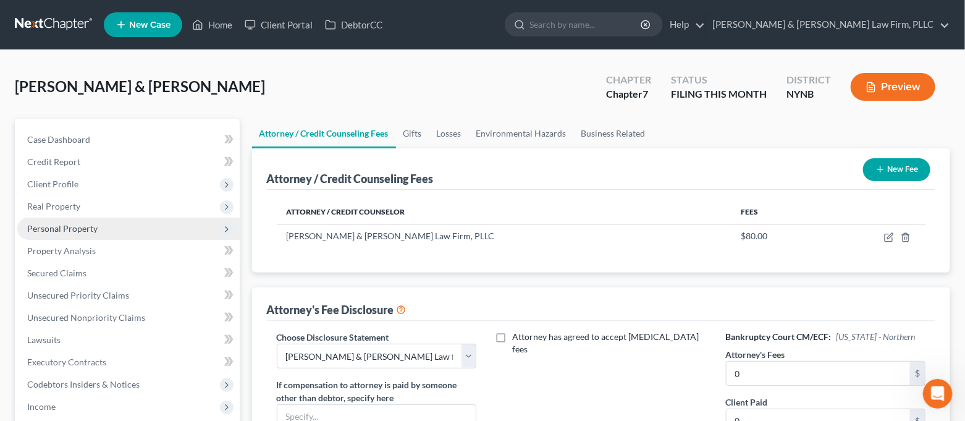
click at [125, 232] on span "Personal Property" at bounding box center [128, 228] width 222 height 22
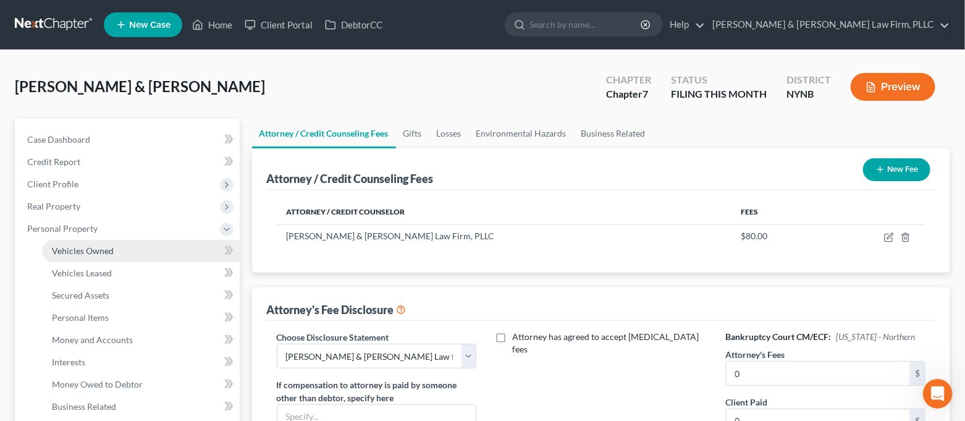
click at [123, 248] on link "Vehicles Owned" at bounding box center [141, 251] width 198 height 22
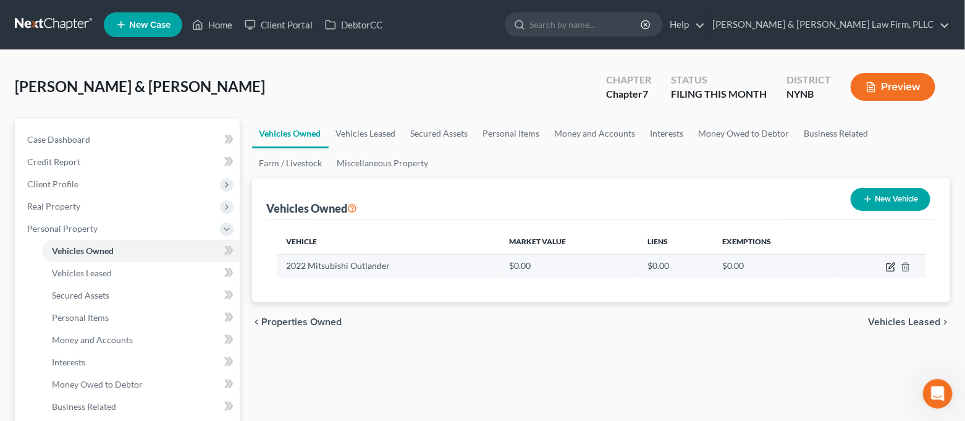
click at [887, 267] on icon "button" at bounding box center [889, 267] width 7 height 7
select select "0"
select select "4"
select select "2"
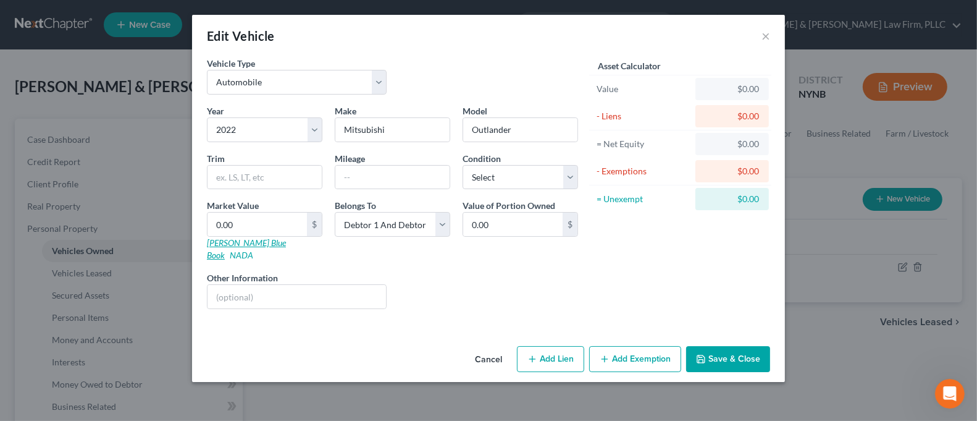
click at [249, 240] on link "[PERSON_NAME] Blue Book" at bounding box center [246, 248] width 79 height 23
click at [262, 227] on input "0.00" at bounding box center [256, 223] width 99 height 23
type input "1"
type input "1.00"
type input "17"
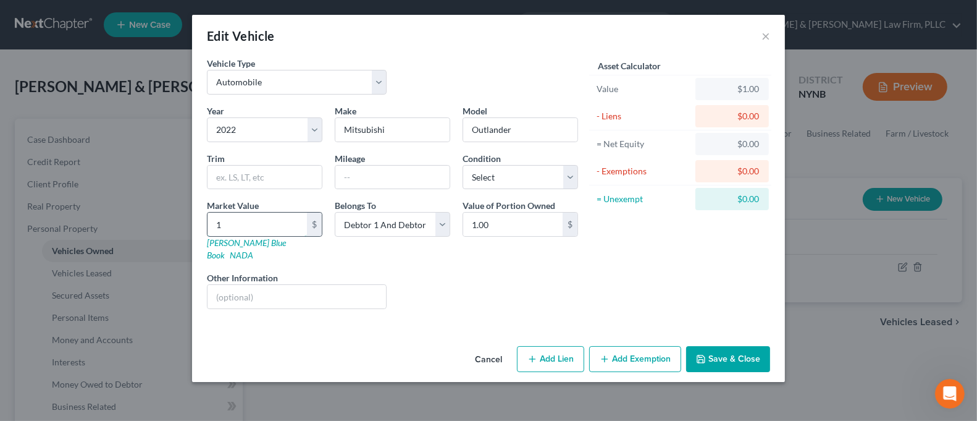
type input "17.00"
type input "176"
type input "176.00"
type input "1760"
type input "1,760.00"
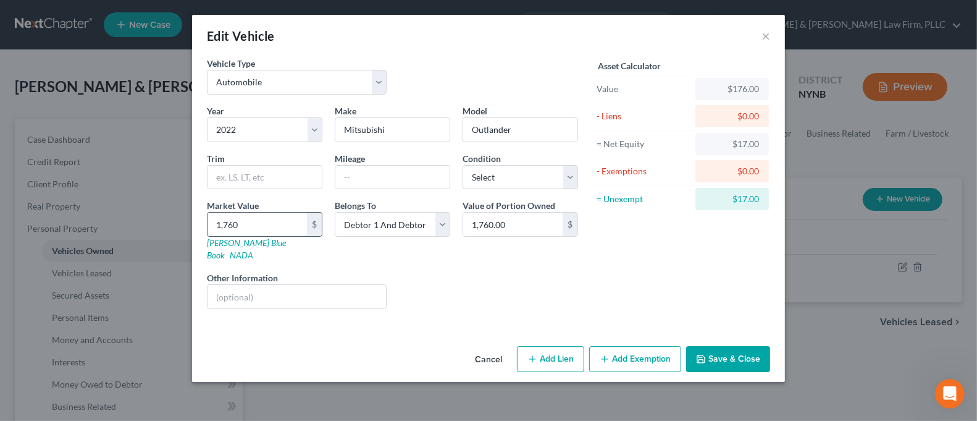
type input "1,7600"
type input "17,600.00"
click at [492, 178] on select "Select Excellent Very Good Good Fair Poor" at bounding box center [520, 177] width 115 height 25
select select "4"
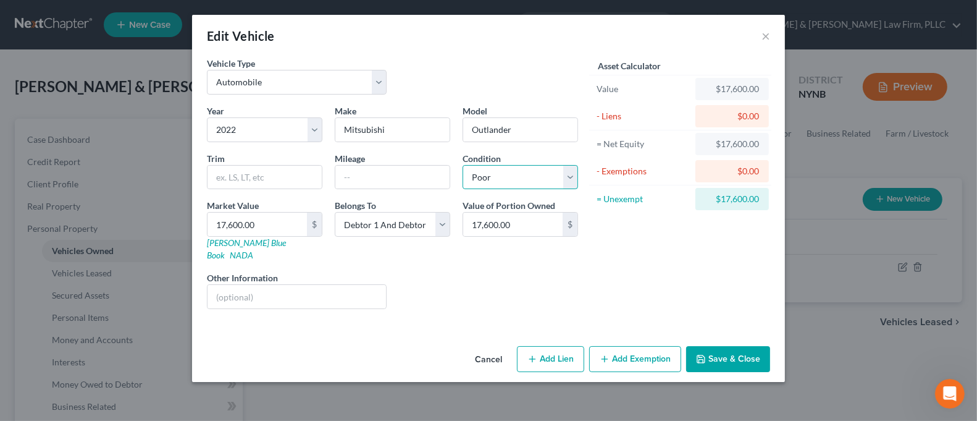
click at [463, 165] on select "Select Excellent Very Good Good Fair Poor" at bounding box center [520, 177] width 115 height 25
click at [395, 174] on input "text" at bounding box center [392, 176] width 114 height 23
type input "40K"
click at [719, 346] on button "Save & Close" at bounding box center [728, 359] width 84 height 26
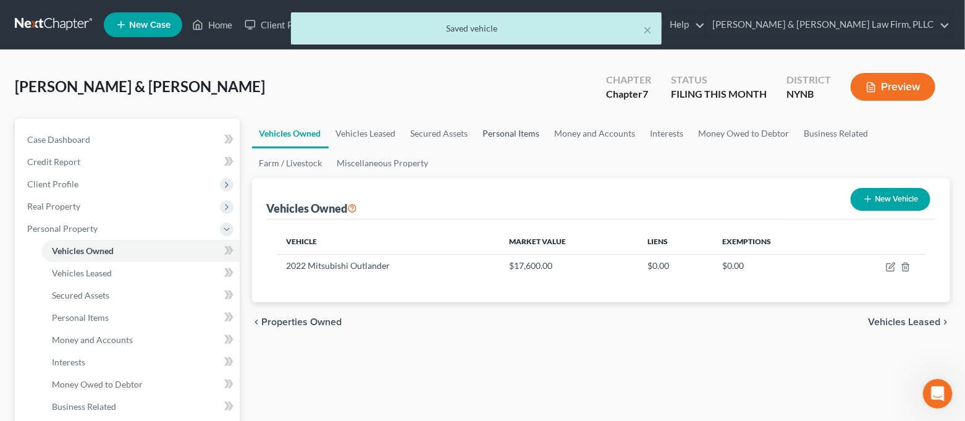
click at [504, 135] on link "Personal Items" at bounding box center [511, 134] width 72 height 30
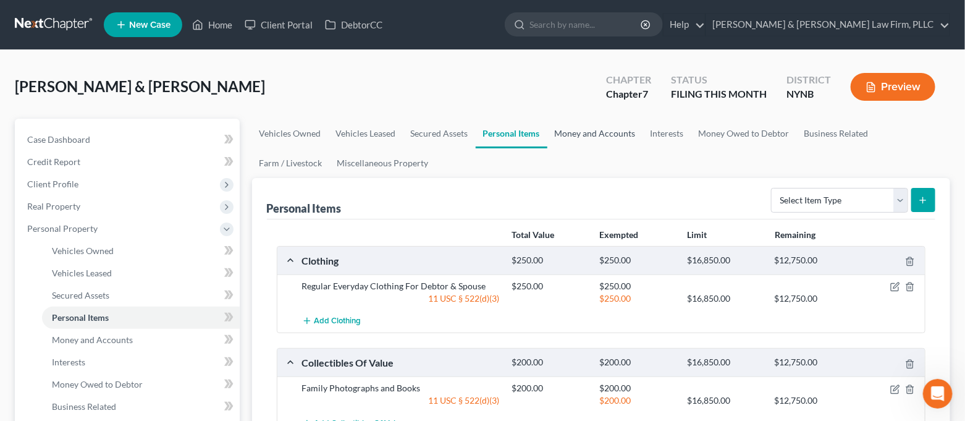
click at [606, 141] on link "Money and Accounts" at bounding box center [595, 134] width 96 height 30
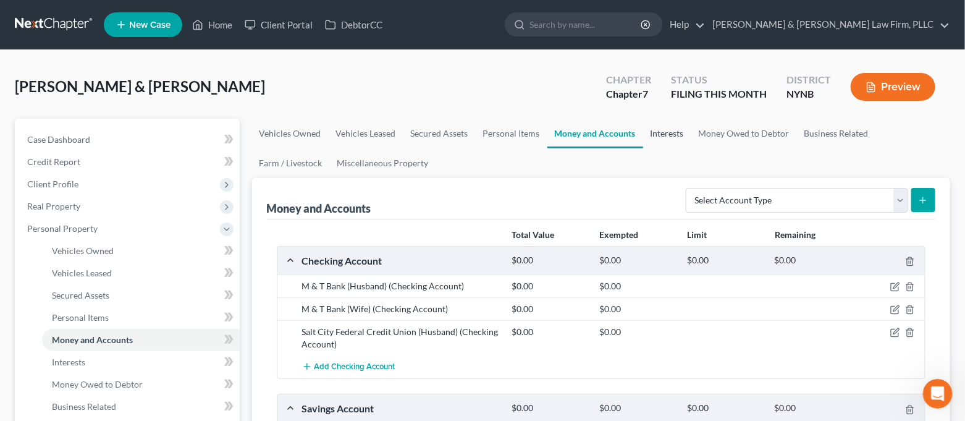
click at [667, 139] on link "Interests" at bounding box center [667, 134] width 48 height 30
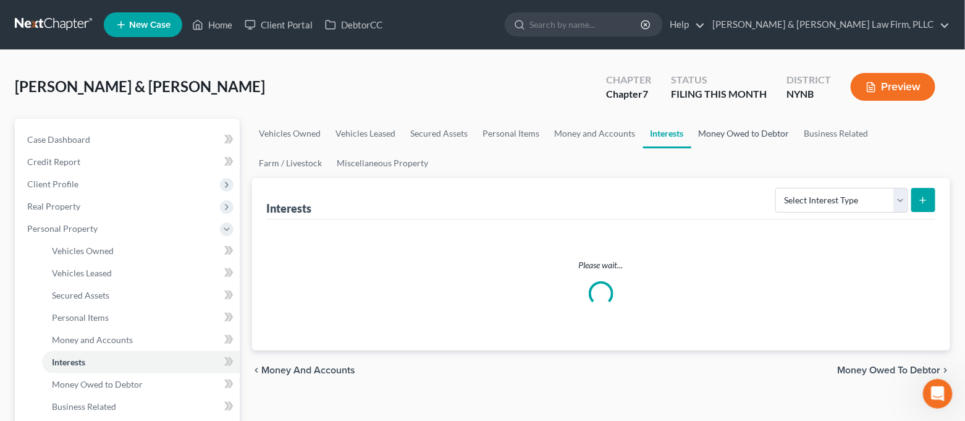
click at [718, 136] on link "Money Owed to Debtor" at bounding box center [744, 134] width 106 height 30
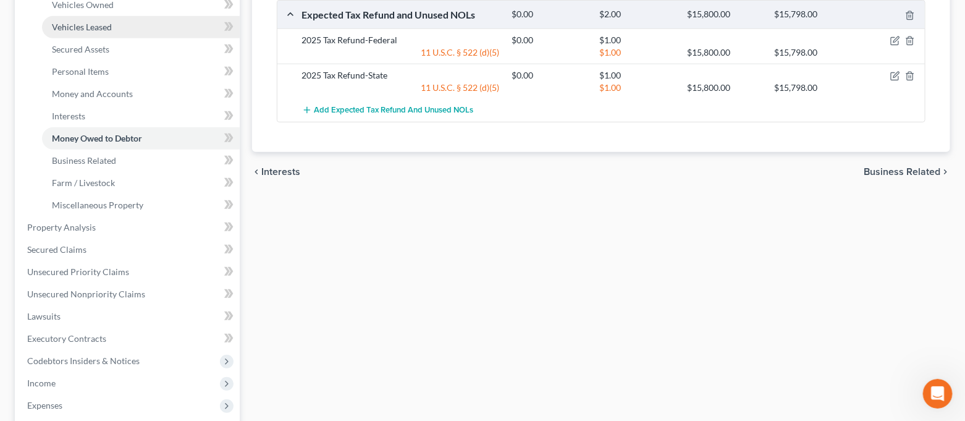
scroll to position [246, 0]
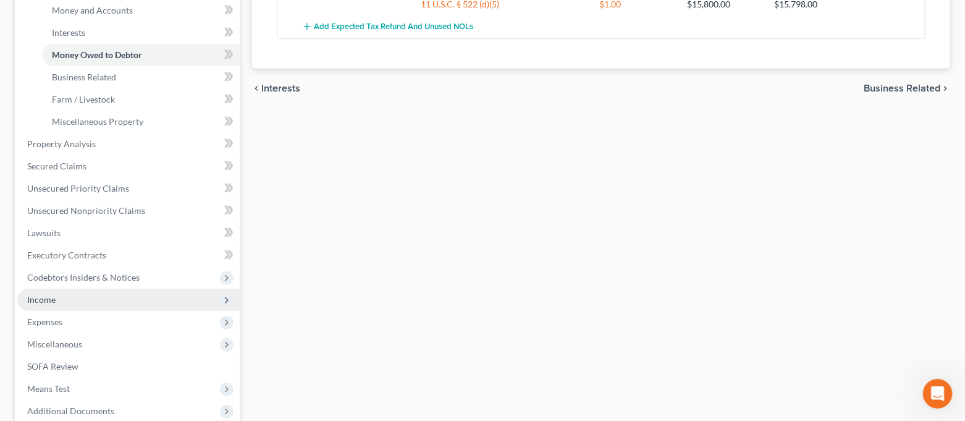
click at [115, 295] on span "Income" at bounding box center [128, 299] width 222 height 22
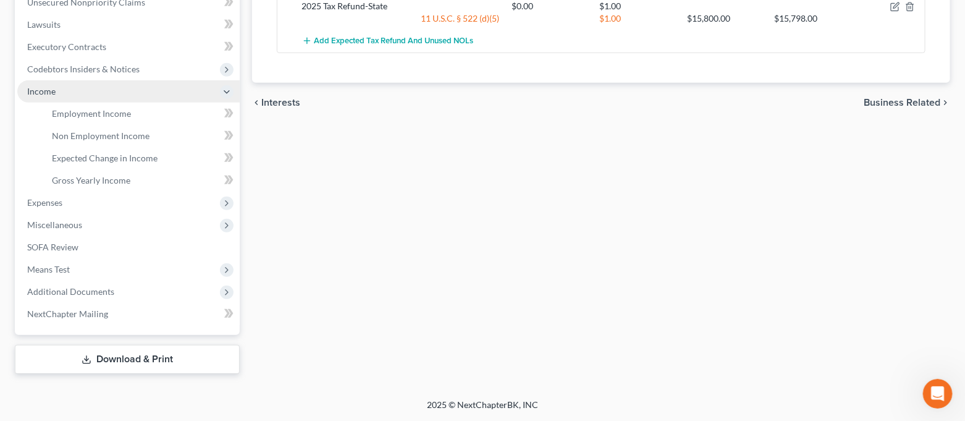
scroll to position [314, 0]
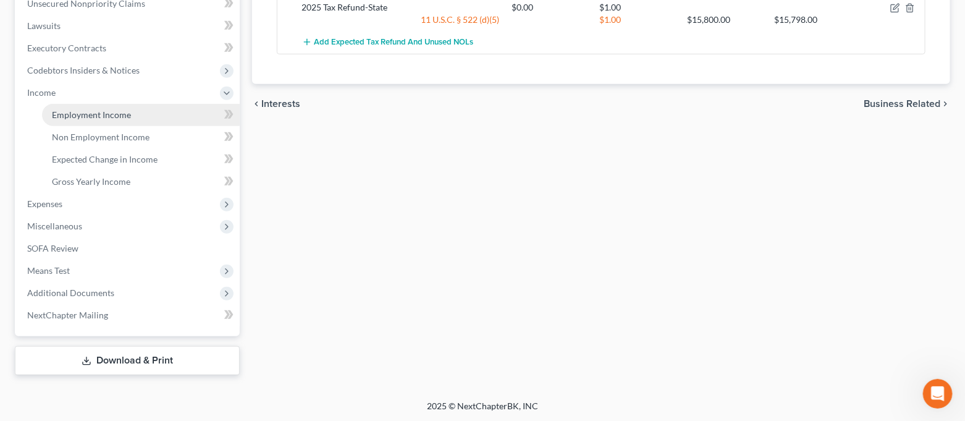
click at [111, 111] on span "Employment Income" at bounding box center [91, 114] width 79 height 10
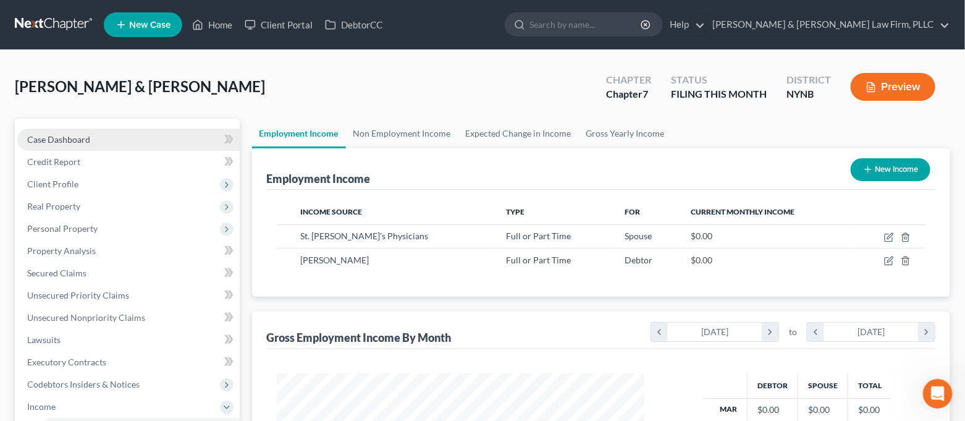
click at [168, 135] on link "Case Dashboard" at bounding box center [128, 139] width 222 height 22
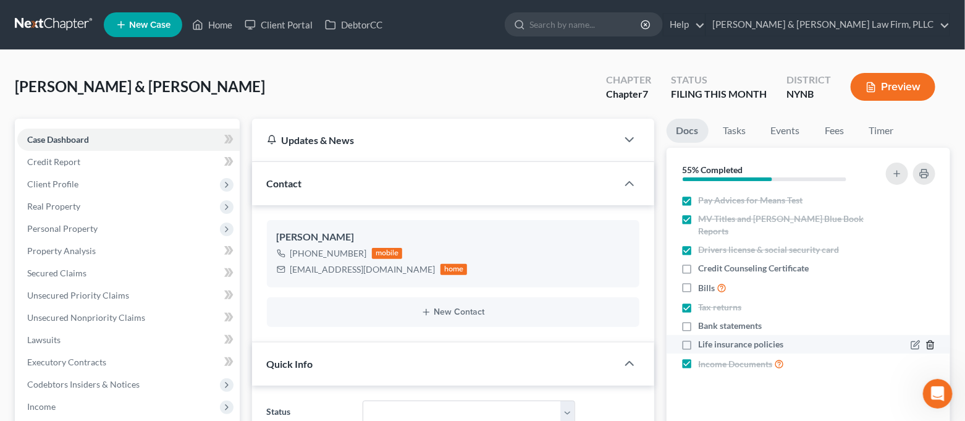
click at [934, 340] on icon "button" at bounding box center [930, 345] width 10 height 10
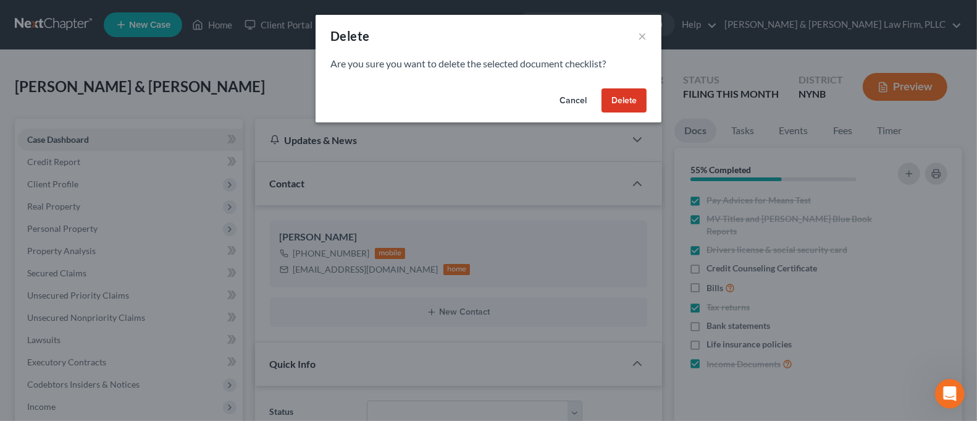
click at [637, 106] on button "Delete" at bounding box center [623, 100] width 45 height 25
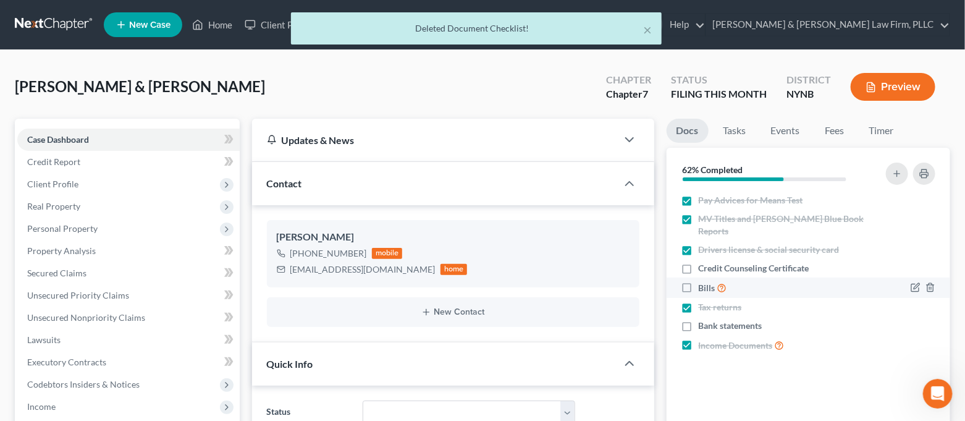
click at [698, 280] on label "Bills" at bounding box center [712, 287] width 28 height 14
click at [703, 280] on input "Bills" at bounding box center [707, 284] width 8 height 8
checkbox input "true"
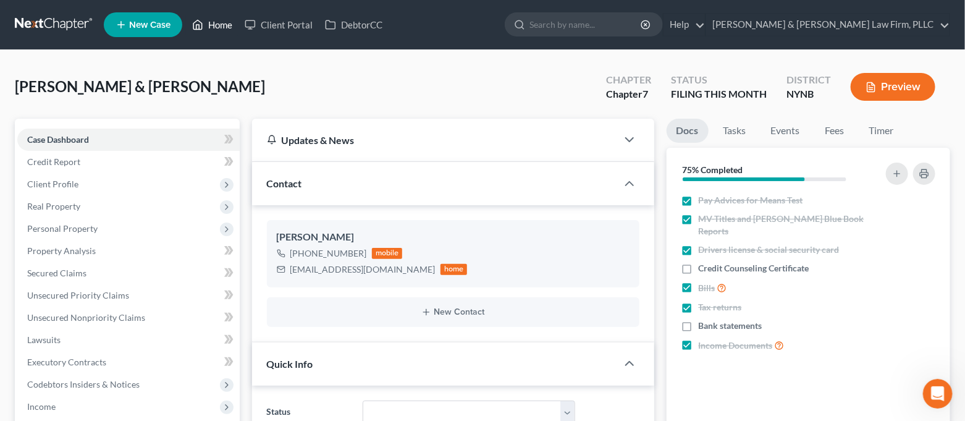
drag, startPoint x: 218, startPoint y: 23, endPoint x: 232, endPoint y: 35, distance: 17.9
click at [218, 23] on link "Home" at bounding box center [212, 25] width 52 height 22
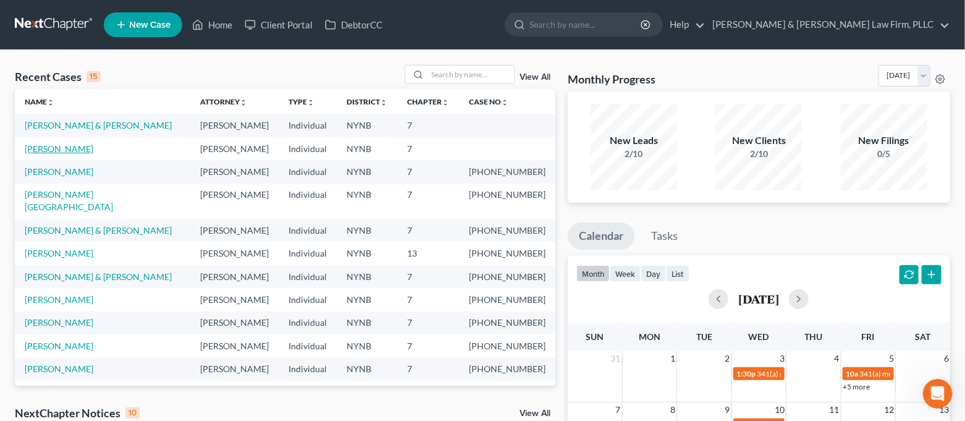
click at [54, 149] on link "[PERSON_NAME]" at bounding box center [59, 148] width 69 height 10
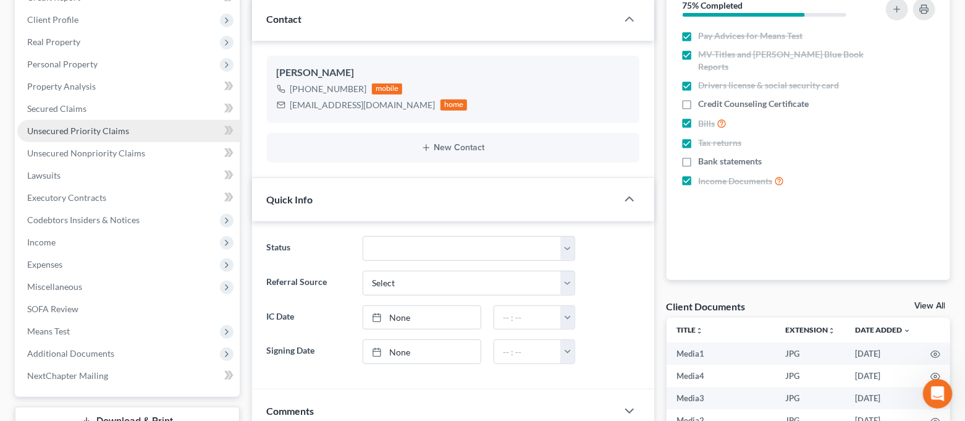
scroll to position [5966, 0]
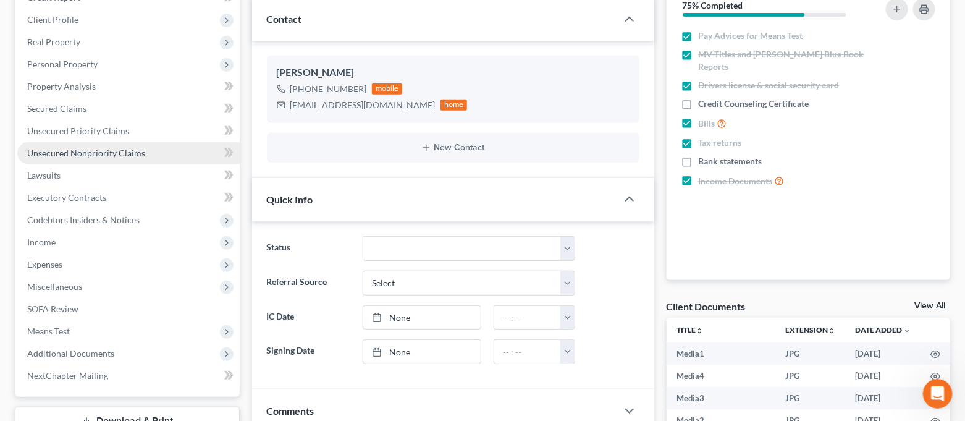
click at [119, 161] on link "Unsecured Nonpriority Claims" at bounding box center [128, 153] width 222 height 22
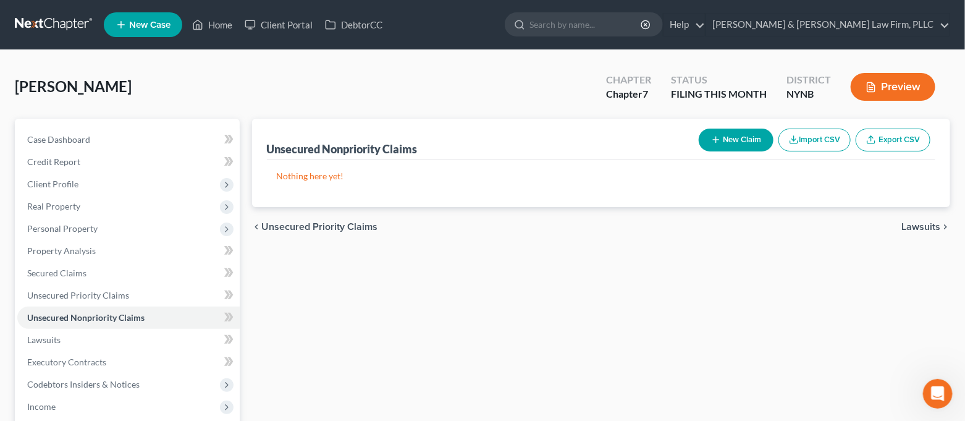
click at [730, 134] on button "New Claim" at bounding box center [735, 139] width 75 height 23
select select "0"
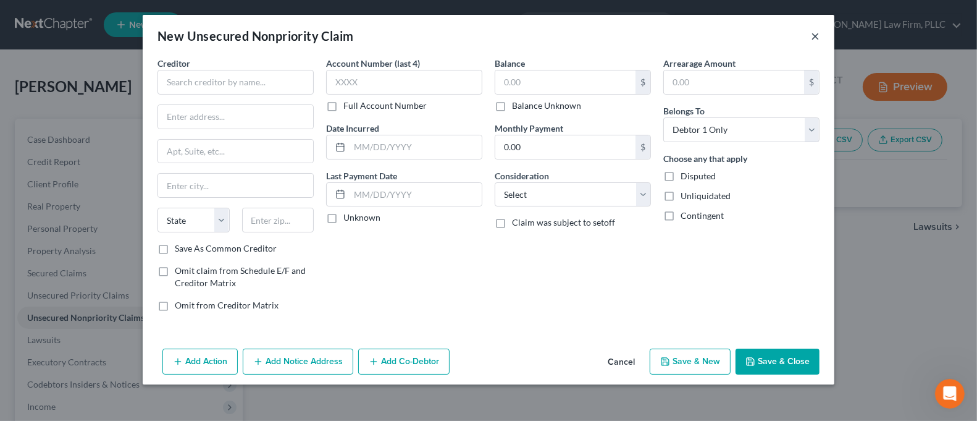
click at [818, 36] on button "×" at bounding box center [815, 35] width 9 height 15
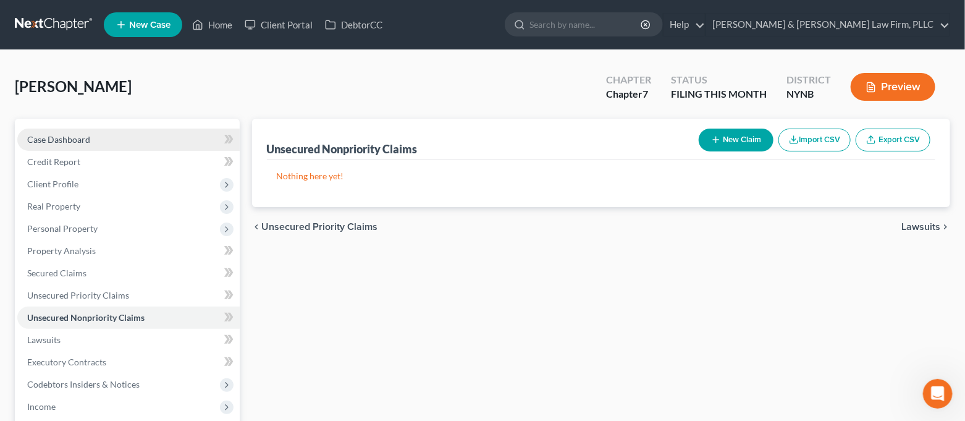
drag, startPoint x: 122, startPoint y: 140, endPoint x: 130, endPoint y: 149, distance: 12.2
click at [122, 140] on link "Case Dashboard" at bounding box center [128, 139] width 222 height 22
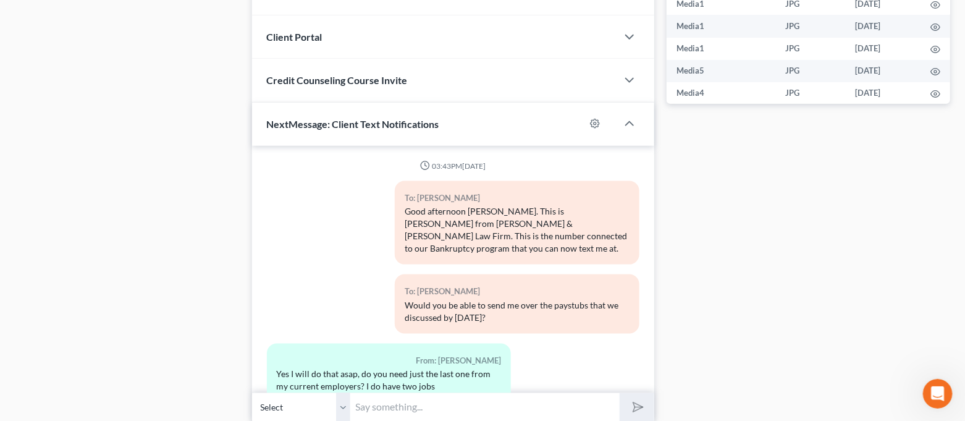
scroll to position [6116, 0]
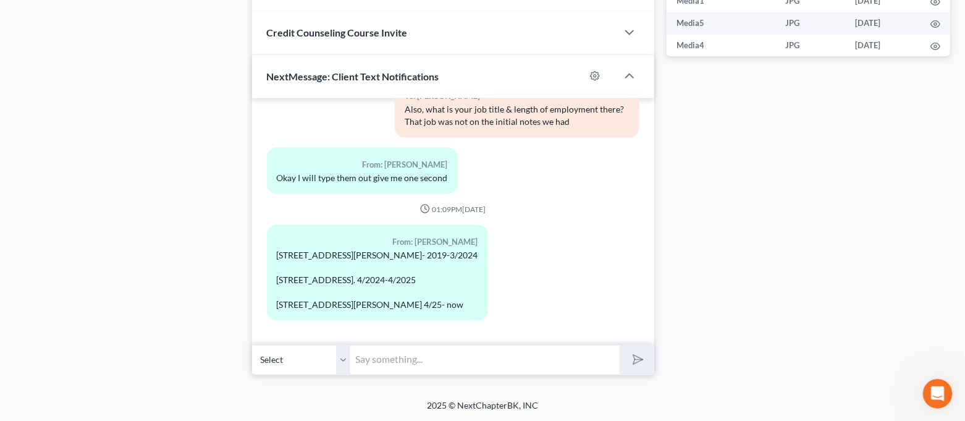
click at [448, 354] on input "text" at bounding box center [485, 360] width 269 height 30
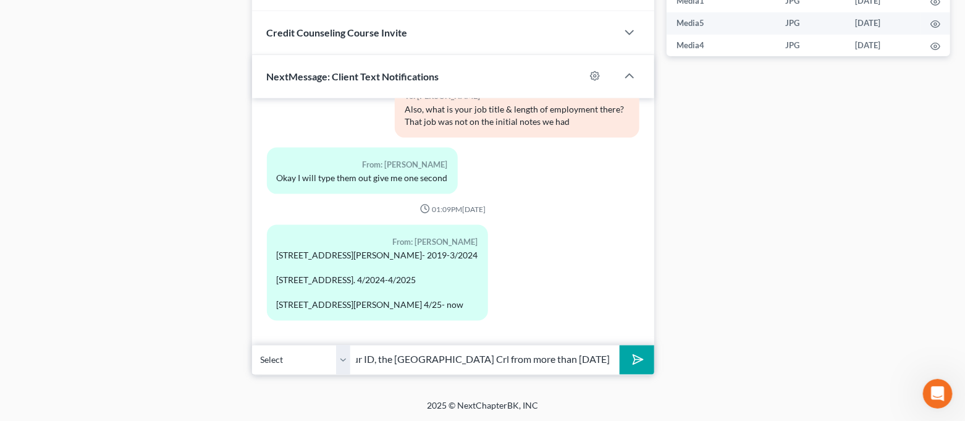
scroll to position [0, 152]
type input "Thank you! So is the address on your ID, the [GEOGRAPHIC_DATA] Crl from more th…"
click at [619, 345] on button "submit" at bounding box center [636, 359] width 34 height 29
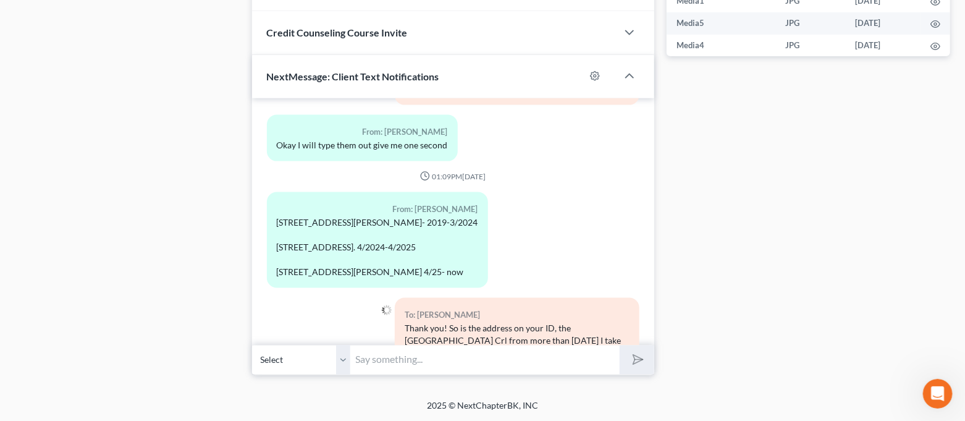
scroll to position [6185, 0]
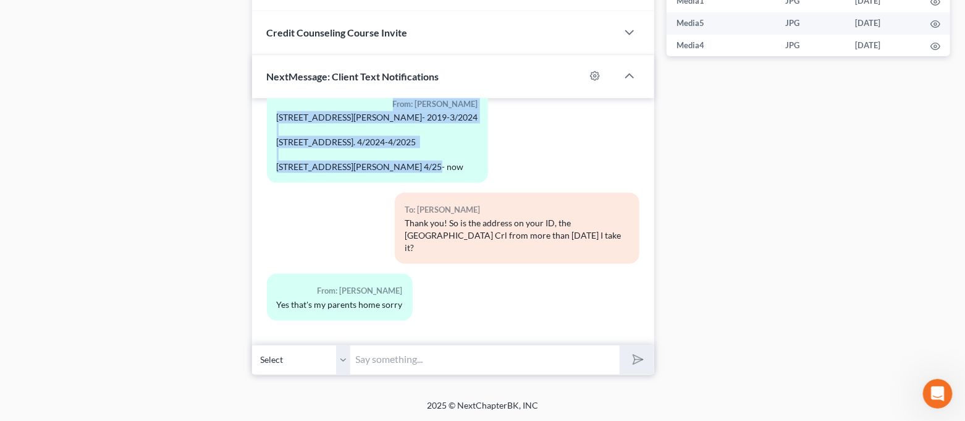
drag, startPoint x: 277, startPoint y: 161, endPoint x: 353, endPoint y: 149, distance: 77.5
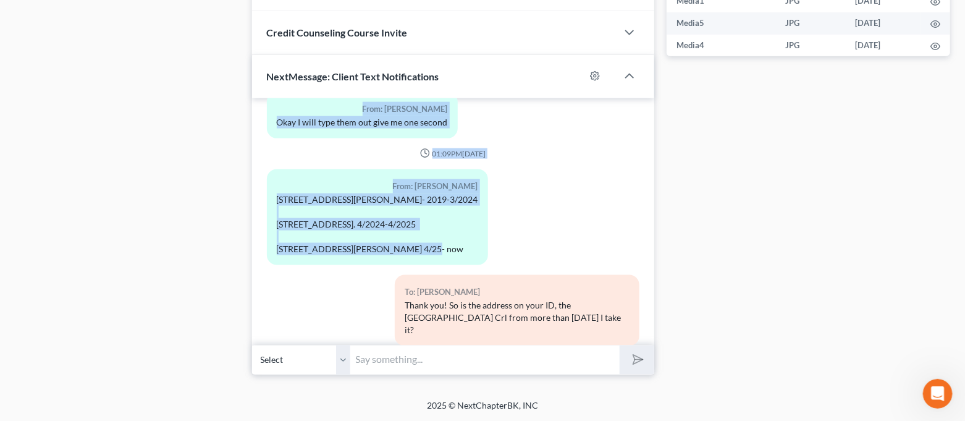
scroll to position [5994, 0]
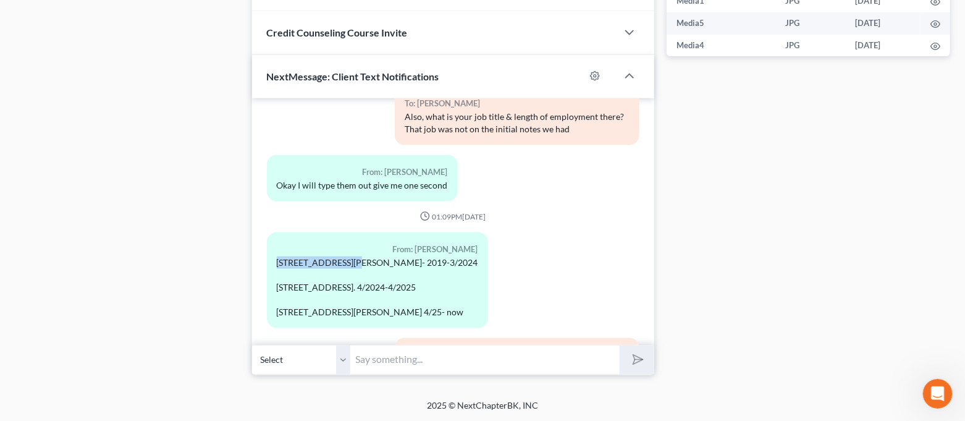
drag, startPoint x: 278, startPoint y: 269, endPoint x: 351, endPoint y: 272, distance: 73.6
click at [351, 272] on div "[STREET_ADDRESS][PERSON_NAME]- 2019-3/2024 [STREET_ADDRESS]. 4/2024-4/2025 [STR…" at bounding box center [377, 287] width 201 height 62
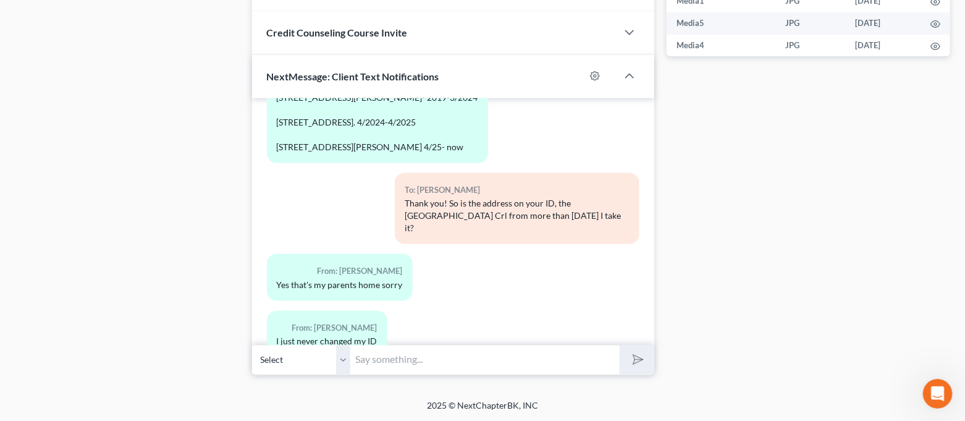
scroll to position [6216, 0]
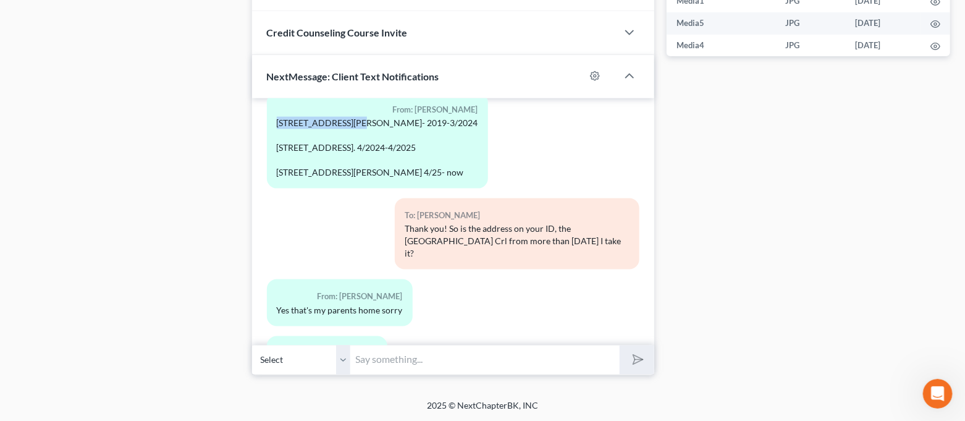
drag, startPoint x: 277, startPoint y: 129, endPoint x: 352, endPoint y: 133, distance: 74.8
click at [352, 133] on div "[STREET_ADDRESS][PERSON_NAME]- 2019-3/2024 [STREET_ADDRESS]. 4/2024-4/2025 [STR…" at bounding box center [377, 148] width 201 height 62
copy div "[STREET_ADDRESS]"
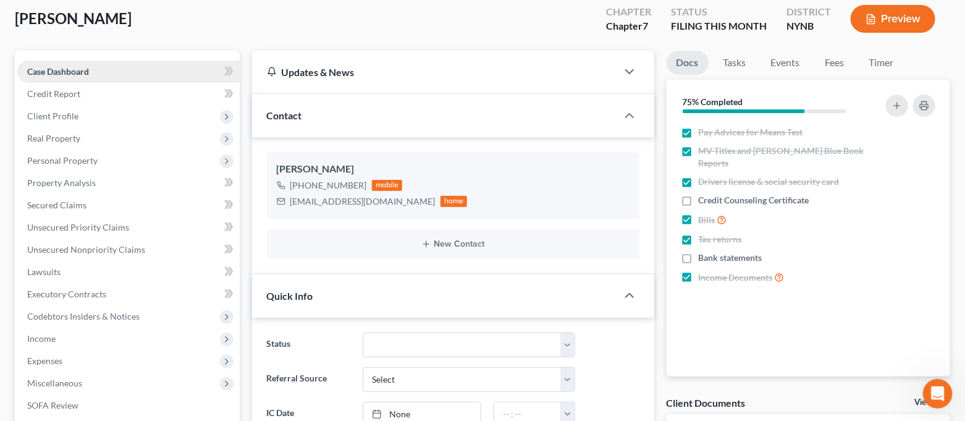
scroll to position [0, 0]
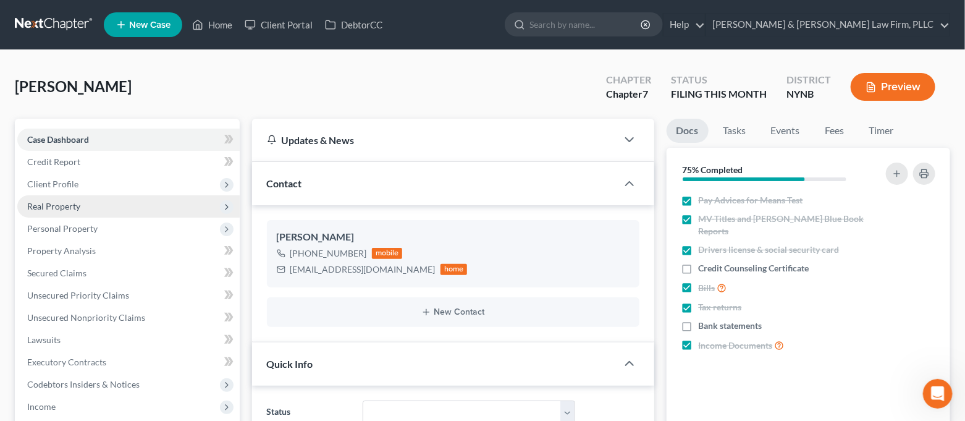
drag, startPoint x: 90, startPoint y: 176, endPoint x: 98, endPoint y: 206, distance: 30.9
click at [89, 176] on span "Client Profile" at bounding box center [128, 184] width 222 height 22
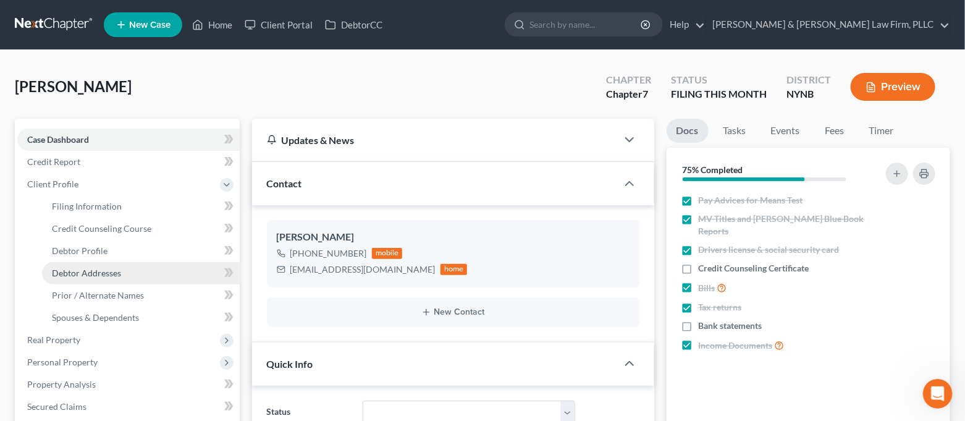
click at [109, 270] on span "Debtor Addresses" at bounding box center [86, 272] width 69 height 10
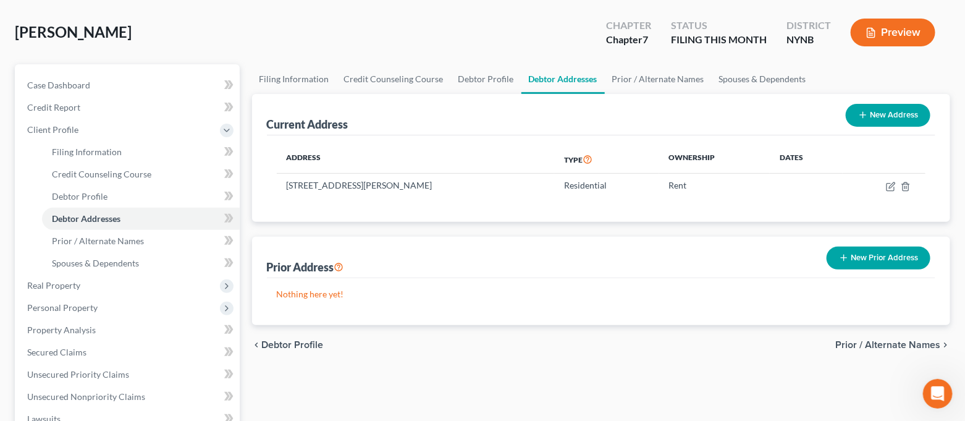
scroll to position [82, 0]
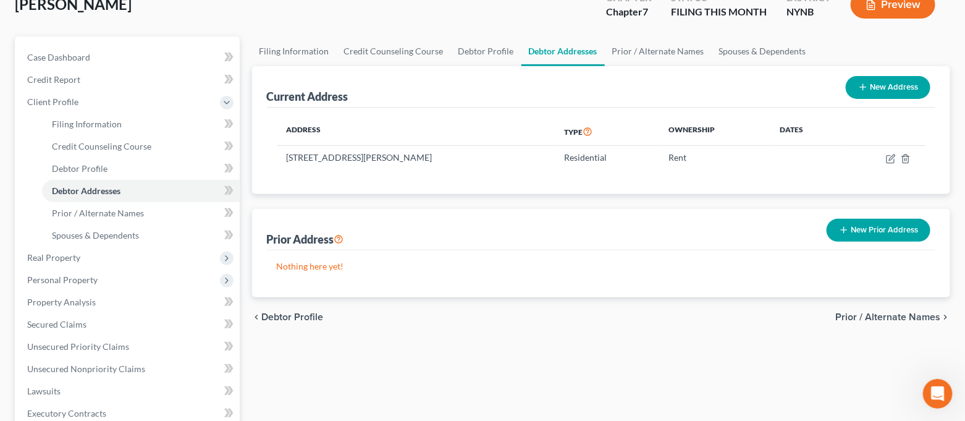
click at [888, 234] on button "New Prior Address" at bounding box center [878, 230] width 104 height 23
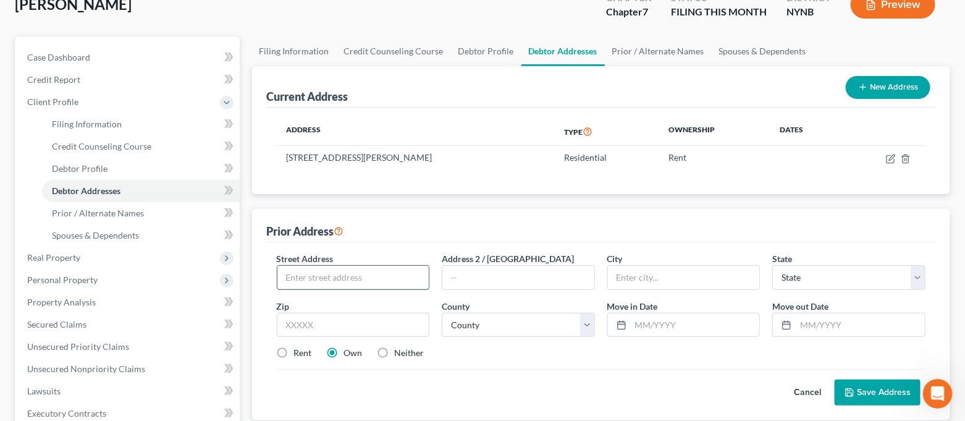
paste input "[STREET_ADDRESS]"
type input "[STREET_ADDRESS]"
click at [374, 325] on input "text" at bounding box center [353, 324] width 153 height 25
type input "13041"
click at [504, 391] on div "Cancel Save Address" at bounding box center [601, 387] width 649 height 36
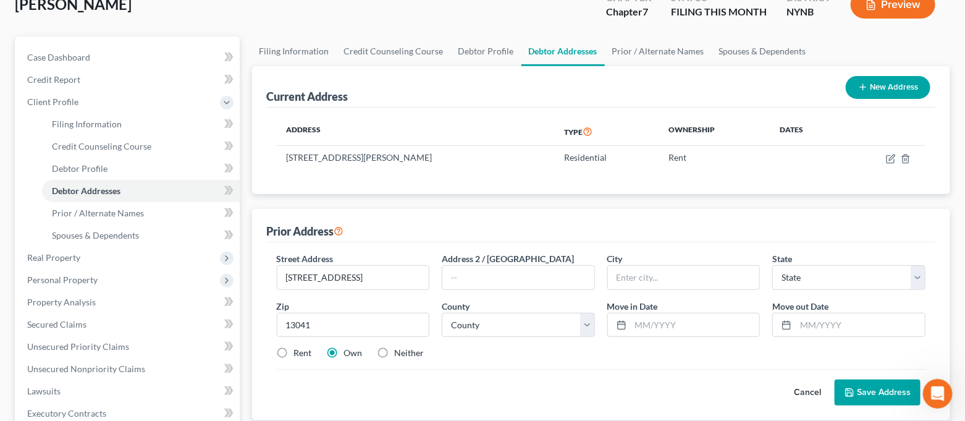
type input "Clay"
select select "35"
click at [299, 353] on label "Rent" at bounding box center [303, 352] width 18 height 12
click at [299, 353] on input "Rent" at bounding box center [303, 350] width 8 height 8
radio input "true"
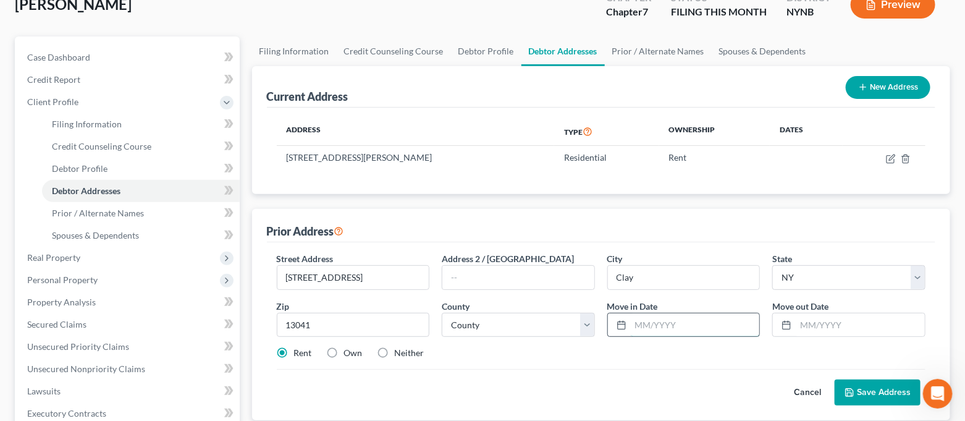
click at [645, 332] on input "text" at bounding box center [694, 324] width 129 height 23
type input "01/2019"
click at [817, 325] on input "text" at bounding box center [859, 324] width 129 height 23
type input "03/2024"
click at [867, 385] on button "Save Address" at bounding box center [877, 392] width 86 height 26
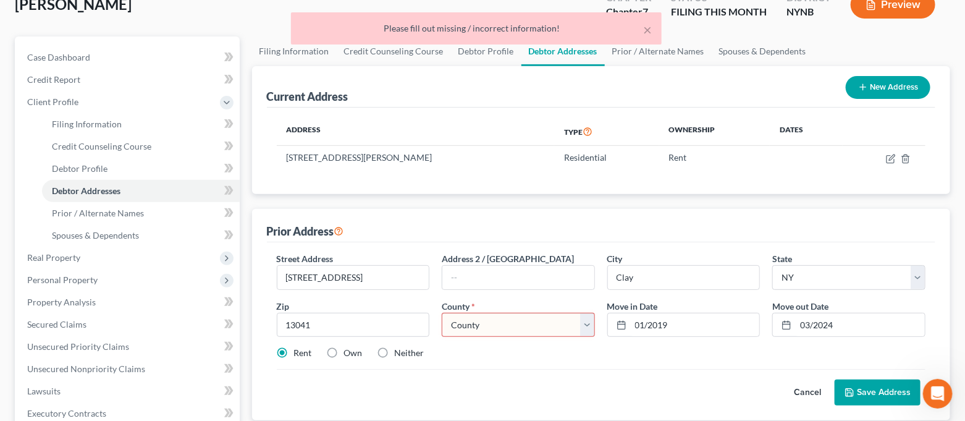
drag, startPoint x: 472, startPoint y: 329, endPoint x: 473, endPoint y: 317, distance: 12.4
click at [473, 329] on select "County [GEOGRAPHIC_DATA] [GEOGRAPHIC_DATA] [GEOGRAPHIC_DATA] [GEOGRAPHIC_DATA] …" at bounding box center [518, 324] width 153 height 25
select select "33"
click at [442, 312] on select "County [GEOGRAPHIC_DATA] [GEOGRAPHIC_DATA] [GEOGRAPHIC_DATA] [GEOGRAPHIC_DATA] …" at bounding box center [518, 324] width 153 height 25
click at [886, 389] on button "Save Address" at bounding box center [877, 392] width 86 height 26
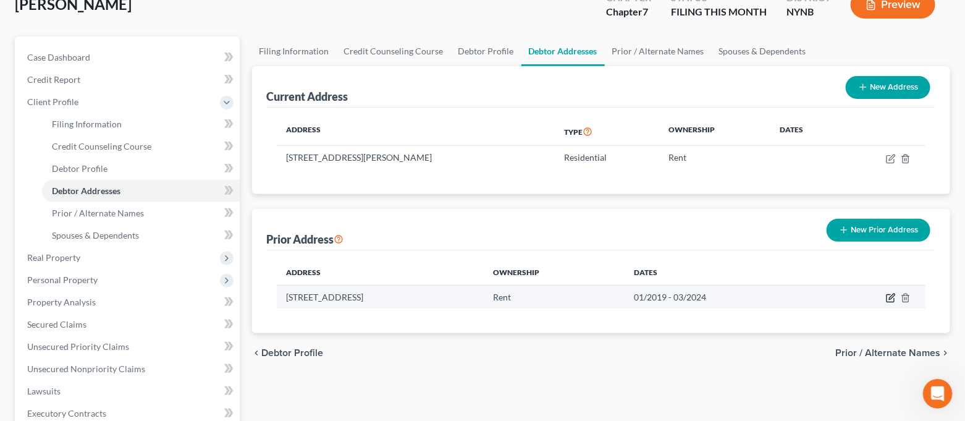
click at [887, 293] on icon "button" at bounding box center [890, 298] width 10 height 10
select select "35"
select select "33"
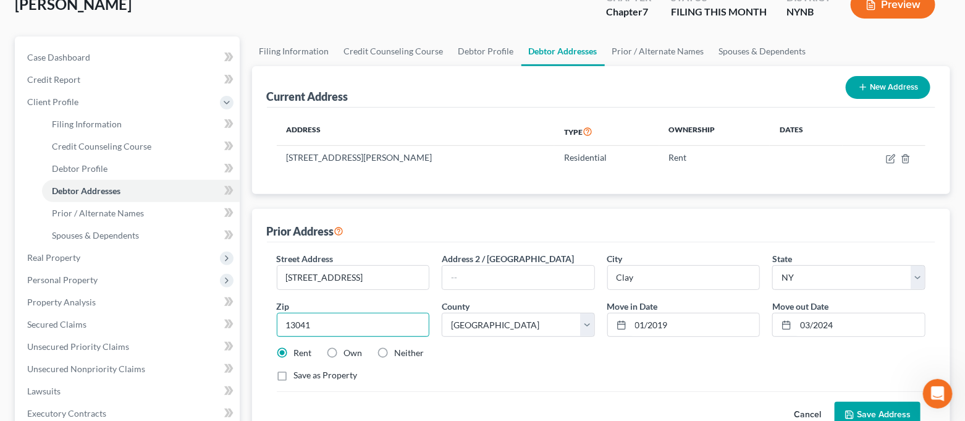
click at [329, 332] on input "13041" at bounding box center [353, 324] width 153 height 25
type input "13039"
click at [517, 392] on div "Cancel Save Address" at bounding box center [601, 409] width 649 height 36
type input "Cicero"
click at [361, 322] on input "13039" at bounding box center [353, 324] width 153 height 25
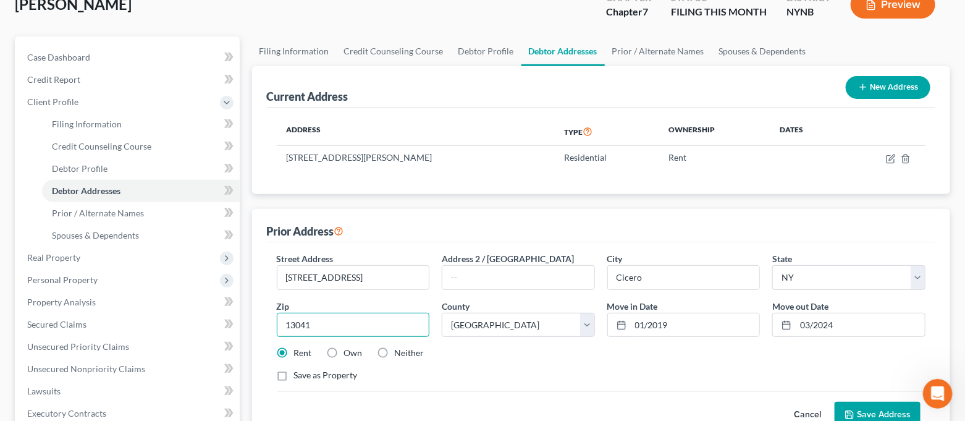
type input "13041"
click at [504, 369] on div "Save as Property" at bounding box center [601, 375] width 649 height 12
type input "Clay"
click at [871, 405] on button "Save Address" at bounding box center [877, 414] width 86 height 26
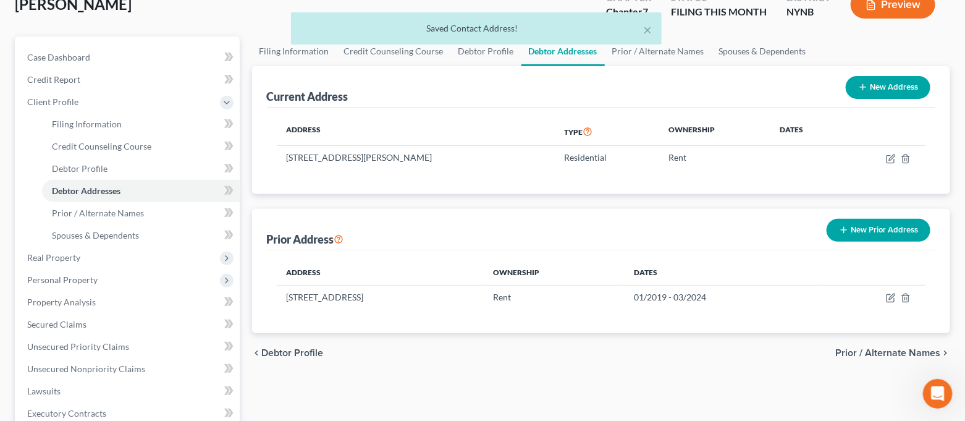
click at [864, 233] on button "New Prior Address" at bounding box center [878, 230] width 104 height 23
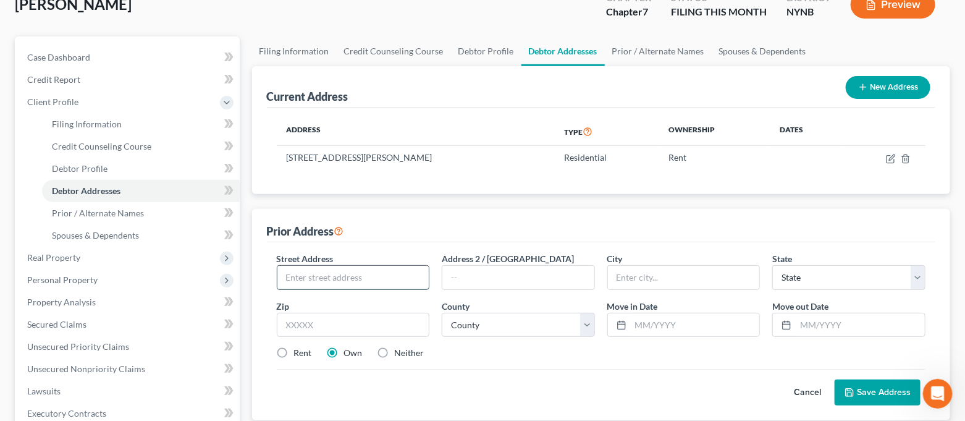
paste input "[STREET_ADDRESS]"
type input "[STREET_ADDRESS]"
click at [376, 322] on input "text" at bounding box center [353, 324] width 153 height 25
type input "13204"
type input "[GEOGRAPHIC_DATA]"
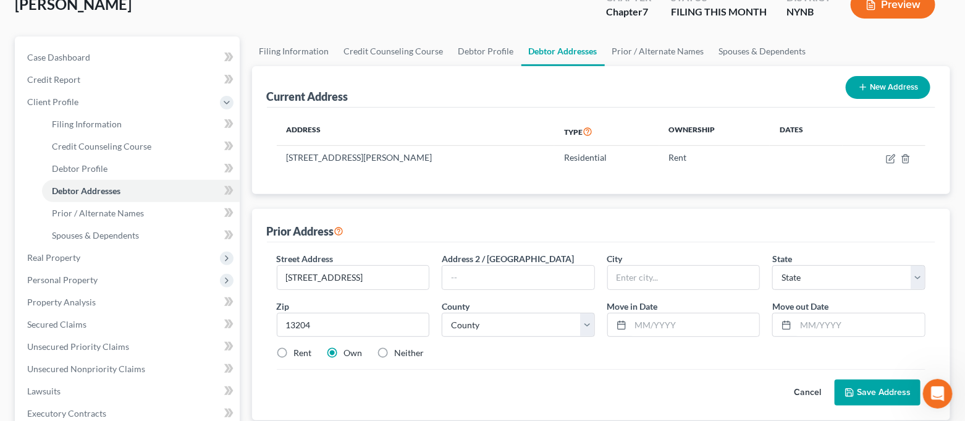
select select "35"
click at [484, 374] on div "Cancel Save Address" at bounding box center [601, 387] width 649 height 36
click at [300, 354] on label "Rent" at bounding box center [303, 352] width 18 height 12
click at [300, 354] on input "Rent" at bounding box center [303, 350] width 8 height 8
radio input "true"
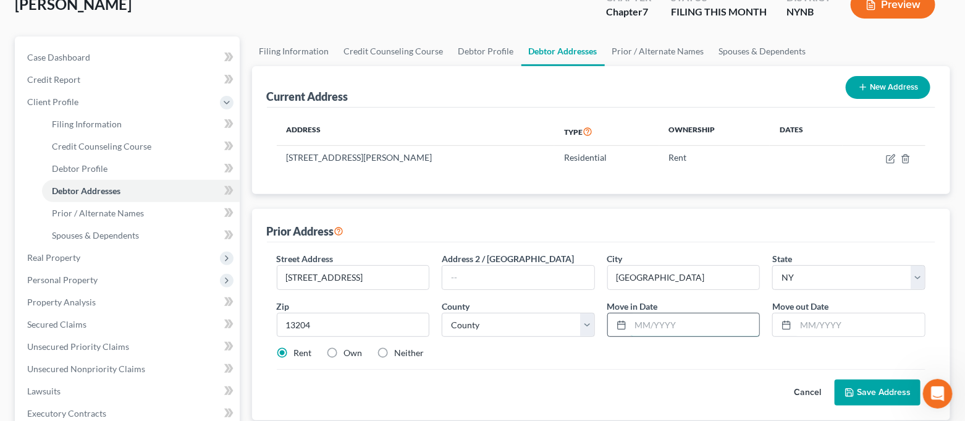
click at [676, 321] on input "text" at bounding box center [694, 324] width 129 height 23
type input "04/2024"
click at [837, 317] on input "text" at bounding box center [859, 324] width 129 height 23
type input "04/2025"
click at [534, 329] on select "County [GEOGRAPHIC_DATA] [GEOGRAPHIC_DATA] [GEOGRAPHIC_DATA] [GEOGRAPHIC_DATA] …" at bounding box center [518, 324] width 153 height 25
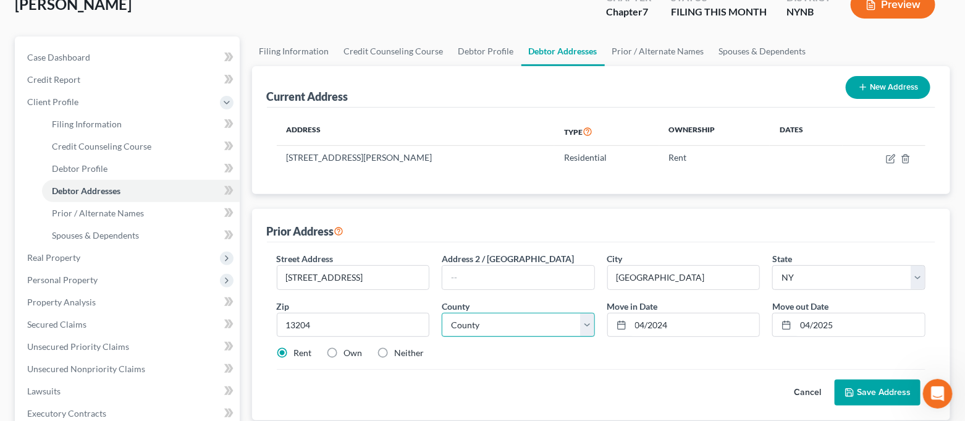
select select "33"
click at [442, 312] on select "County [GEOGRAPHIC_DATA] [GEOGRAPHIC_DATA] [GEOGRAPHIC_DATA] [GEOGRAPHIC_DATA] …" at bounding box center [518, 324] width 153 height 25
click at [861, 383] on button "Save Address" at bounding box center [877, 392] width 86 height 26
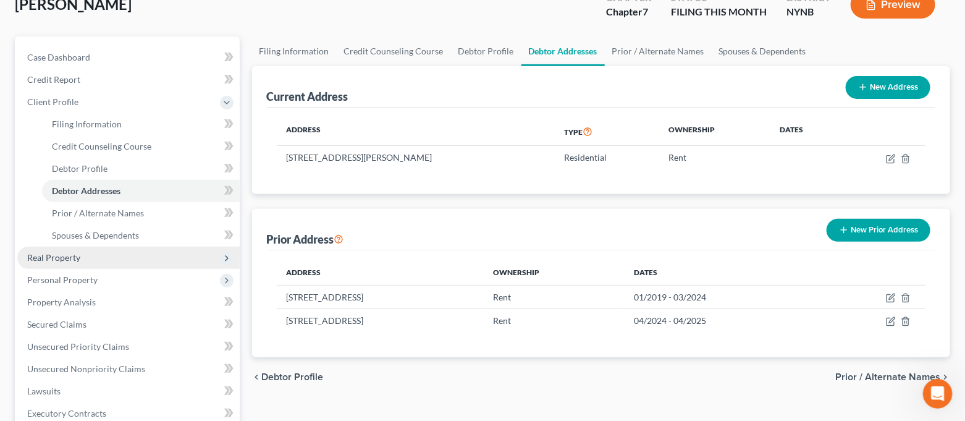
click at [114, 262] on span "Real Property" at bounding box center [128, 257] width 222 height 22
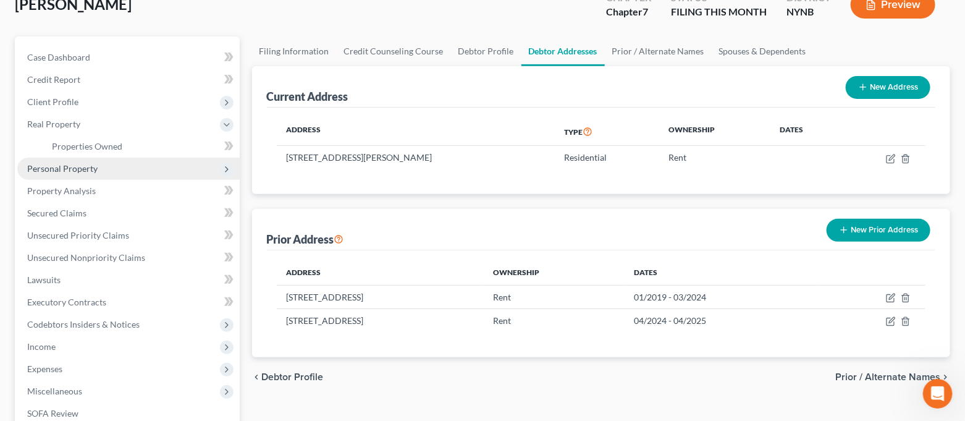
click at [130, 164] on span "Personal Property" at bounding box center [128, 168] width 222 height 22
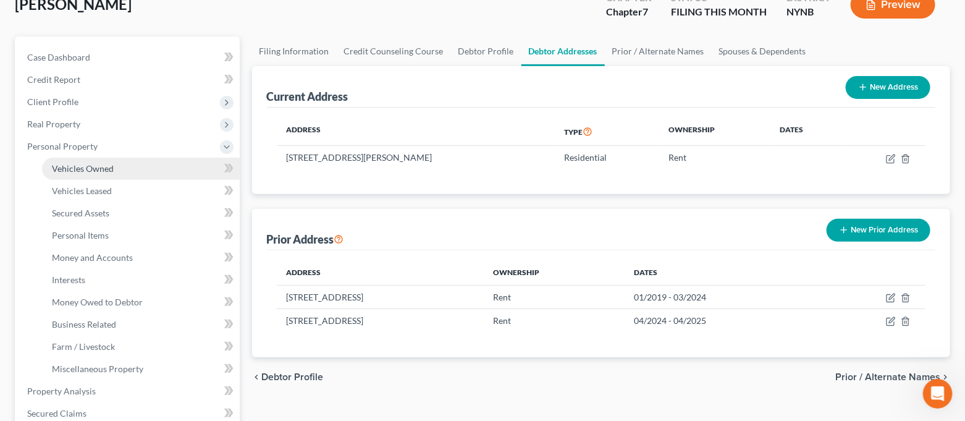
click at [130, 165] on link "Vehicles Owned" at bounding box center [141, 168] width 198 height 22
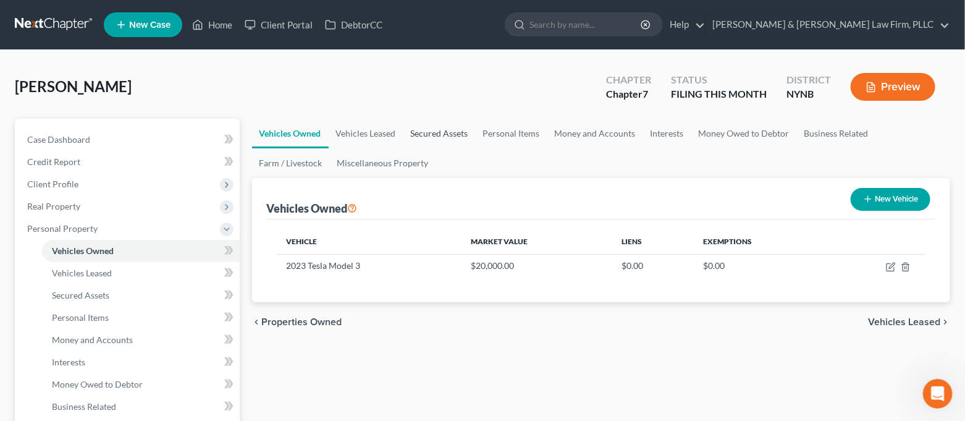
click at [450, 139] on link "Secured Assets" at bounding box center [439, 134] width 72 height 30
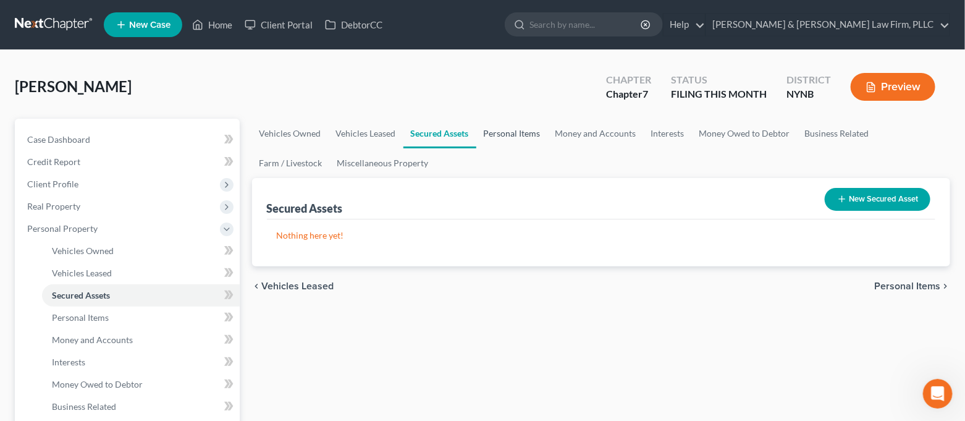
click at [503, 136] on link "Personal Items" at bounding box center [512, 134] width 72 height 30
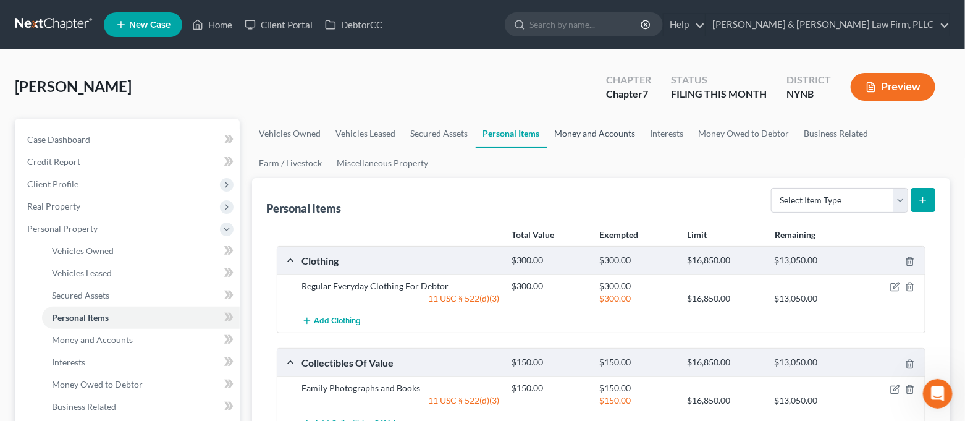
click at [565, 138] on link "Money and Accounts" at bounding box center [595, 134] width 96 height 30
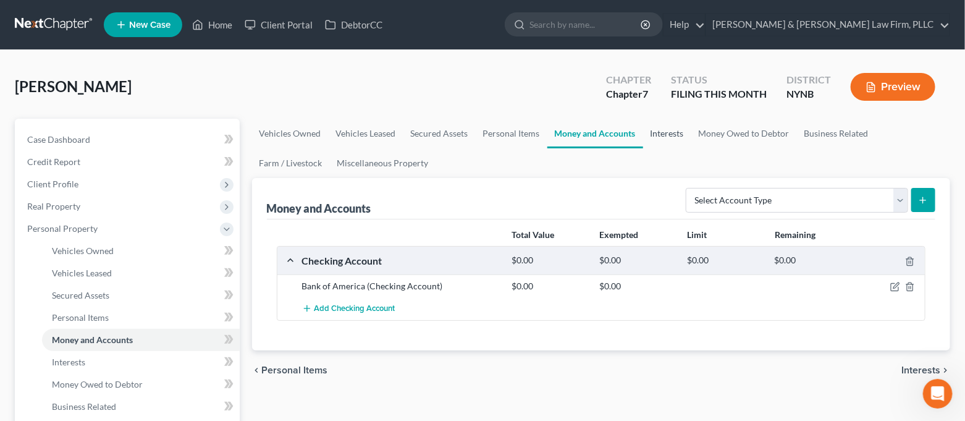
click at [673, 131] on link "Interests" at bounding box center [667, 134] width 48 height 30
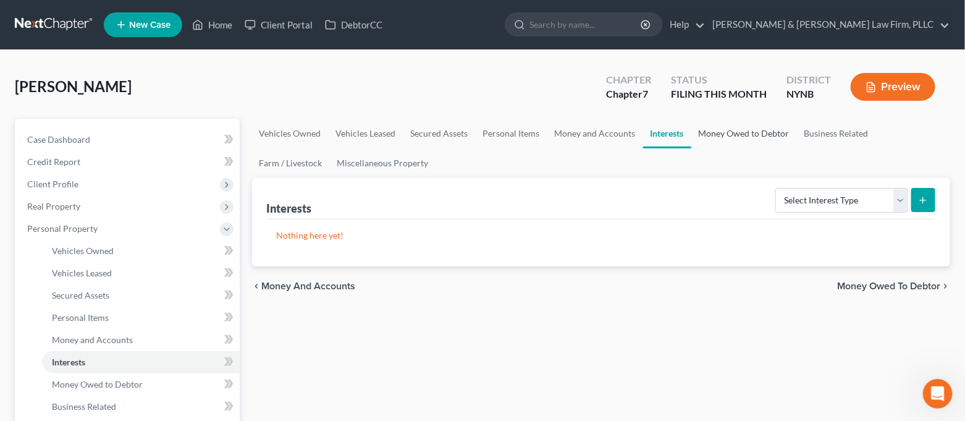
click at [717, 139] on link "Money Owed to Debtor" at bounding box center [744, 134] width 106 height 30
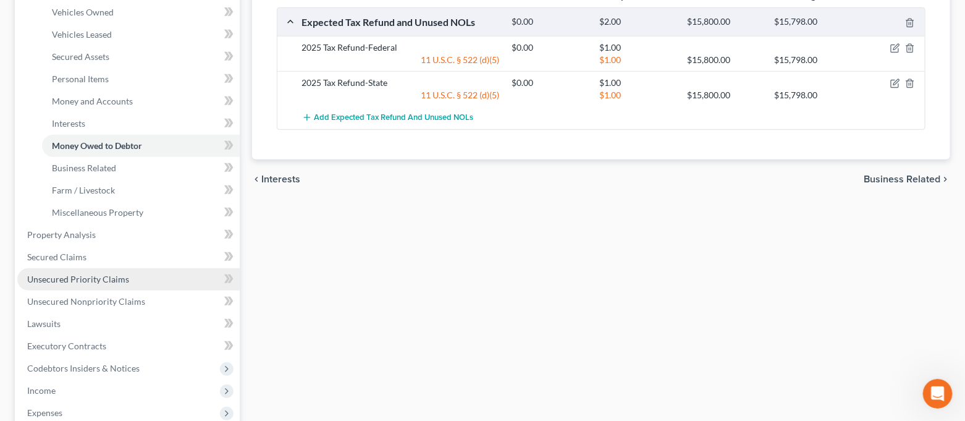
scroll to position [246, 0]
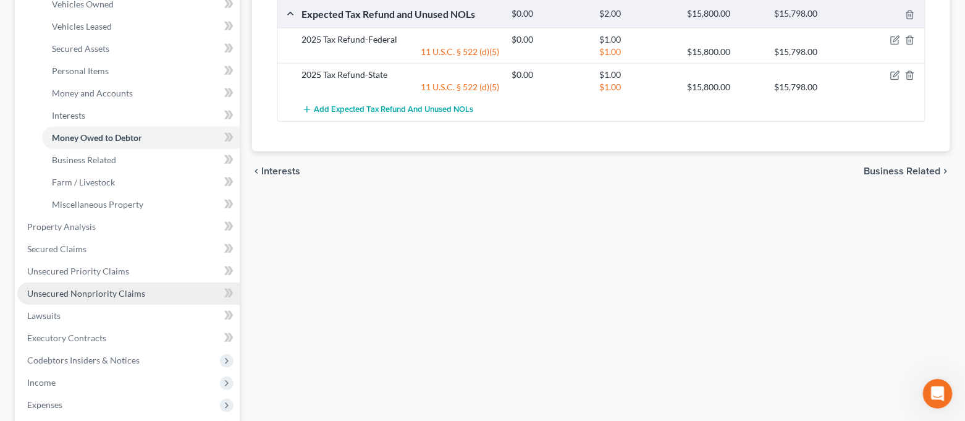
click at [117, 288] on span "Unsecured Nonpriority Claims" at bounding box center [86, 293] width 118 height 10
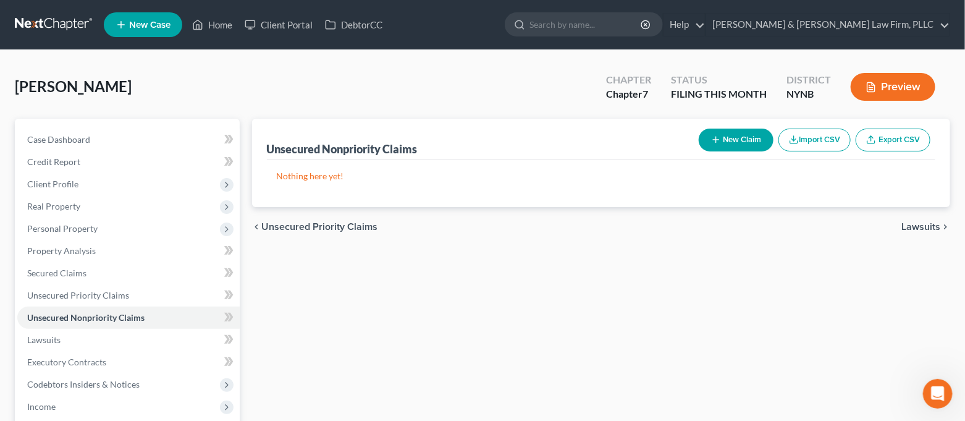
click at [722, 134] on button "New Claim" at bounding box center [735, 139] width 75 height 23
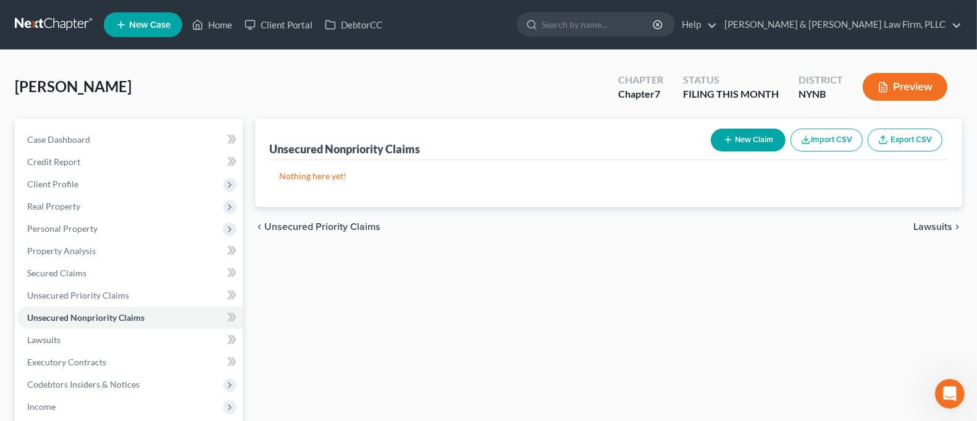
select select "0"
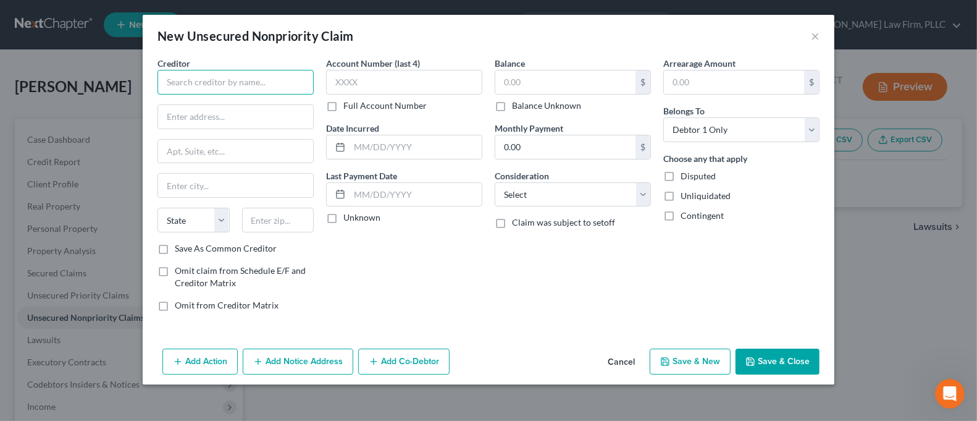
click at [222, 75] on input "text" at bounding box center [235, 82] width 156 height 25
type input "j"
type input "JPNCB"
click at [221, 109] on input "text" at bounding box center [235, 116] width 155 height 23
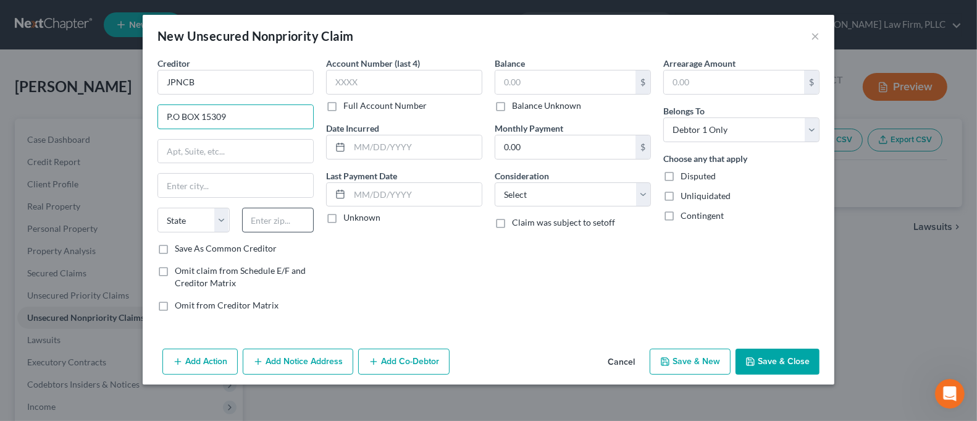
type input "P.O BOX 15309"
click at [282, 215] on input "text" at bounding box center [278, 219] width 72 height 25
type input "19850"
click at [487, 283] on div "Account Number (last 4) Full Account Number Date Incurred Last Payment Date Unk…" at bounding box center [404, 189] width 169 height 264
type input "Wilmington"
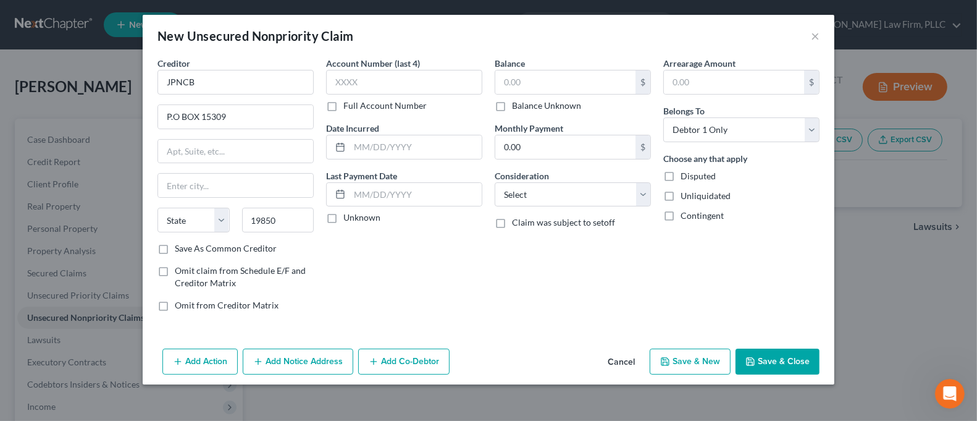
select select "7"
click at [391, 78] on input "text" at bounding box center [404, 82] width 156 height 25
type input "4720"
click at [513, 83] on input "text" at bounding box center [565, 81] width 140 height 23
type input "7,715.00"
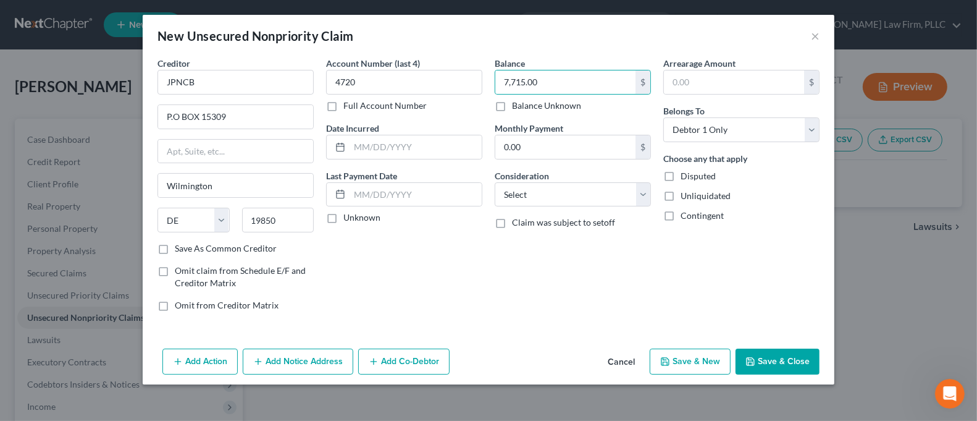
click at [764, 364] on button "Save & Close" at bounding box center [777, 361] width 84 height 26
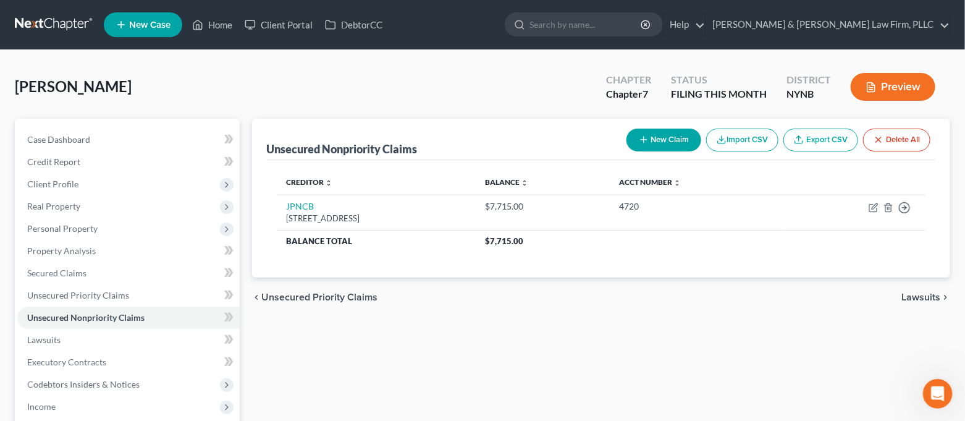
click at [660, 143] on button "New Claim" at bounding box center [663, 139] width 75 height 23
select select "0"
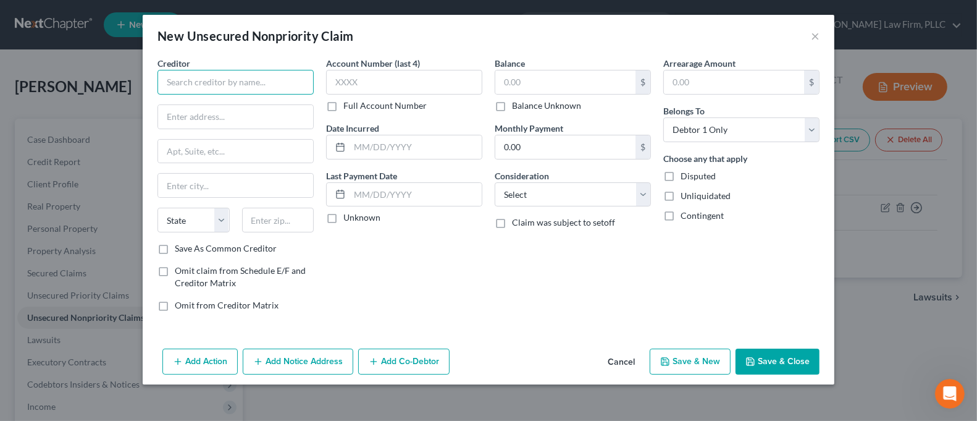
click at [212, 82] on input "text" at bounding box center [235, 82] width 156 height 25
type input "s"
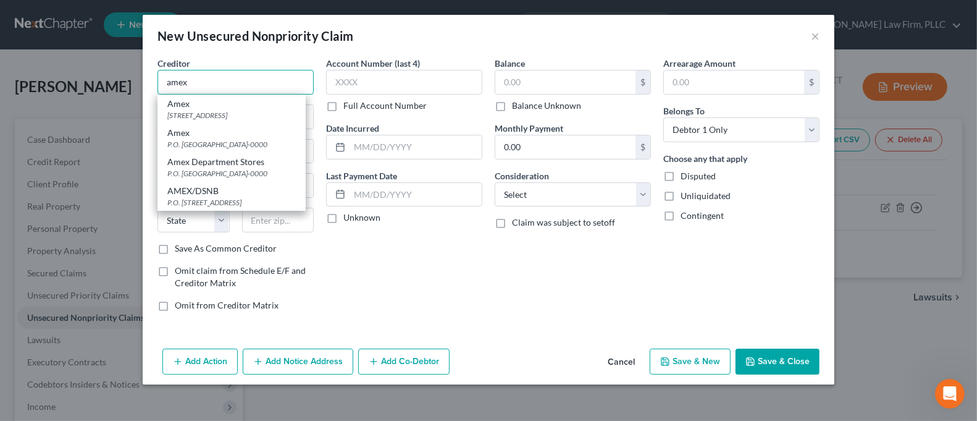
drag, startPoint x: 216, startPoint y: 81, endPoint x: 143, endPoint y: 87, distance: 73.1
click at [143, 87] on div "Creditor * amex Amex [STREET_ADDRESS]-0000 Amex P.O. [GEOGRAPHIC_DATA]-0000 Ame…" at bounding box center [489, 200] width 692 height 287
type input "AMEX"
click at [332, 283] on div "Account Number (last 4) Full Account Number Date Incurred Last Payment Date Unk…" at bounding box center [404, 189] width 169 height 264
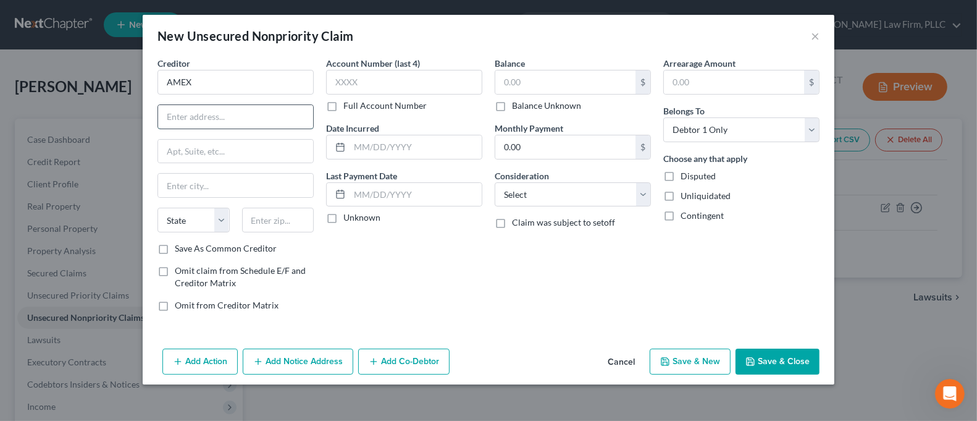
click at [235, 112] on input "text" at bounding box center [235, 116] width 155 height 23
type input "P.O BOX 981537"
click at [270, 228] on input "text" at bounding box center [278, 219] width 72 height 25
type input "79998"
click at [448, 304] on div "Account Number (last 4) Full Account Number Date Incurred Last Payment Date Unk…" at bounding box center [404, 189] width 169 height 264
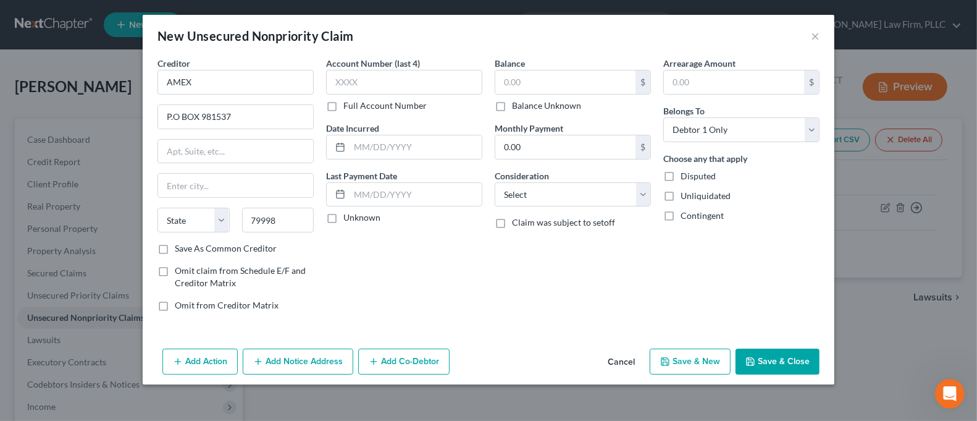
type input "[GEOGRAPHIC_DATA]"
select select "45"
click at [252, 246] on label "Save As Common Creditor" at bounding box center [226, 248] width 102 height 12
click at [188, 246] on input "Save As Common Creditor" at bounding box center [184, 246] width 8 height 8
checkbox input "true"
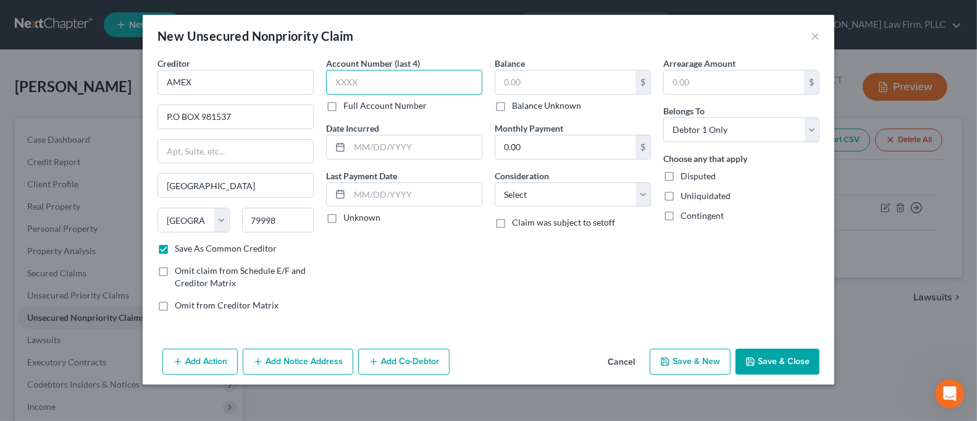
click at [397, 77] on input "text" at bounding box center [404, 82] width 156 height 25
type input "4723"
click at [534, 77] on input "text" at bounding box center [565, 81] width 140 height 23
type input "5,234.00"
click at [782, 356] on button "Save & Close" at bounding box center [777, 361] width 84 height 26
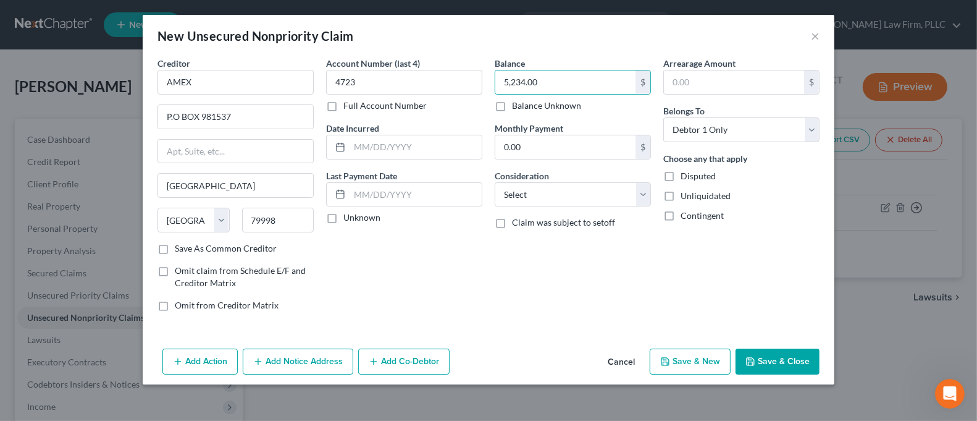
checkbox input "false"
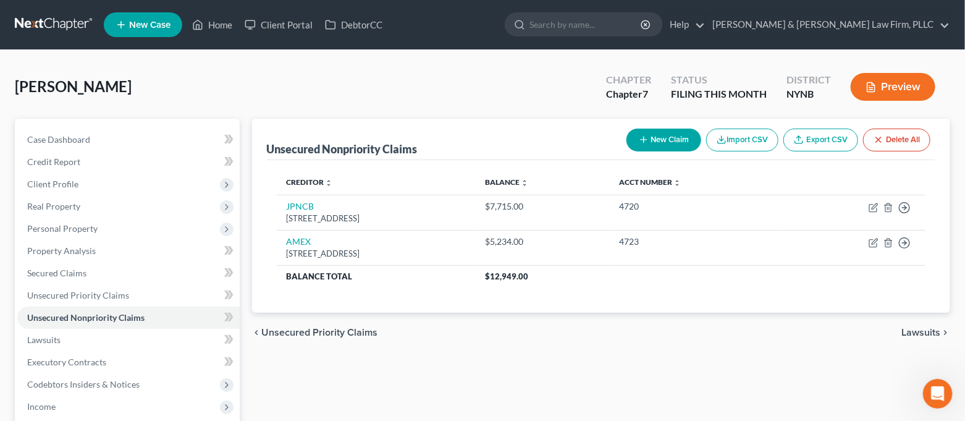
click at [635, 132] on button "New Claim" at bounding box center [663, 139] width 75 height 23
select select "0"
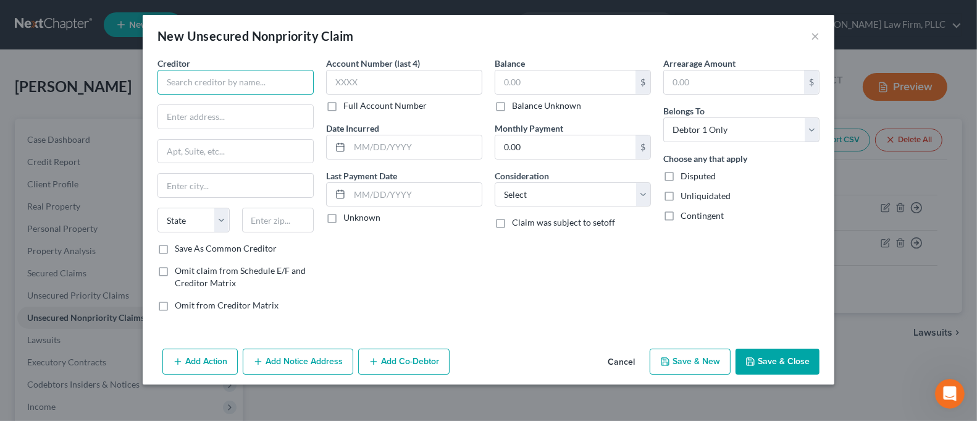
click at [233, 86] on input "text" at bounding box center [235, 82] width 156 height 25
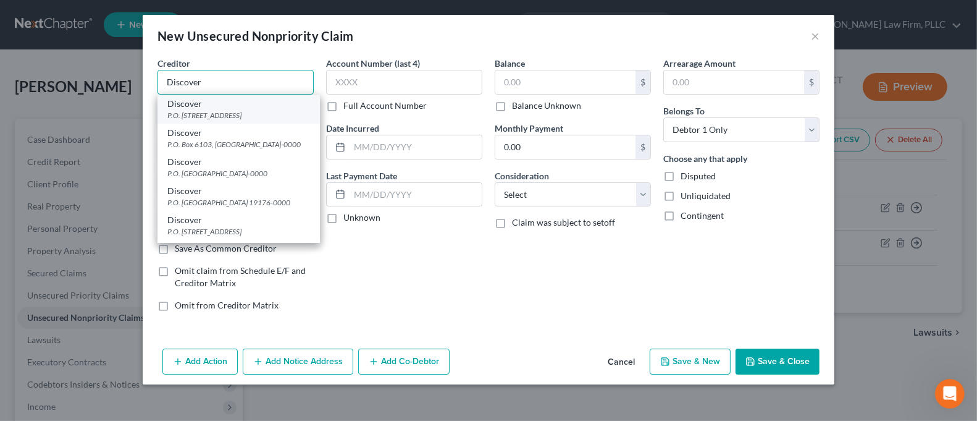
type input "Discover"
click at [266, 120] on div "P.O. [STREET_ADDRESS]" at bounding box center [238, 115] width 143 height 10
type input "P.O. Box 30421"
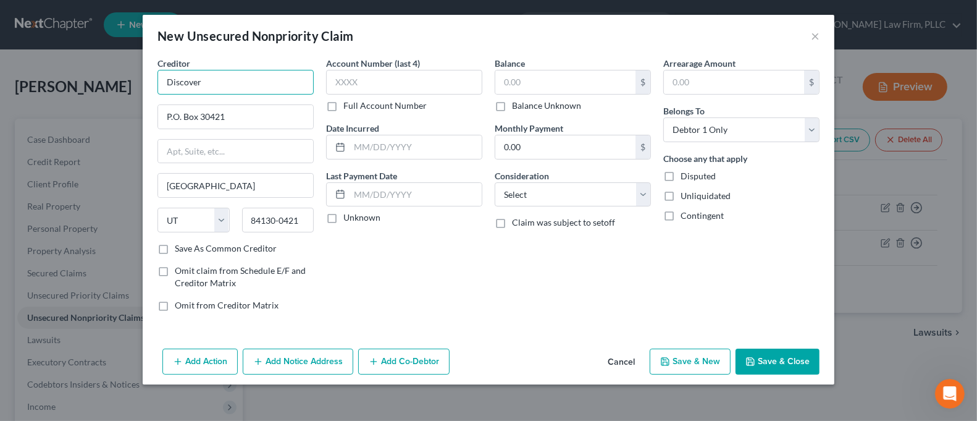
drag, startPoint x: 238, startPoint y: 87, endPoint x: 147, endPoint y: 93, distance: 91.6
click at [147, 93] on div "Creditor * Discover P.O. [GEOGRAPHIC_DATA] [GEOGRAPHIC_DATA] [US_STATE][GEOGRAP…" at bounding box center [489, 200] width 692 height 287
click at [391, 75] on input "text" at bounding box center [404, 82] width 156 height 25
click at [543, 75] on input "text" at bounding box center [565, 81] width 140 height 23
click at [800, 366] on button "Save & Close" at bounding box center [777, 361] width 84 height 26
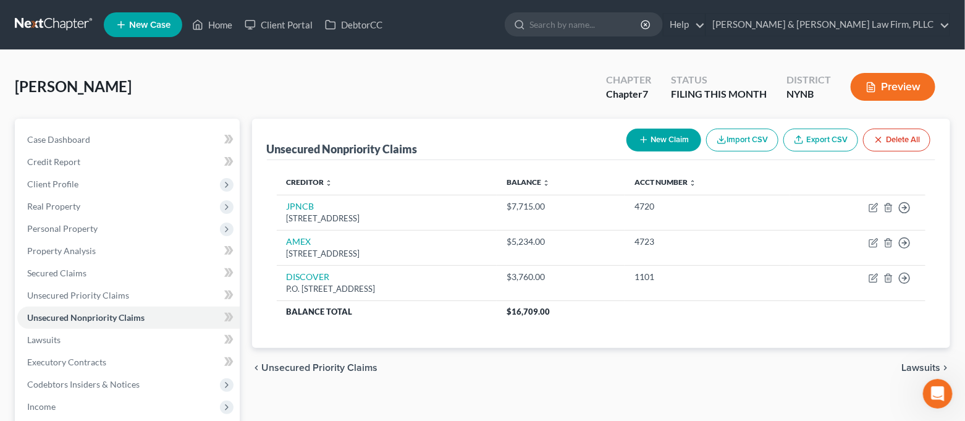
click at [647, 146] on button "New Claim" at bounding box center [663, 139] width 75 height 23
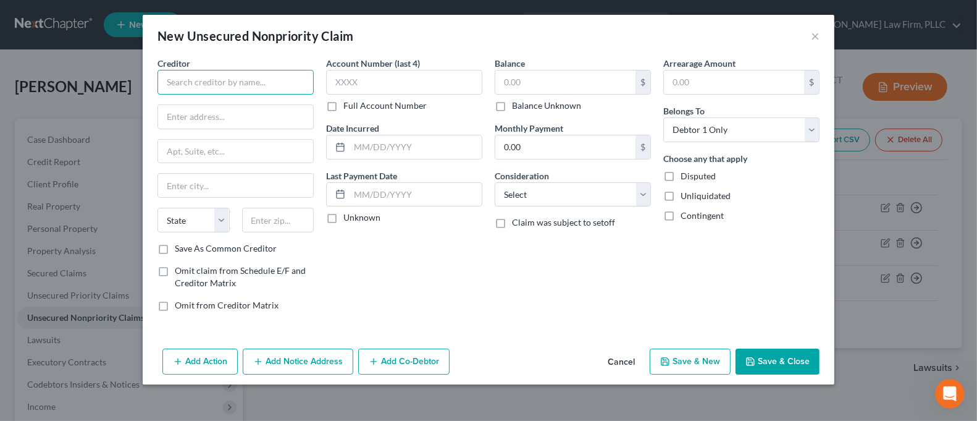
click at [275, 70] on input "text" at bounding box center [235, 82] width 156 height 25
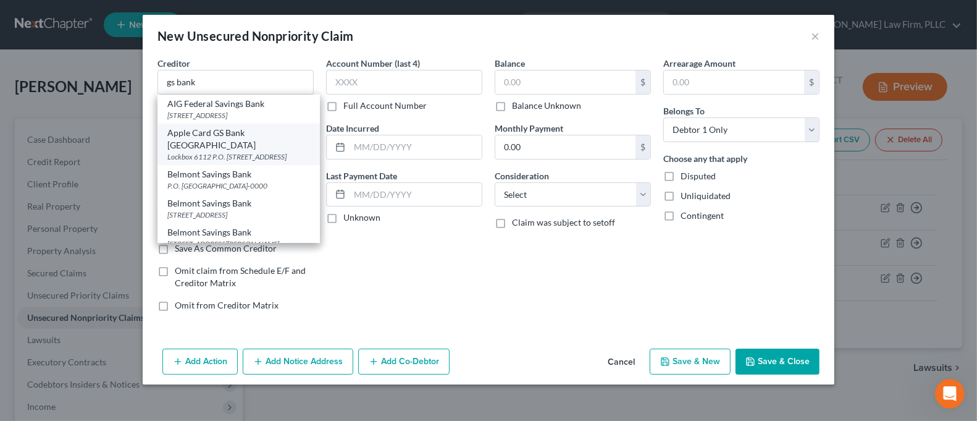
click at [283, 151] on div "Lockbox 6112 P.O. [STREET_ADDRESS]" at bounding box center [238, 156] width 143 height 10
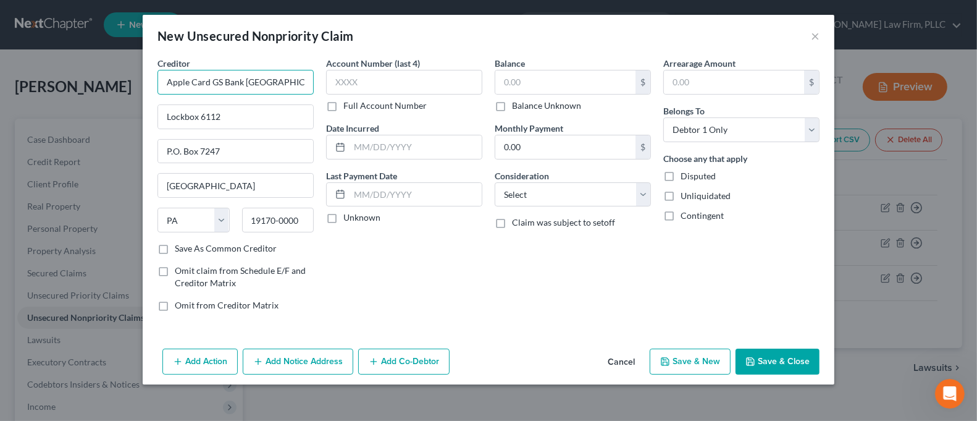
drag, startPoint x: 188, startPoint y: 82, endPoint x: 148, endPoint y: 88, distance: 41.2
click at [148, 88] on div "Creditor * Apple Card GS Bank USA Lockbox 6112 P.O. [GEOGRAPHIC_DATA] [US_STATE…" at bounding box center [489, 200] width 692 height 287
click at [453, 37] on div "New Unsecured Nonpriority Claim ×" at bounding box center [489, 36] width 692 height 42
click at [427, 77] on input "text" at bounding box center [404, 82] width 156 height 25
click at [593, 82] on input "text" at bounding box center [565, 81] width 140 height 23
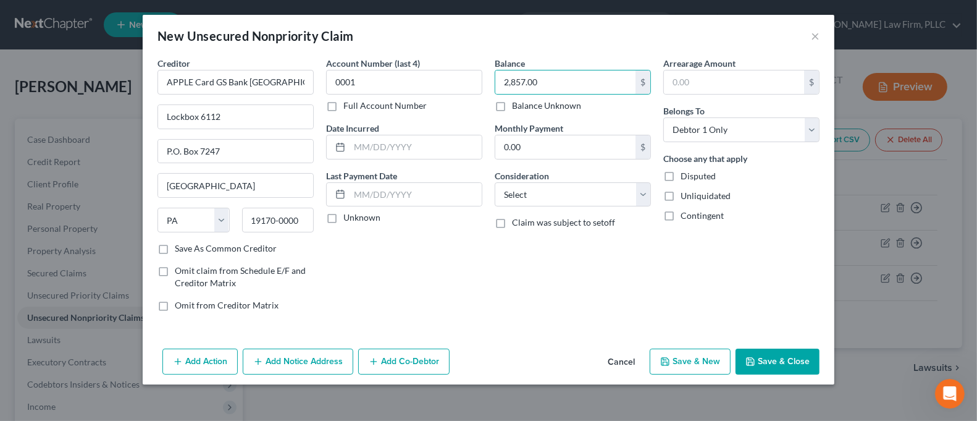
click at [765, 349] on button "Save & Close" at bounding box center [777, 361] width 84 height 26
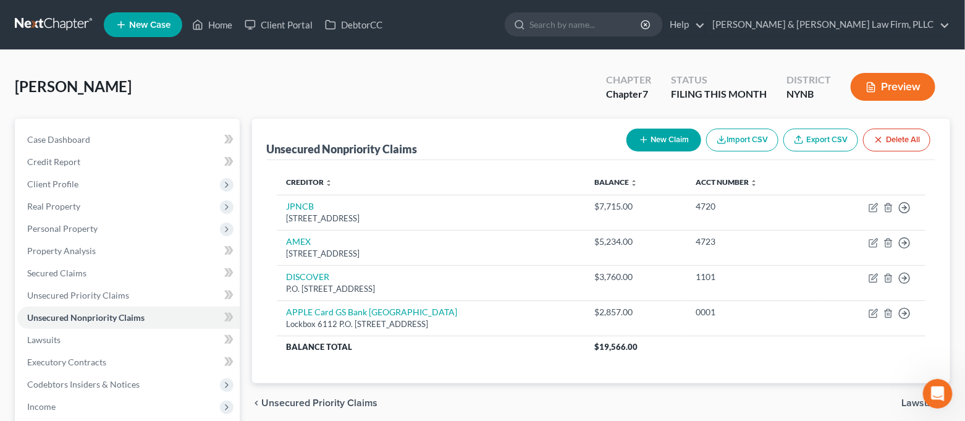
click at [661, 139] on button "New Claim" at bounding box center [663, 139] width 75 height 23
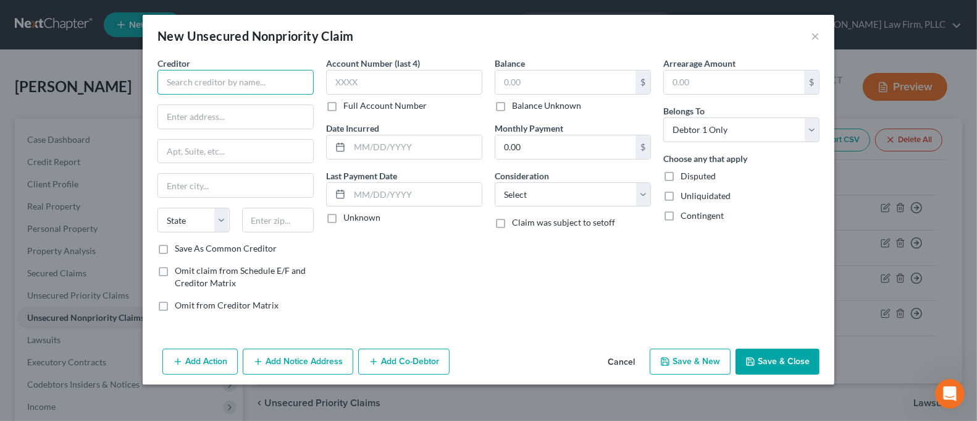
click at [292, 80] on input "text" at bounding box center [235, 82] width 156 height 25
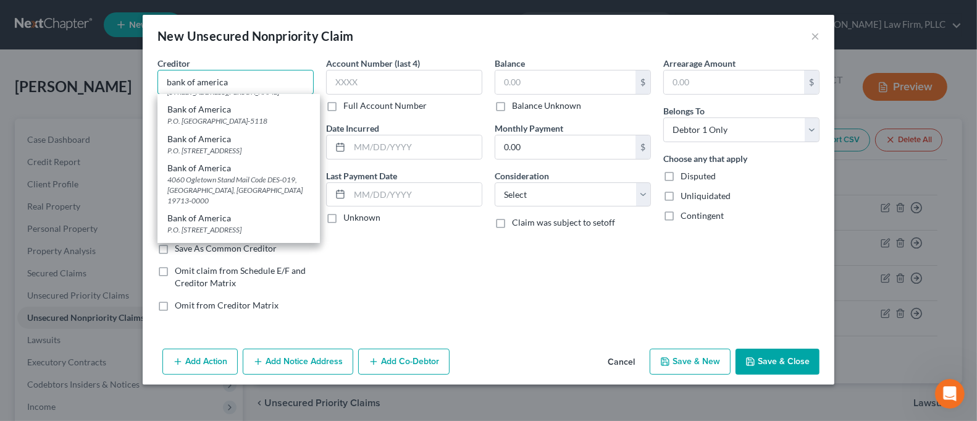
scroll to position [164, 0]
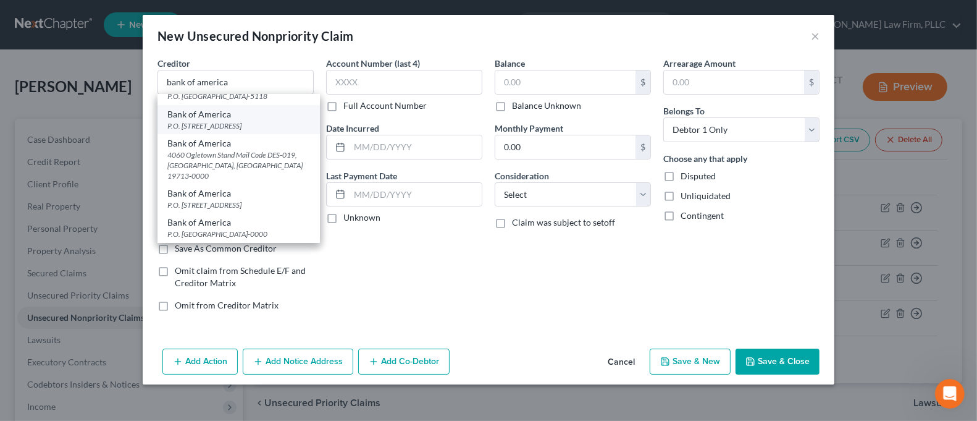
click at [275, 131] on div "P.O. [STREET_ADDRESS]" at bounding box center [238, 125] width 143 height 10
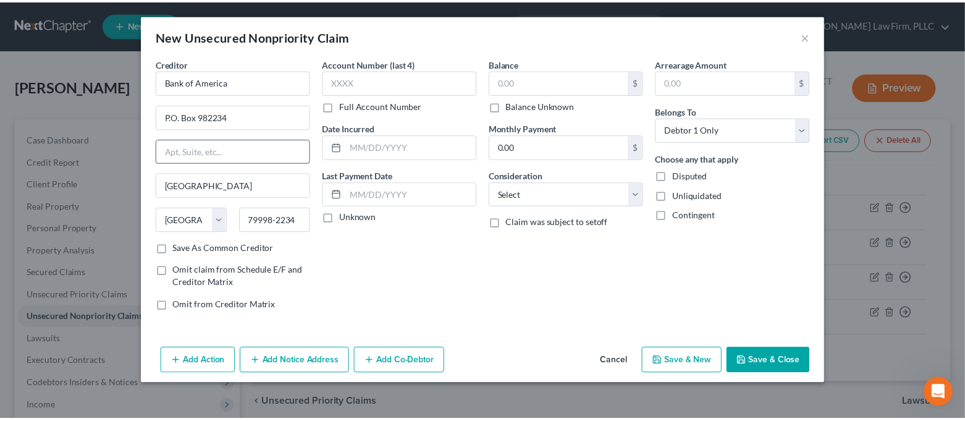
scroll to position [0, 0]
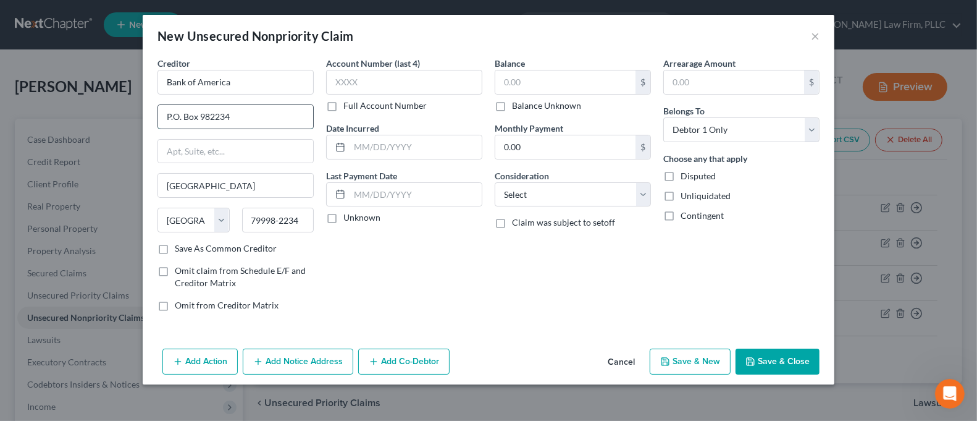
click at [245, 117] on input "P.O. Box 982234" at bounding box center [235, 116] width 155 height 23
drag, startPoint x: 185, startPoint y: 80, endPoint x: 149, endPoint y: 82, distance: 35.8
click at [149, 82] on div "Creditor * Bank of America P.O. Box 982238 [GEOGRAPHIC_DATA] [US_STATE][GEOGRAP…" at bounding box center [489, 200] width 692 height 287
click at [374, 83] on input "text" at bounding box center [404, 82] width 156 height 25
click at [518, 91] on input "text" at bounding box center [565, 81] width 140 height 23
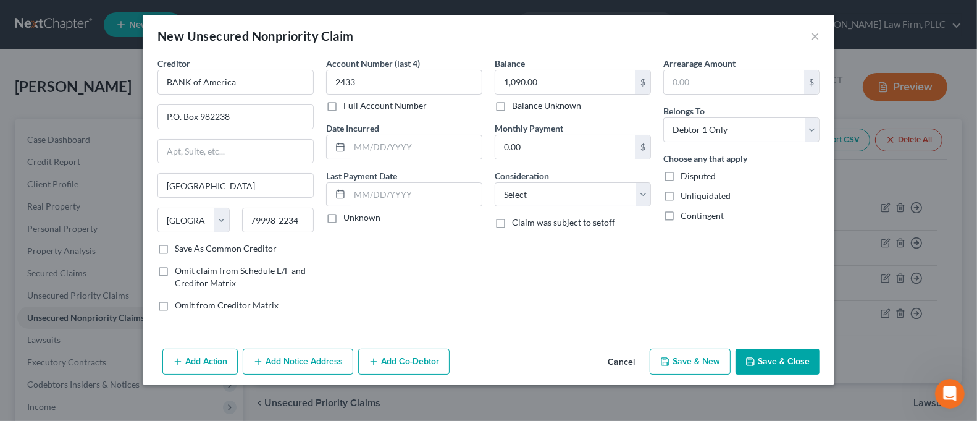
click at [773, 361] on button "Save & Close" at bounding box center [777, 361] width 84 height 26
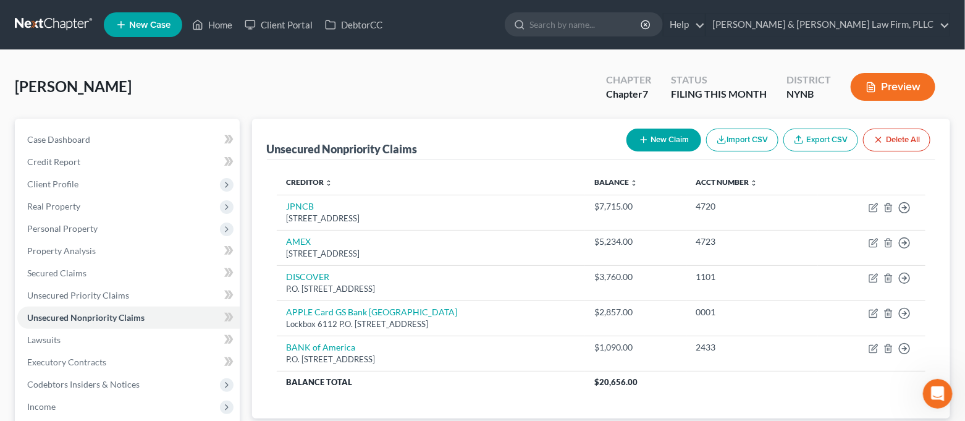
click at [643, 135] on icon "button" at bounding box center [643, 140] width 10 height 10
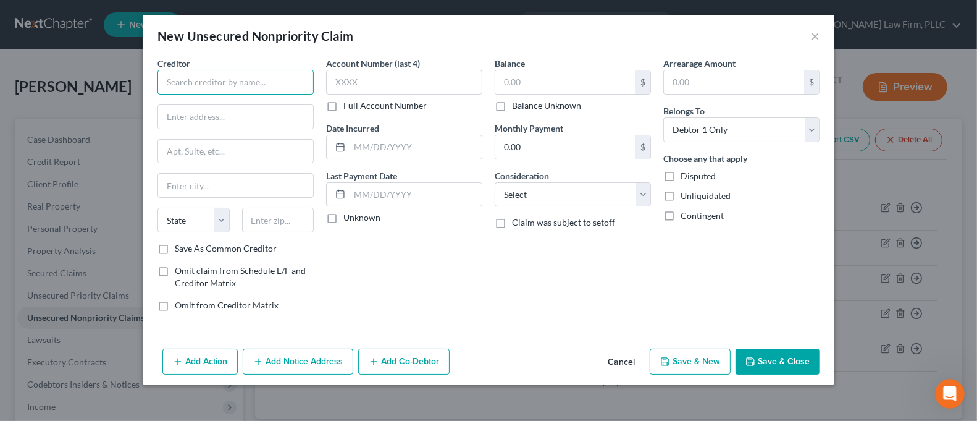
click at [201, 80] on input "text" at bounding box center [235, 82] width 156 height 25
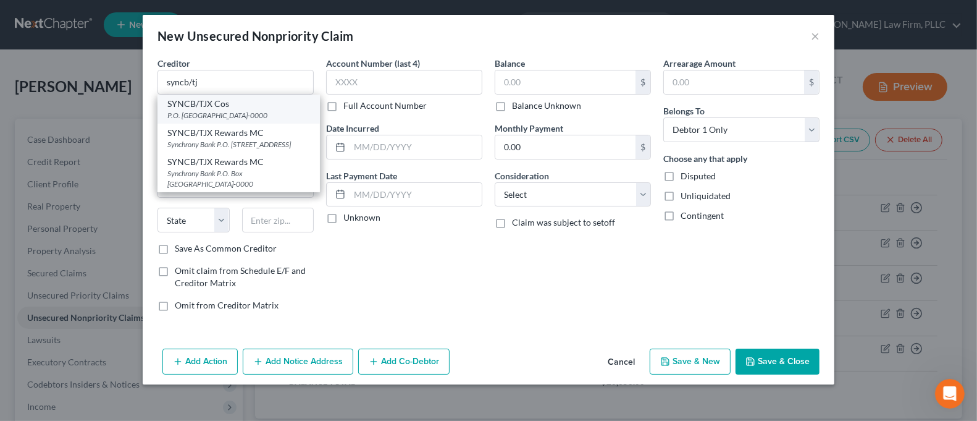
click at [278, 114] on div "P.O. [GEOGRAPHIC_DATA]-0000" at bounding box center [238, 115] width 143 height 10
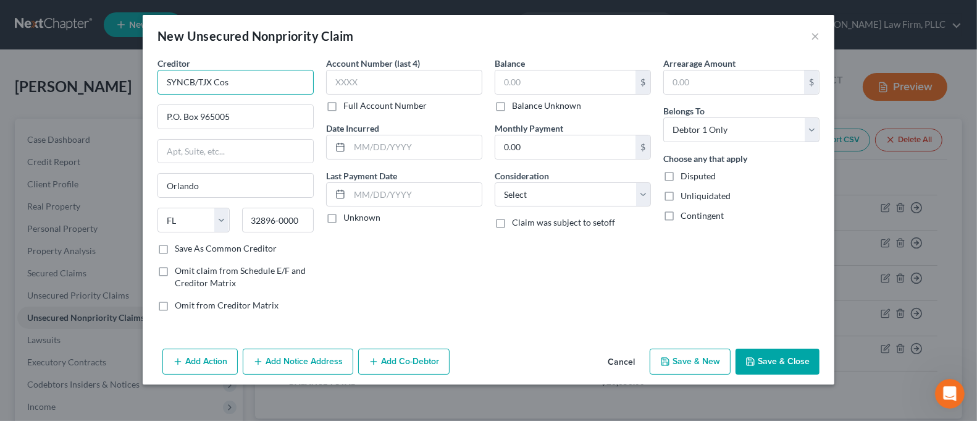
click at [241, 81] on input "SYNCB/TJX Cos" at bounding box center [235, 82] width 156 height 25
drag, startPoint x: 248, startPoint y: 119, endPoint x: 200, endPoint y: 120, distance: 47.6
click at [200, 120] on input "P.O. Box 965005" at bounding box center [235, 116] width 155 height 23
drag, startPoint x: 303, startPoint y: 217, endPoint x: 238, endPoint y: 226, distance: 64.8
click at [238, 226] on div "32896-0000" at bounding box center [278, 219] width 85 height 25
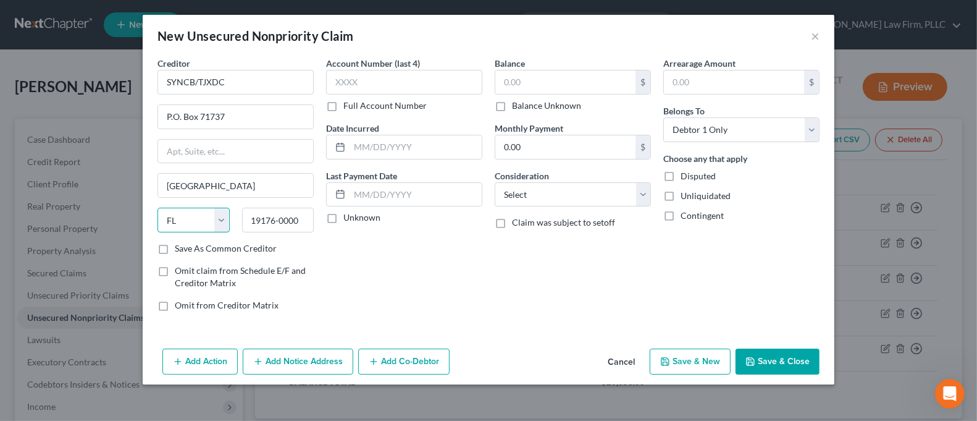
click at [212, 219] on select "State [US_STATE] AK AR AZ CA CO CT DE DC [GEOGRAPHIC_DATA] [GEOGRAPHIC_DATA] GU…" at bounding box center [193, 219] width 72 height 25
click at [157, 207] on select "State [US_STATE] AK AR AZ CA CO CT DE DC [GEOGRAPHIC_DATA] [GEOGRAPHIC_DATA] GU…" at bounding box center [193, 219] width 72 height 25
click at [256, 246] on label "Save As Common Creditor" at bounding box center [226, 248] width 102 height 12
click at [188, 246] on input "Save As Common Creditor" at bounding box center [184, 246] width 8 height 8
click at [364, 73] on input "text" at bounding box center [404, 82] width 156 height 25
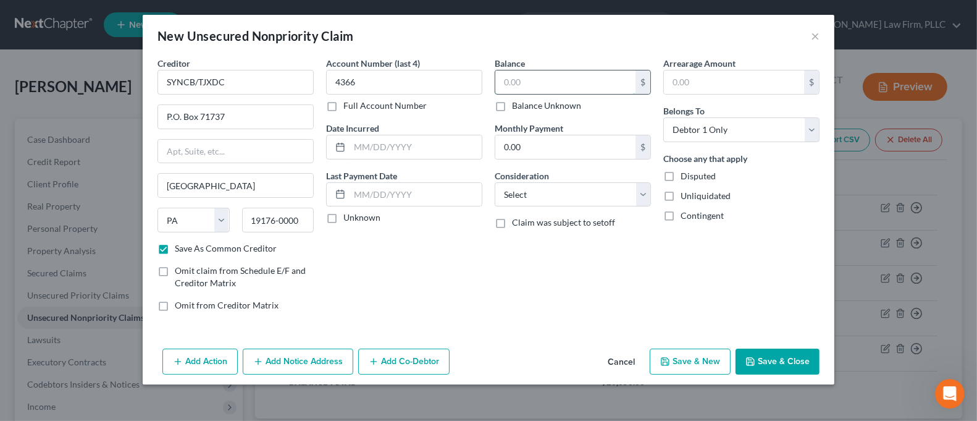
click at [582, 72] on input "text" at bounding box center [565, 81] width 140 height 23
click at [777, 362] on button "Save & Close" at bounding box center [777, 361] width 84 height 26
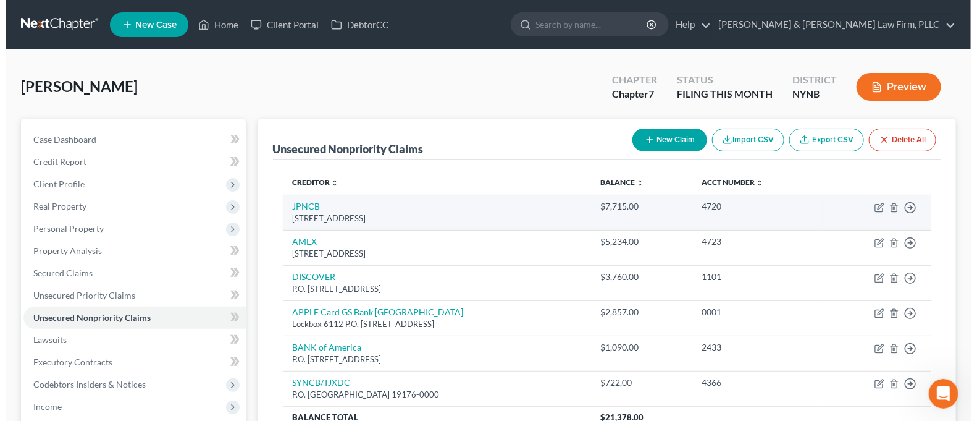
scroll to position [82, 0]
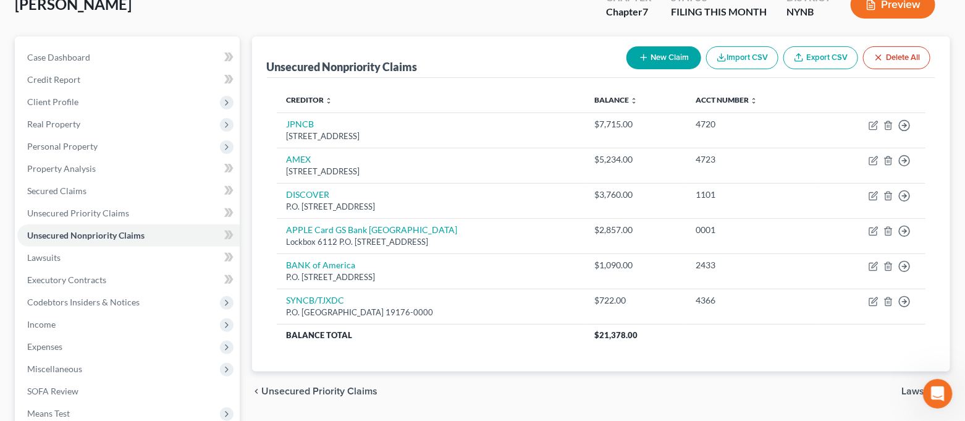
click at [648, 62] on button "New Claim" at bounding box center [663, 57] width 75 height 23
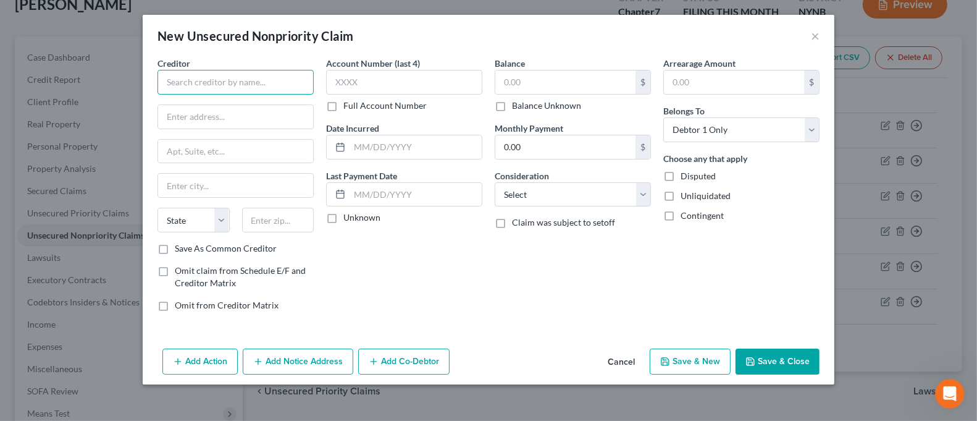
click at [256, 91] on input "text" at bounding box center [235, 82] width 156 height 25
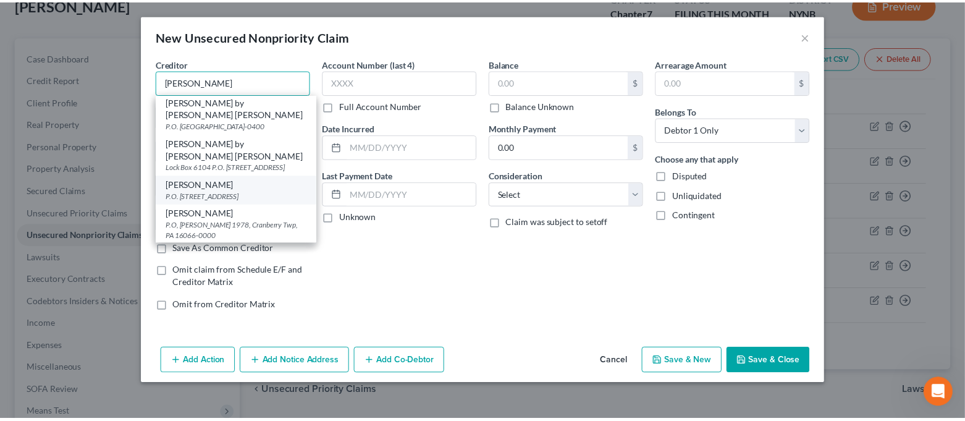
scroll to position [0, 0]
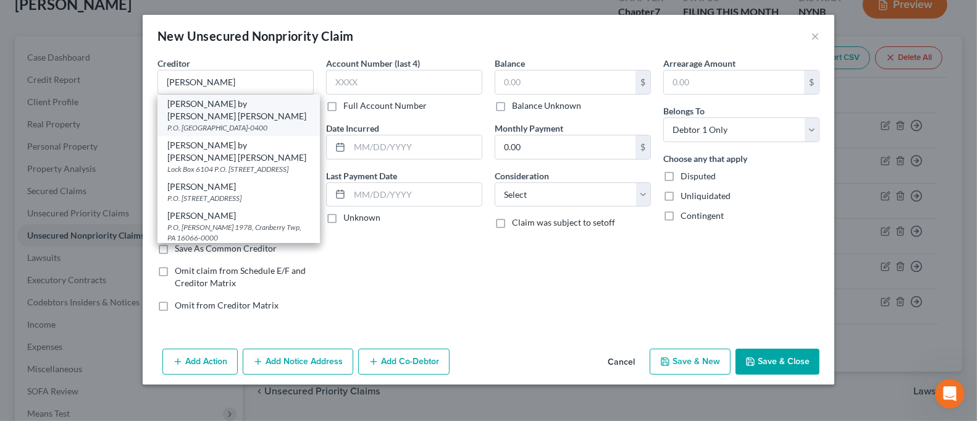
click at [275, 122] on div "P.O. [GEOGRAPHIC_DATA]-0400" at bounding box center [238, 127] width 143 height 10
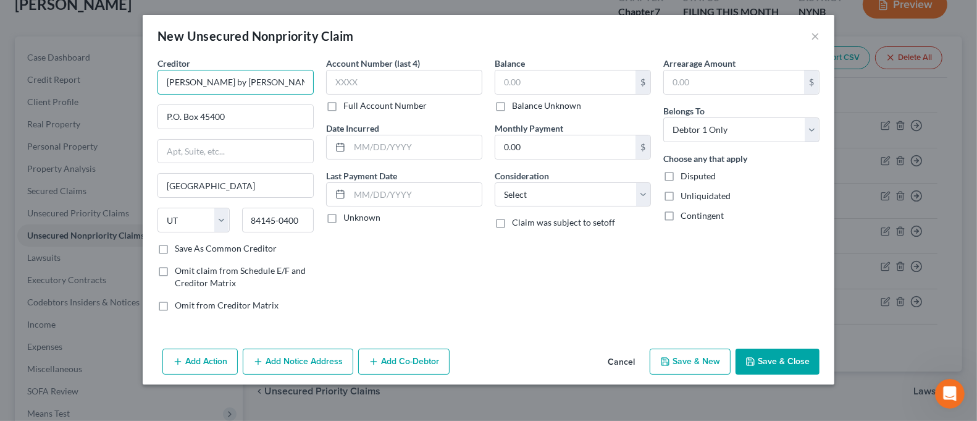
drag, startPoint x: 195, startPoint y: 83, endPoint x: 115, endPoint y: 88, distance: 79.8
click at [115, 88] on div "New Unsecured Nonpriority Claim × Creditor * Marcus by [PERSON_NAME] [PERSON_NA…" at bounding box center [488, 210] width 977 height 421
click at [369, 94] on div "Account Number (last 4) Full Account Number" at bounding box center [404, 84] width 156 height 55
click at [370, 83] on input "text" at bounding box center [404, 82] width 156 height 25
click at [577, 76] on input "text" at bounding box center [565, 81] width 140 height 23
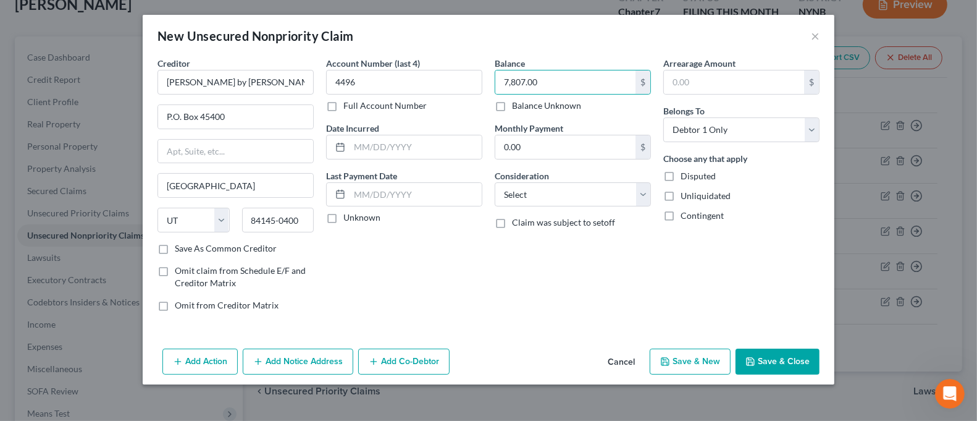
click at [805, 361] on button "Save & Close" at bounding box center [777, 361] width 84 height 26
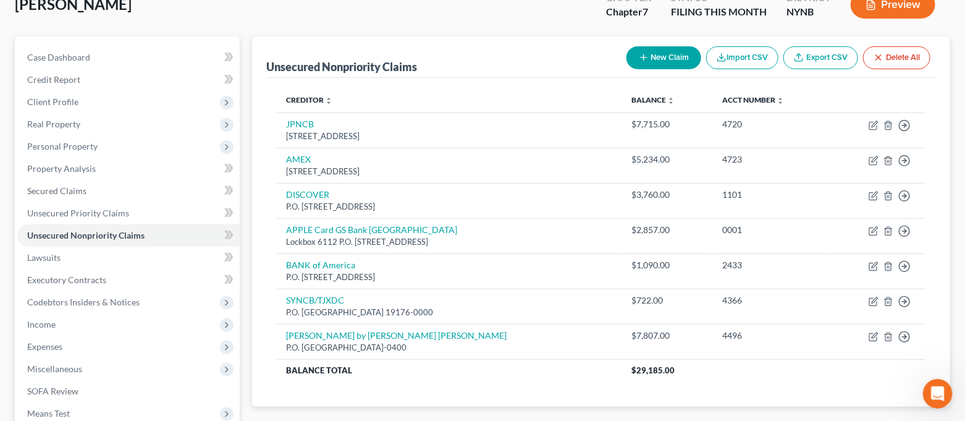
click at [666, 64] on button "New Claim" at bounding box center [663, 57] width 75 height 23
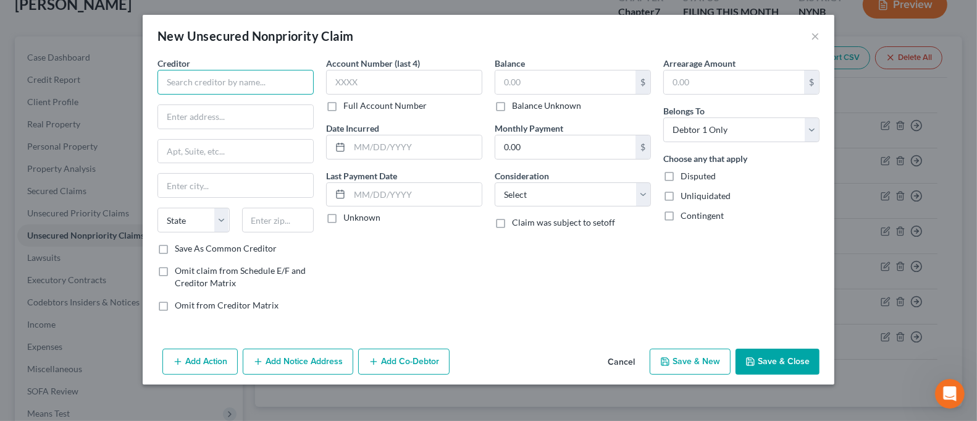
click at [263, 85] on input "text" at bounding box center [235, 82] width 156 height 25
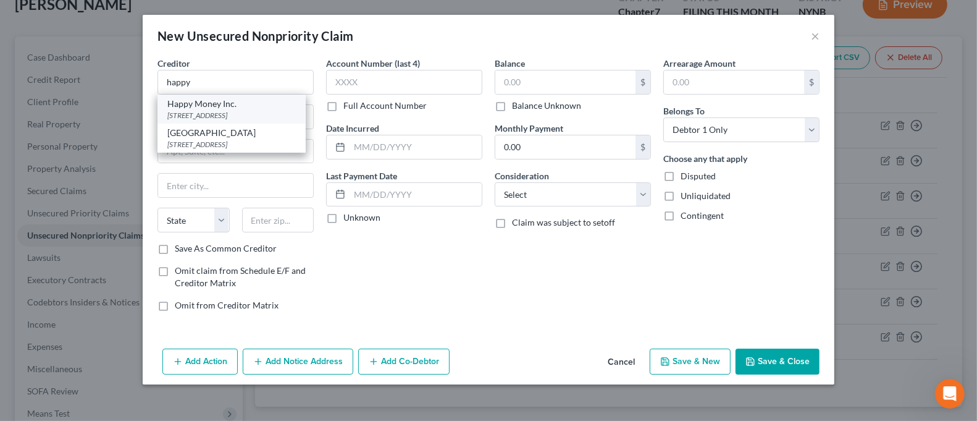
click at [251, 119] on div "[STREET_ADDRESS]" at bounding box center [231, 115] width 128 height 10
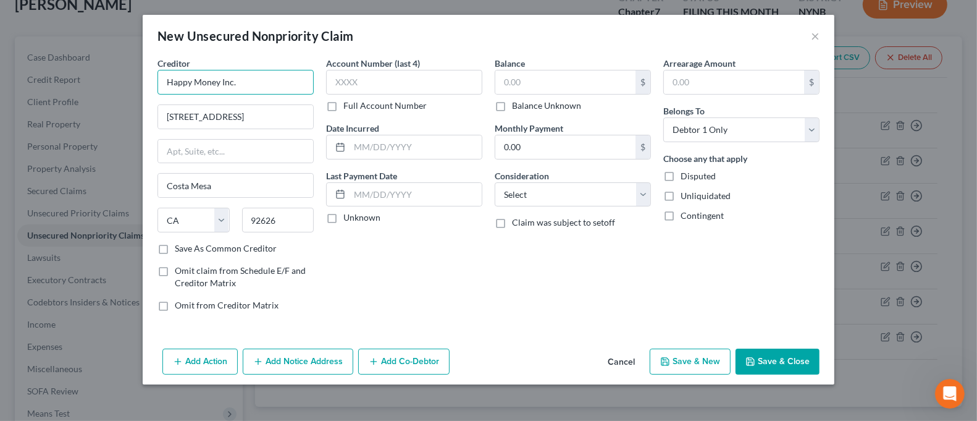
drag, startPoint x: 190, startPoint y: 83, endPoint x: 148, endPoint y: 83, distance: 42.6
click at [148, 83] on div "Creditor * Happy Money Inc. [STREET_ADDRESS][GEOGRAPHIC_DATA] [US_STATE][GEOGRA…" at bounding box center [489, 200] width 692 height 287
click at [415, 90] on input "text" at bounding box center [404, 82] width 156 height 25
click at [530, 83] on input "text" at bounding box center [565, 81] width 140 height 23
click at [772, 356] on button "Save & Close" at bounding box center [777, 361] width 84 height 26
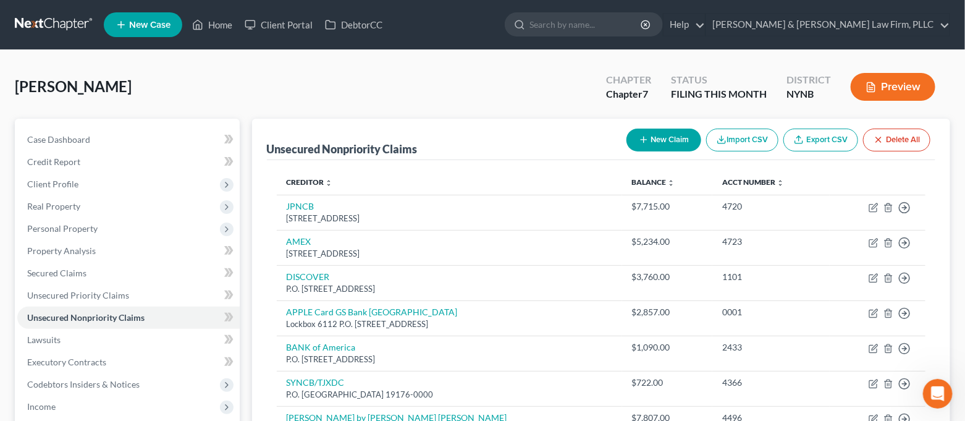
click at [665, 144] on button "New Claim" at bounding box center [663, 139] width 75 height 23
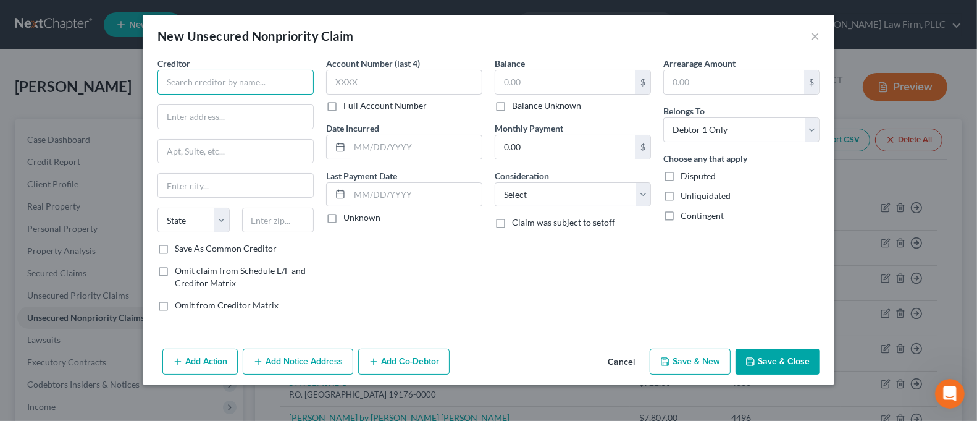
click at [261, 75] on input "text" at bounding box center [235, 82] width 156 height 25
click at [233, 120] on input "text" at bounding box center [235, 116] width 155 height 23
drag, startPoint x: 270, startPoint y: 88, endPoint x: 115, endPoint y: 96, distance: 155.2
click at [115, 96] on div "New Unsecured Nonpriority Claim × Creditor * ASSOC Credit Services State [US_ST…" at bounding box center [488, 210] width 977 height 421
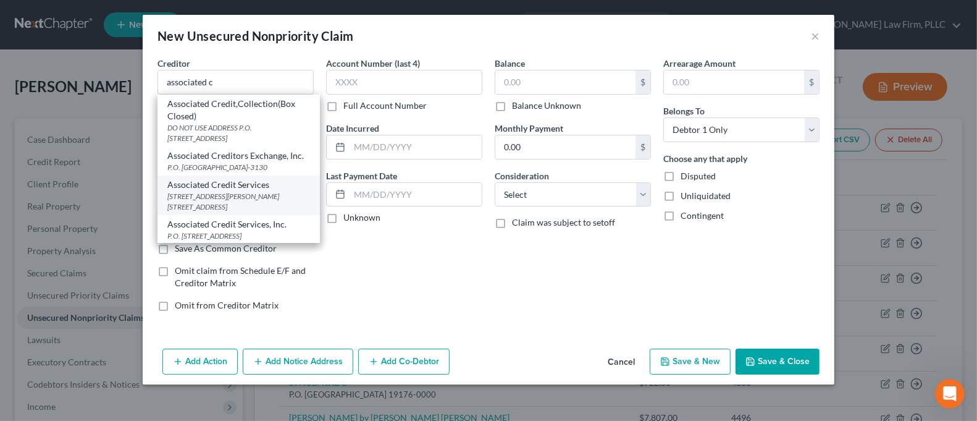
click at [277, 210] on div "[STREET_ADDRESS][PERSON_NAME] [STREET_ADDRESS]" at bounding box center [238, 201] width 143 height 21
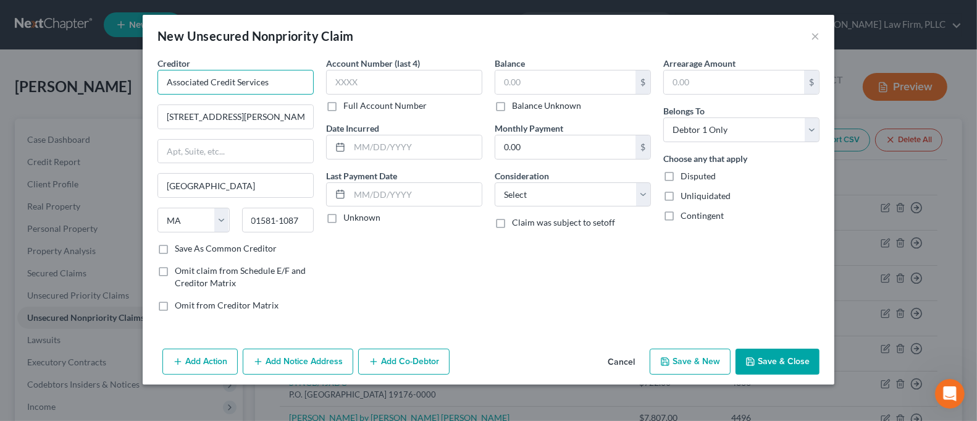
drag, startPoint x: 209, startPoint y: 83, endPoint x: 151, endPoint y: 80, distance: 58.8
click at [151, 80] on div "Creditor * Associated Credit Services [STREET_ADDRESS][PERSON_NAME] Suite [GEOG…" at bounding box center [235, 189] width 169 height 264
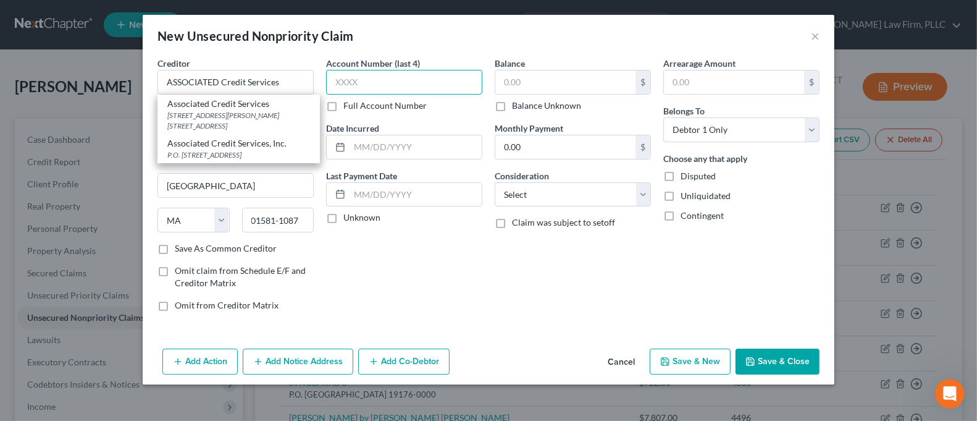
click at [364, 74] on input "text" at bounding box center [404, 82] width 156 height 25
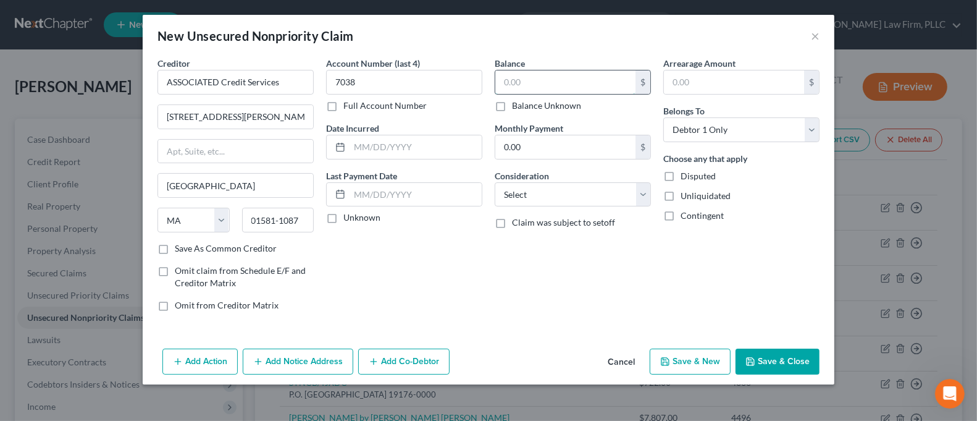
click at [503, 82] on input "text" at bounding box center [565, 81] width 140 height 23
click at [758, 363] on button "Save & Close" at bounding box center [777, 361] width 84 height 26
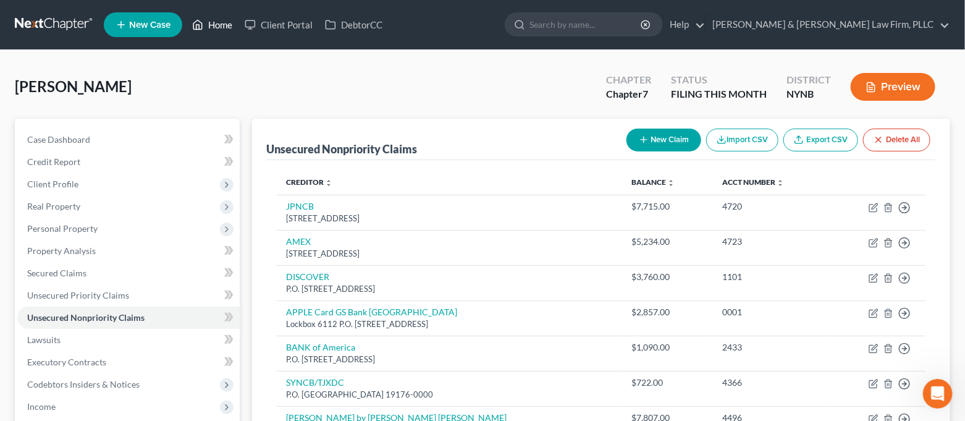
click at [214, 30] on link "Home" at bounding box center [212, 25] width 52 height 22
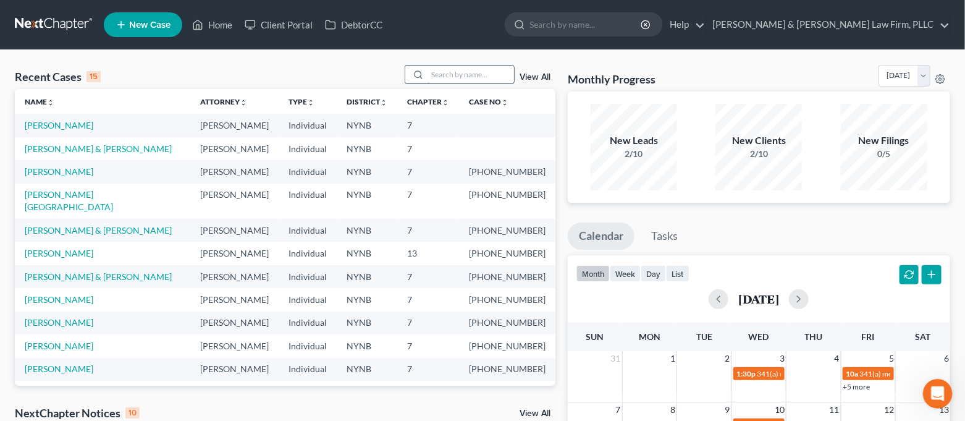
click at [469, 71] on input "search" at bounding box center [470, 74] width 86 height 18
click at [149, 21] on span "New Case" at bounding box center [149, 24] width 41 height 9
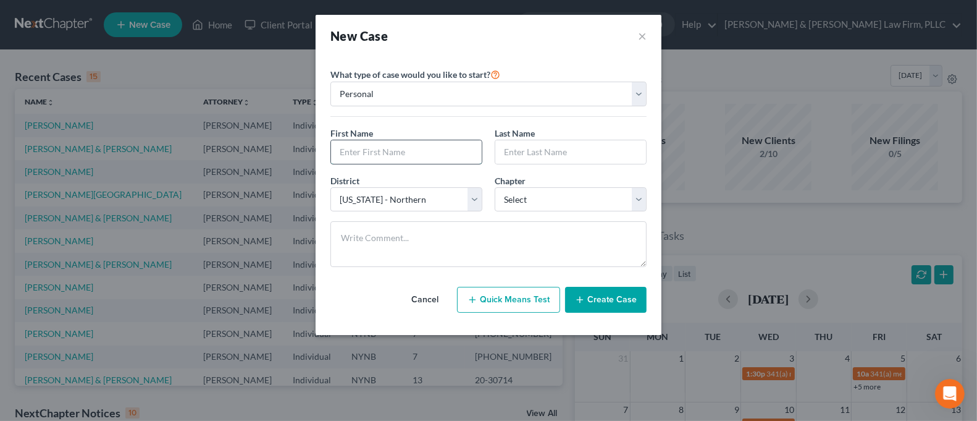
click at [406, 157] on input "text" at bounding box center [406, 151] width 151 height 23
click at [514, 193] on select "Select 7 11 12 13" at bounding box center [571, 199] width 152 height 25
click at [495, 187] on select "Select 7 11 12 13" at bounding box center [571, 199] width 152 height 25
click at [589, 296] on button "Create Case" at bounding box center [606, 300] width 82 height 26
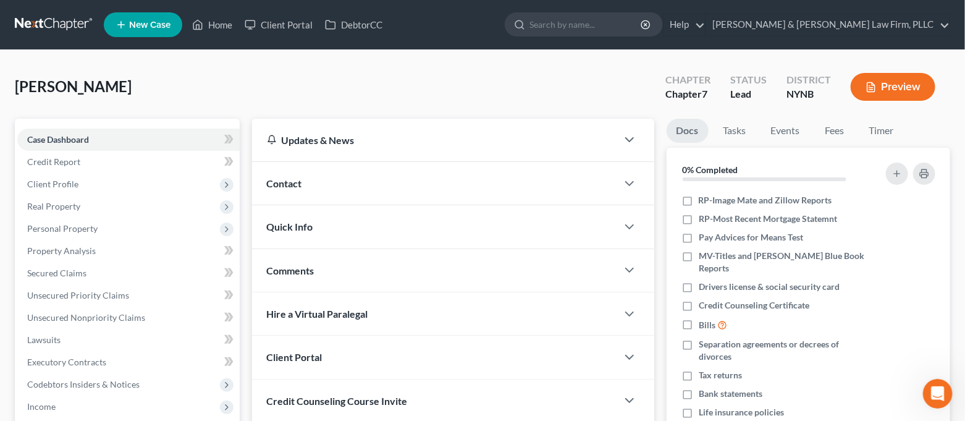
scroll to position [82, 0]
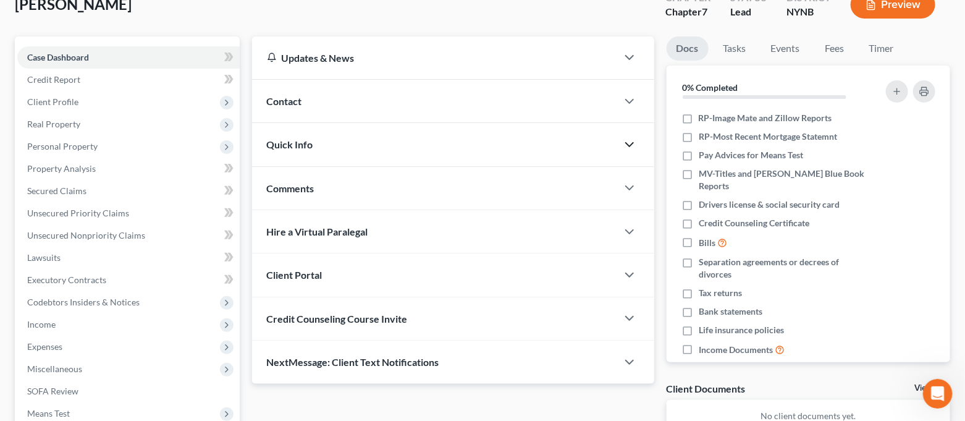
click at [633, 143] on polyline "button" at bounding box center [629, 145] width 7 height 4
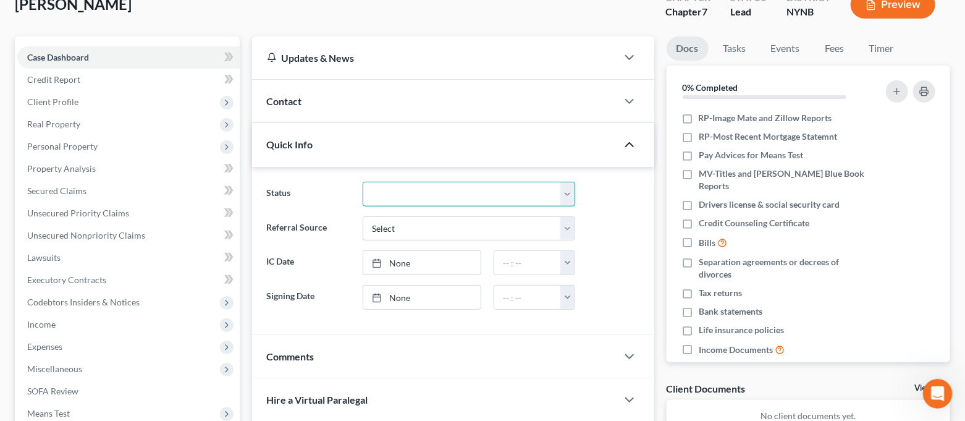
click at [509, 188] on select "CLOSED Discharged and Closed Filed and POST-341-Waitinng for Confirmation Filed…" at bounding box center [468, 194] width 212 height 25
click at [362, 182] on select "CLOSED Discharged and Closed Filed and POST-341-Waitinng for Confirmation Filed…" at bounding box center [468, 194] width 212 height 25
click at [630, 145] on icon "button" at bounding box center [629, 144] width 15 height 15
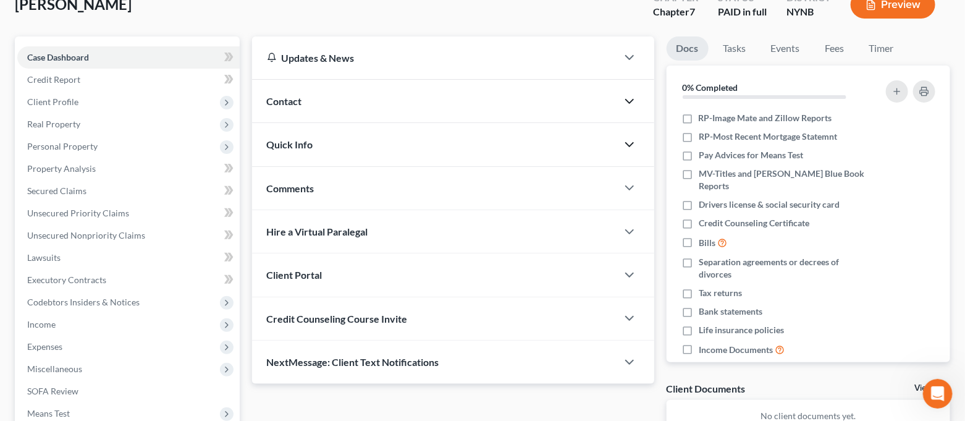
click at [632, 96] on icon "button" at bounding box center [629, 101] width 15 height 15
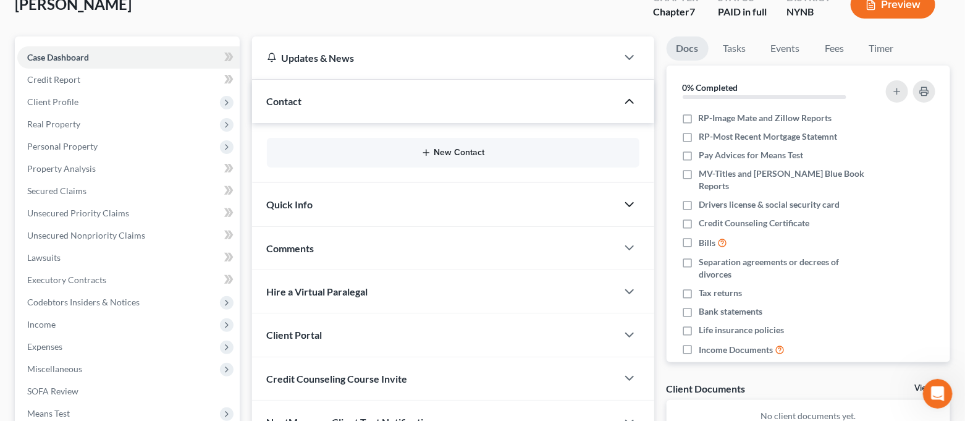
click at [510, 151] on button "New Contact" at bounding box center [453, 153] width 353 height 10
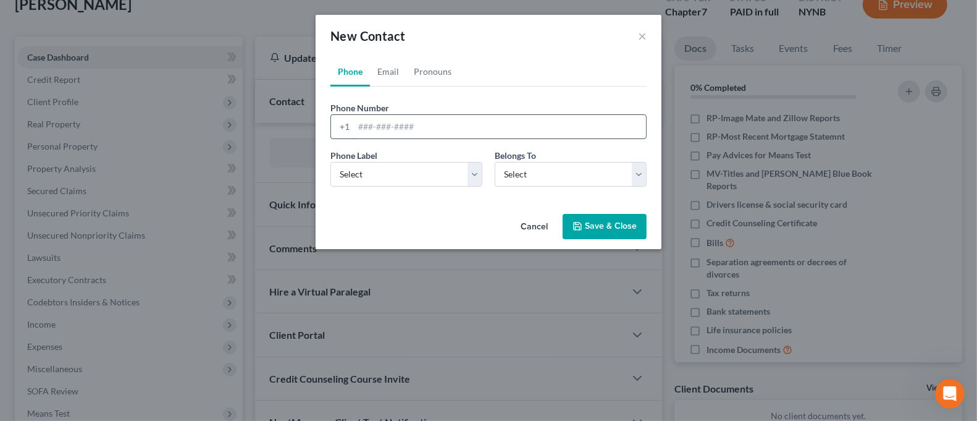
click at [424, 125] on input "tel" at bounding box center [500, 126] width 292 height 23
drag, startPoint x: 419, startPoint y: 177, endPoint x: 418, endPoint y: 183, distance: 6.3
click at [419, 177] on select "Select Mobile Home Work Other" at bounding box center [406, 174] width 152 height 25
click at [330, 162] on select "Select Mobile Home Work Other" at bounding box center [406, 174] width 152 height 25
click at [563, 182] on select "Select Client Other" at bounding box center [571, 174] width 152 height 25
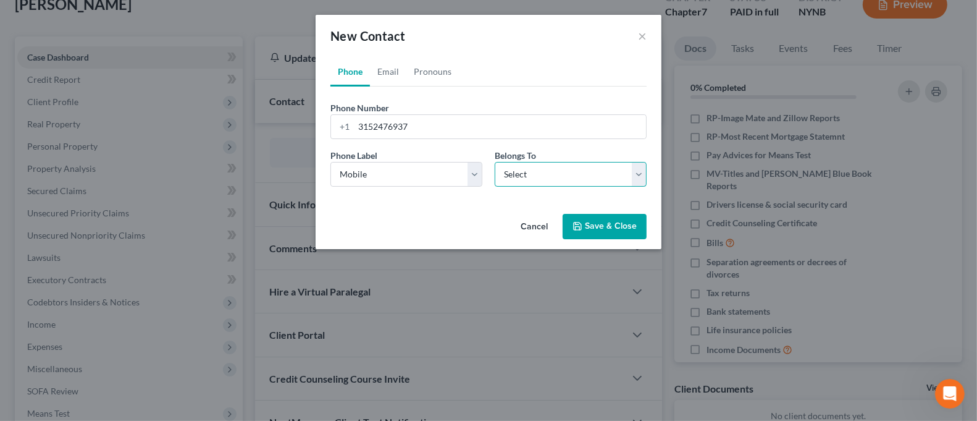
click at [567, 177] on select "Select Client Other" at bounding box center [571, 174] width 152 height 25
drag, startPoint x: 567, startPoint y: 177, endPoint x: 564, endPoint y: 184, distance: 7.8
click at [567, 177] on select "Select Client Other" at bounding box center [571, 174] width 152 height 25
click at [495, 162] on select "Select Client Other" at bounding box center [571, 174] width 152 height 25
drag, startPoint x: 381, startPoint y: 73, endPoint x: 400, endPoint y: 123, distance: 53.6
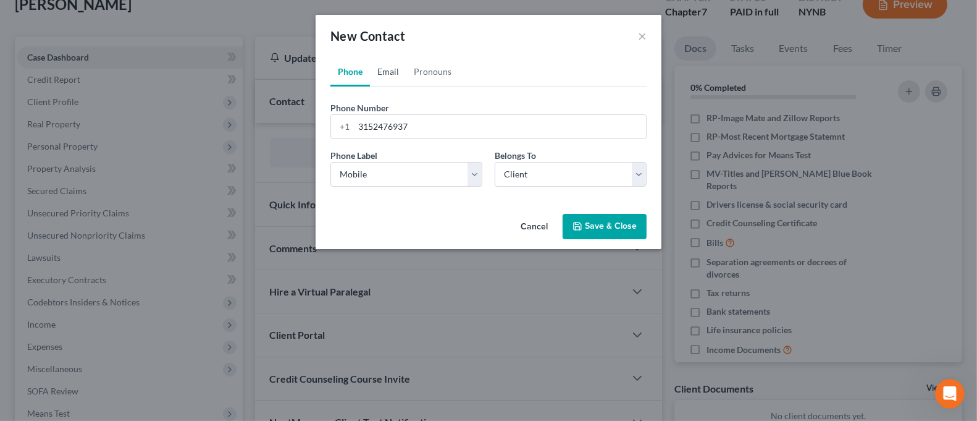
click at [380, 72] on link "Email" at bounding box center [388, 72] width 36 height 30
click at [391, 122] on input "email" at bounding box center [500, 126] width 292 height 23
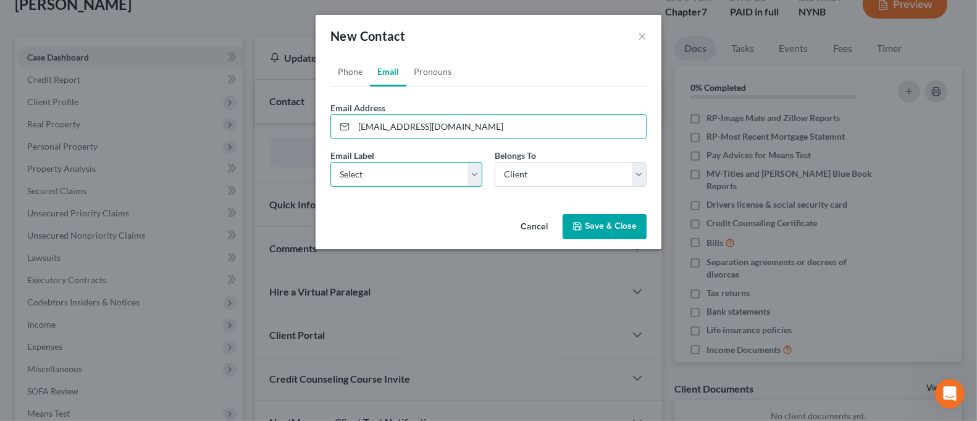
drag, startPoint x: 404, startPoint y: 168, endPoint x: 403, endPoint y: 184, distance: 16.2
click at [404, 169] on select "Select Home Work Other" at bounding box center [406, 174] width 152 height 25
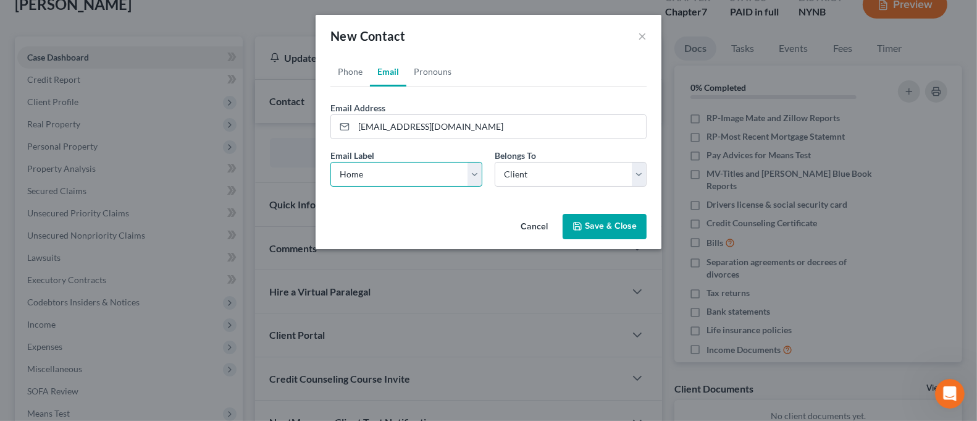
click at [330, 162] on select "Select Home Work Other" at bounding box center [406, 174] width 152 height 25
click at [603, 231] on button "Save & Close" at bounding box center [605, 227] width 84 height 26
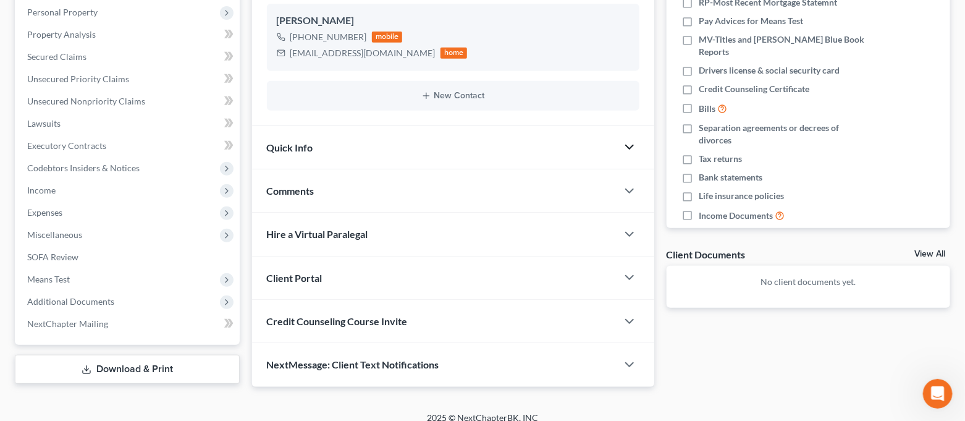
scroll to position [228, 0]
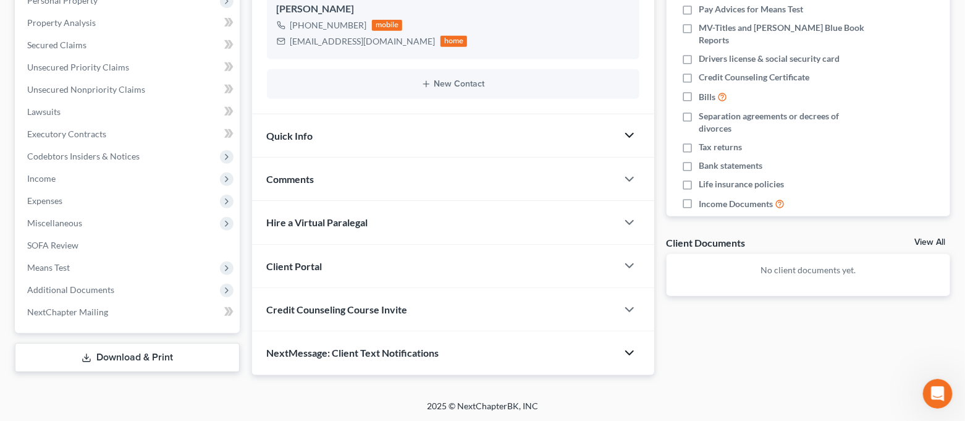
click at [631, 348] on icon "button" at bounding box center [629, 352] width 15 height 15
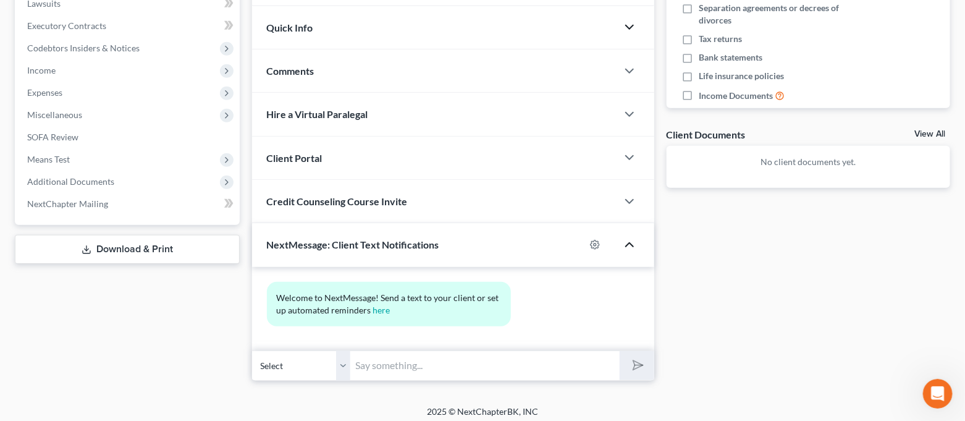
scroll to position [342, 0]
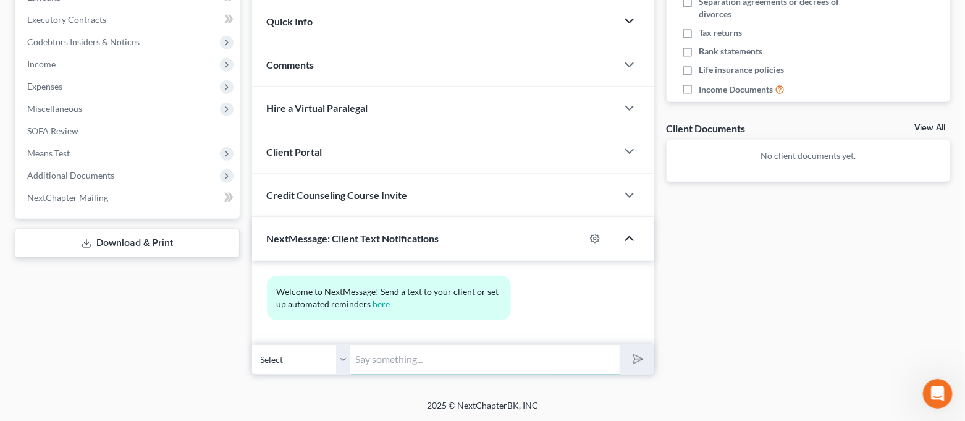
click at [518, 362] on input "text" at bounding box center [485, 359] width 269 height 30
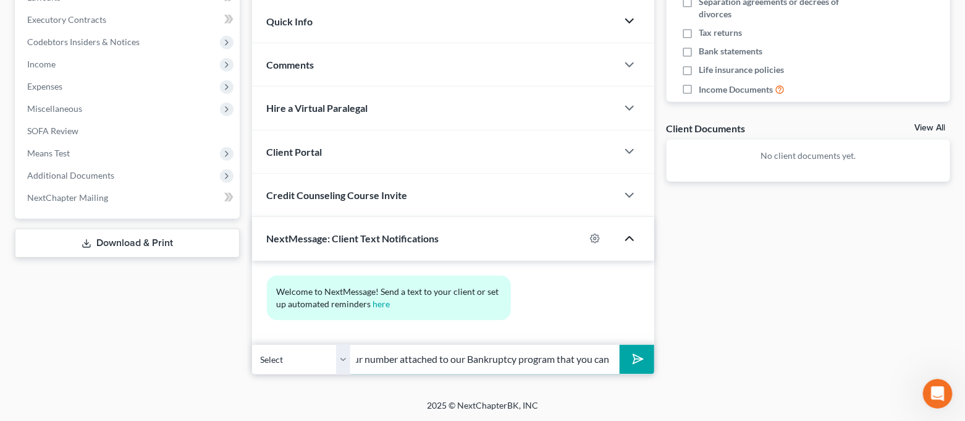
scroll to position [0, 438]
click at [939, 396] on icon "Open Intercom Messenger" at bounding box center [936, 392] width 20 height 20
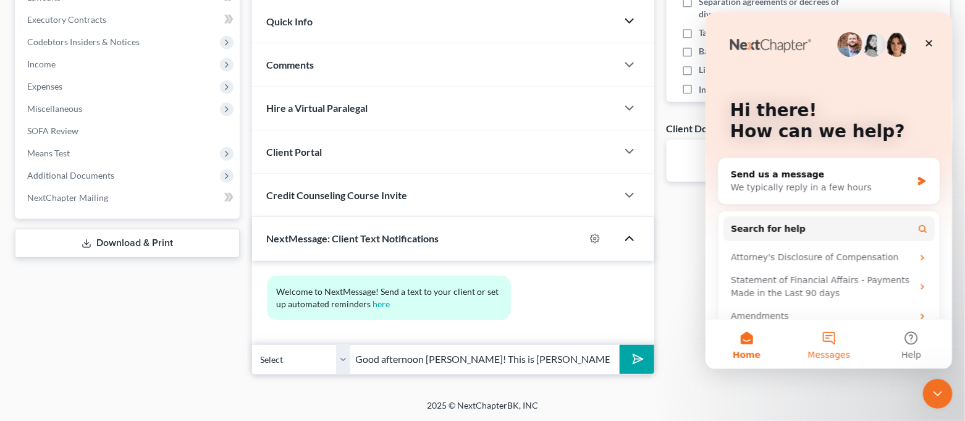
click at [852, 345] on button "Messages" at bounding box center [828, 343] width 82 height 49
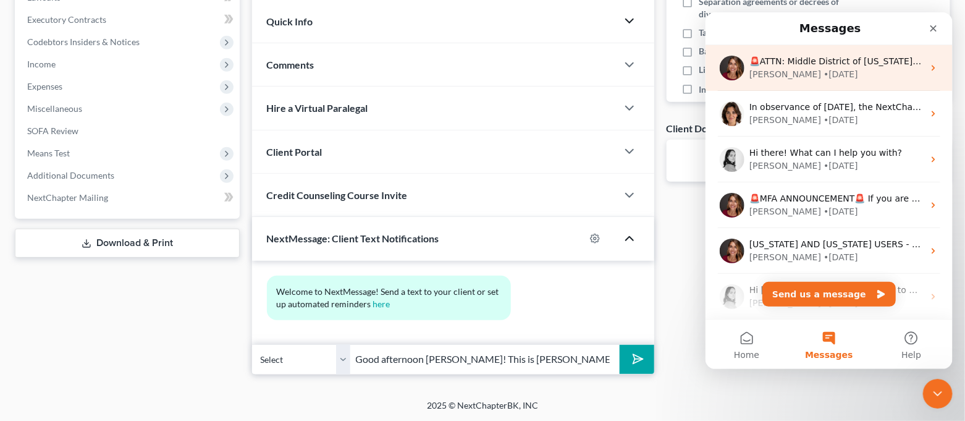
click at [817, 84] on div "🚨ATTN: Middle District of [US_STATE] The court has added a new Credit Counselin…" at bounding box center [828, 68] width 247 height 46
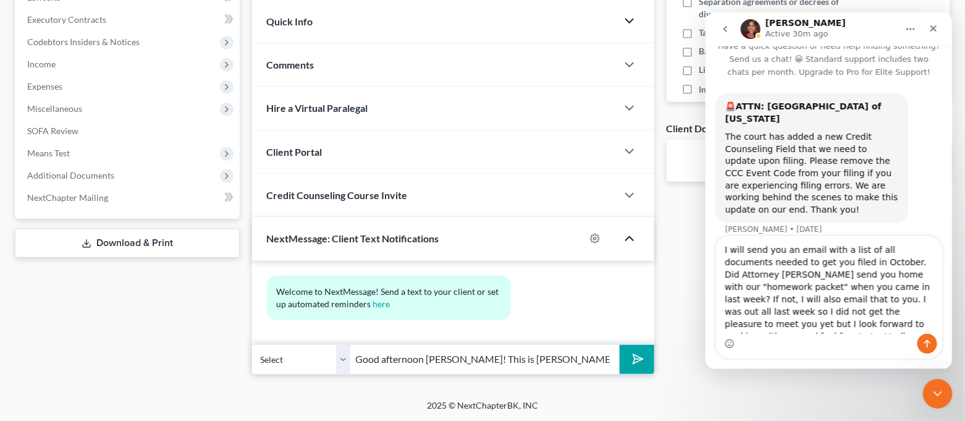
drag, startPoint x: 722, startPoint y: 241, endPoint x: 865, endPoint y: 287, distance: 150.2
click at [865, 287] on textarea "I will send you an email with a list of all documents needed to get you filed i…" at bounding box center [828, 285] width 226 height 98
click at [813, 311] on textarea "I will send you an email with a list of all documents needed to get you filed i…" at bounding box center [828, 285] width 226 height 98
click at [637, 355] on polygon "submit" at bounding box center [636, 358] width 15 height 15
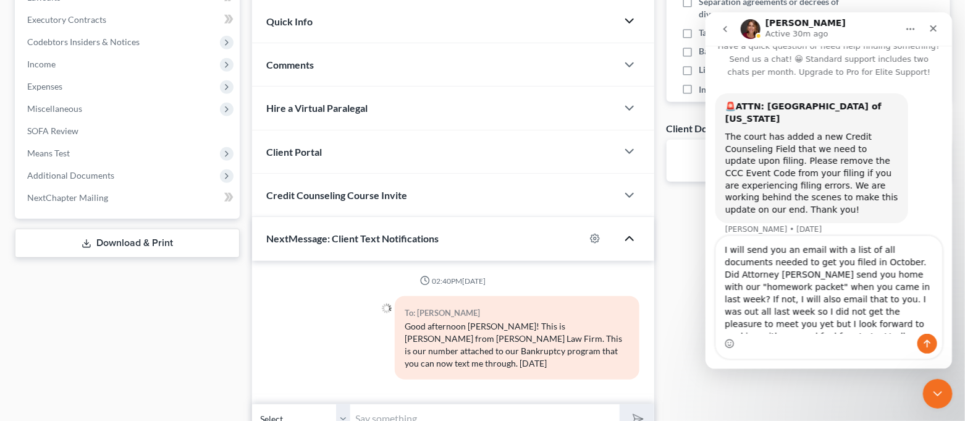
paste input "I will send you an email with a list of all documents needed to get you filed i…"
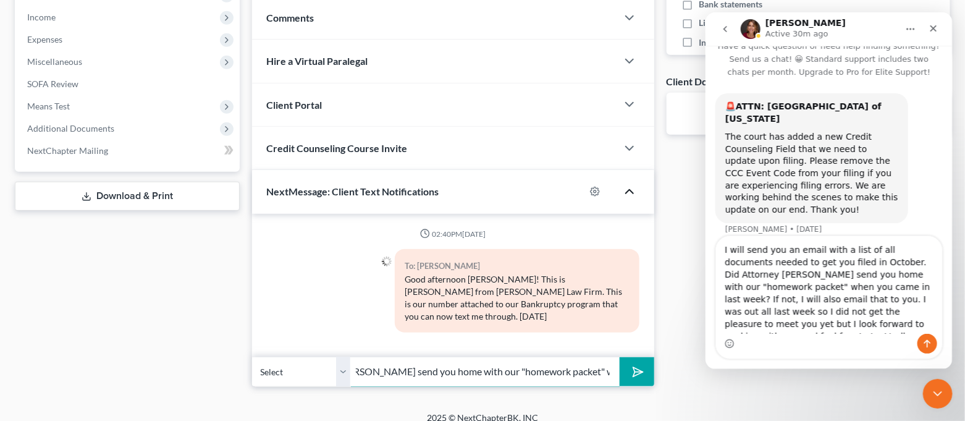
scroll to position [0, 430]
click at [639, 363] on icon "submit" at bounding box center [635, 371] width 17 height 17
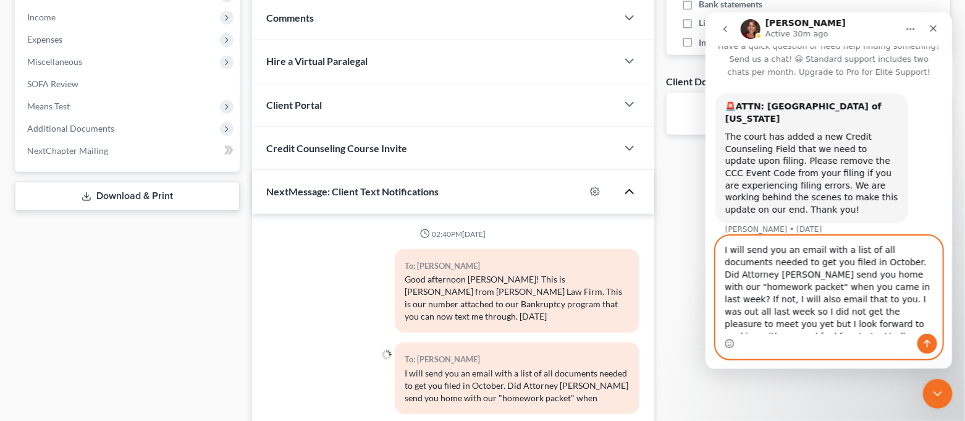
drag, startPoint x: 777, startPoint y: 288, endPoint x: 802, endPoint y: 299, distance: 26.3
click at [801, 299] on textarea "I will send you an email with a list of all documents needed to get you filed i…" at bounding box center [828, 285] width 226 height 98
drag, startPoint x: 806, startPoint y: 300, endPoint x: 792, endPoint y: 296, distance: 14.3
click at [792, 296] on textarea "I will send you an email with a list of all documents needed to get you filed i…" at bounding box center [828, 285] width 226 height 98
drag, startPoint x: 778, startPoint y: 288, endPoint x: 849, endPoint y: 311, distance: 74.4
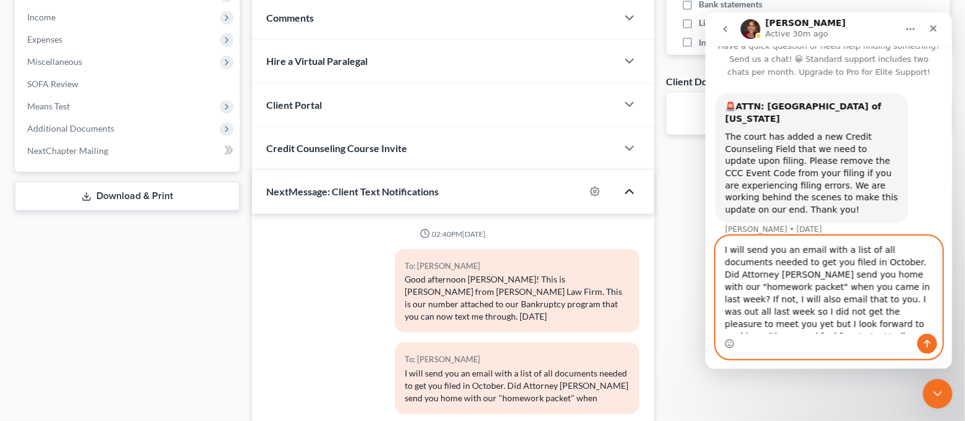
click at [849, 311] on textarea "I will send you an email with a list of all documents needed to get you filed i…" at bounding box center [828, 285] width 226 height 98
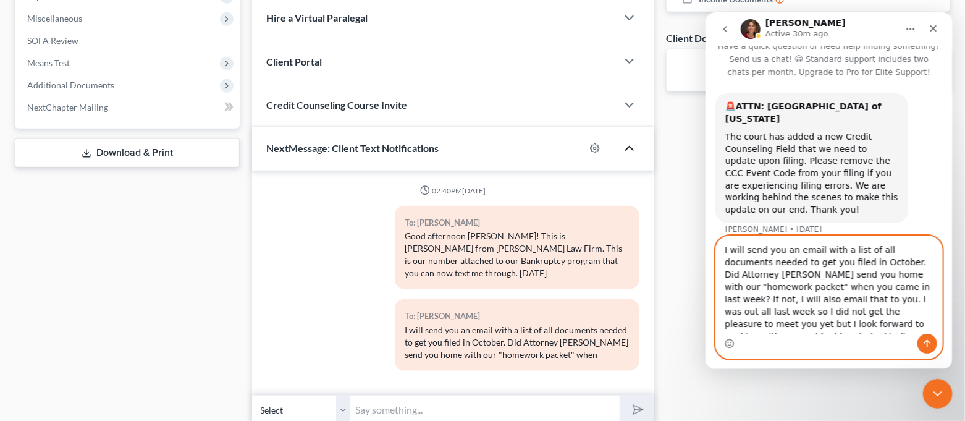
scroll to position [470, 0]
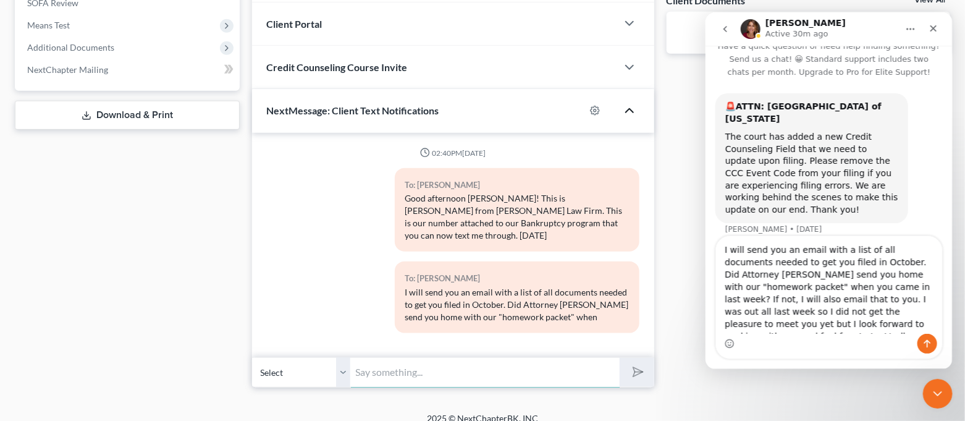
drag, startPoint x: 550, startPoint y: 361, endPoint x: 553, endPoint y: 349, distance: 12.6
click at [550, 362] on input "text" at bounding box center [485, 372] width 269 height 30
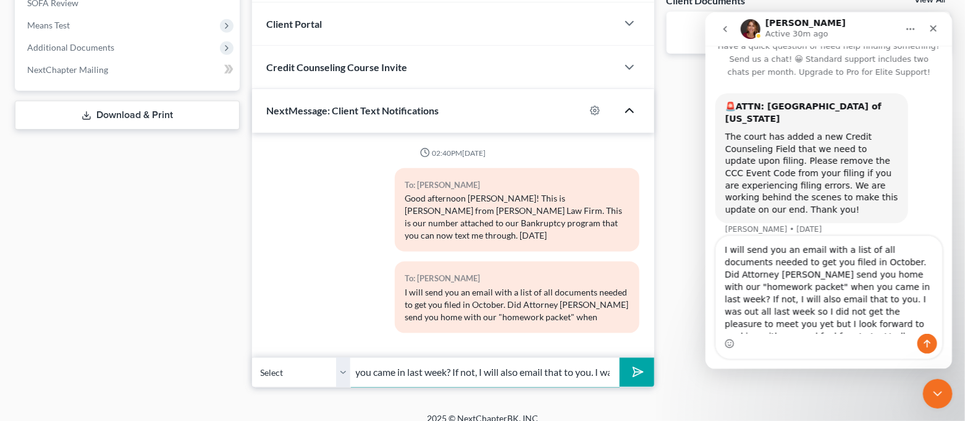
scroll to position [0, 254]
click at [640, 358] on button "submit" at bounding box center [636, 372] width 34 height 29
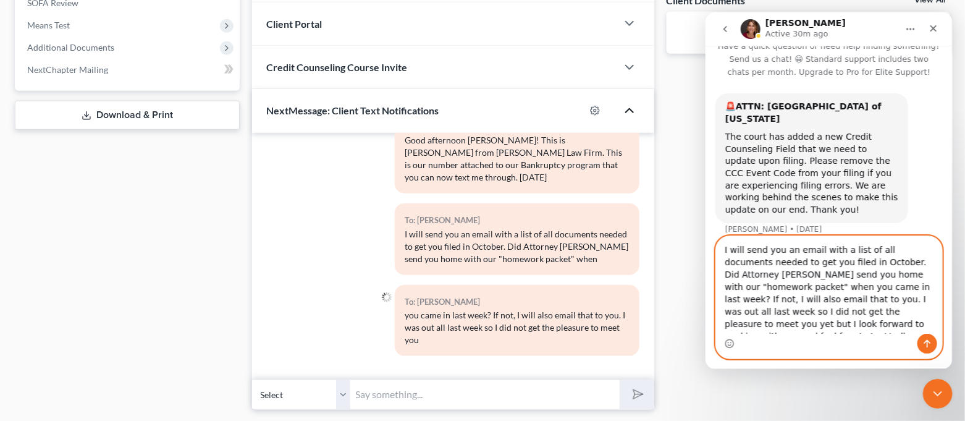
scroll to position [9, 0]
drag, startPoint x: 852, startPoint y: 313, endPoint x: 885, endPoint y: 331, distance: 37.8
click at [885, 331] on textarea "I will send you an email with a list of all documents needed to get you filed i…" at bounding box center [828, 285] width 226 height 98
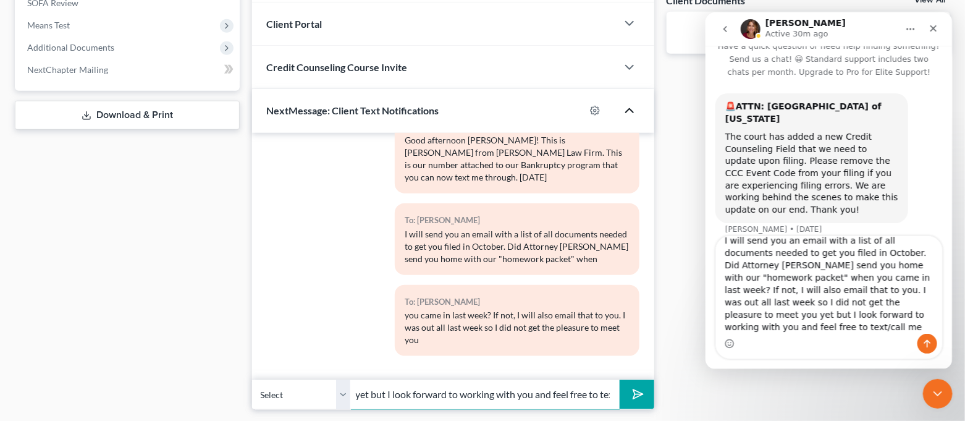
scroll to position [0, 169]
click at [642, 393] on polygon "submit" at bounding box center [636, 394] width 15 height 15
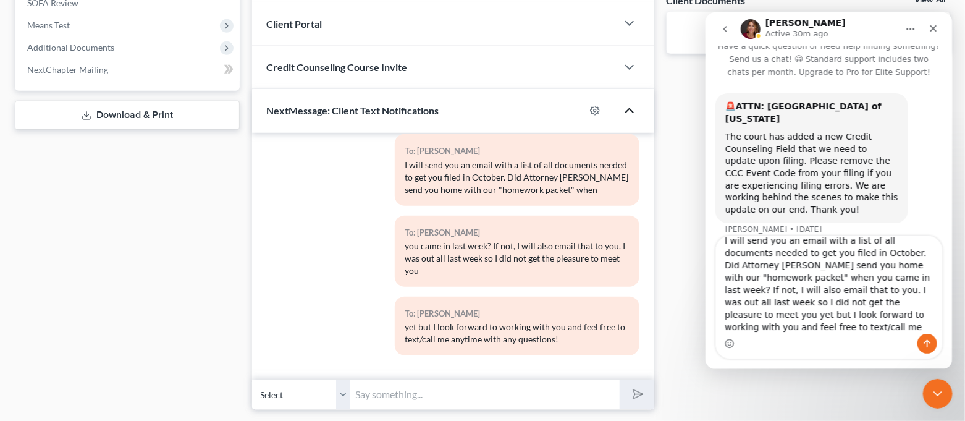
scroll to position [0, 0]
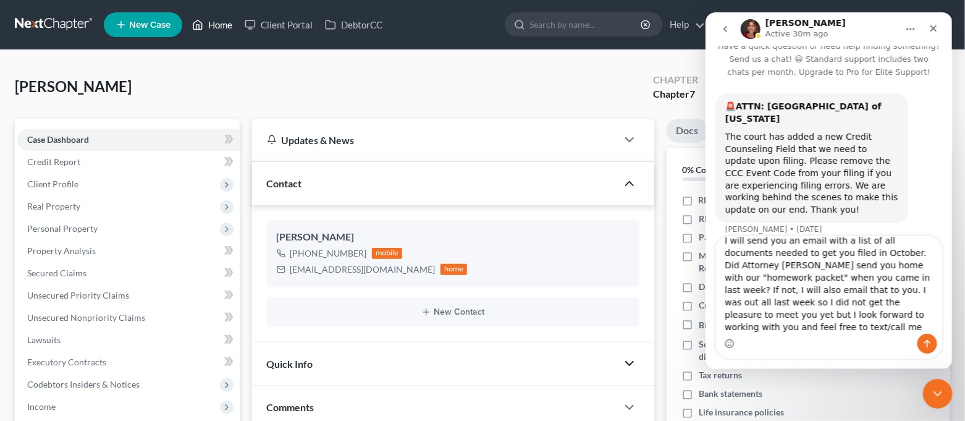
click at [197, 20] on icon at bounding box center [197, 24] width 11 height 15
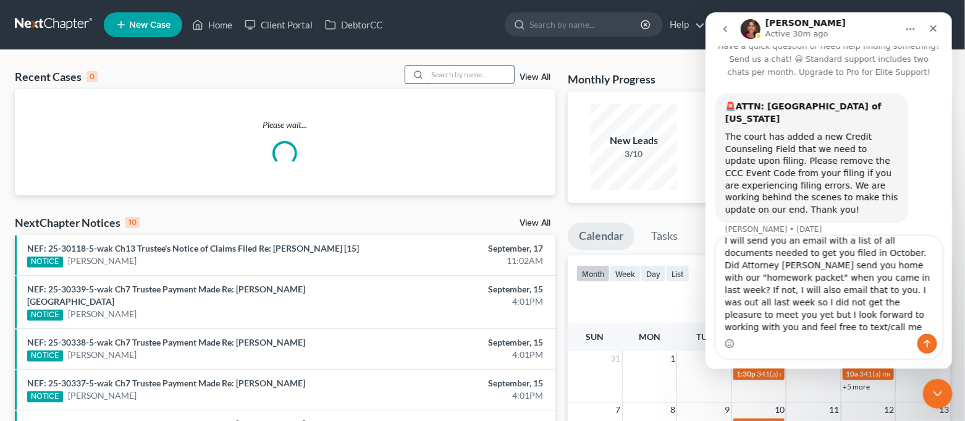
click at [450, 77] on input "search" at bounding box center [470, 74] width 86 height 18
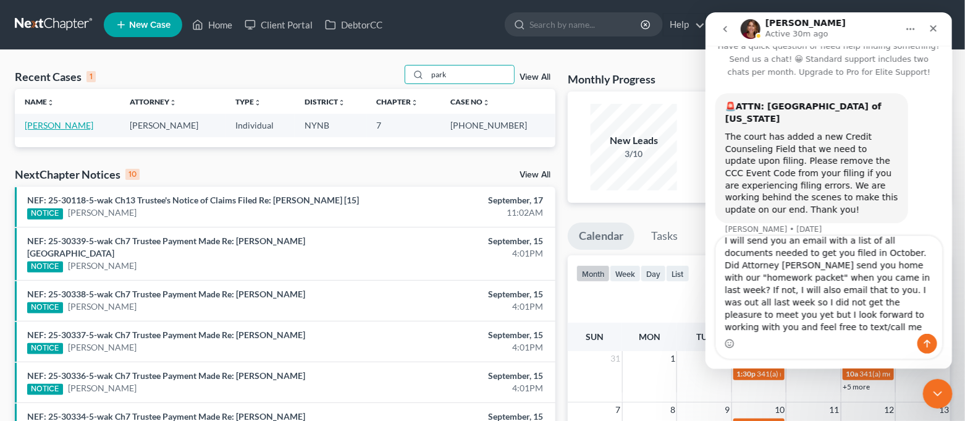
click at [55, 127] on link "[PERSON_NAME]" at bounding box center [59, 125] width 69 height 10
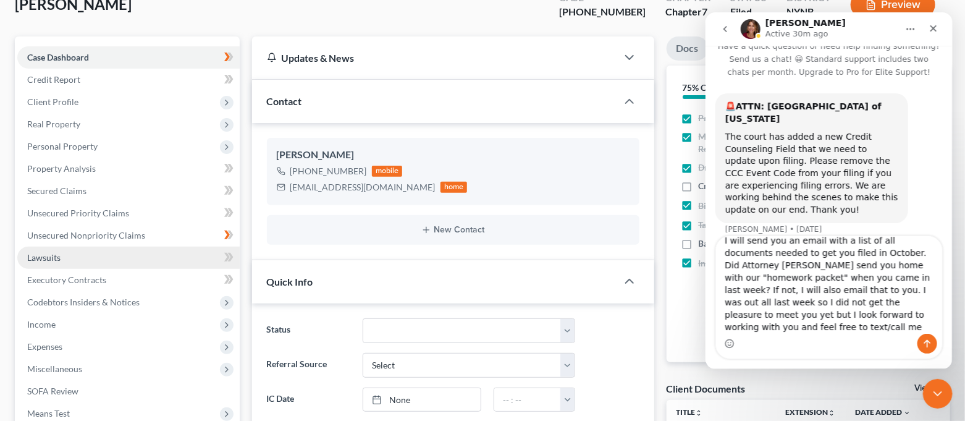
scroll to position [2926, 0]
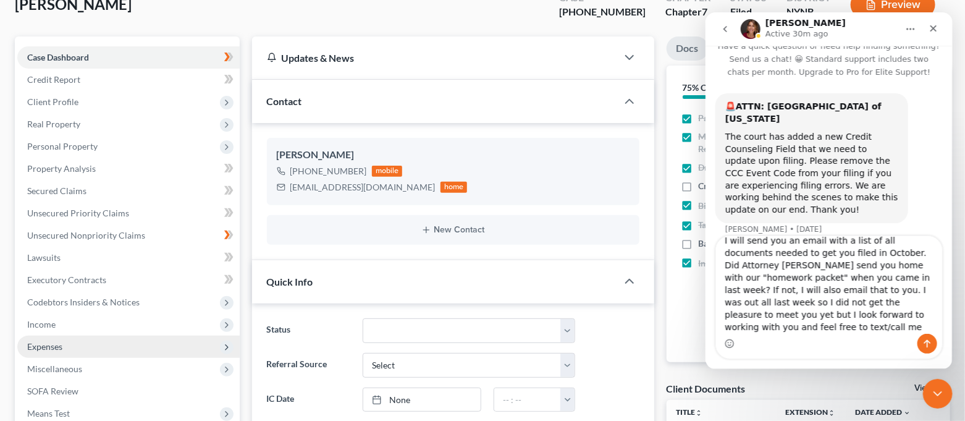
click at [75, 345] on span "Expenses" at bounding box center [128, 346] width 222 height 22
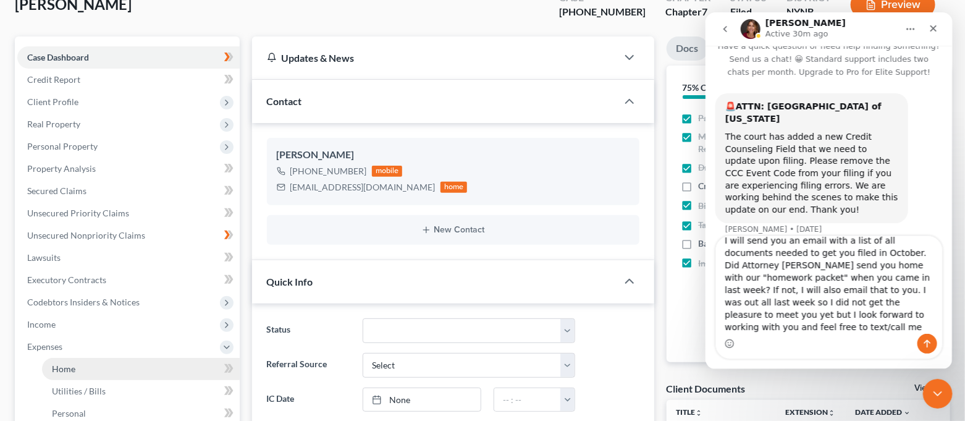
click at [89, 362] on link "Home" at bounding box center [141, 369] width 198 height 22
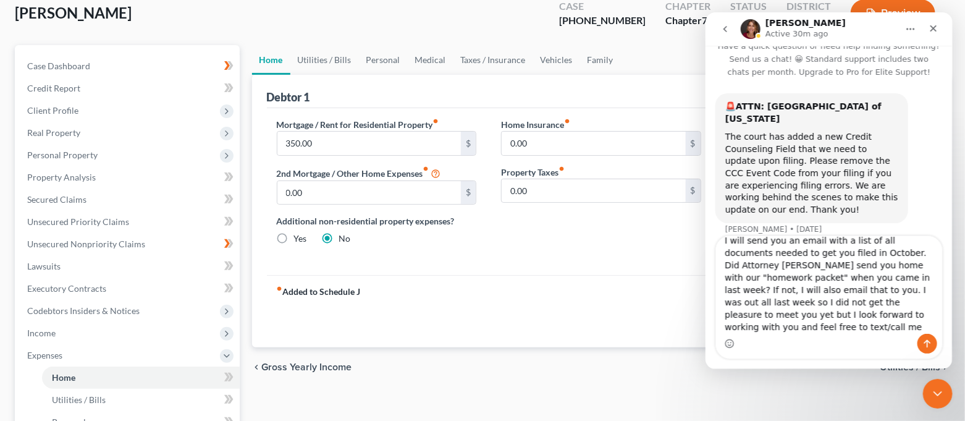
scroll to position [164, 0]
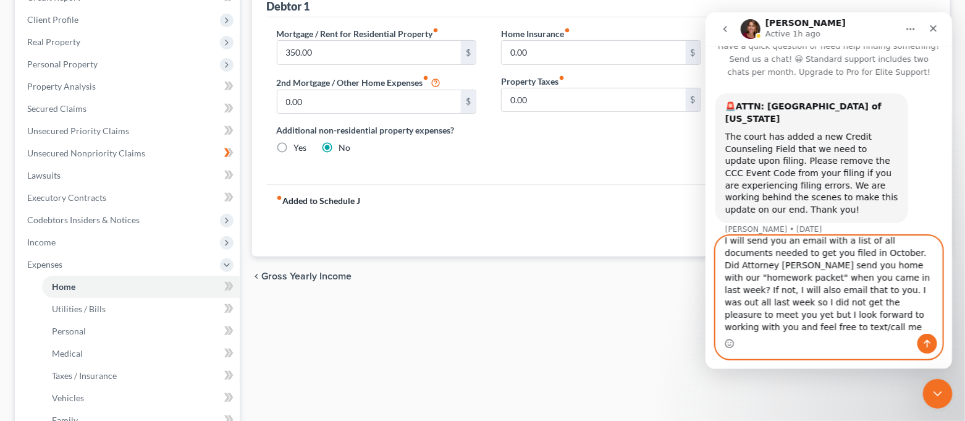
click at [785, 270] on textarea "I will send you an email with a list of all documents needed to get you filed i…" at bounding box center [828, 285] width 226 height 98
drag, startPoint x: 722, startPoint y: 243, endPoint x: 910, endPoint y: 346, distance: 214.2
click at [910, 346] on div "I will send you an email with a list of all documents needed to get you filed i…" at bounding box center [828, 297] width 226 height 122
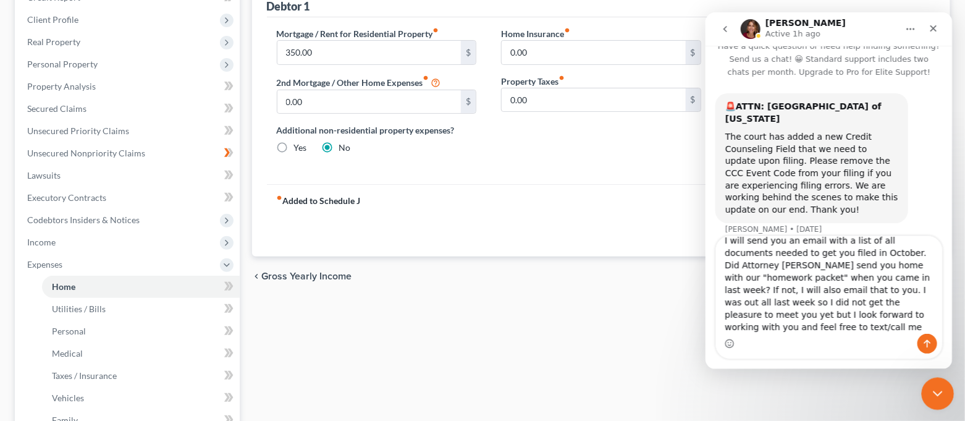
click at [934, 384] on icon "Close Intercom Messenger" at bounding box center [935, 391] width 15 height 15
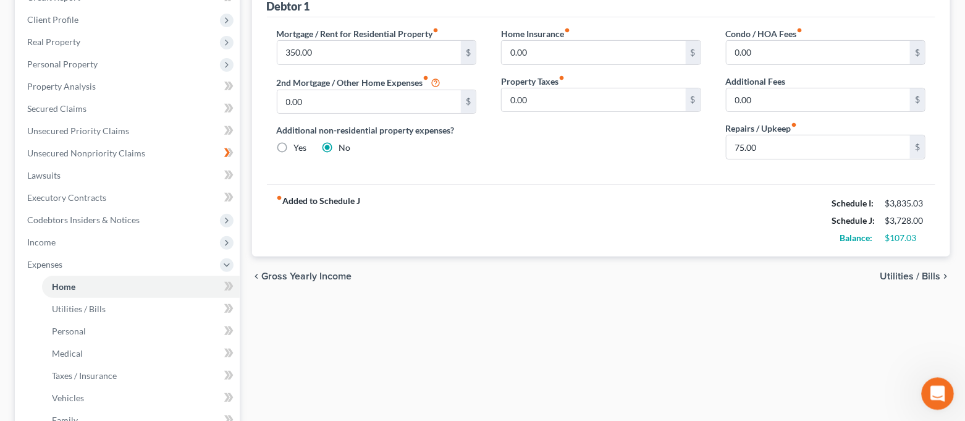
click at [930, 387] on icon "Open Intercom Messenger" at bounding box center [936, 392] width 20 height 20
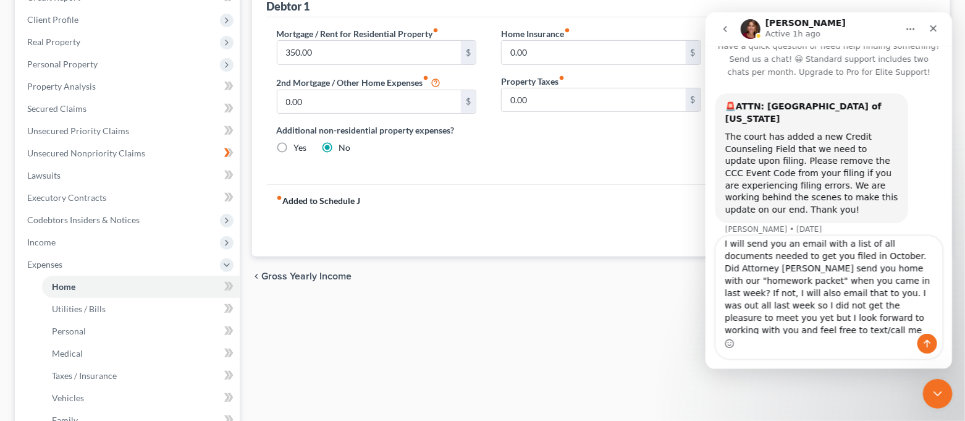
scroll to position [0, 0]
drag, startPoint x: 860, startPoint y: 305, endPoint x: 695, endPoint y: 235, distance: 179.8
click at [705, 235] on html "[PERSON_NAME] Active 1h ago Have a quick question or need help finding somethin…" at bounding box center [828, 190] width 247 height 356
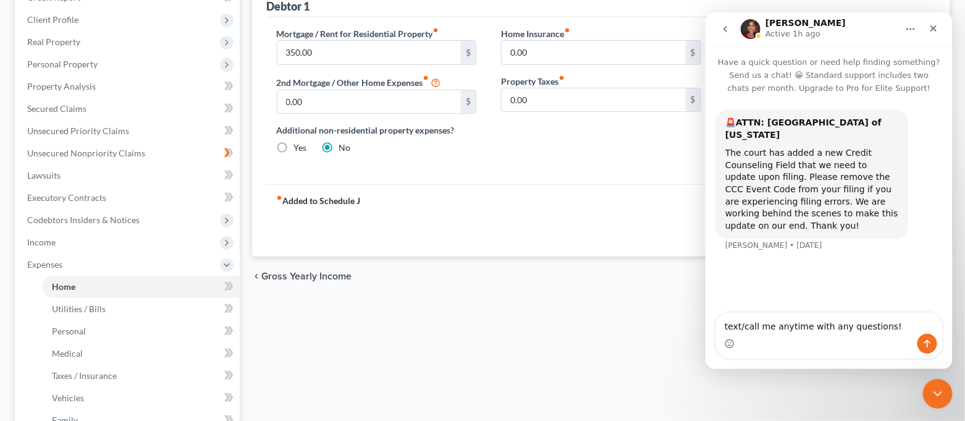
drag, startPoint x: 886, startPoint y: 327, endPoint x: 677, endPoint y: 318, distance: 208.9
click at [705, 318] on html "[PERSON_NAME] Active 1h ago Have a quick question or need help finding somethin…" at bounding box center [828, 190] width 247 height 356
click at [930, 380] on div "Close Intercom Messenger" at bounding box center [936, 392] width 30 height 30
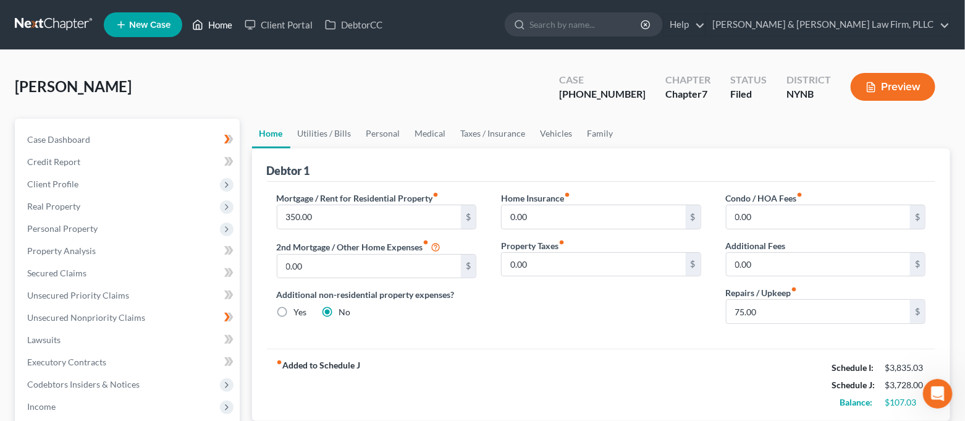
click at [217, 26] on link "Home" at bounding box center [212, 25] width 52 height 22
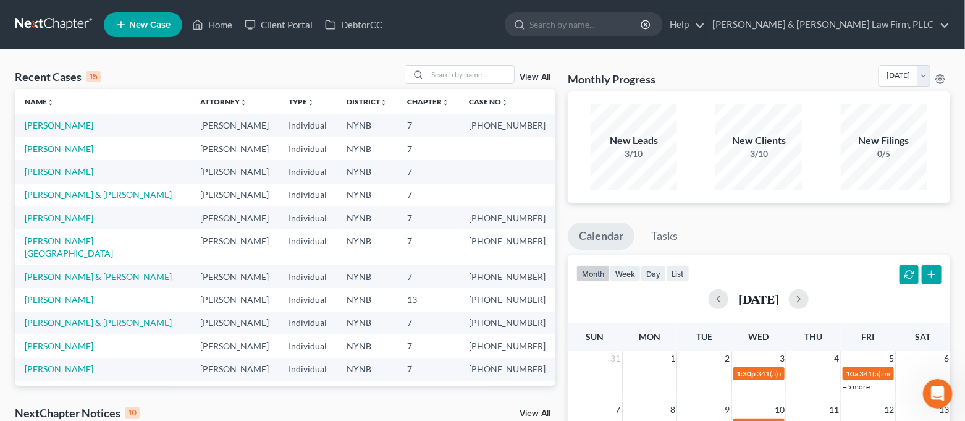
click at [51, 150] on link "[PERSON_NAME]" at bounding box center [59, 148] width 69 height 10
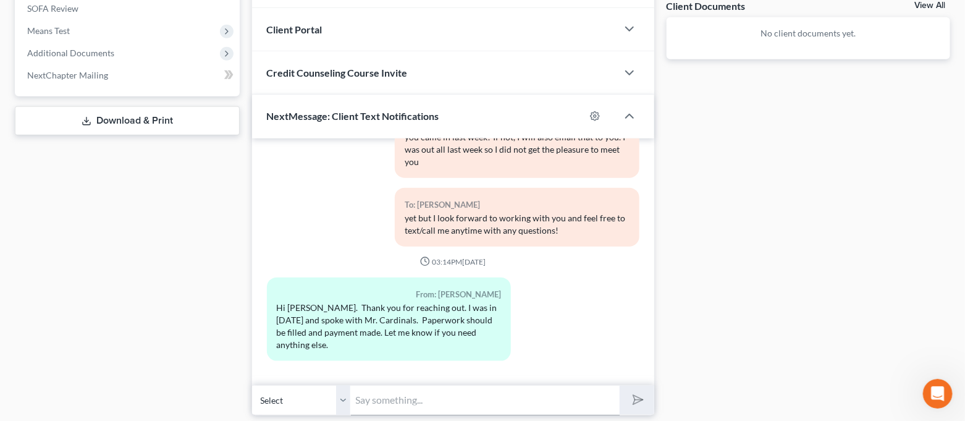
scroll to position [504, 0]
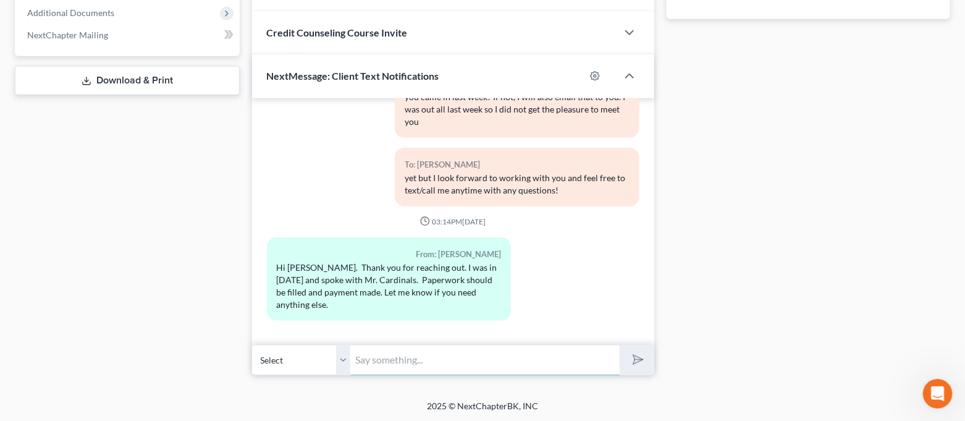
click at [466, 353] on input "text" at bounding box center [485, 360] width 269 height 30
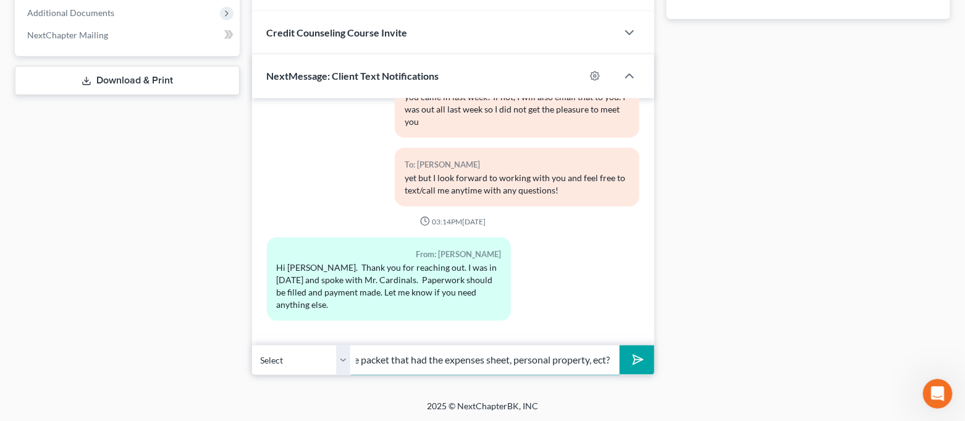
scroll to position [0, 419]
click at [619, 345] on button "submit" at bounding box center [636, 359] width 34 height 29
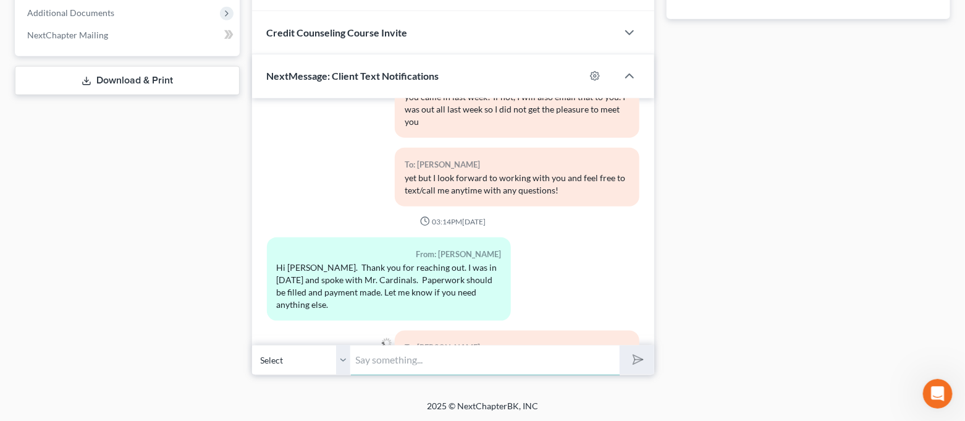
scroll to position [322, 0]
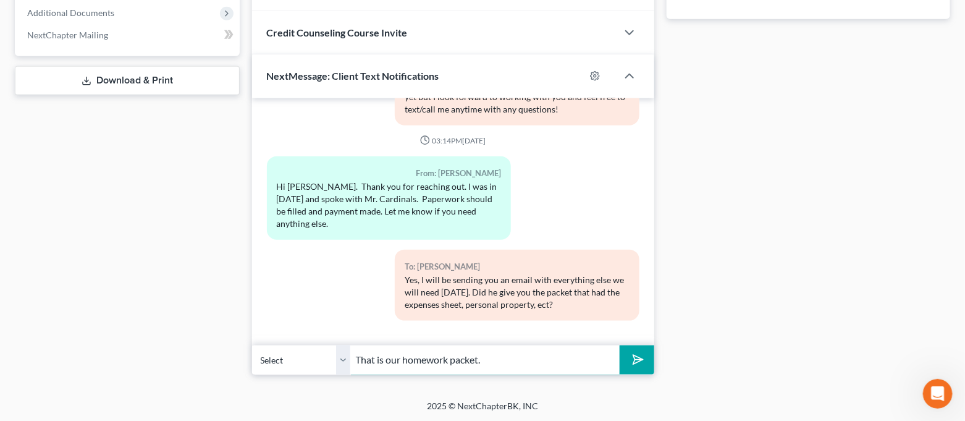
click at [619, 345] on button "submit" at bounding box center [636, 359] width 34 height 29
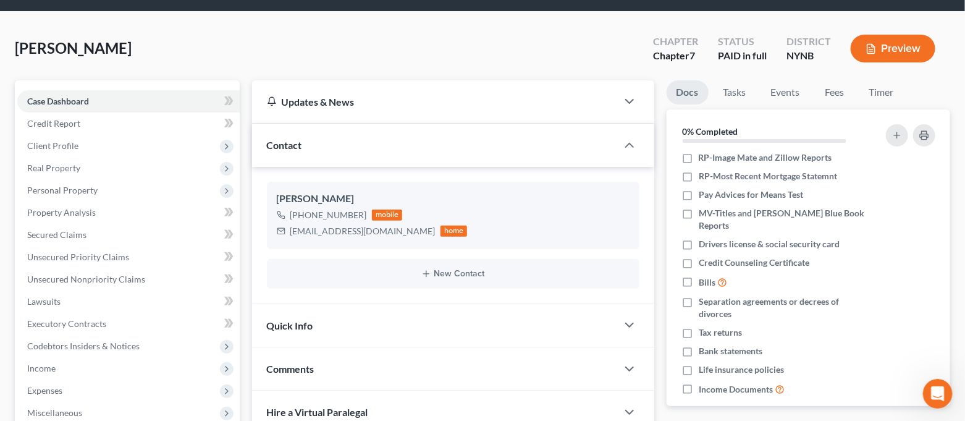
scroll to position [0, 0]
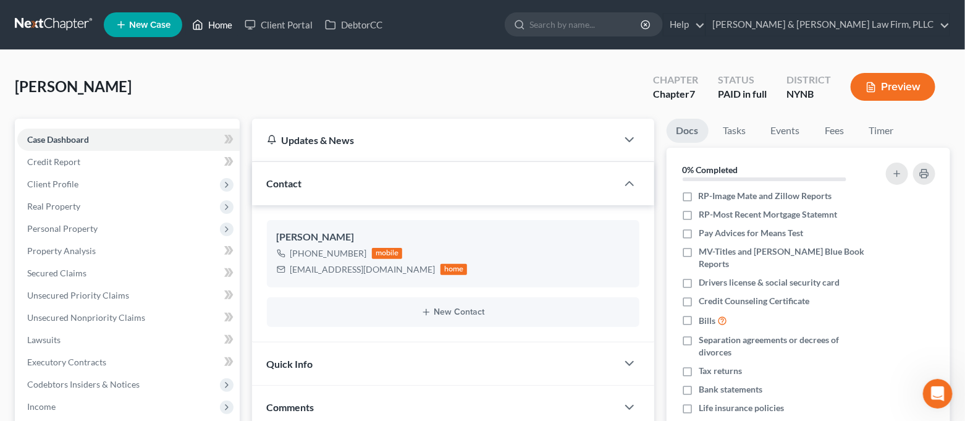
drag, startPoint x: 206, startPoint y: 24, endPoint x: 219, endPoint y: 0, distance: 27.4
click at [206, 24] on link "Home" at bounding box center [212, 25] width 52 height 22
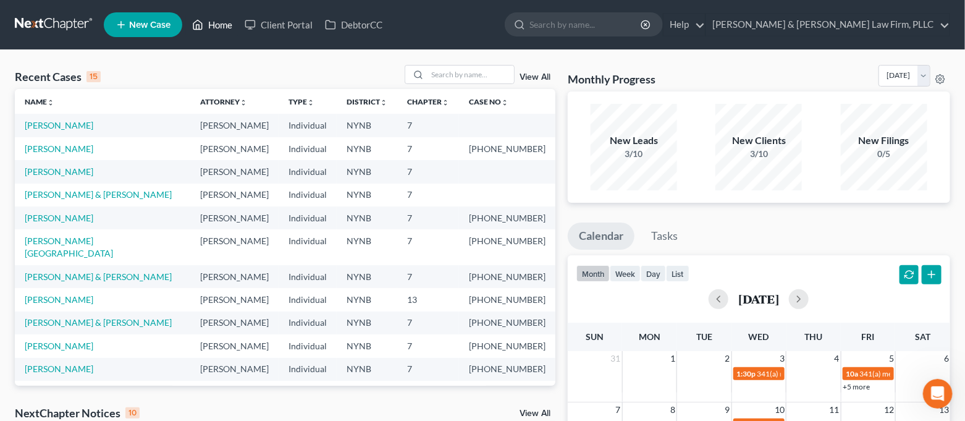
click at [221, 28] on link "Home" at bounding box center [212, 25] width 52 height 22
click at [79, 124] on link "[PERSON_NAME]" at bounding box center [59, 125] width 69 height 10
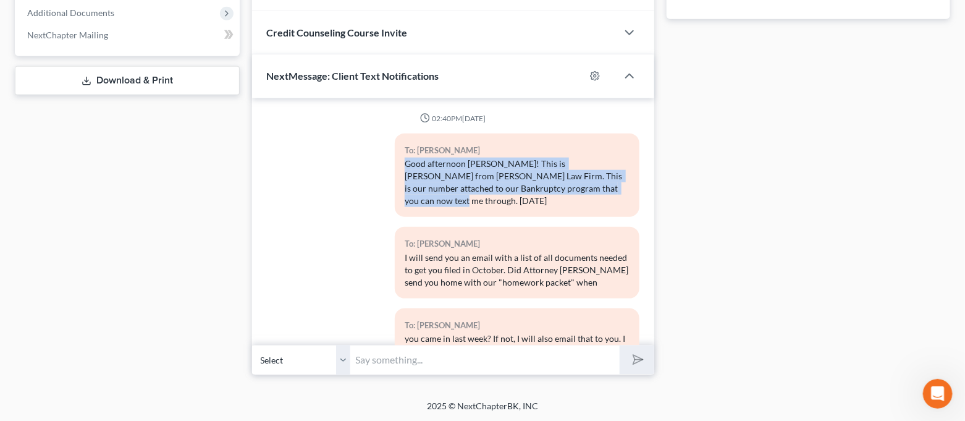
drag, startPoint x: 400, startPoint y: 162, endPoint x: 609, endPoint y: 188, distance: 210.4
click at [609, 188] on div "Good afternoon [PERSON_NAME]! This is [PERSON_NAME] from [PERSON_NAME] Law Firm…" at bounding box center [516, 181] width 224 height 49
copy div "Good afternoon [PERSON_NAME]! This is [PERSON_NAME] from [PERSON_NAME] Law Firm…"
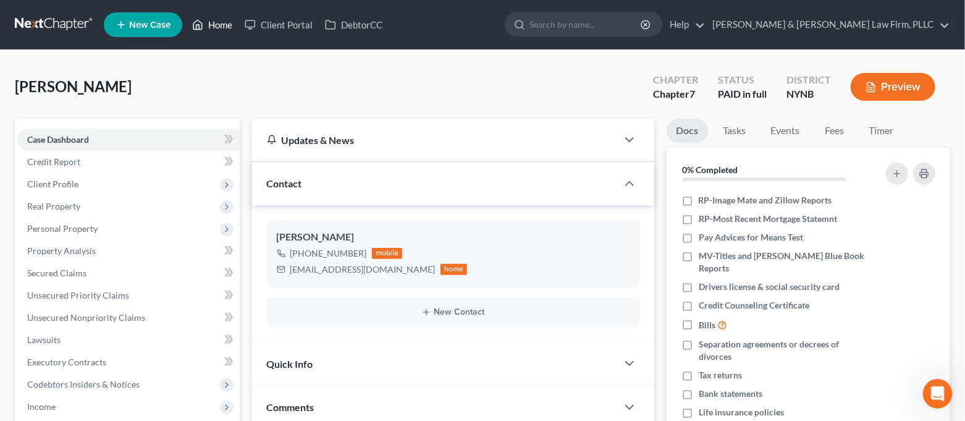
click at [198, 28] on icon at bounding box center [197, 24] width 11 height 15
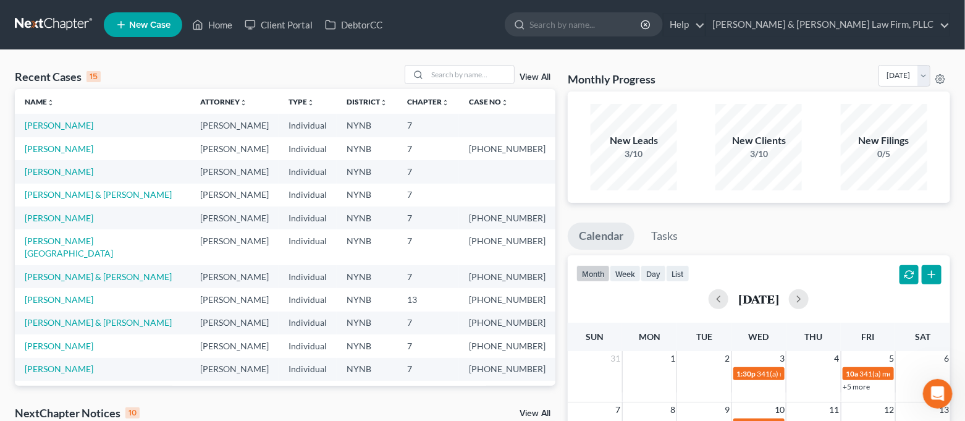
click at [143, 30] on link "New Case" at bounding box center [143, 24] width 78 height 25
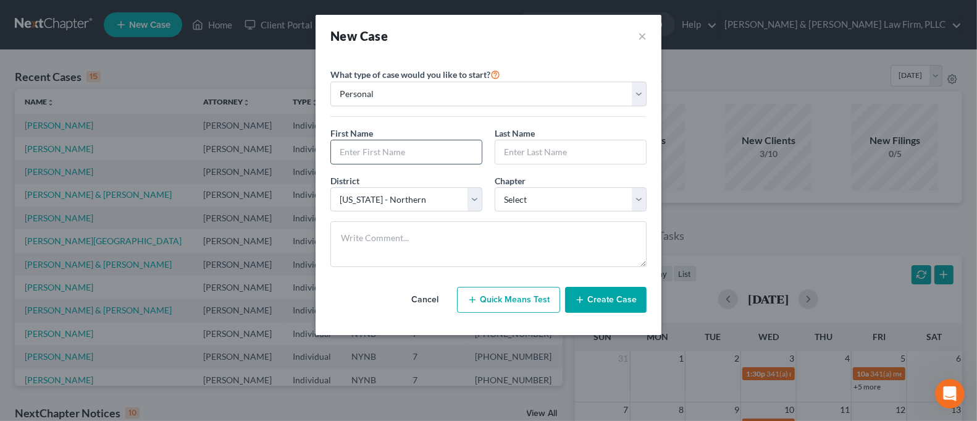
click at [397, 154] on input "text" at bounding box center [406, 151] width 151 height 23
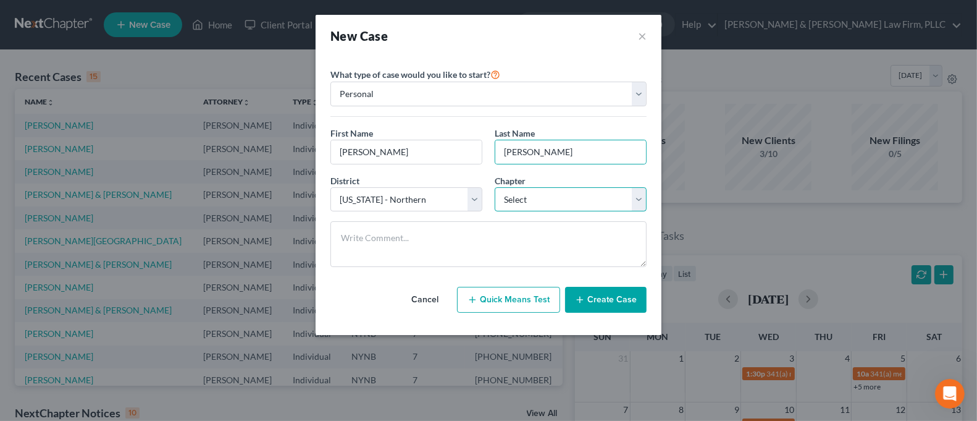
click at [522, 190] on select "Select 7 11 12 13" at bounding box center [571, 199] width 152 height 25
click at [495, 187] on select "Select 7 11 12 13" at bounding box center [571, 199] width 152 height 25
click at [585, 299] on icon "button" at bounding box center [580, 300] width 10 height 10
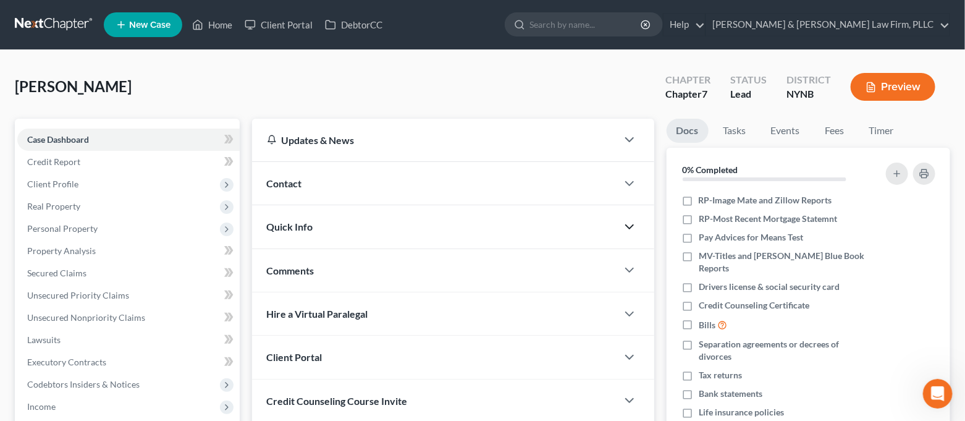
click at [627, 227] on polyline "button" at bounding box center [629, 227] width 7 height 4
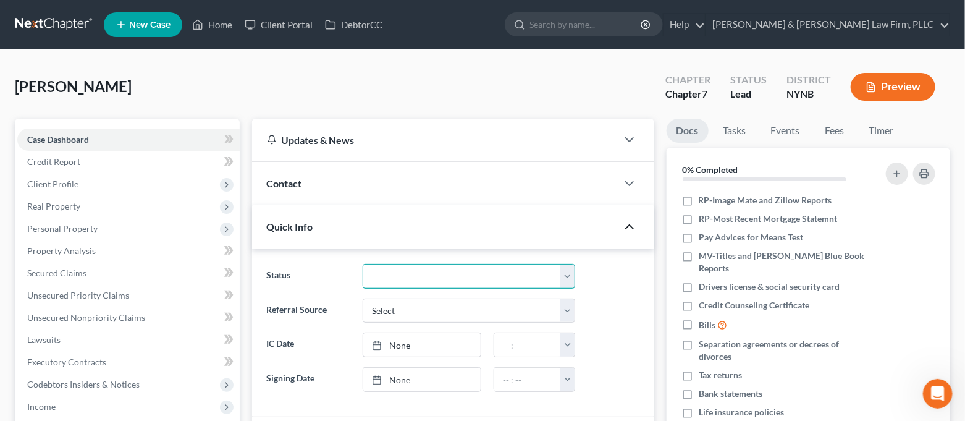
drag, startPoint x: 508, startPoint y: 275, endPoint x: 495, endPoint y: 264, distance: 17.1
click at [508, 275] on select "CLOSED Discharged and Closed Filed and POST-341-Waitinng for Confirmation Filed…" at bounding box center [468, 276] width 212 height 25
select select "6"
click at [362, 264] on select "CLOSED Discharged and Closed Filed and POST-341-Waitinng for Confirmation Filed…" at bounding box center [468, 276] width 212 height 25
click at [626, 228] on icon "button" at bounding box center [629, 226] width 15 height 15
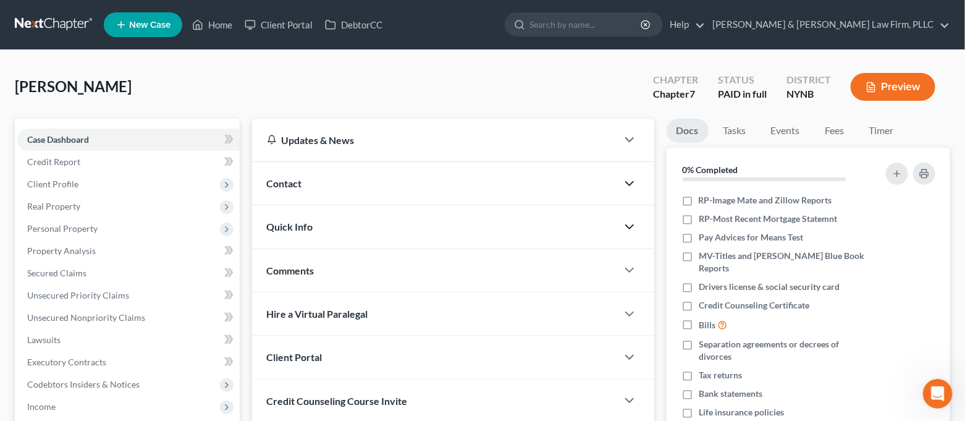
click at [632, 180] on icon "button" at bounding box center [629, 183] width 15 height 15
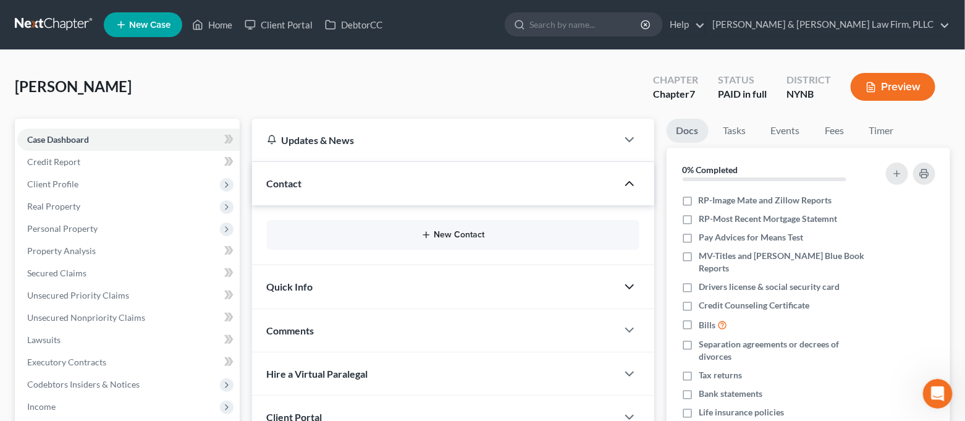
click at [461, 237] on button "New Contact" at bounding box center [453, 235] width 353 height 10
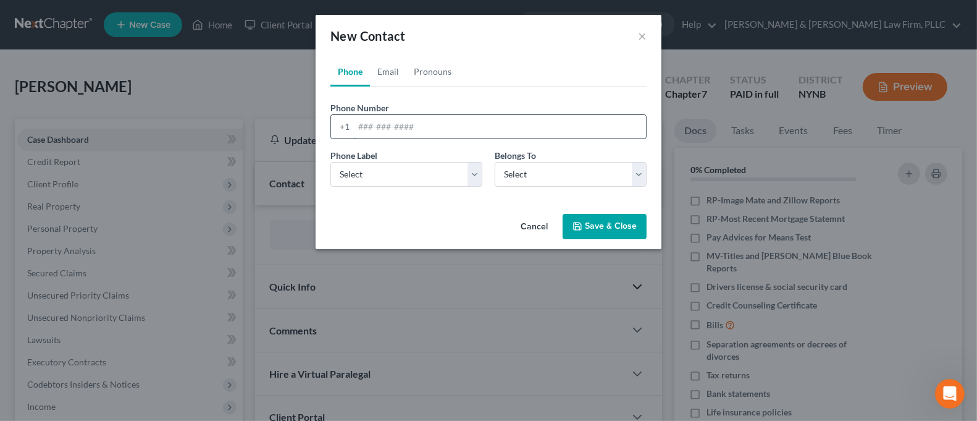
click at [378, 121] on input "tel" at bounding box center [500, 126] width 292 height 23
type input "3155691348"
drag, startPoint x: 395, startPoint y: 165, endPoint x: 395, endPoint y: 183, distance: 17.9
click at [395, 165] on select "Select Mobile Home Work Other" at bounding box center [406, 174] width 152 height 25
select select "0"
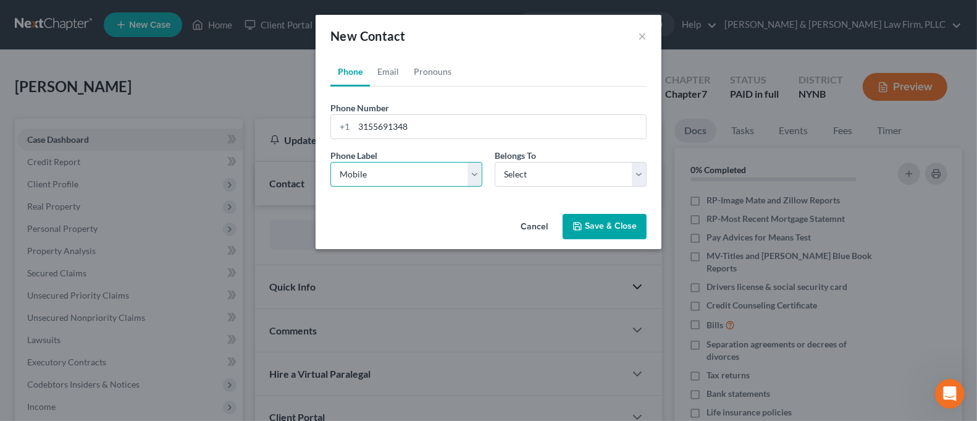
click at [330, 162] on select "Select Mobile Home Work Other" at bounding box center [406, 174] width 152 height 25
drag, startPoint x: 541, startPoint y: 175, endPoint x: 542, endPoint y: 183, distance: 8.1
click at [542, 175] on select "Select Client Other" at bounding box center [571, 174] width 152 height 25
select select "0"
click at [495, 162] on select "Select Client Other" at bounding box center [571, 174] width 152 height 25
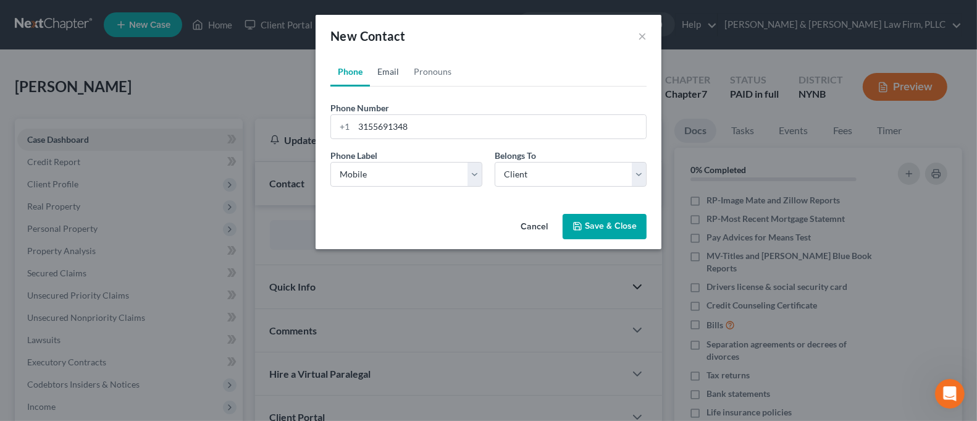
drag, startPoint x: 391, startPoint y: 72, endPoint x: 393, endPoint y: 87, distance: 15.0
click at [390, 72] on link "Email" at bounding box center [388, 72] width 36 height 30
click at [398, 132] on input "email" at bounding box center [500, 126] width 292 height 23
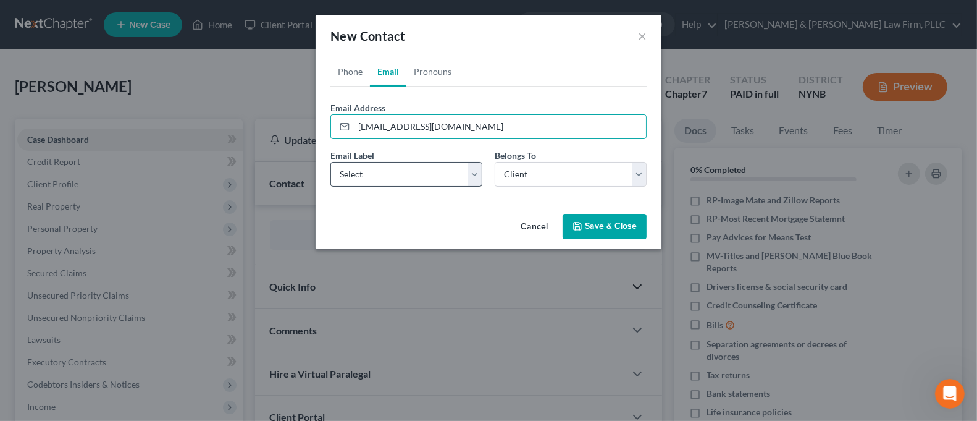
type input "samfarruggio99@icloud.com"
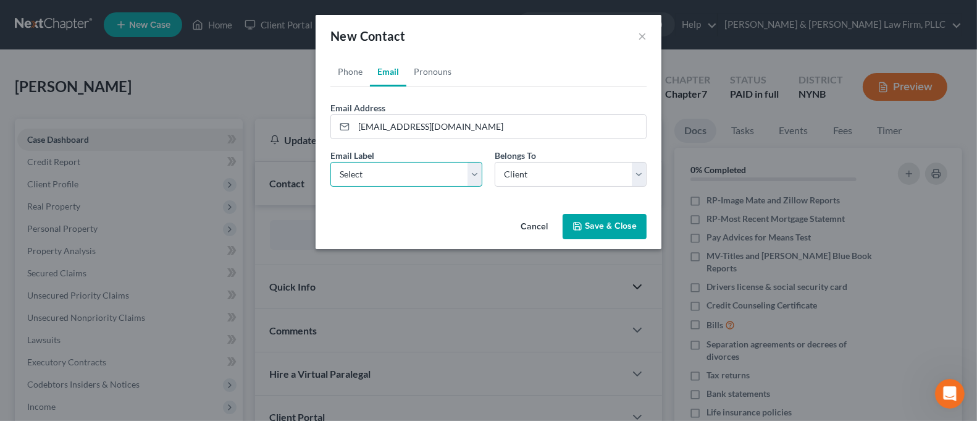
drag, startPoint x: 400, startPoint y: 172, endPoint x: 400, endPoint y: 183, distance: 11.7
click at [400, 172] on select "Select Home Work Other" at bounding box center [406, 174] width 152 height 25
select select "0"
click at [330, 162] on select "Select Home Work Other" at bounding box center [406, 174] width 152 height 25
click at [579, 227] on icon "button" at bounding box center [577, 226] width 10 height 10
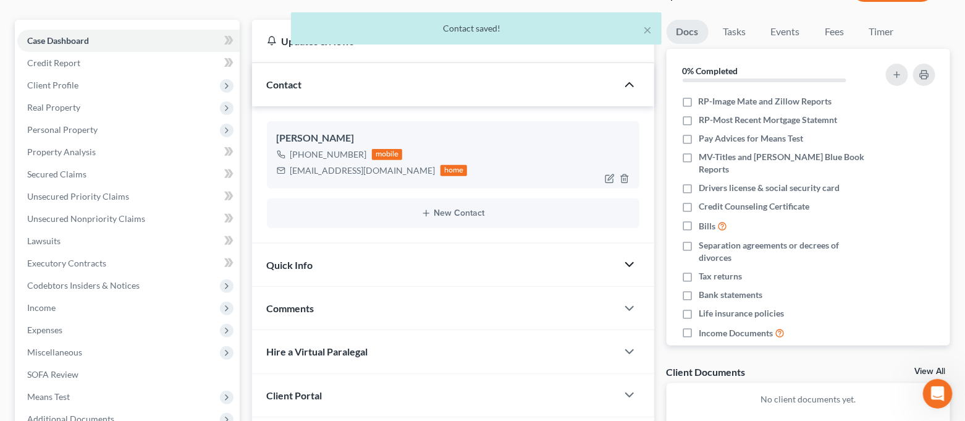
scroll to position [228, 0]
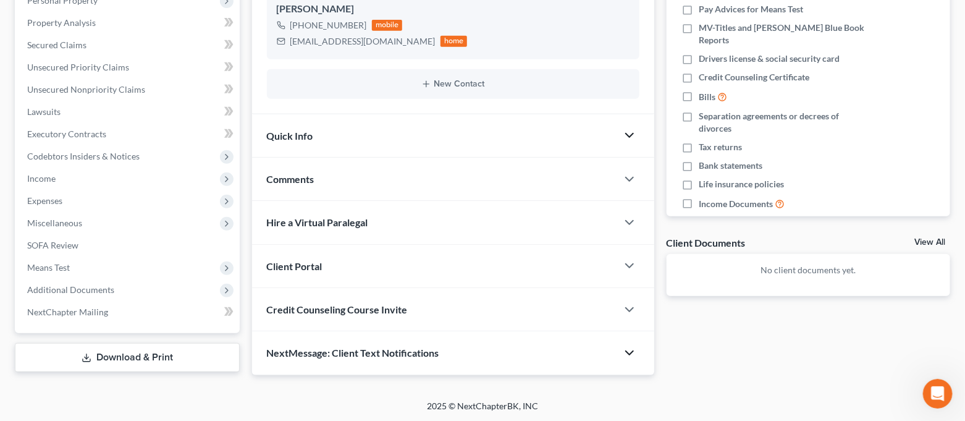
click at [634, 358] on icon "button" at bounding box center [629, 352] width 15 height 15
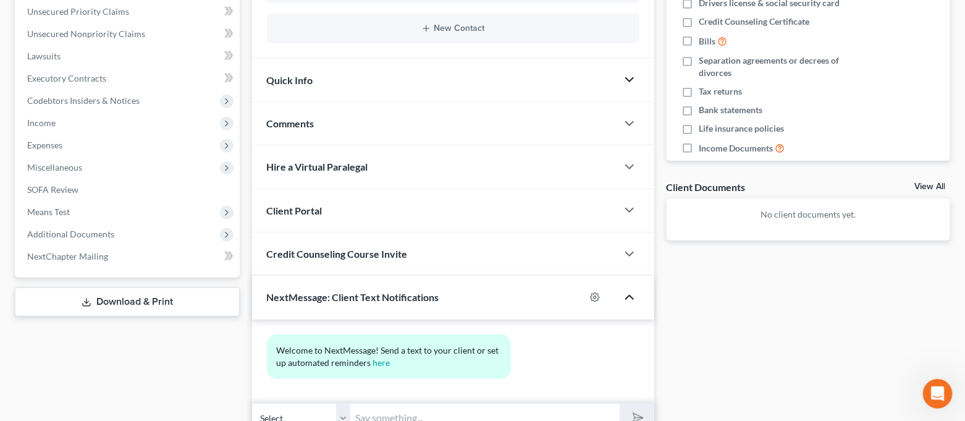
scroll to position [342, 0]
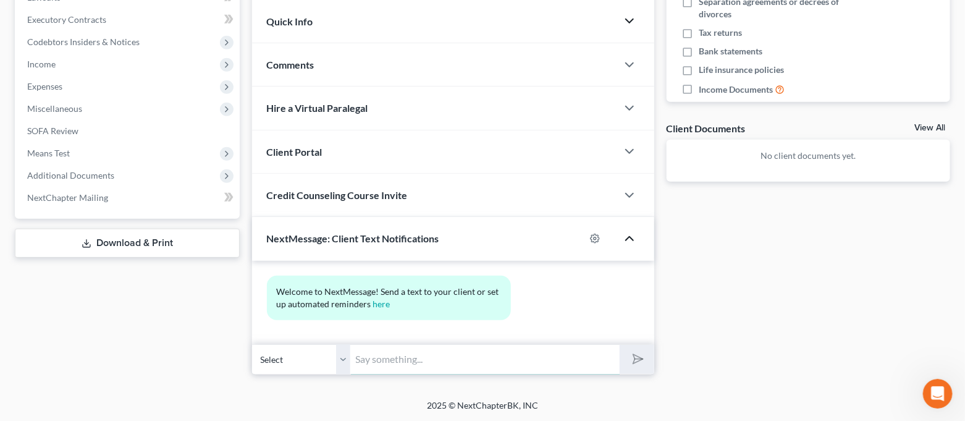
paste input "Good afternoon [PERSON_NAME]! This is [PERSON_NAME] from [PERSON_NAME] Law Firm…"
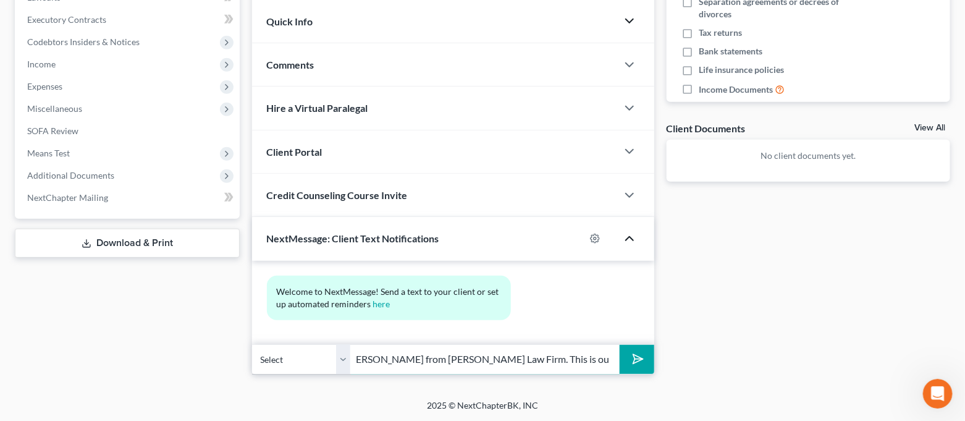
scroll to position [0, 0]
drag, startPoint x: 493, startPoint y: 357, endPoint x: 321, endPoint y: 362, distance: 172.4
click at [321, 362] on div "Select +1 (315) 569-1348 - Sam Farruggio Good afternoon Eric! This is Sarah fro…" at bounding box center [453, 359] width 402 height 29
click at [442, 359] on input "Good afternoon [PERSON_NAME]! This is [PERSON_NAME] from [PERSON_NAME] Law Firm…" at bounding box center [485, 359] width 269 height 30
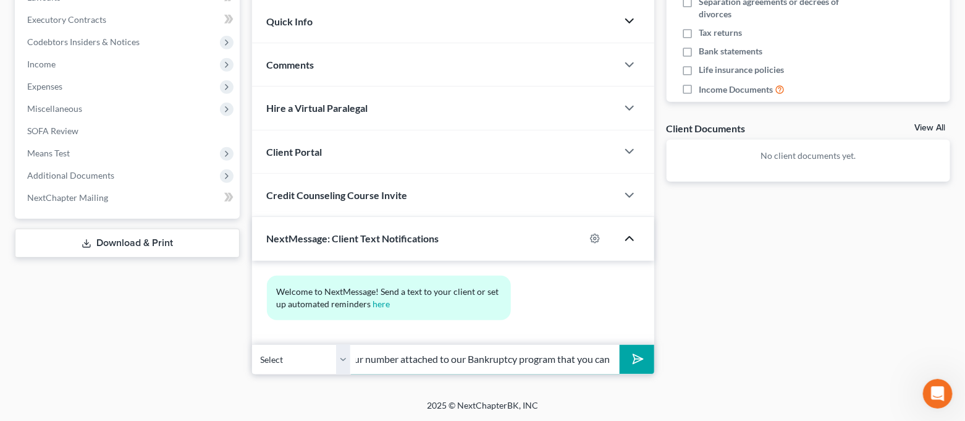
drag, startPoint x: 476, startPoint y: 359, endPoint x: 648, endPoint y: 395, distance: 175.2
click at [648, 395] on div "Farruggio, Sam Upgraded Chapter Chapter 7 Status PAID in full District NYNB Pre…" at bounding box center [482, 53] width 965 height 691
click at [602, 361] on input "Good afternoon Sam! This is Sarah from Cardinale Law Firm. This is our number a…" at bounding box center [485, 359] width 269 height 30
type input "Good afternoon Sam! This is Sarah from Cardinale Law Firm. This is our number a…"
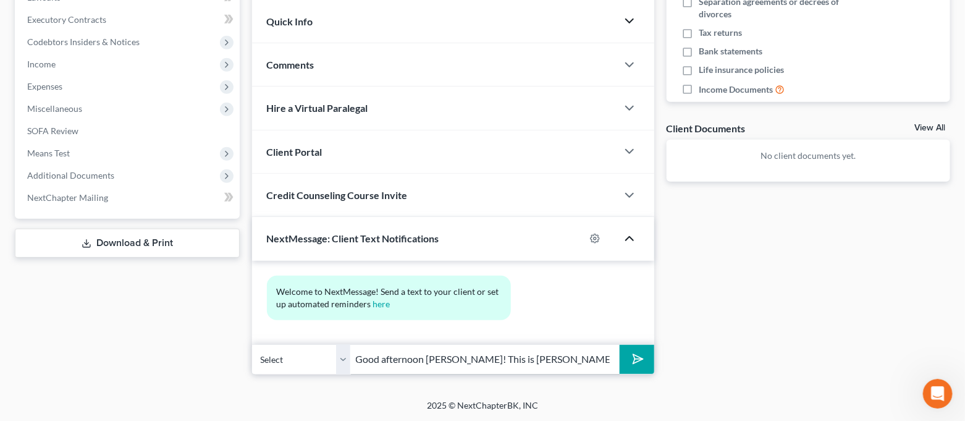
drag, startPoint x: 651, startPoint y: 354, endPoint x: 513, endPoint y: 363, distance: 138.0
click at [651, 354] on button "submit" at bounding box center [636, 359] width 34 height 29
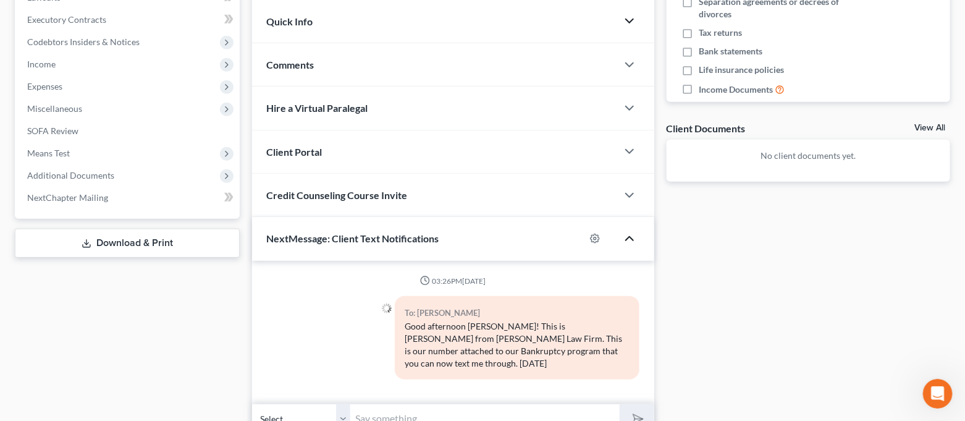
paste input "I will send you an email with a list of all documents needed to get you filed i…"
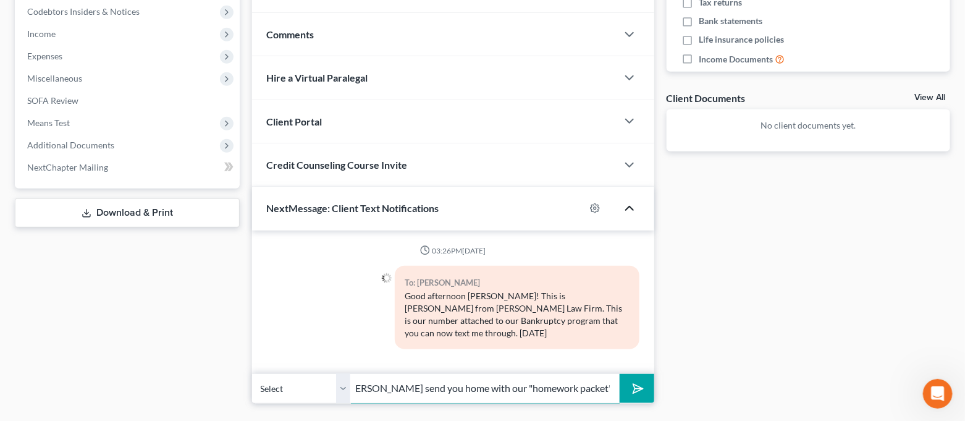
scroll to position [389, 0]
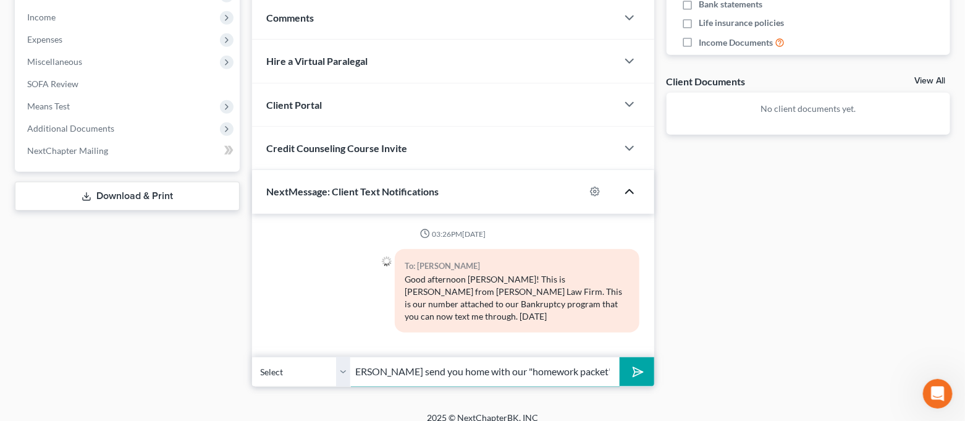
type input "I will send you an email with a list of all documents needed to get you filed i…"
click at [640, 357] on button "submit" at bounding box center [636, 371] width 34 height 29
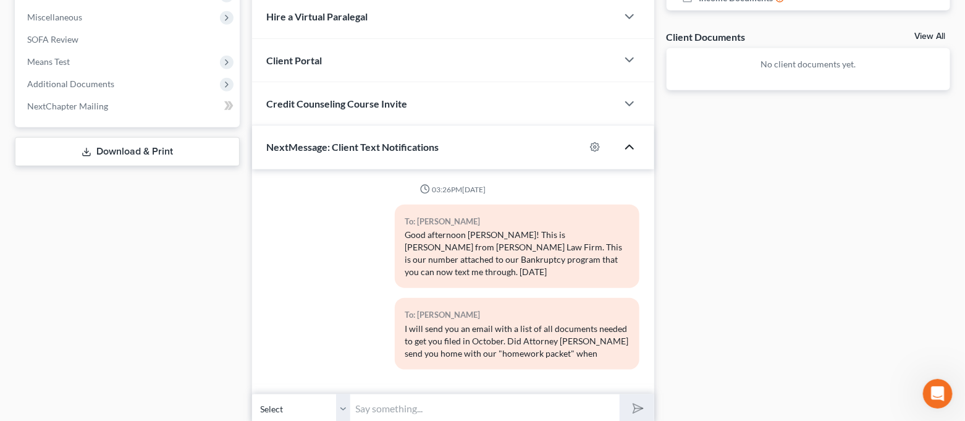
scroll to position [470, 0]
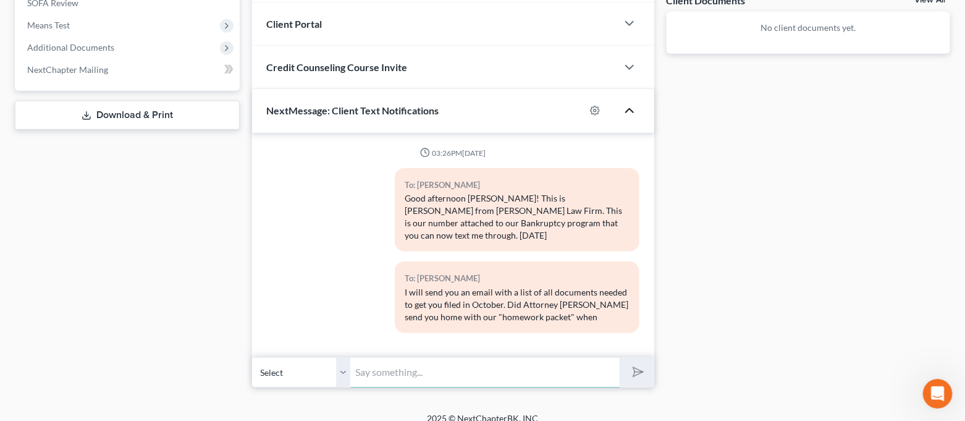
paste input "you came in last week? If not, I will also email that to you. I was out all las…"
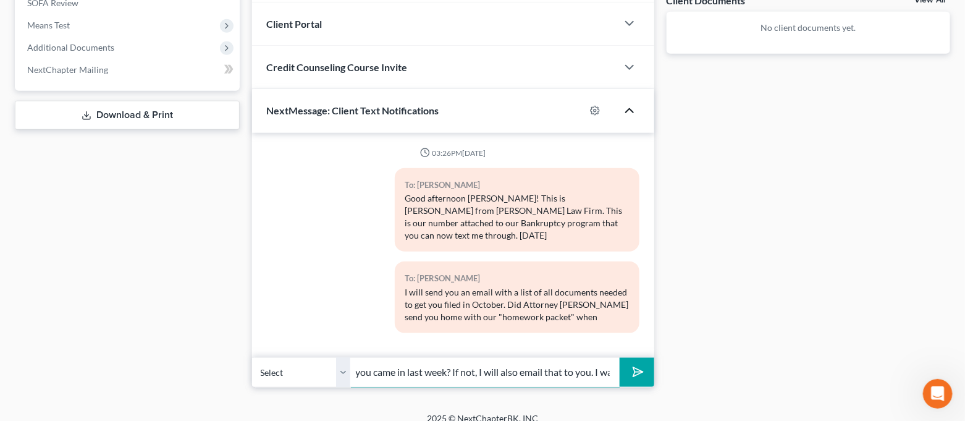
scroll to position [0, 291]
type input "you came in last week? If not, I will also email that to you. I was out all las…"
click at [642, 358] on button "submit" at bounding box center [636, 372] width 34 height 29
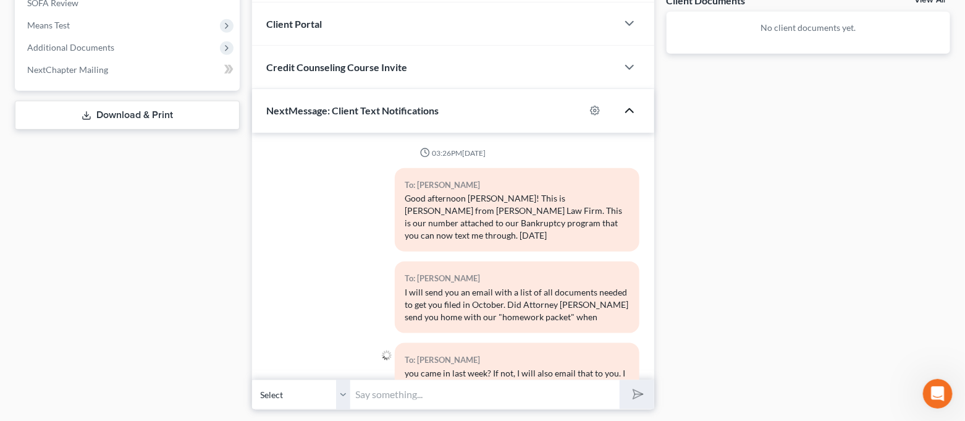
scroll to position [58, 0]
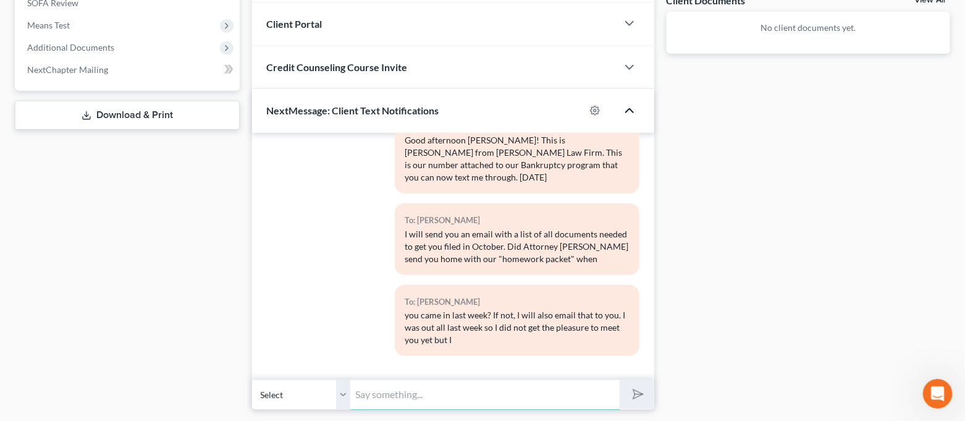
paste input "look forward to working with you and feel free to text/call me anytime with any…"
type input "look forward to working with you and feel free to text/call me anytime with any…"
drag, startPoint x: 637, startPoint y: 399, endPoint x: 710, endPoint y: 351, distance: 86.8
click at [637, 398] on icon "submit" at bounding box center [635, 393] width 17 height 17
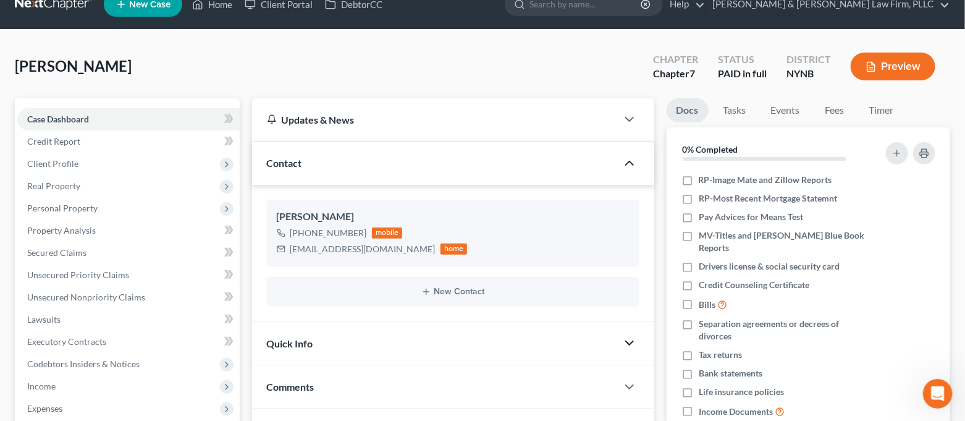
scroll to position [0, 0]
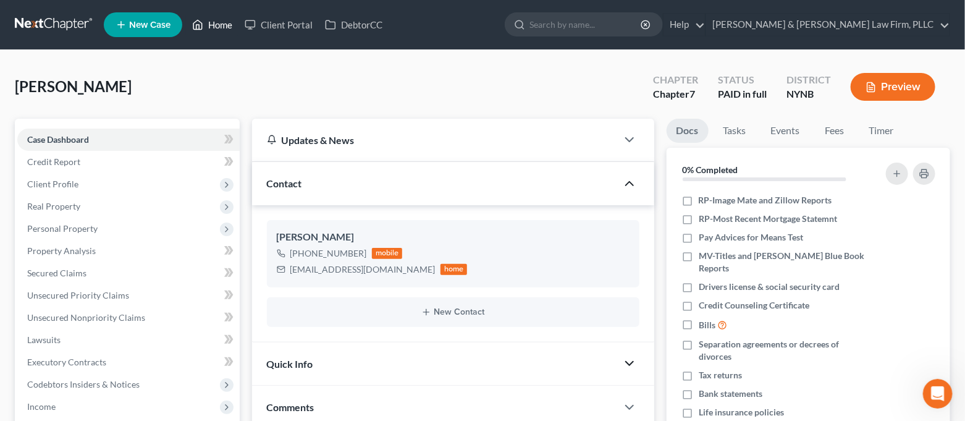
click at [215, 22] on link "Home" at bounding box center [212, 25] width 52 height 22
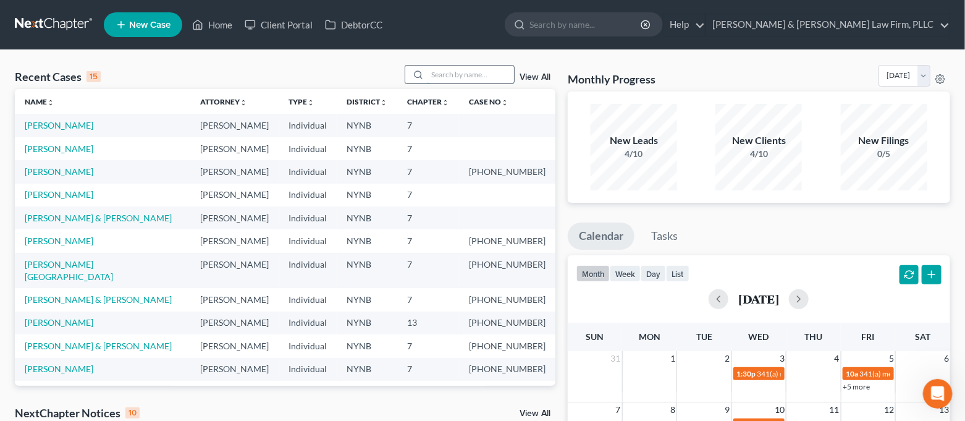
click at [440, 79] on input "search" at bounding box center [470, 74] width 86 height 18
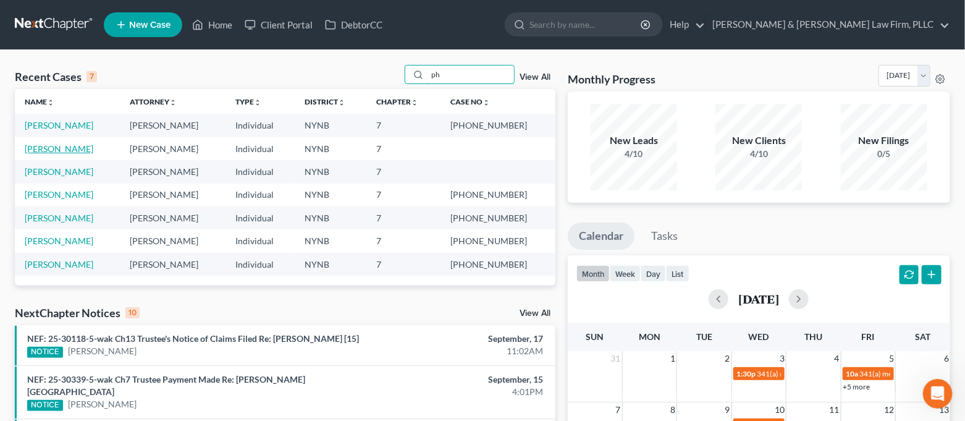
type input "ph"
click at [80, 148] on link "LaMarre, Philip" at bounding box center [59, 148] width 69 height 10
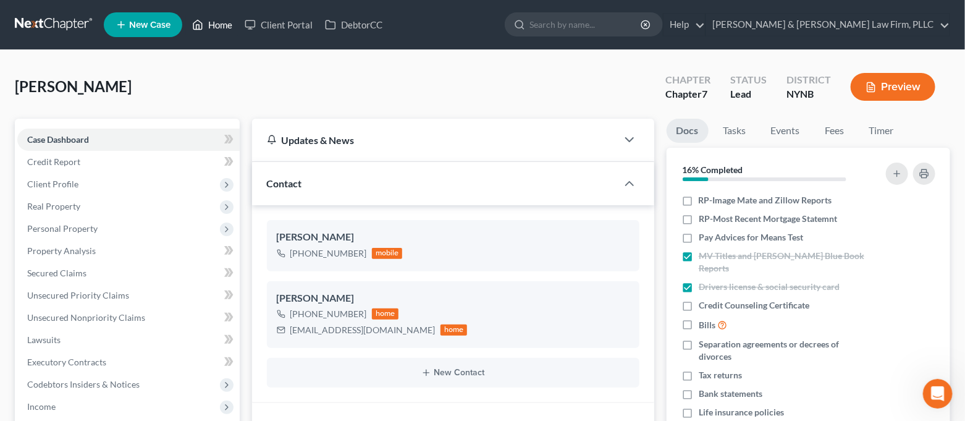
click at [216, 27] on link "Home" at bounding box center [212, 25] width 52 height 22
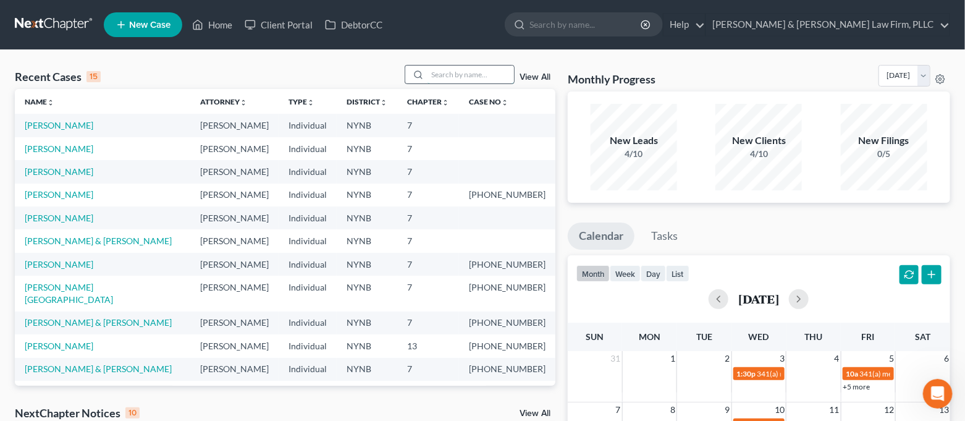
click at [477, 78] on input "search" at bounding box center [470, 74] width 86 height 18
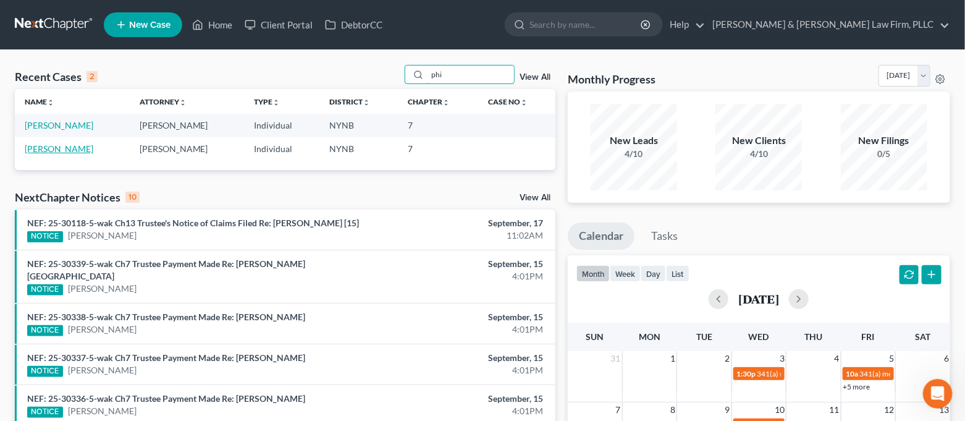
type input "phi"
click at [54, 151] on link "LaMarre, Philip" at bounding box center [59, 148] width 69 height 10
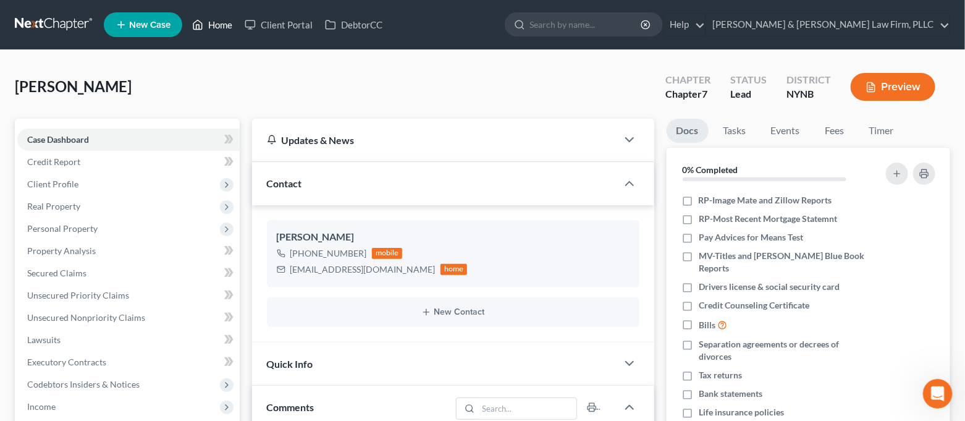
click at [220, 20] on link "Home" at bounding box center [212, 25] width 52 height 22
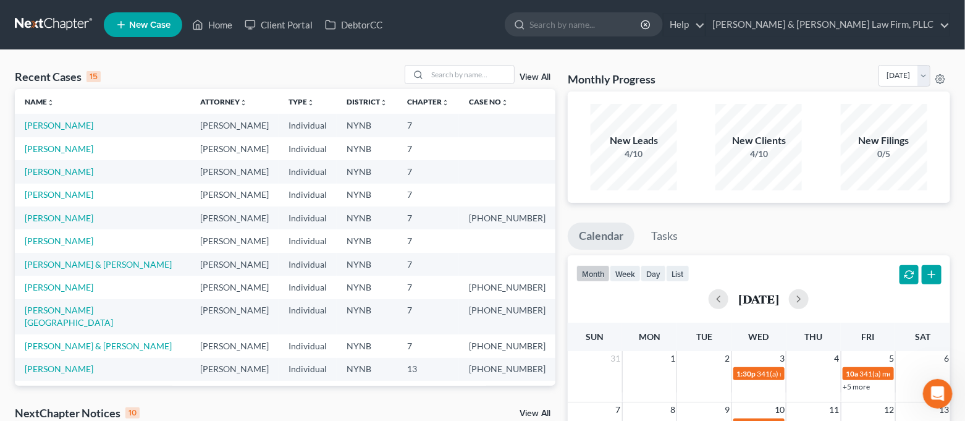
drag, startPoint x: 57, startPoint y: 148, endPoint x: 148, endPoint y: 82, distance: 111.8
click at [148, 82] on div "Recent Cases 15 View All" at bounding box center [285, 77] width 540 height 24
click at [918, 17] on link "[PERSON_NAME] & [PERSON_NAME] Law Firm, PLLC" at bounding box center [827, 25] width 243 height 22
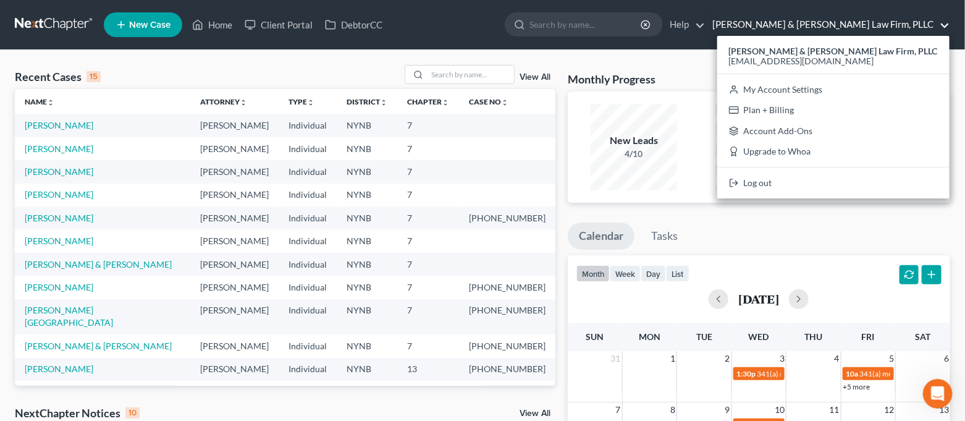
click at [937, 22] on link "[PERSON_NAME] & [PERSON_NAME] Law Firm, PLLC" at bounding box center [827, 25] width 243 height 22
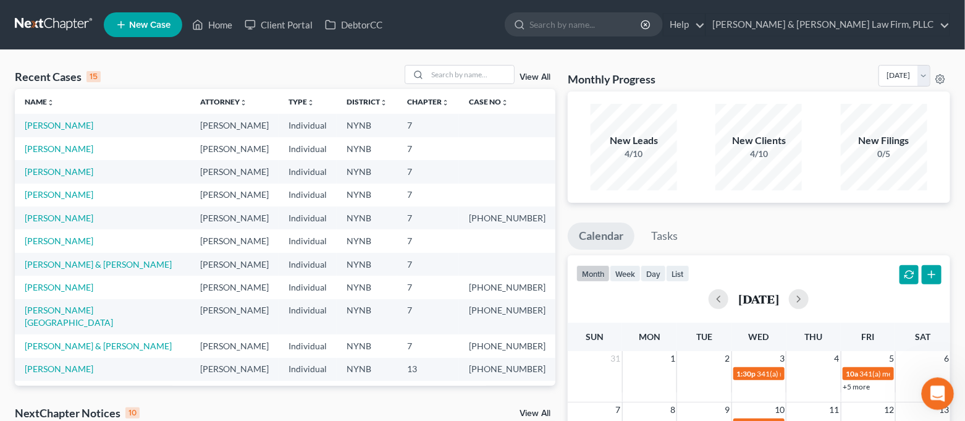
click at [934, 396] on icon "Open Intercom Messenger" at bounding box center [936, 392] width 20 height 20
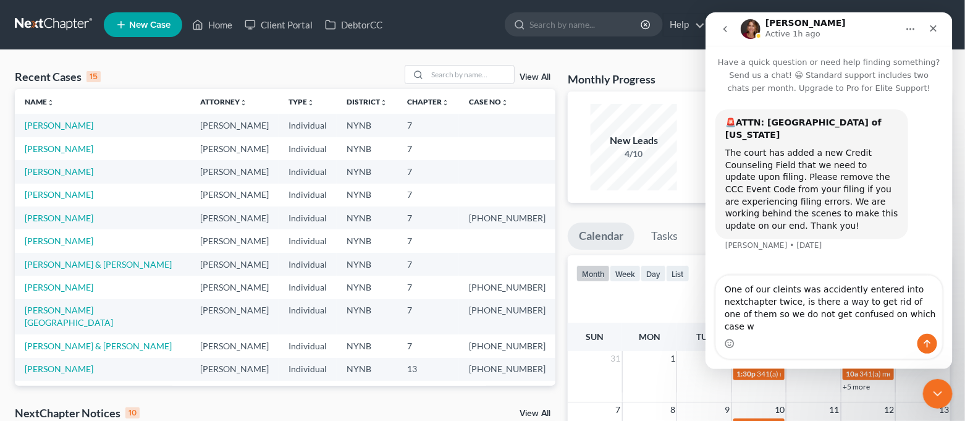
type textarea "One of our cleints was accidently entered into nextchapter twice, is there a wa…"
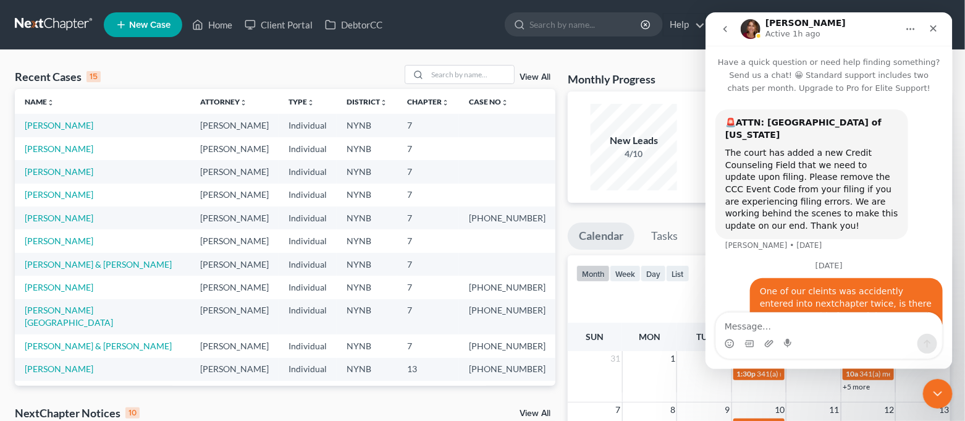
scroll to position [29, 0]
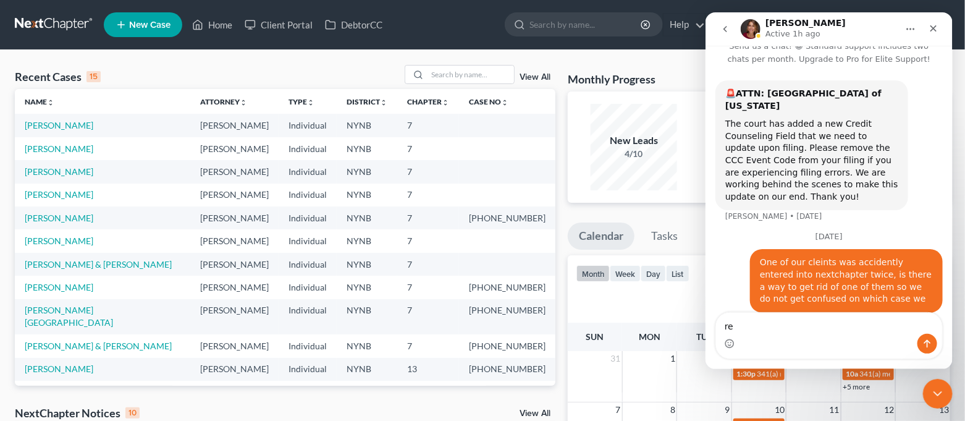
type textarea "r"
type textarea "are working on?"
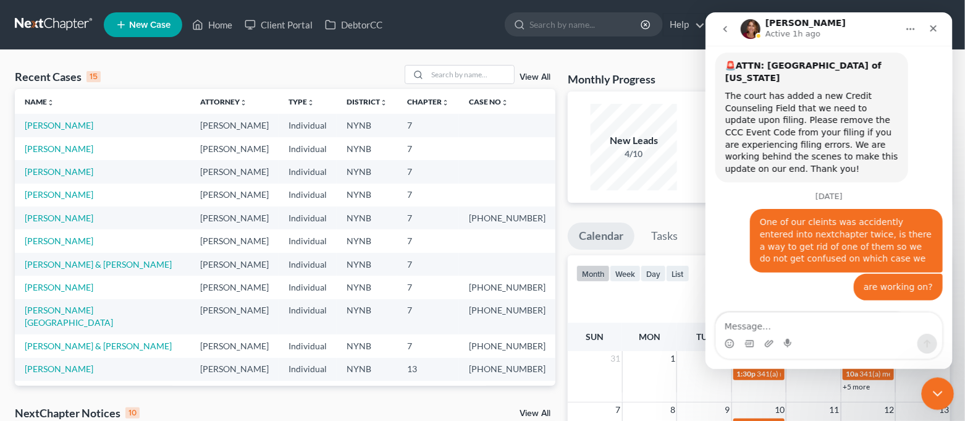
drag, startPoint x: 944, startPoint y: 393, endPoint x: 1864, endPoint y: 734, distance: 981.8
click at [944, 393] on div "Close Intercom Messenger" at bounding box center [936, 392] width 30 height 30
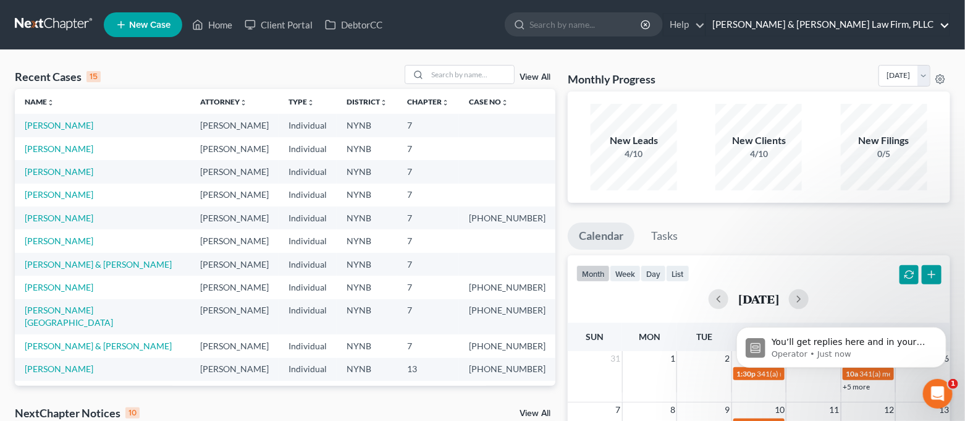
scroll to position [0, 0]
click at [931, 395] on icon "Open Intercom Messenger" at bounding box center [936, 392] width 20 height 20
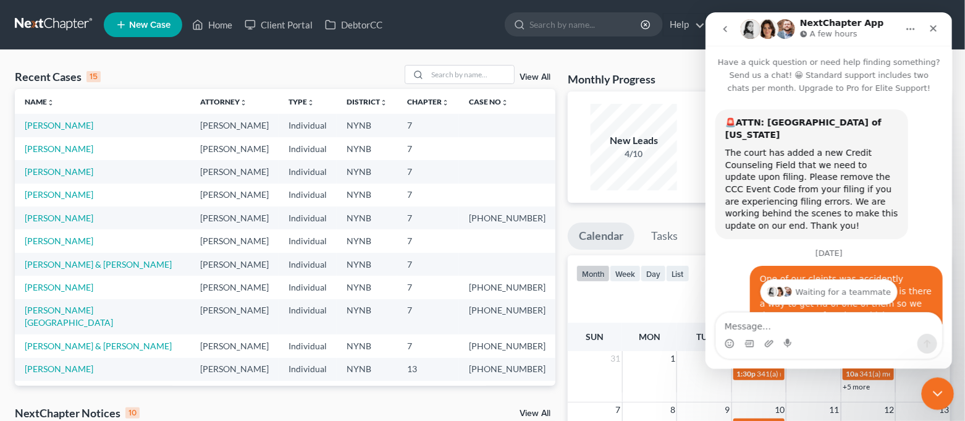
scroll to position [191, 0]
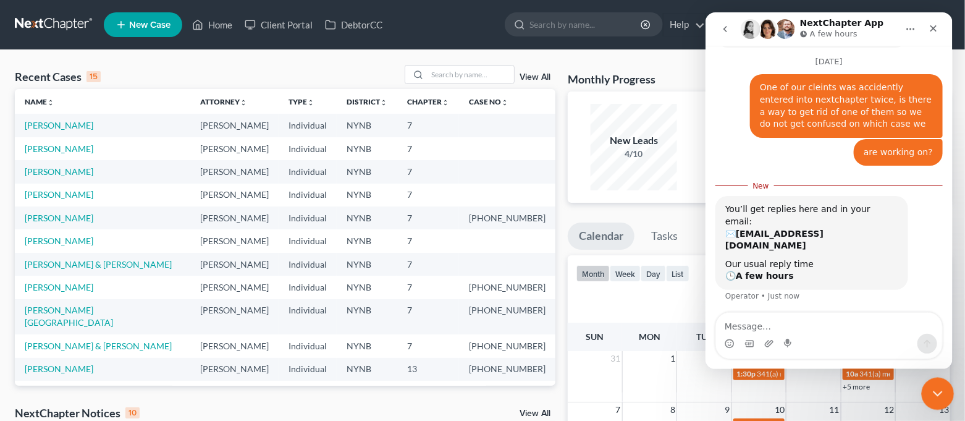
click at [938, 383] on div "Close Intercom Messenger" at bounding box center [936, 392] width 30 height 30
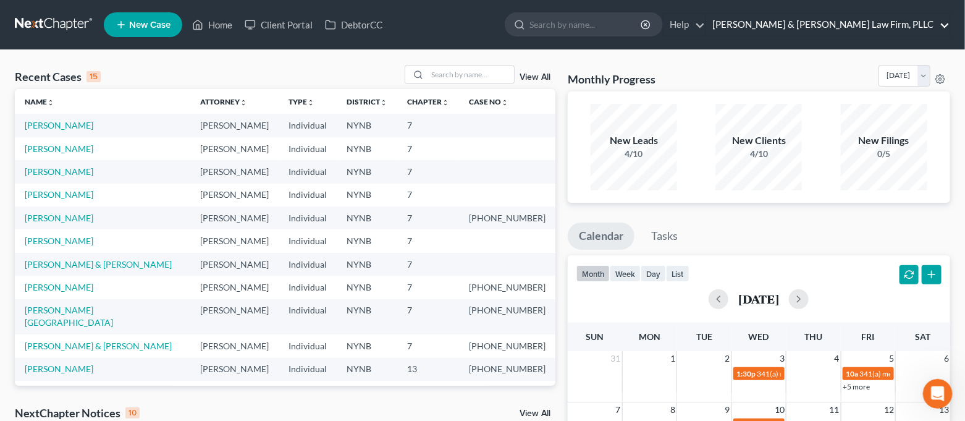
click at [945, 18] on link "[PERSON_NAME] & [PERSON_NAME] Law Firm, PLLC" at bounding box center [827, 25] width 243 height 22
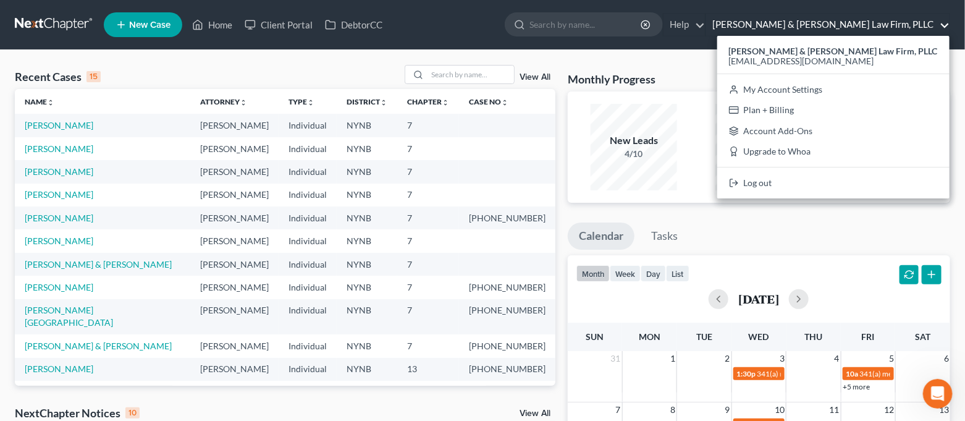
click at [945, 18] on link "[PERSON_NAME] & [PERSON_NAME] Law Firm, PLLC" at bounding box center [827, 25] width 243 height 22
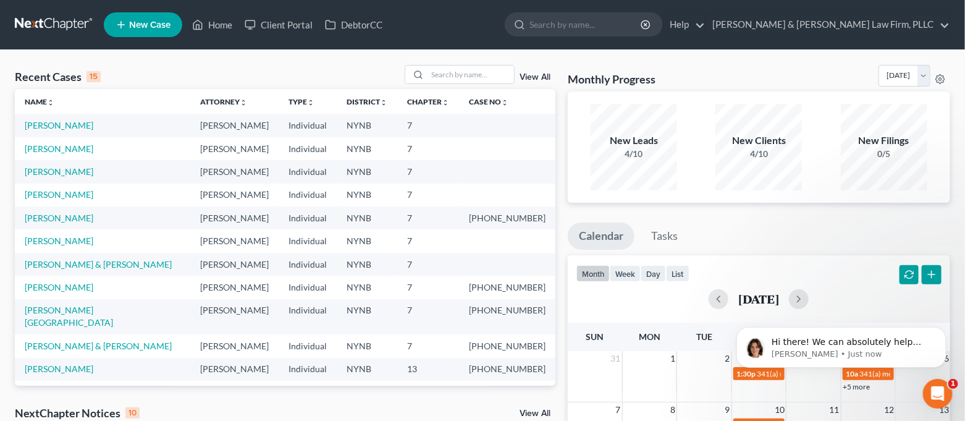
scroll to position [0, 0]
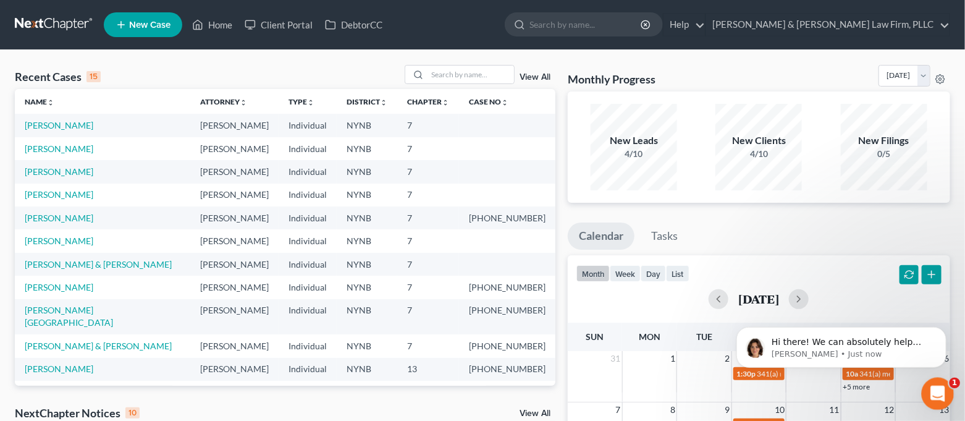
click at [931, 398] on div "Open Intercom Messenger" at bounding box center [935, 391] width 41 height 41
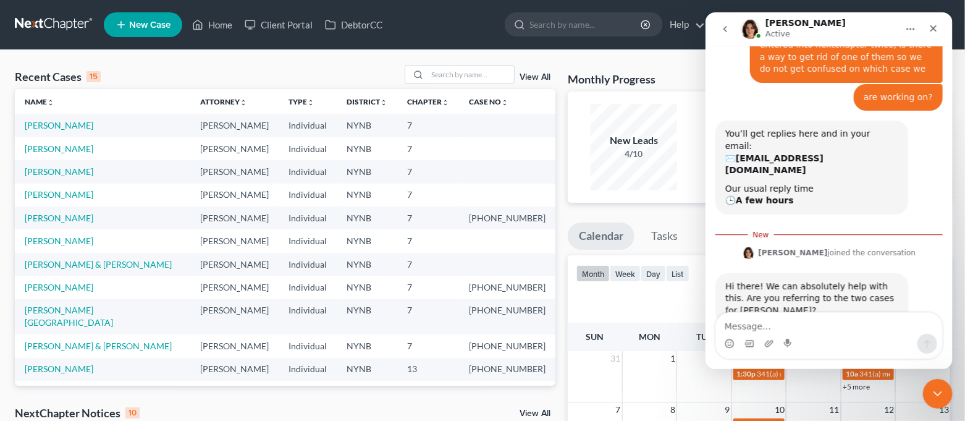
scroll to position [246, 0]
type textarea "Yes"
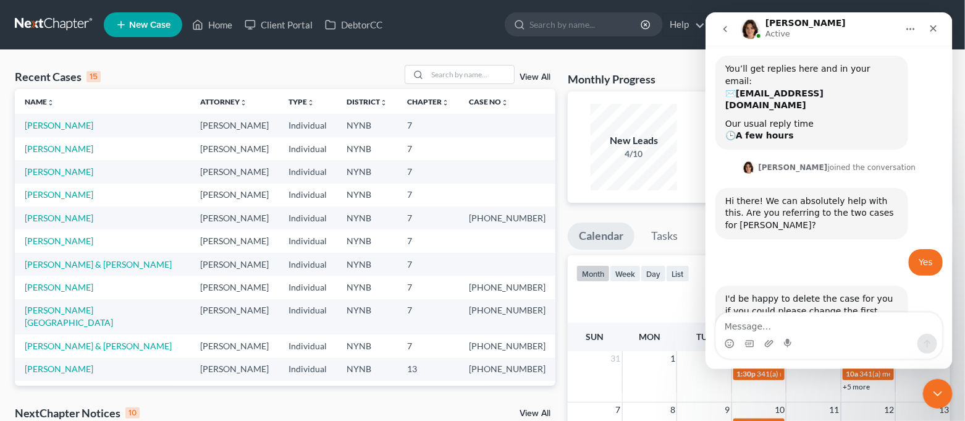
scroll to position [384, 0]
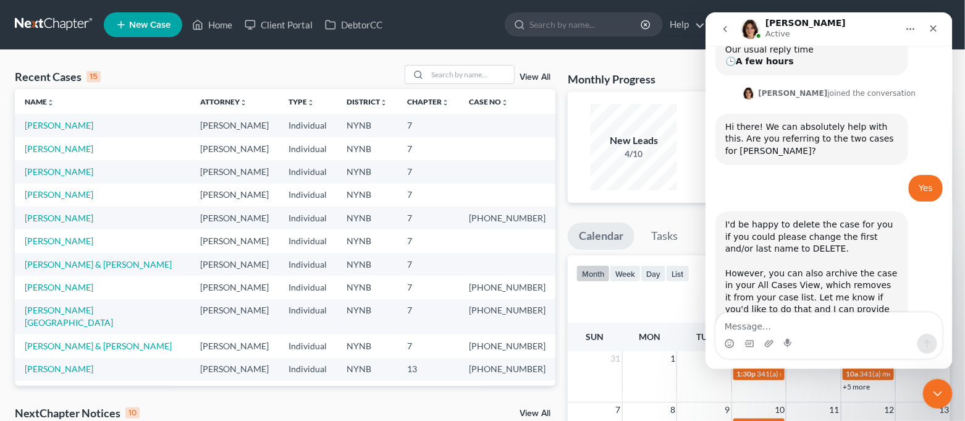
click at [338, 72] on div "Recent Cases 15 View All" at bounding box center [285, 77] width 540 height 24
click at [59, 152] on link "LaMarre, Philip" at bounding box center [59, 148] width 69 height 10
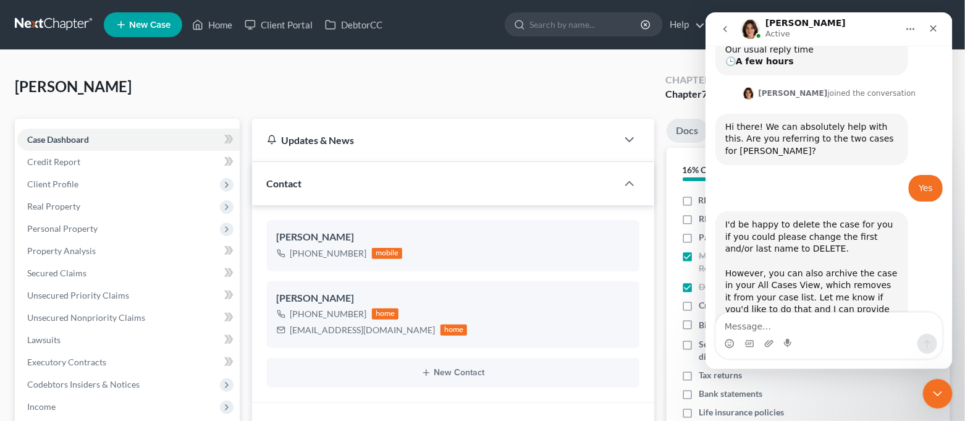
scroll to position [135, 0]
click at [947, 400] on div "Close Intercom Messenger" at bounding box center [936, 392] width 30 height 30
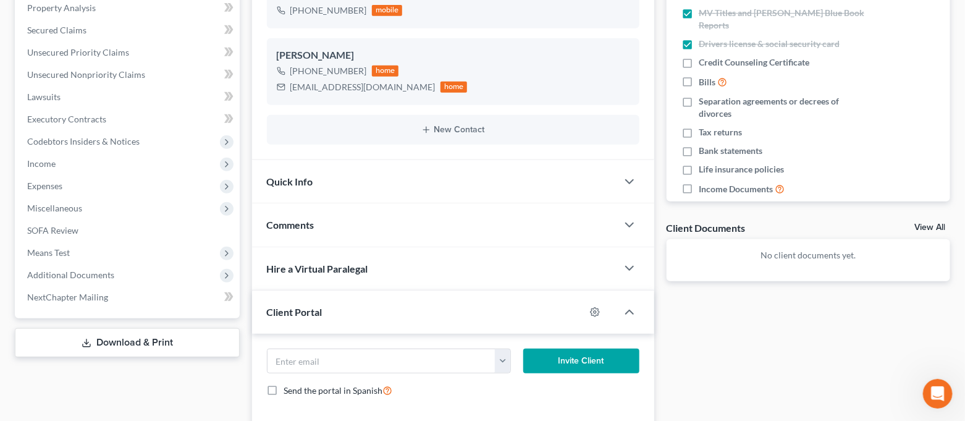
scroll to position [0, 0]
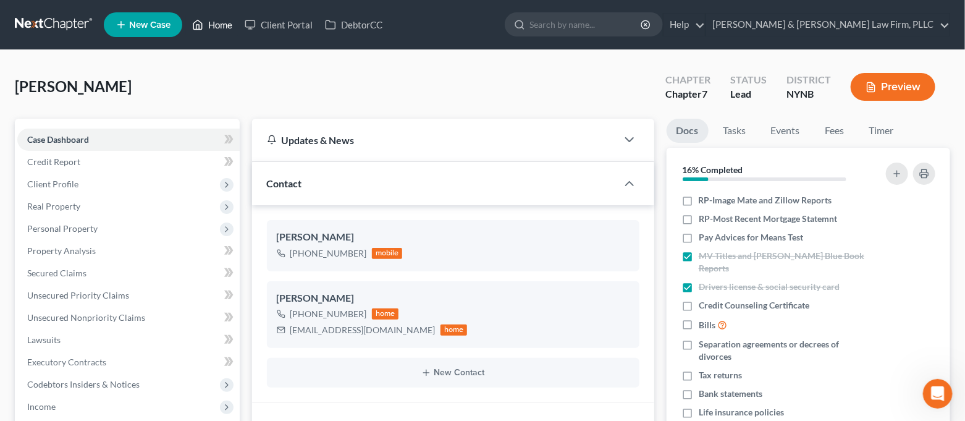
click at [201, 19] on icon at bounding box center [197, 24] width 11 height 15
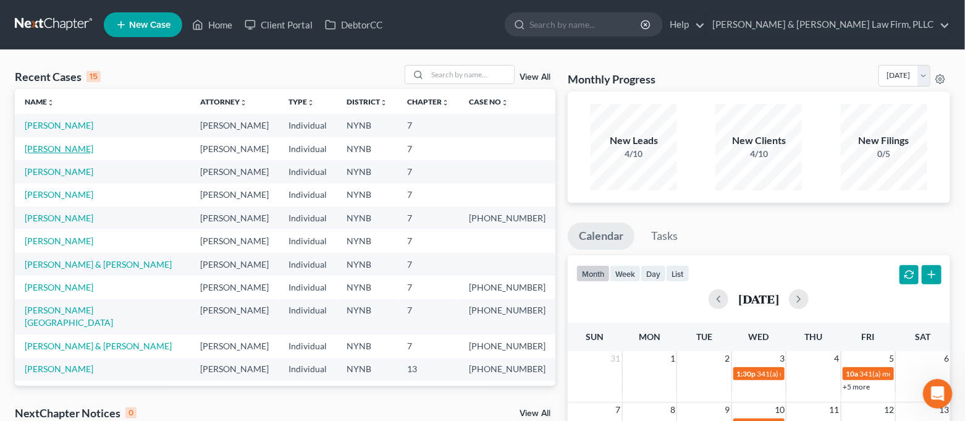
click at [73, 146] on link "LaMarre, Philip" at bounding box center [59, 148] width 69 height 10
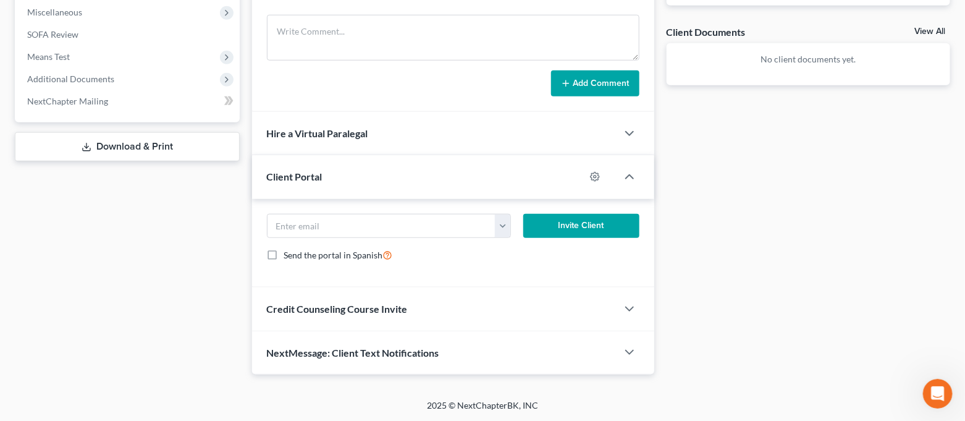
scroll to position [27, 0]
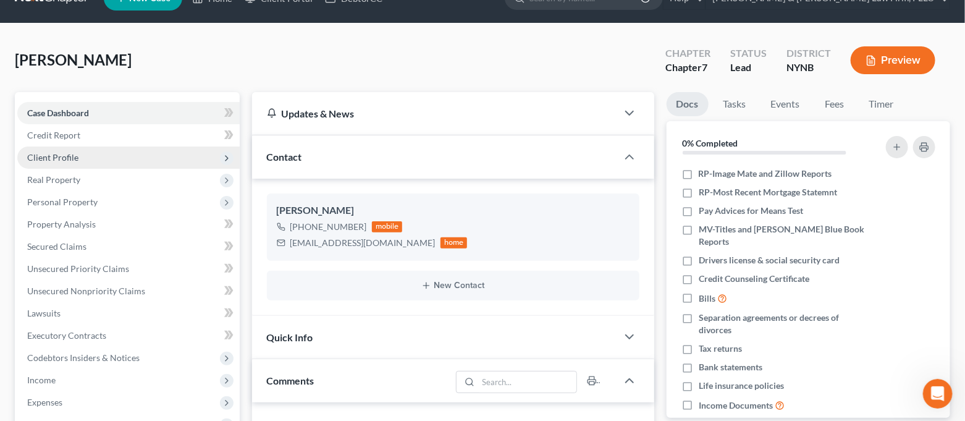
click at [108, 148] on span "Client Profile" at bounding box center [128, 157] width 222 height 22
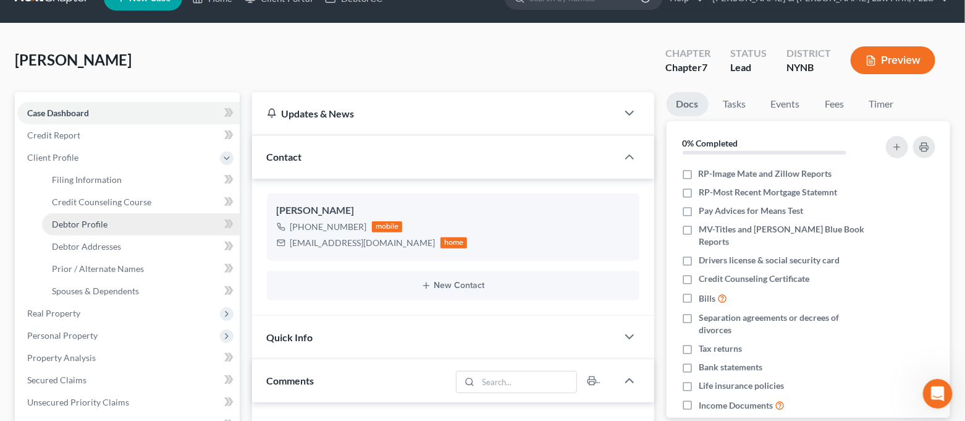
click at [119, 218] on link "Debtor Profile" at bounding box center [141, 224] width 198 height 22
select select "0"
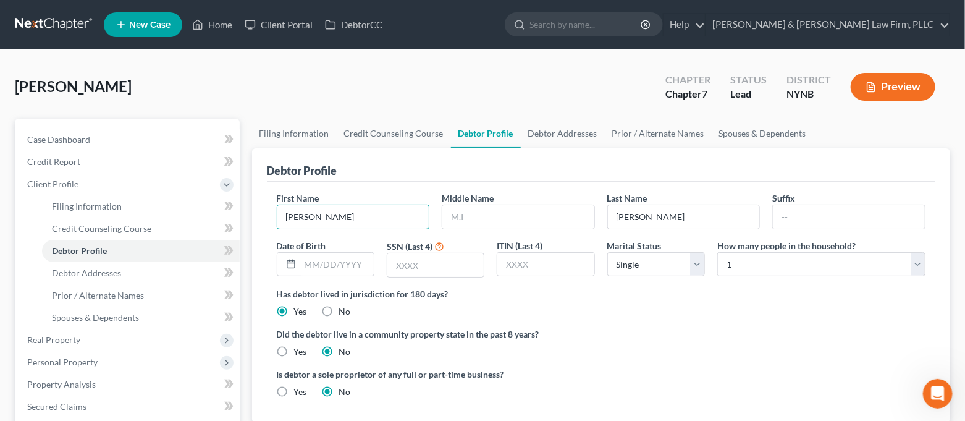
drag, startPoint x: 390, startPoint y: 215, endPoint x: 254, endPoint y: 221, distance: 135.4
click at [254, 221] on div "Debtor Profile First Name Philip Middle Name Last Name LaMarre Suffix Date of B…" at bounding box center [601, 285] width 698 height 274
type input "DELETE"
drag, startPoint x: 673, startPoint y: 212, endPoint x: 600, endPoint y: 213, distance: 73.5
click at [600, 213] on div "First Name DELETE Middle Name Last Name LaMarre Suffix Date of Birth SSN (Last …" at bounding box center [600, 239] width 661 height 96
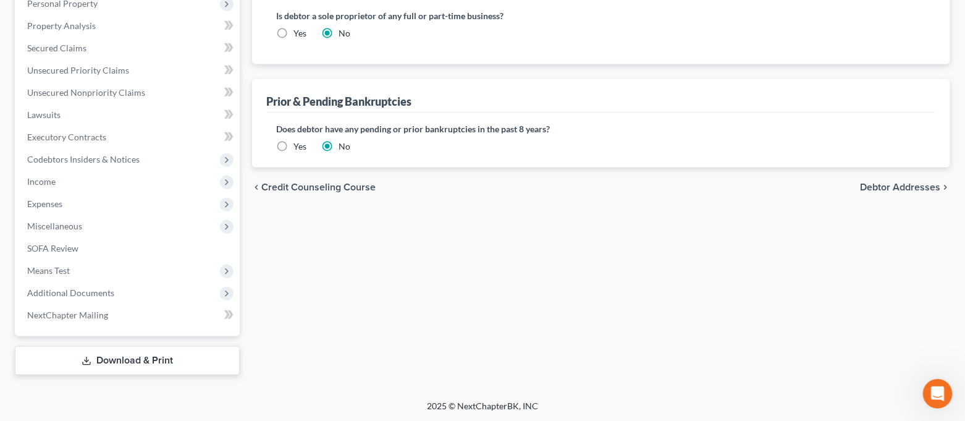
scroll to position [29, 0]
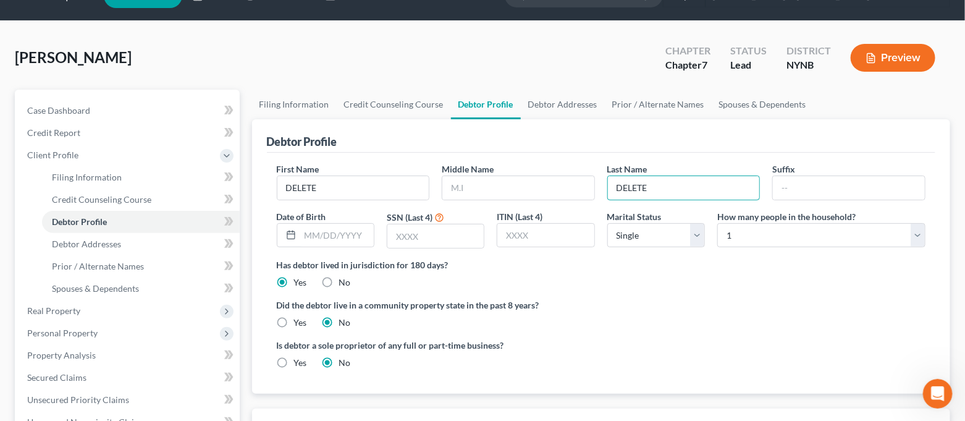
type input "DELETE"
drag, startPoint x: 654, startPoint y: 322, endPoint x: 557, endPoint y: 182, distance: 170.4
click at [654, 321] on div "Did the debtor live in a community property state in the past 8 years? Yes No" at bounding box center [601, 313] width 649 height 30
click at [550, 109] on link "Debtor Addresses" at bounding box center [563, 105] width 84 height 30
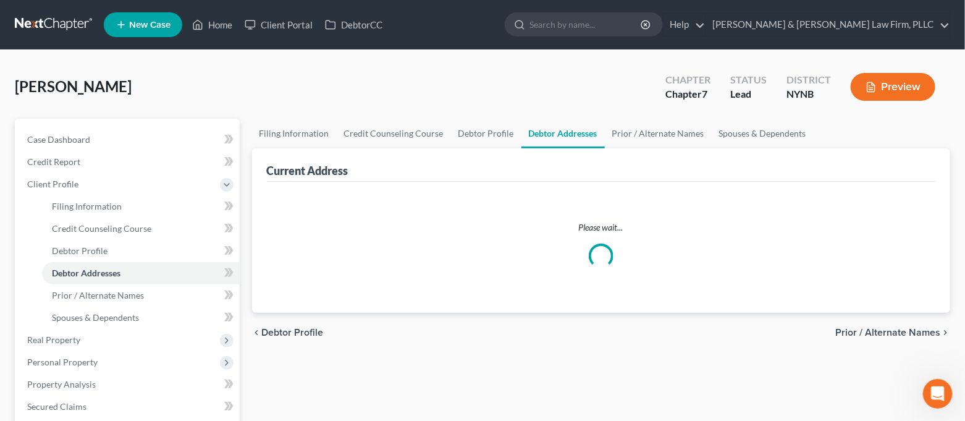
select select "0"
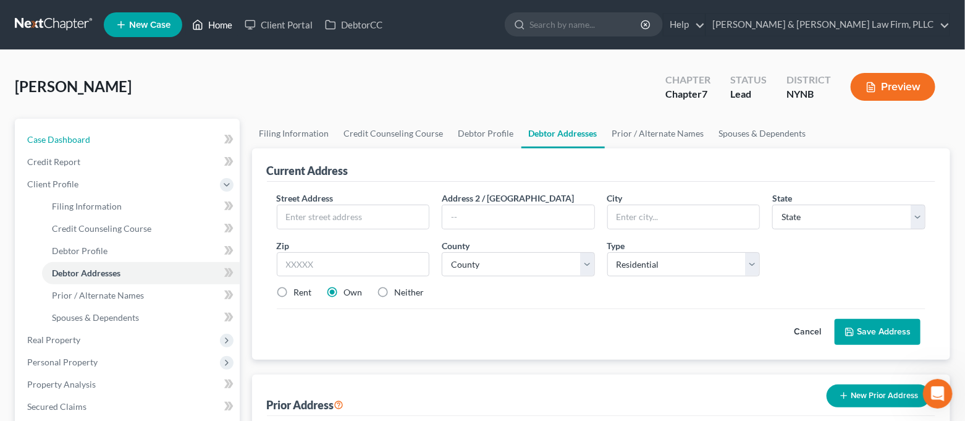
drag, startPoint x: 82, startPoint y: 138, endPoint x: 229, endPoint y: 35, distance: 179.9
click at [83, 138] on span "Case Dashboard" at bounding box center [58, 139] width 63 height 10
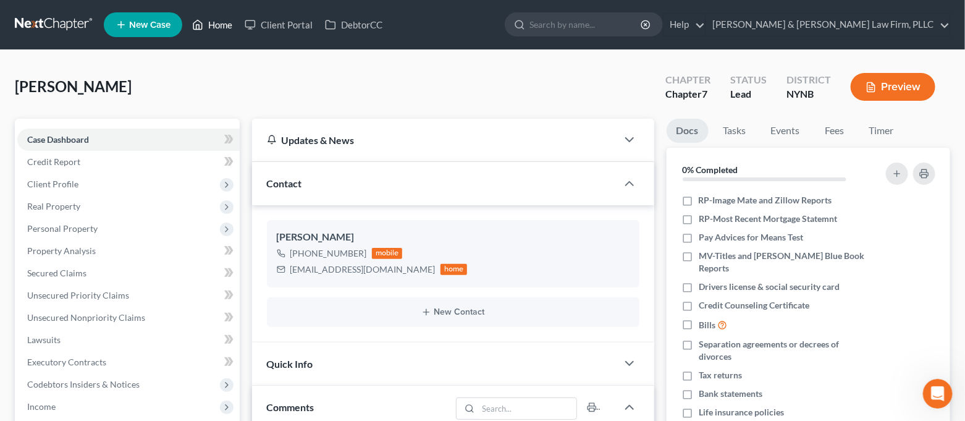
click at [215, 31] on link "Home" at bounding box center [212, 25] width 52 height 22
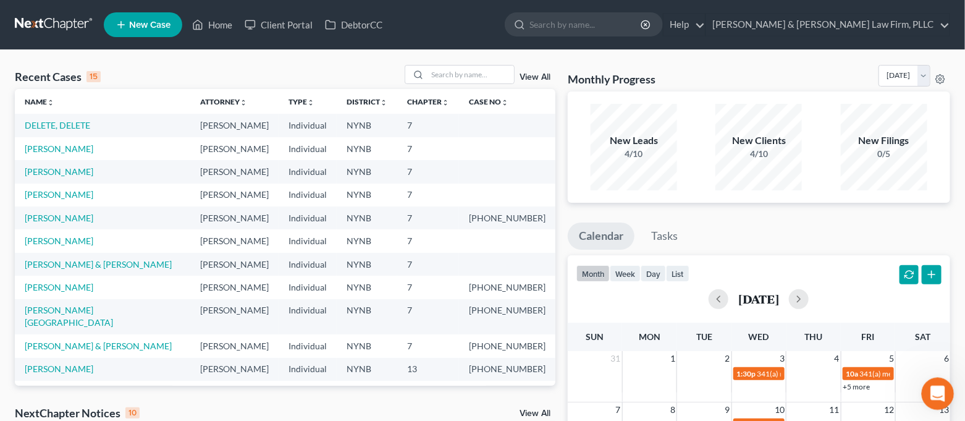
click at [934, 395] on icon "Open Intercom Messenger" at bounding box center [936, 392] width 20 height 20
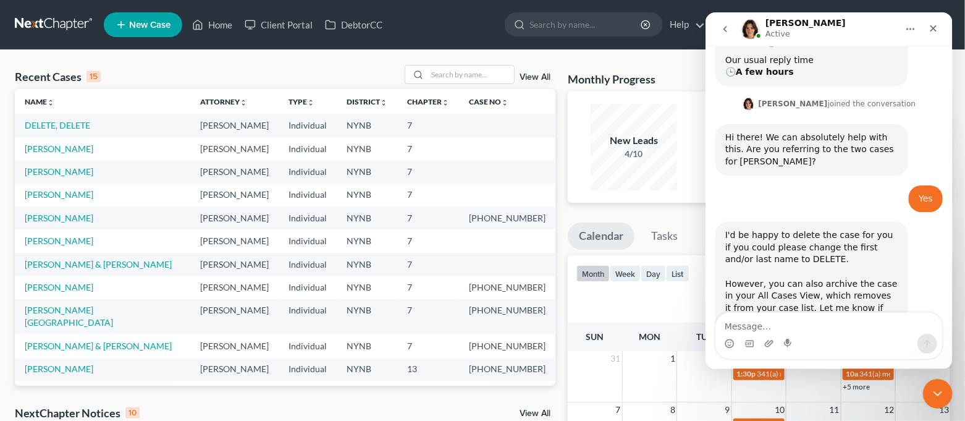
scroll to position [384, 0]
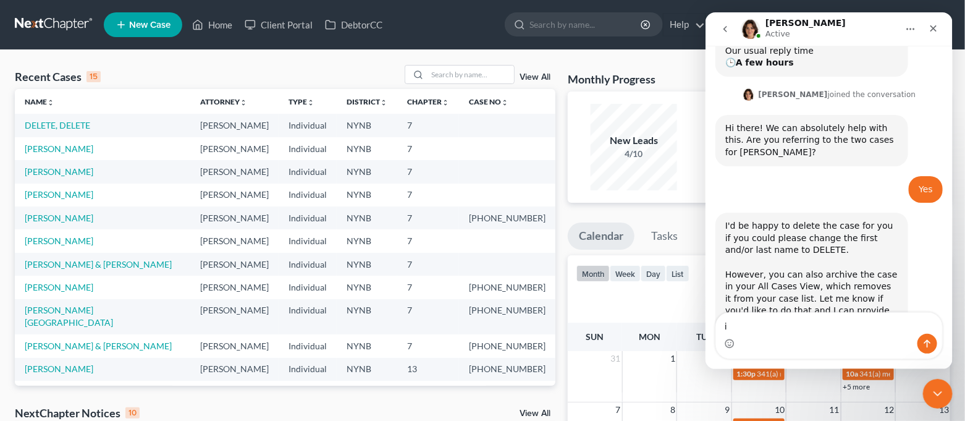
type textarea "i"
type textarea "I changed the one to DELETE"
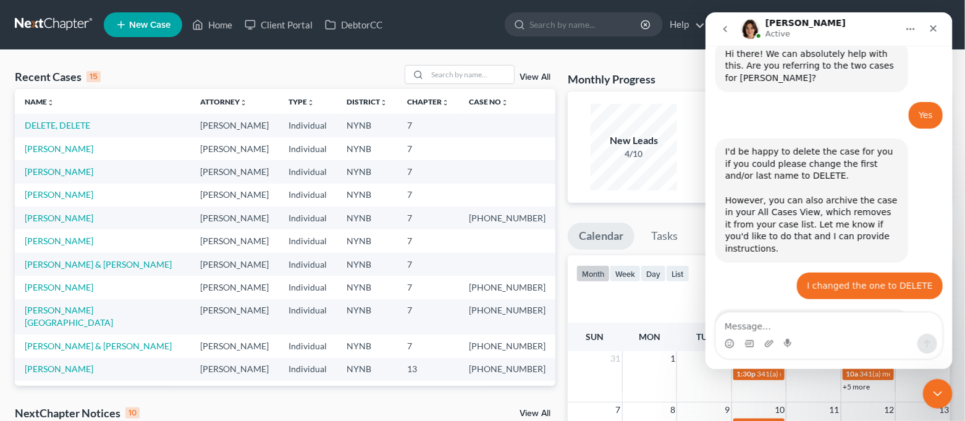
scroll to position [458, 0]
click at [937, 29] on icon "Close" at bounding box center [932, 28] width 10 height 10
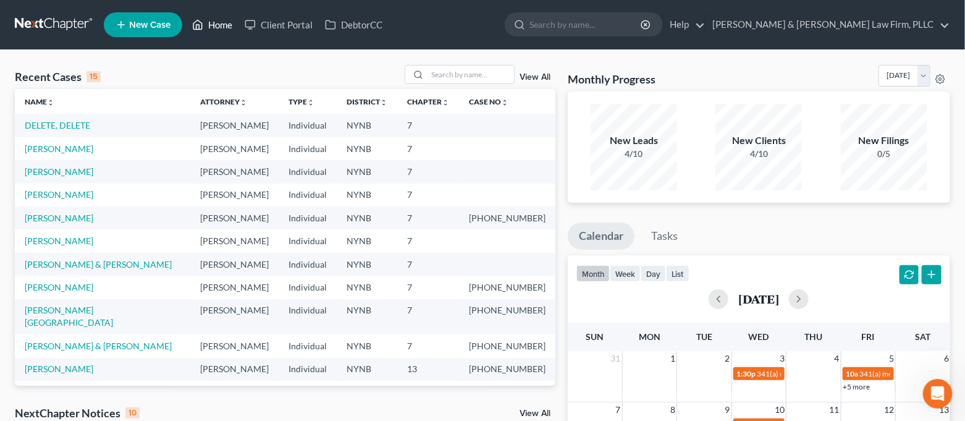
click at [206, 28] on link "Home" at bounding box center [212, 25] width 52 height 22
click at [258, 24] on link "Client Portal" at bounding box center [278, 25] width 80 height 22
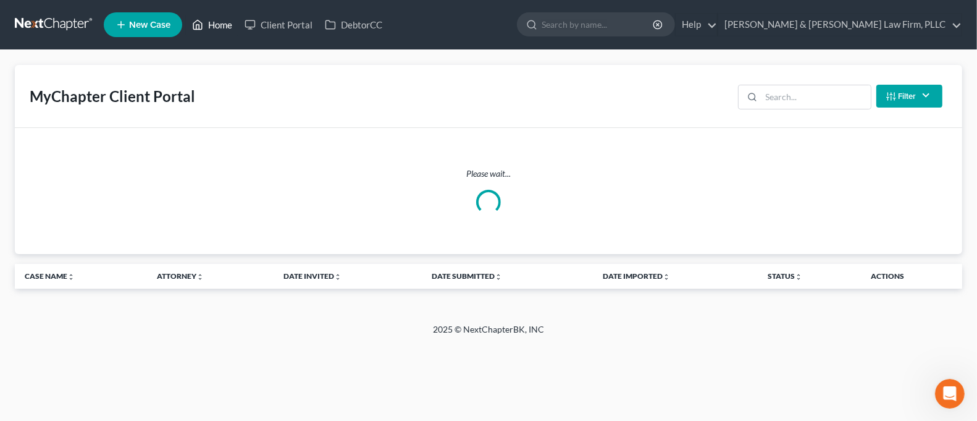
click at [217, 23] on link "Home" at bounding box center [212, 25] width 52 height 22
